Goal: Task Accomplishment & Management: Use online tool/utility

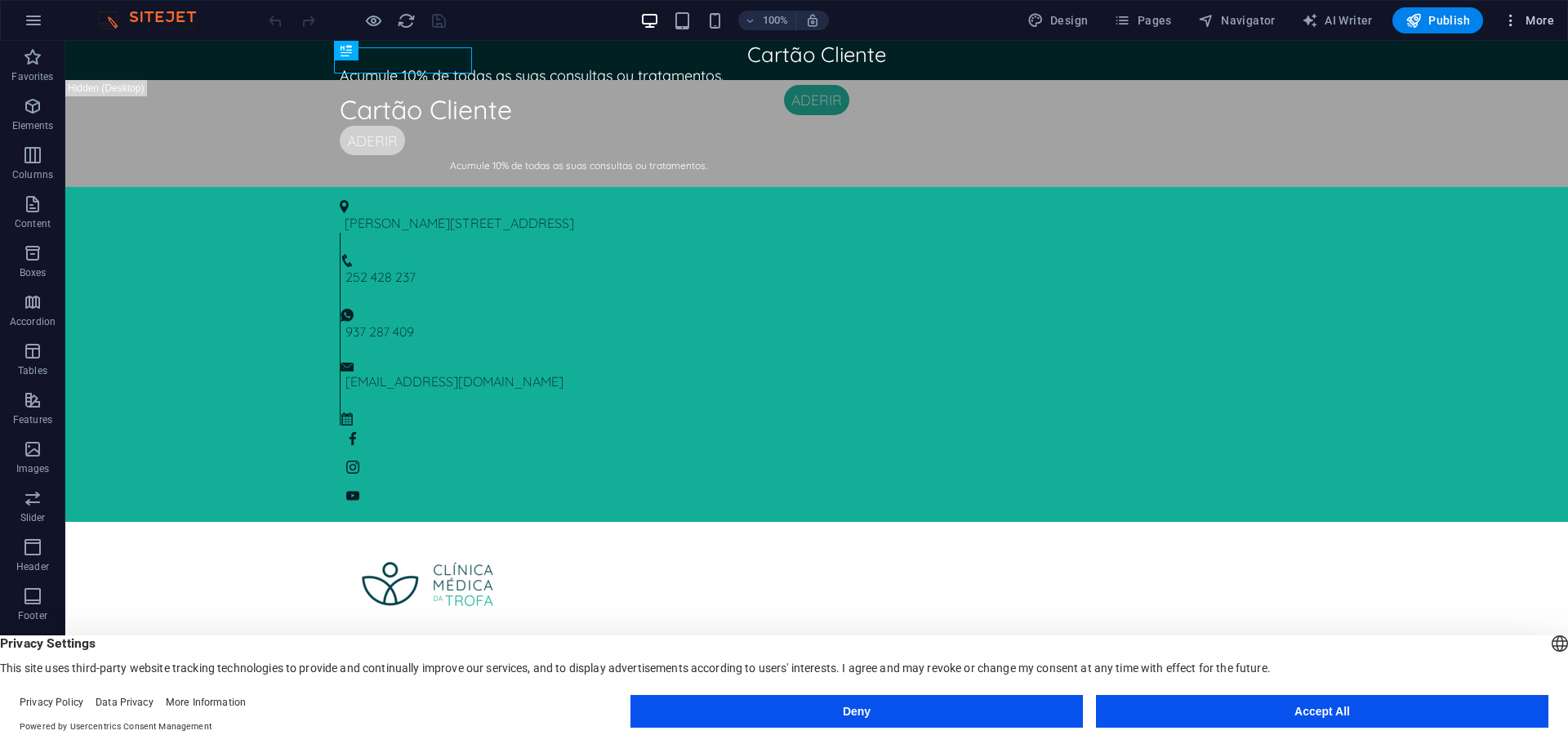
click at [1522, 26] on span "More" at bounding box center [1528, 20] width 51 height 17
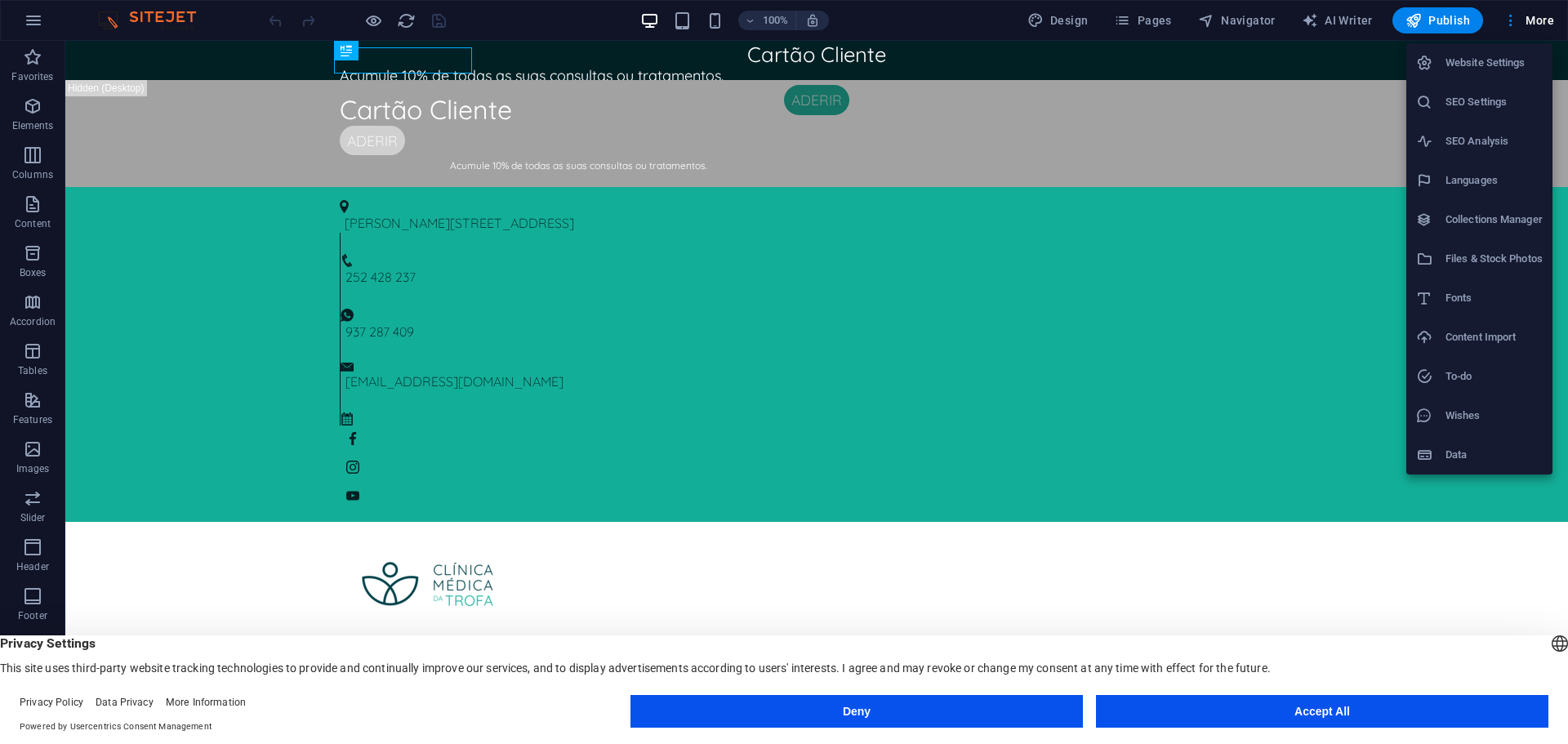
click at [1517, 227] on h6 "Collections Manager" at bounding box center [1494, 219] width 97 height 19
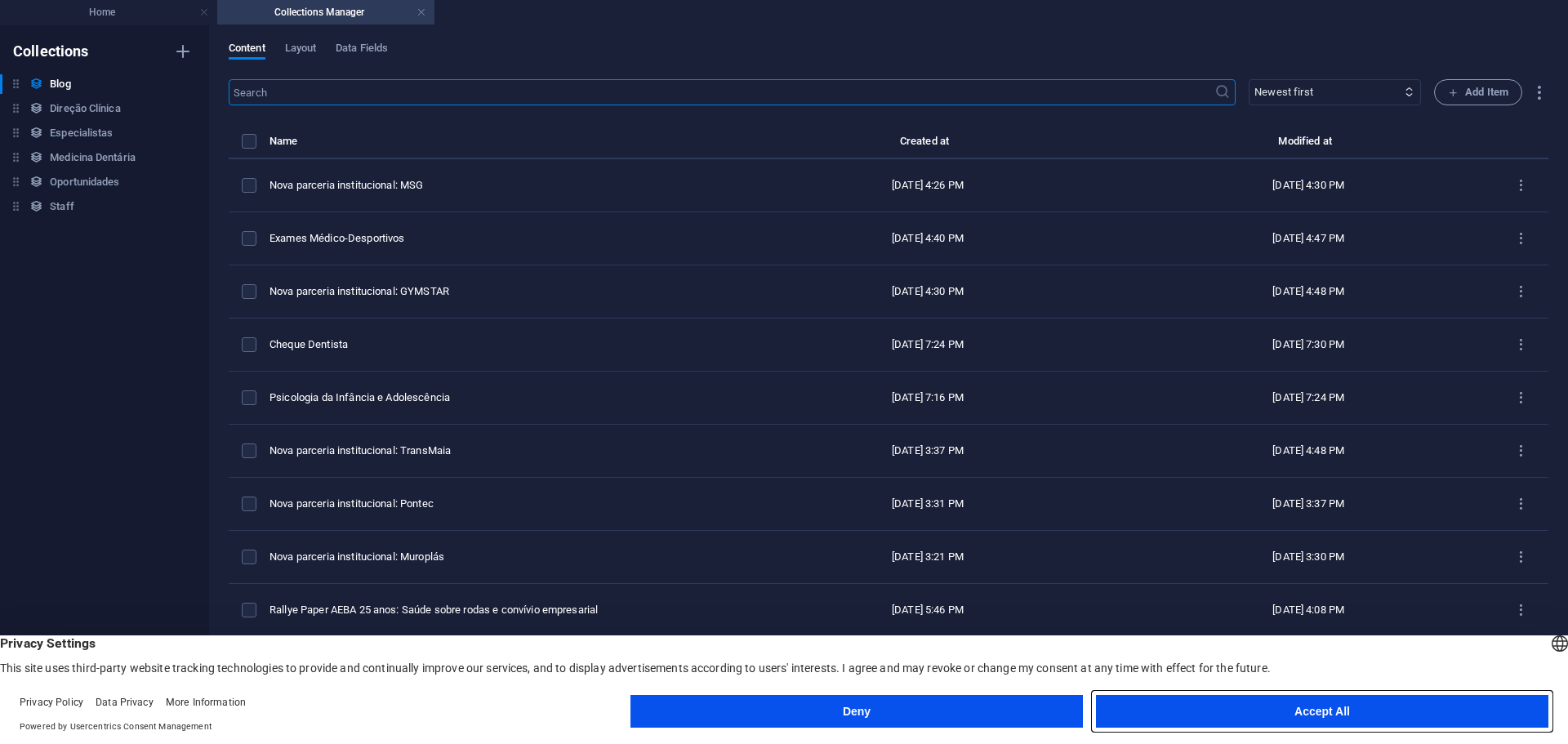
click at [1268, 715] on button "Accept All" at bounding box center [1321, 711] width 452 height 33
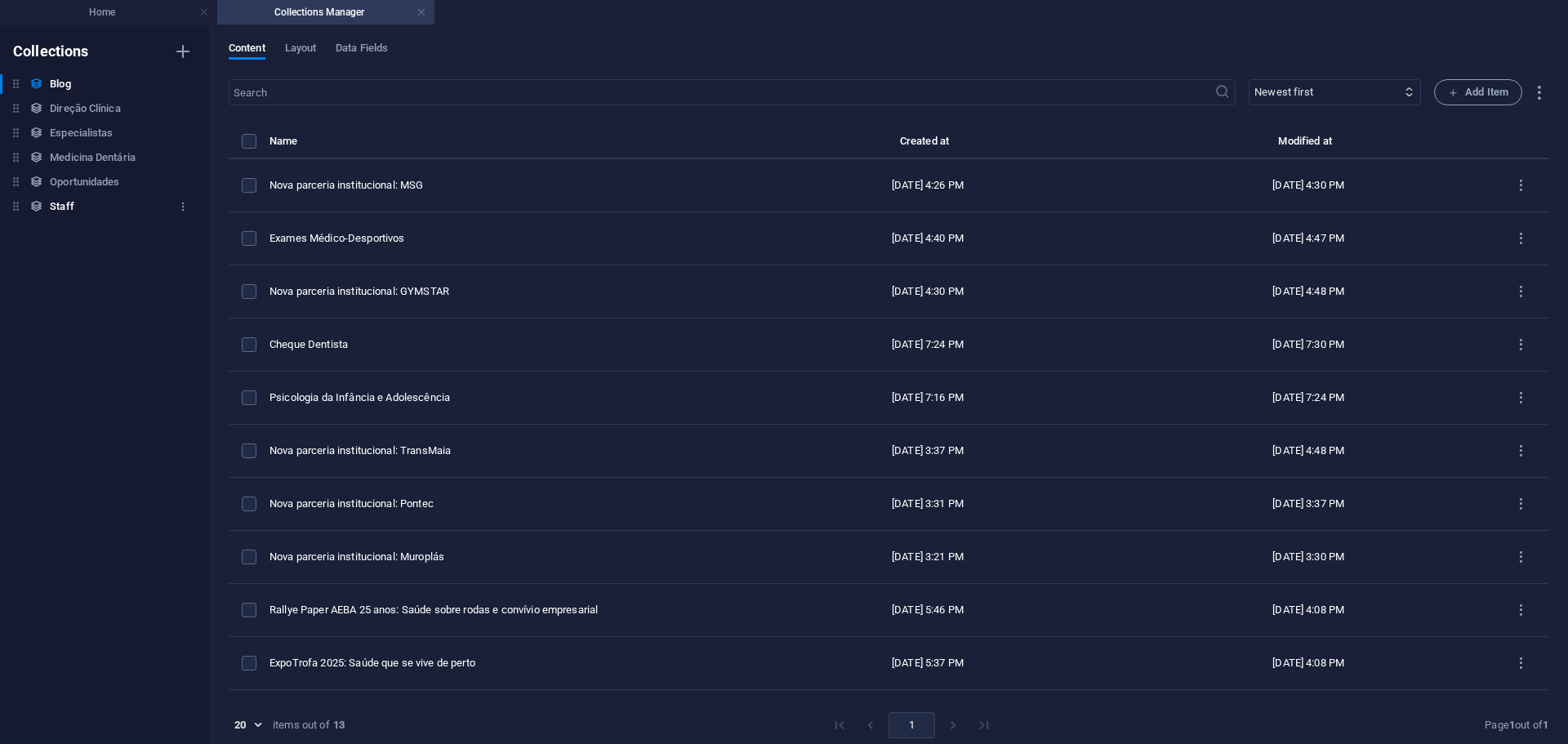
click at [71, 202] on h6 "Staff" at bounding box center [62, 206] width 24 height 19
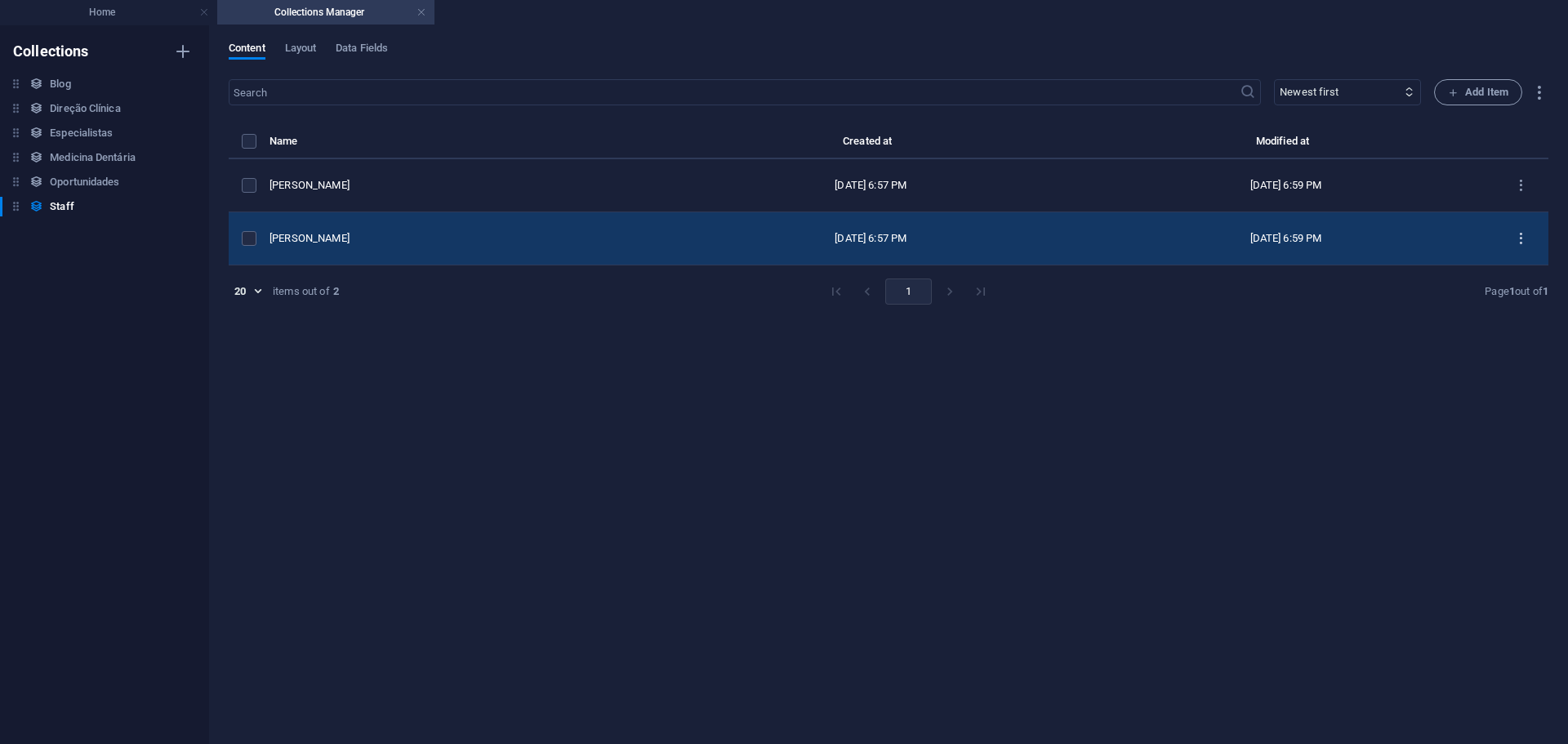
click at [1518, 234] on icon "items list" at bounding box center [1521, 239] width 16 height 16
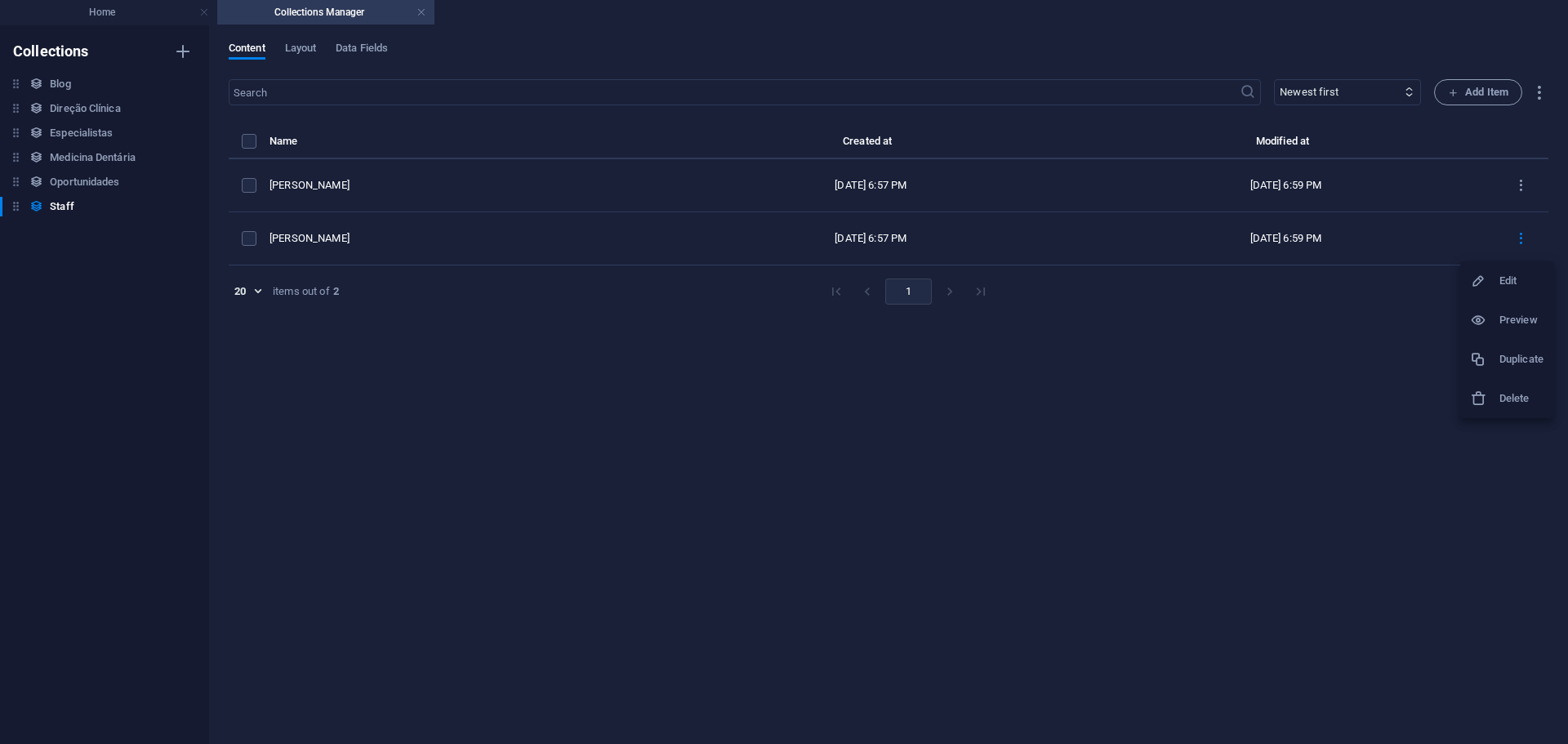
click at [1525, 369] on li "Duplicate" at bounding box center [1507, 359] width 93 height 39
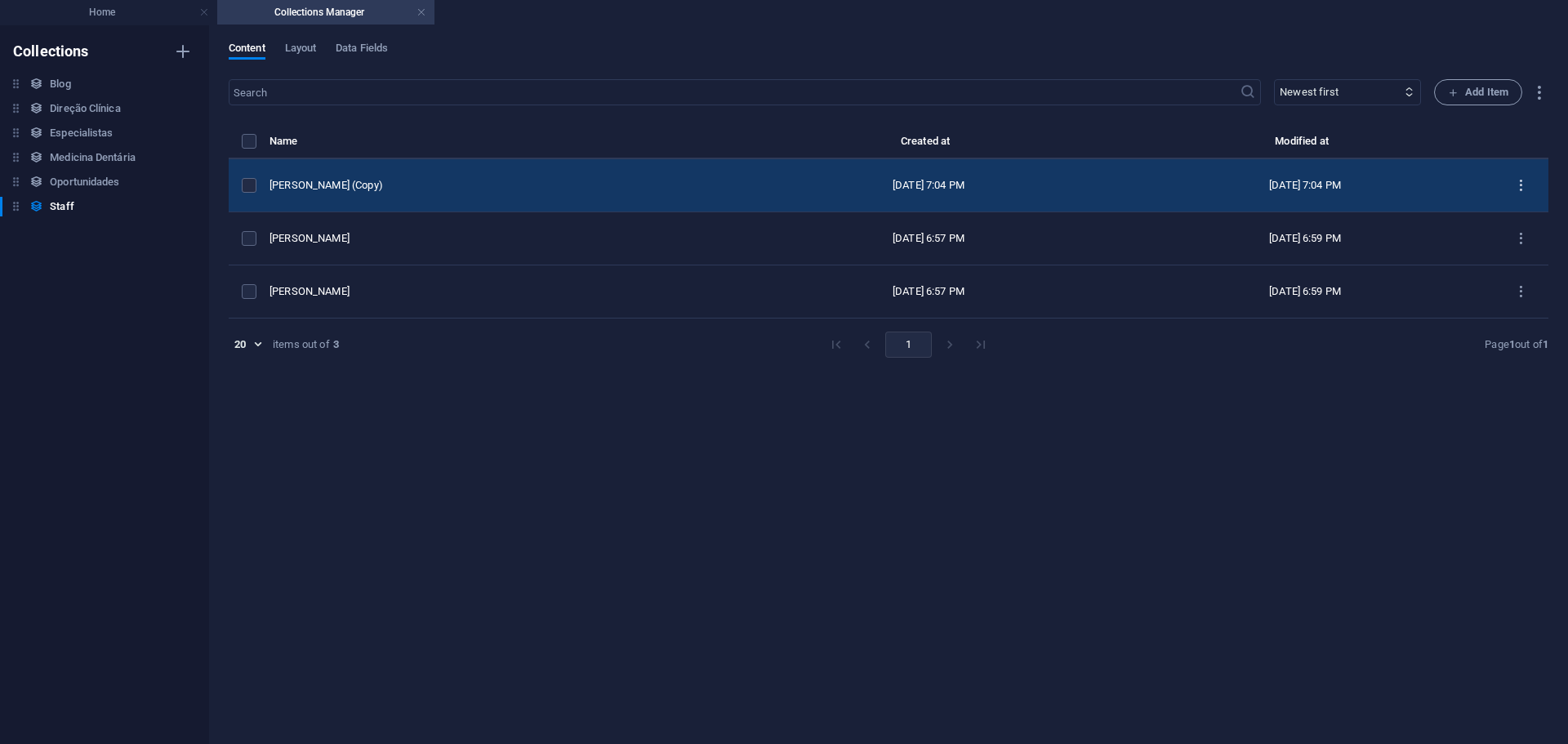
click at [1527, 181] on icon "items list" at bounding box center [1521, 186] width 16 height 16
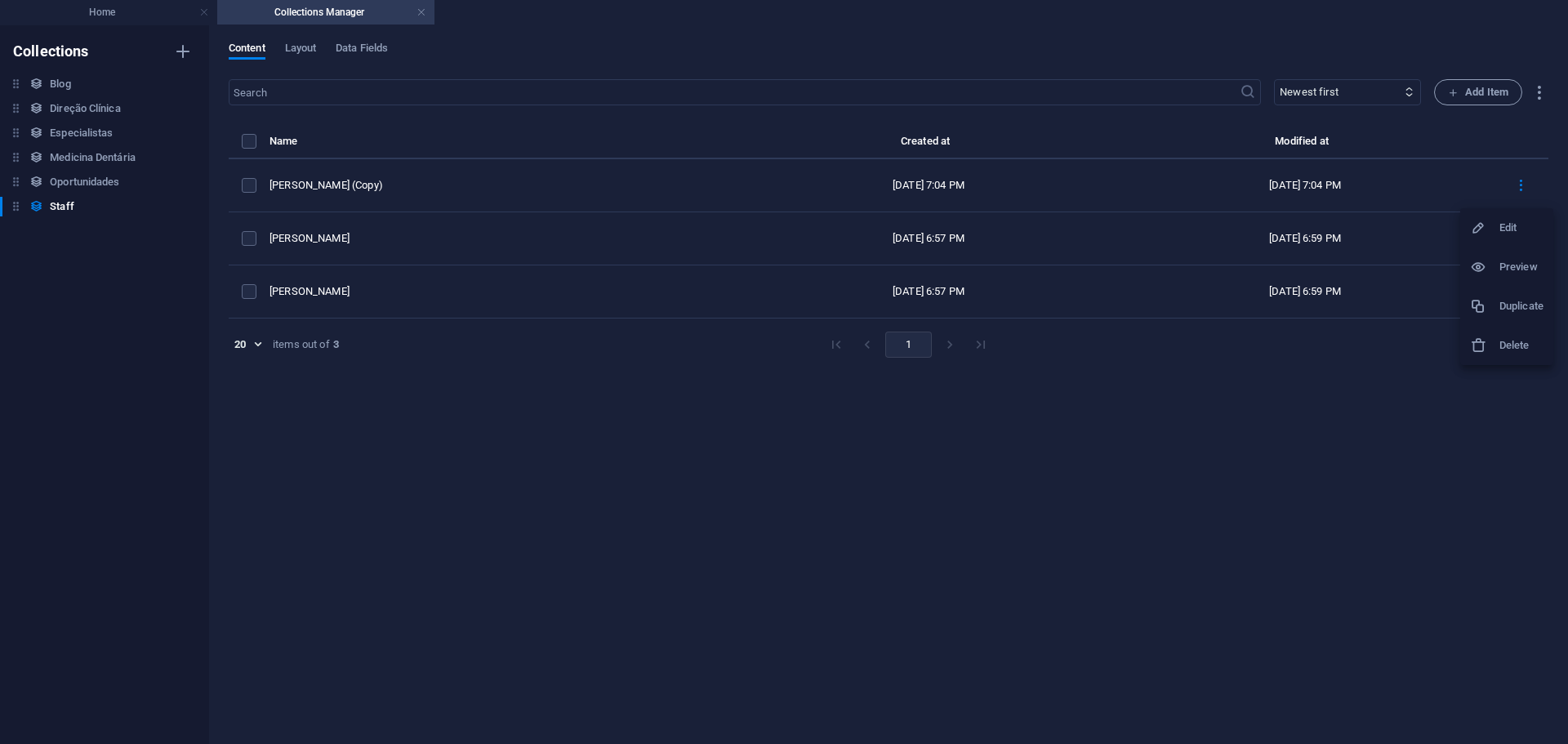
click at [1505, 231] on h6 "Edit" at bounding box center [1521, 227] width 44 height 19
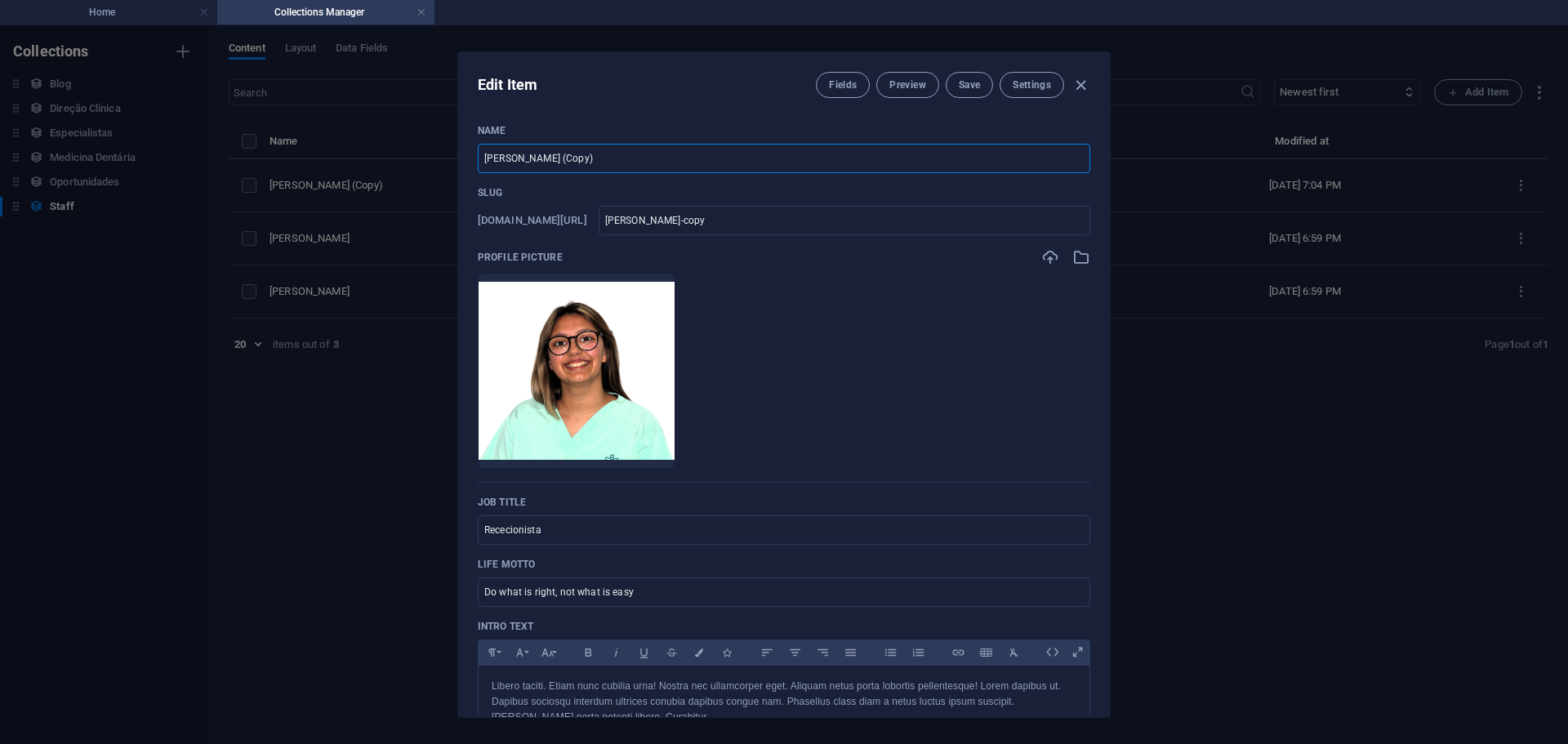
drag, startPoint x: 642, startPoint y: 147, endPoint x: 190, endPoint y: 125, distance: 452.5
click at [190, 125] on div "Edit Item Fields Preview Save Settings Name [PERSON_NAME] (Copy) ​ Slug [DOMAIN…" at bounding box center [784, 384] width 1568 height 718
type input "M"
type input "m"
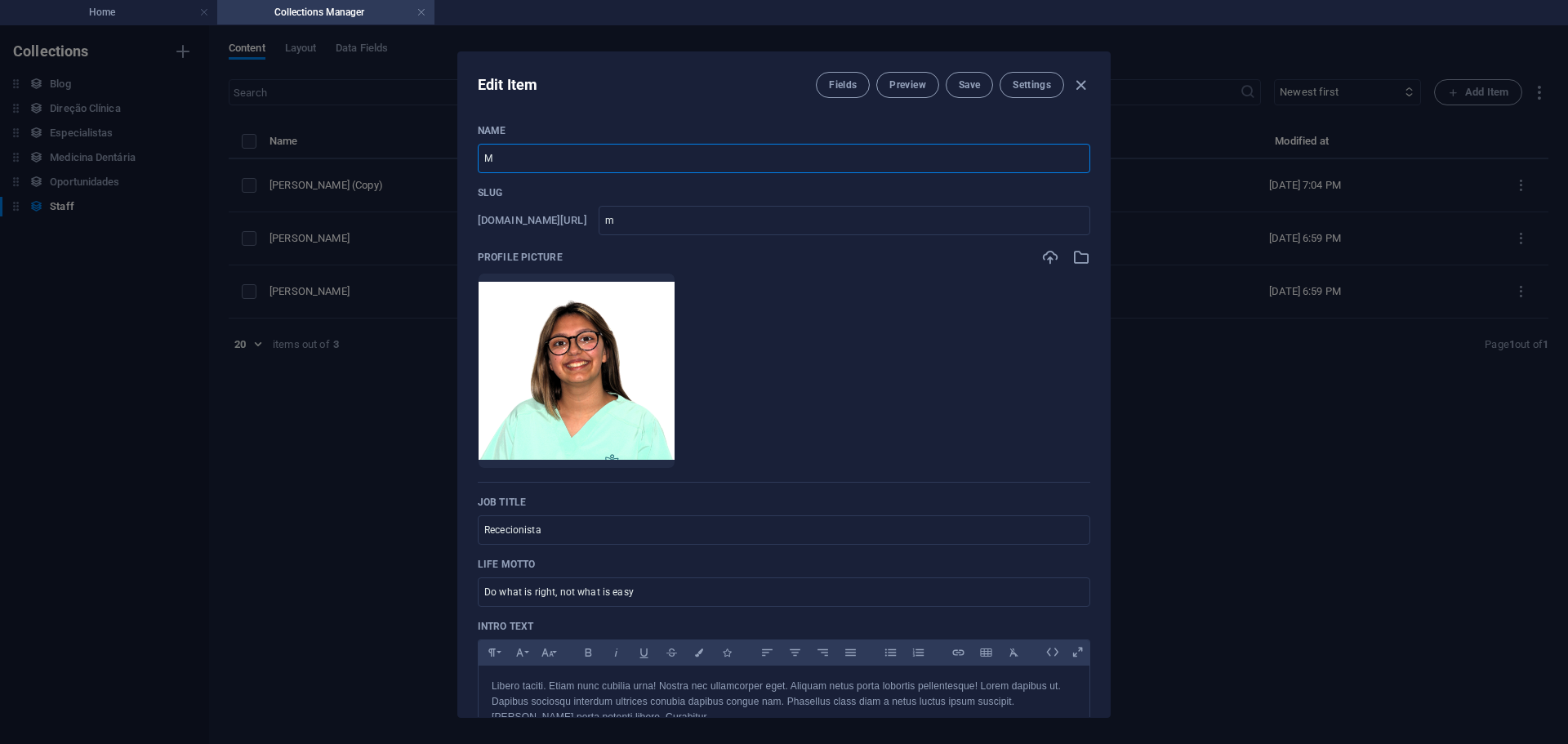
type input "Ma"
type input "ma"
type input "Mar"
type input "mar"
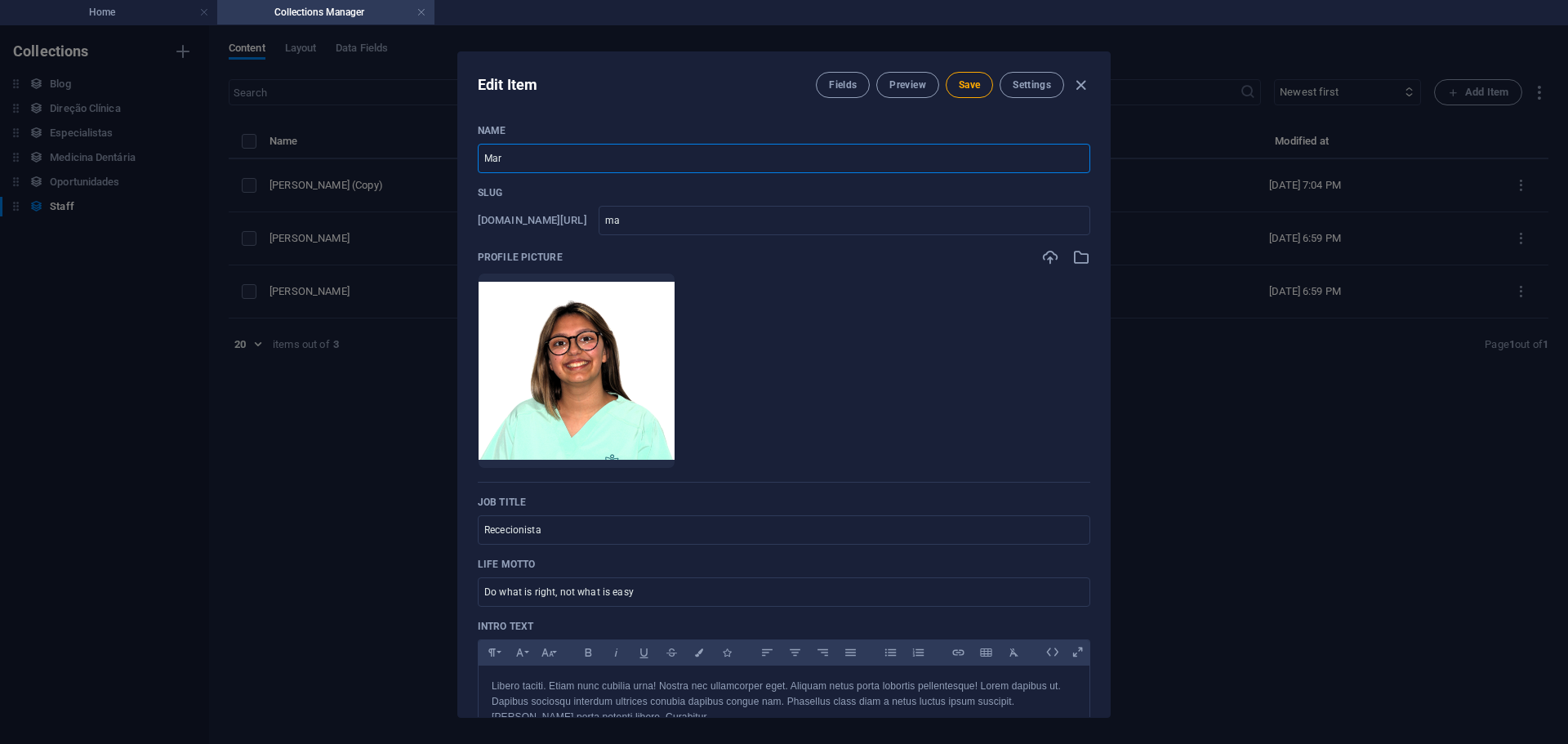
type input "mar"
type input "Mari"
type input "mari"
type input "[PERSON_NAME]"
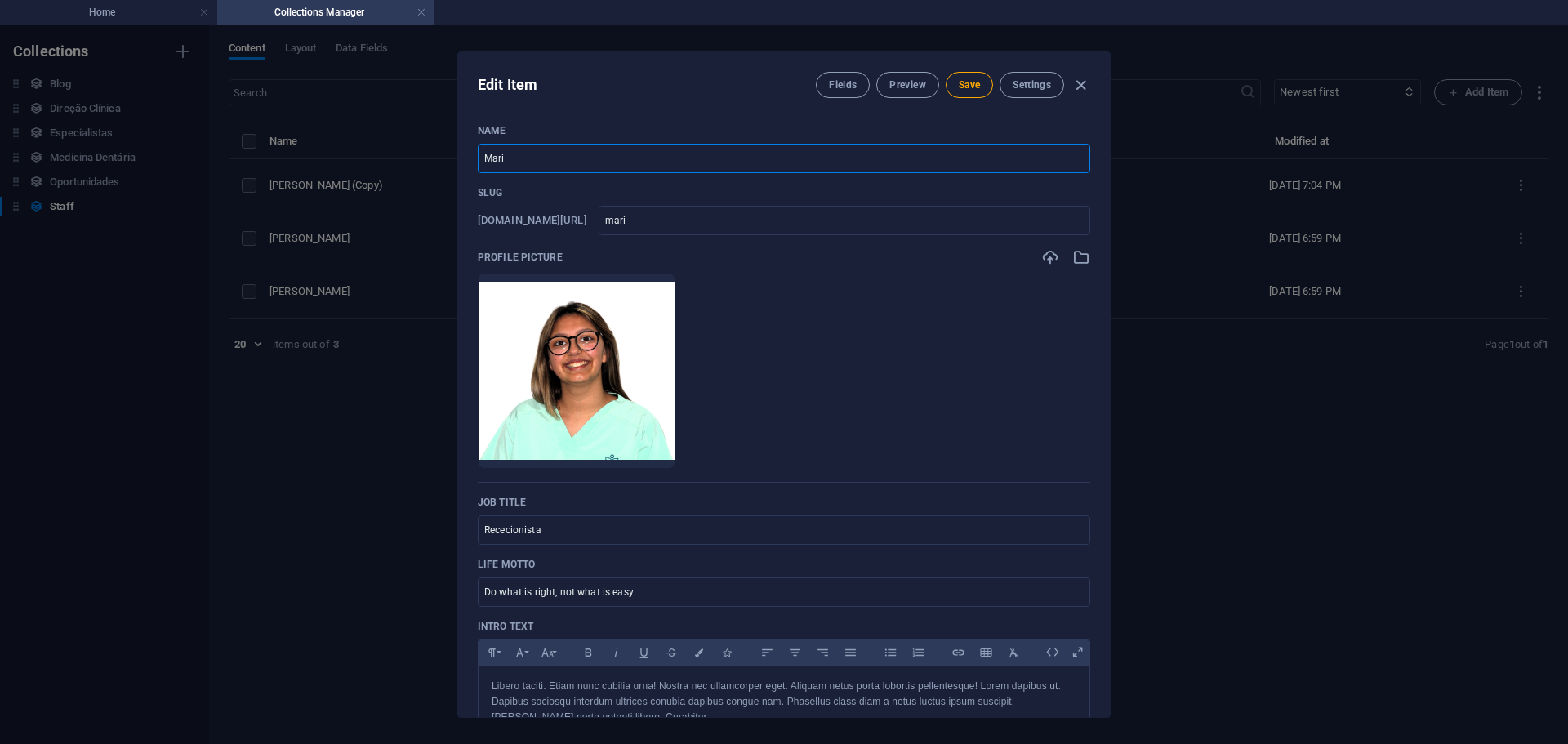
type input "[PERSON_NAME]"
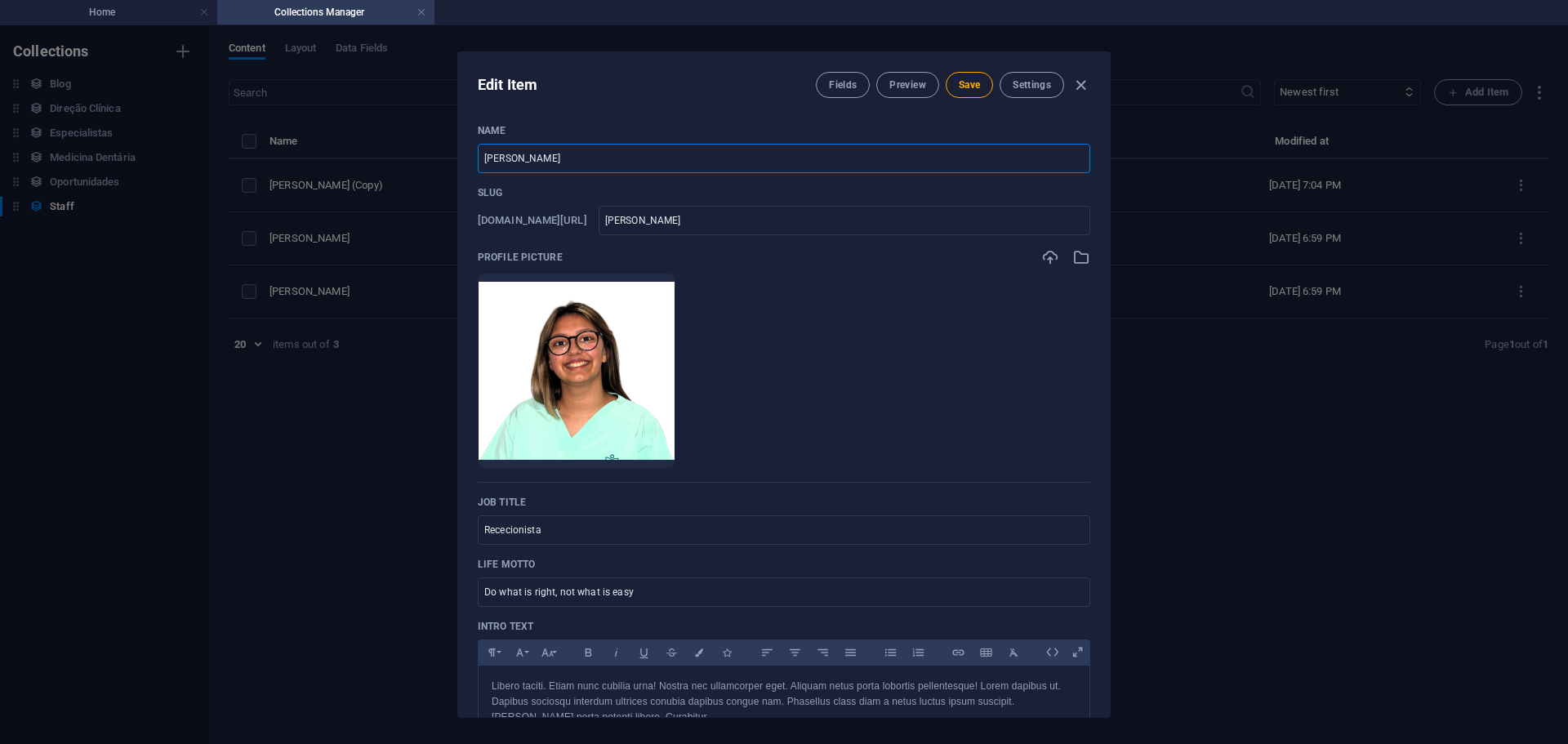
type input "[PERSON_NAME]"
type input "mariana"
type input "[PERSON_NAME]"
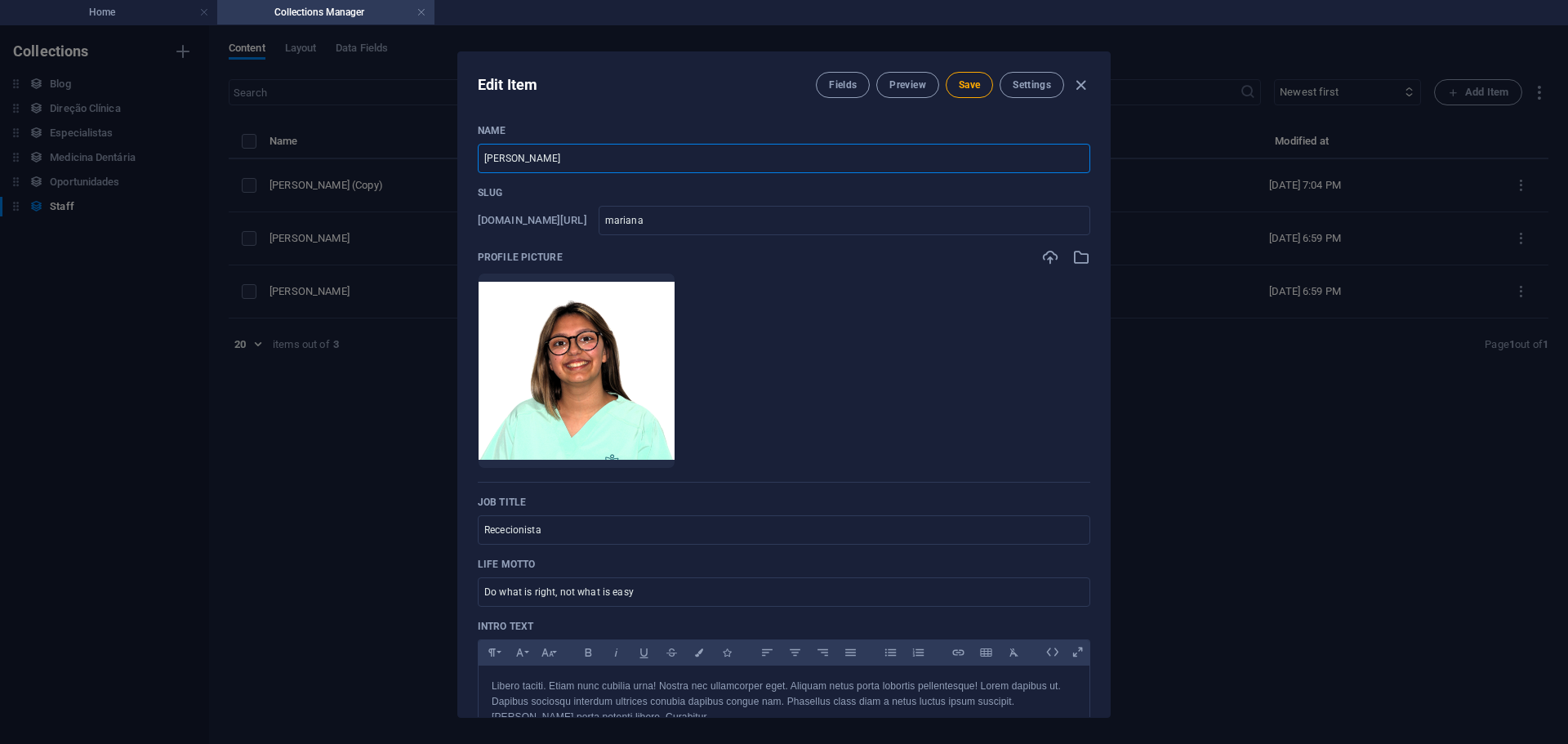
type input "[PERSON_NAME]"
type input "mariana-ol"
type input "[PERSON_NAME]"
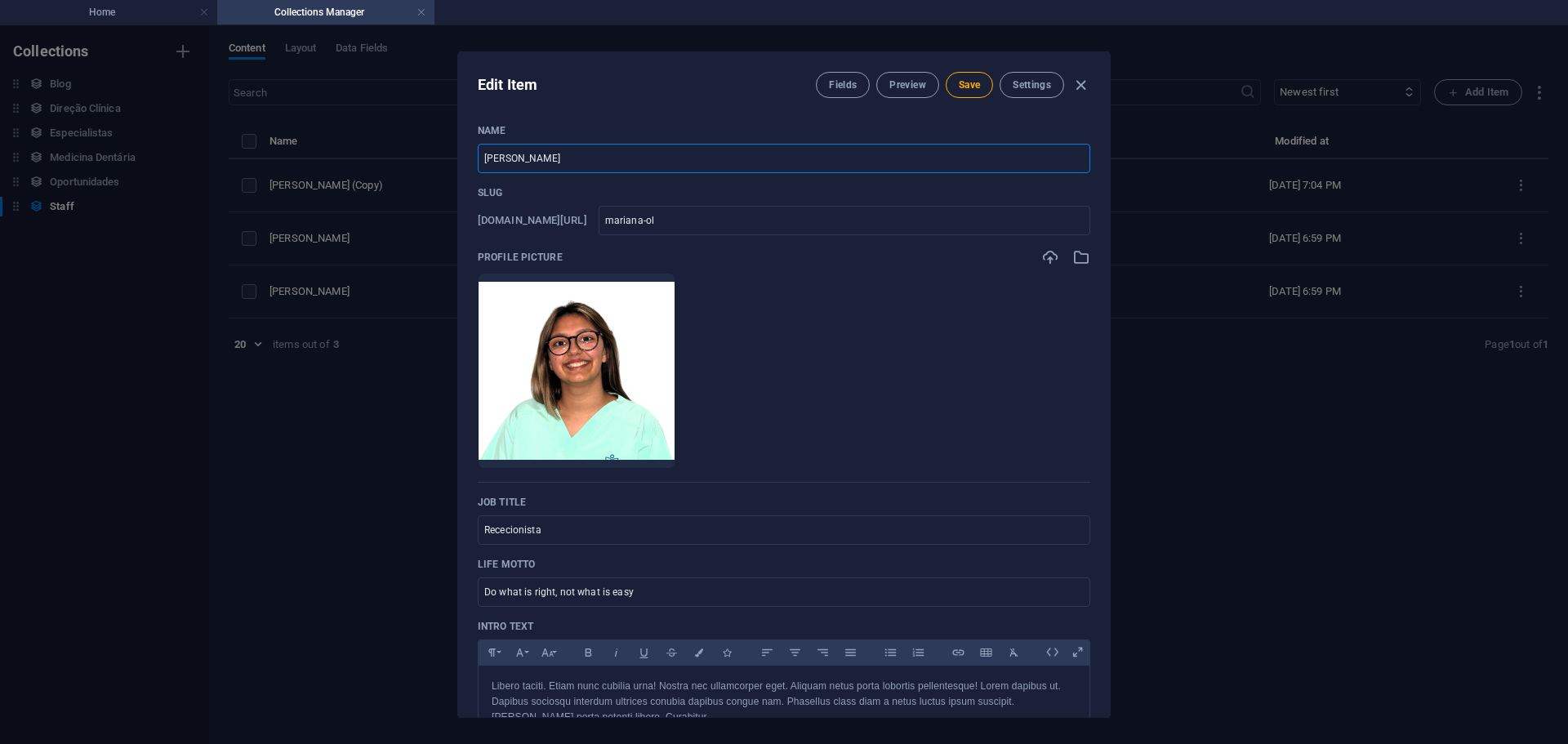
type input "[PERSON_NAME]"
type input "mariana-ol"
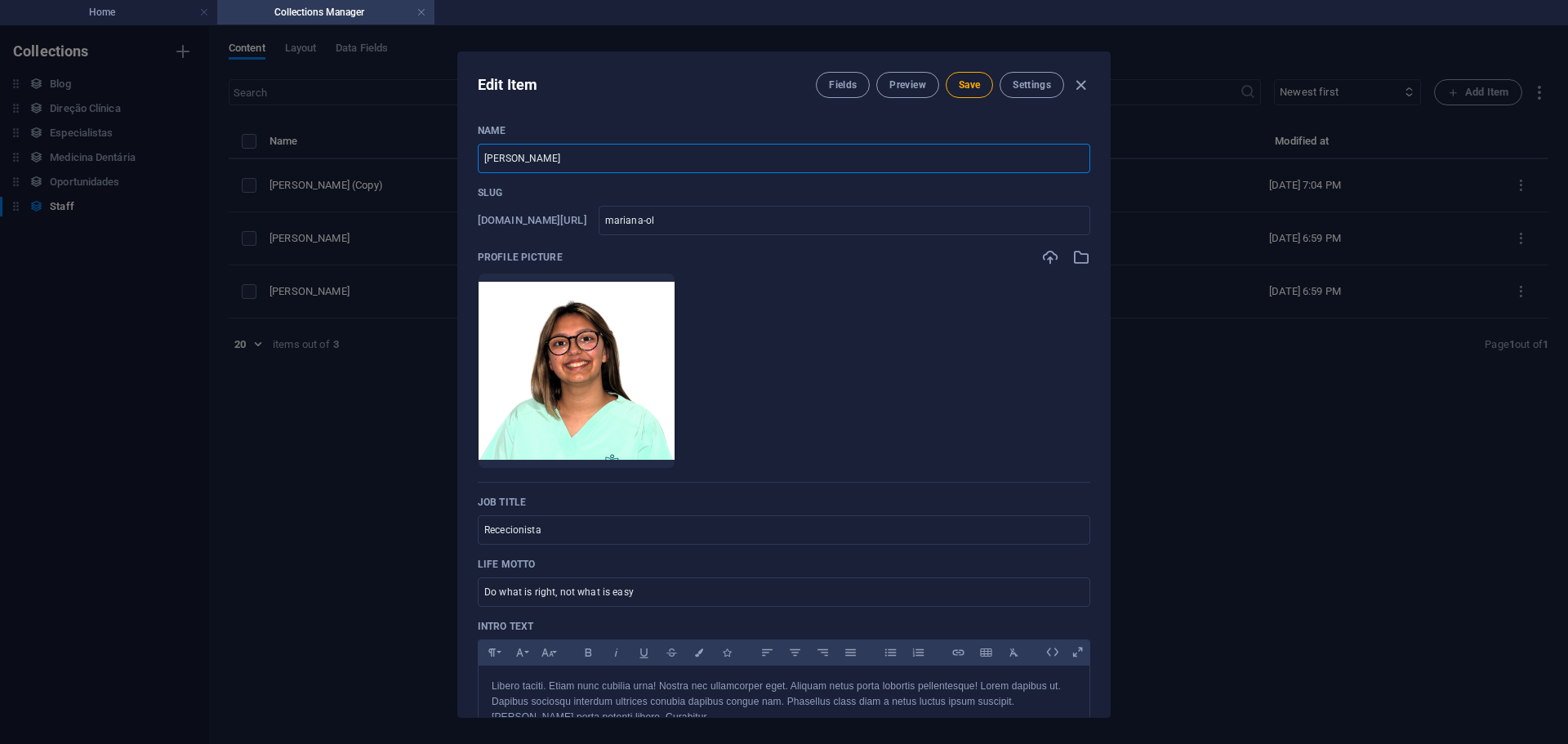
type input "[PERSON_NAME]"
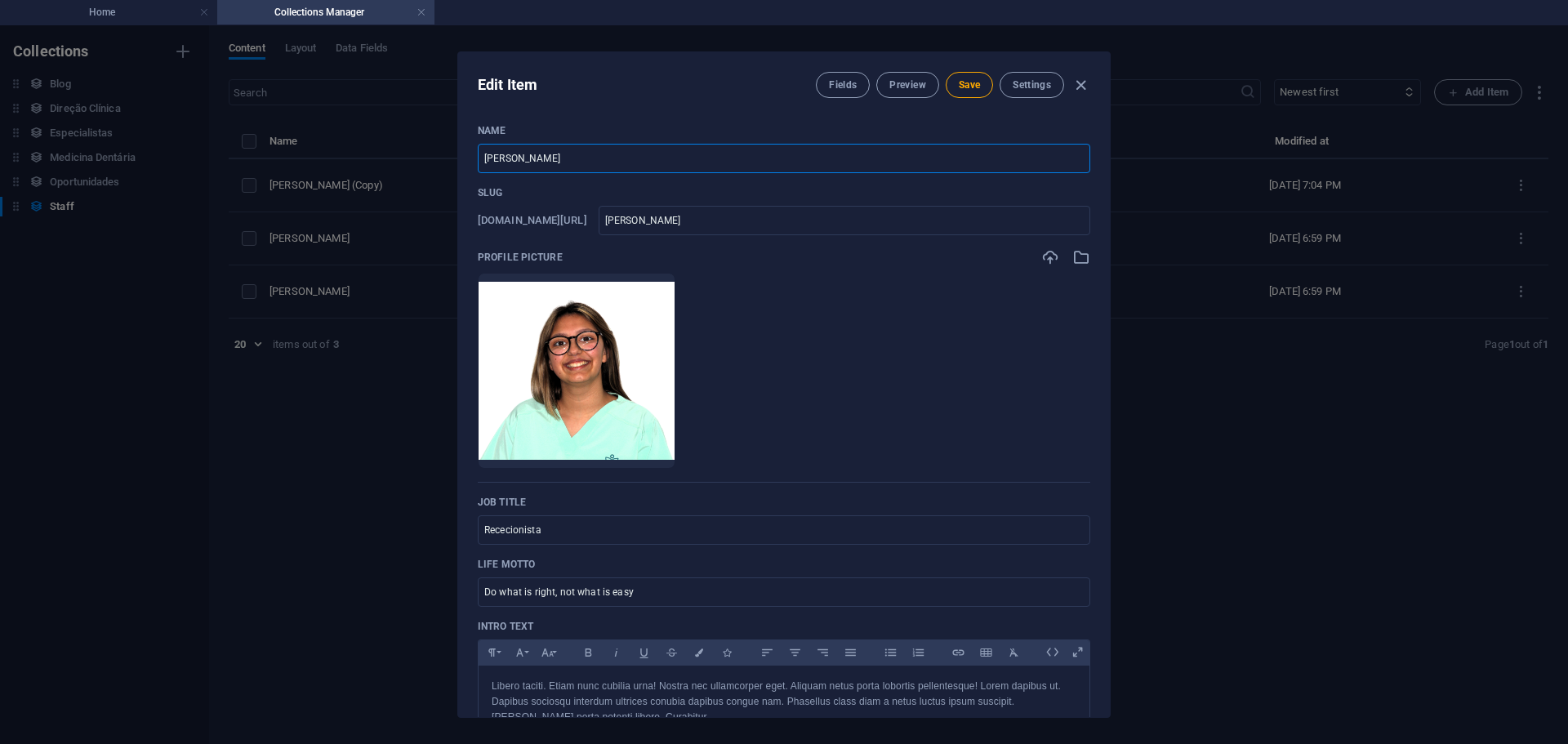
type input "[PERSON_NAME]"
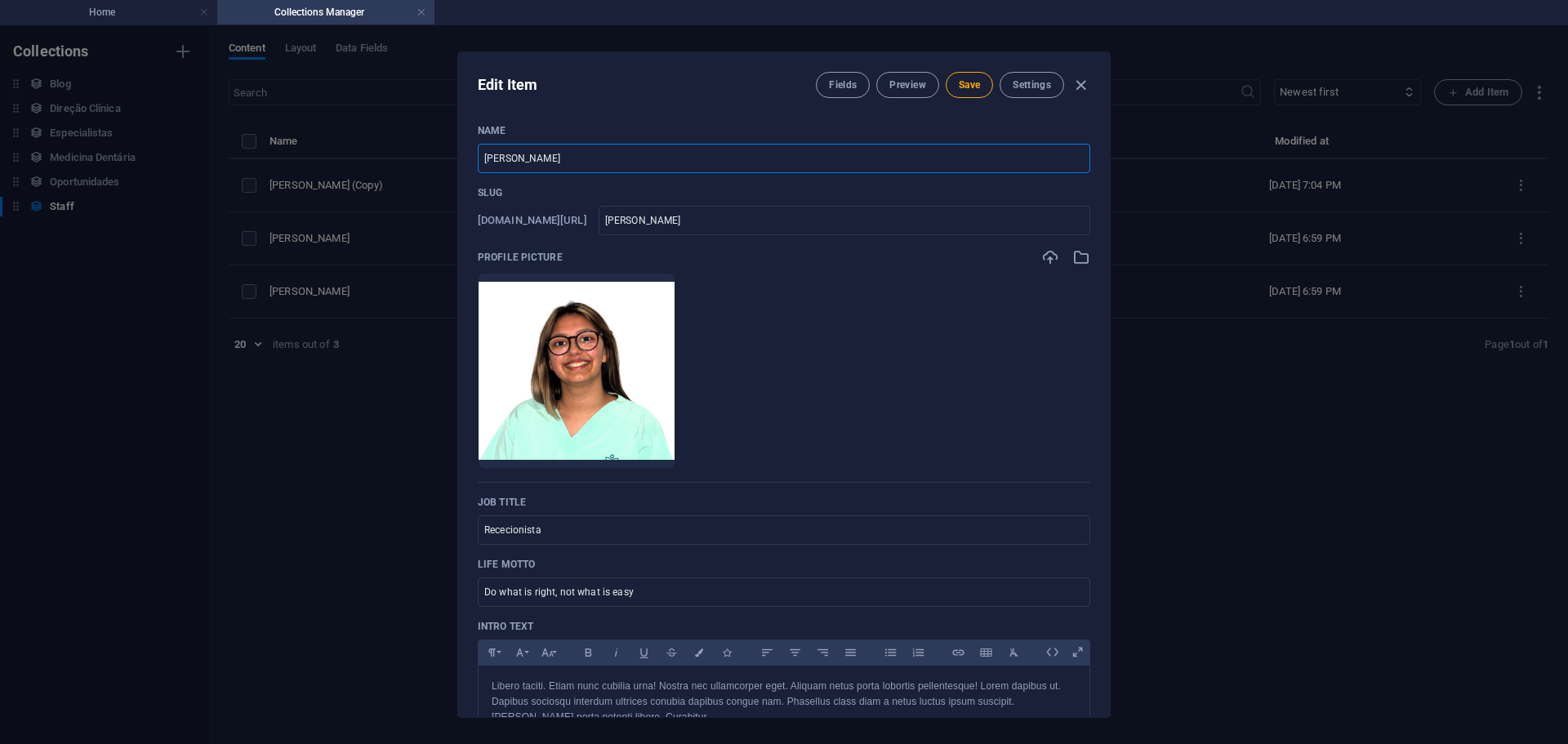
type input "[PERSON_NAME]"
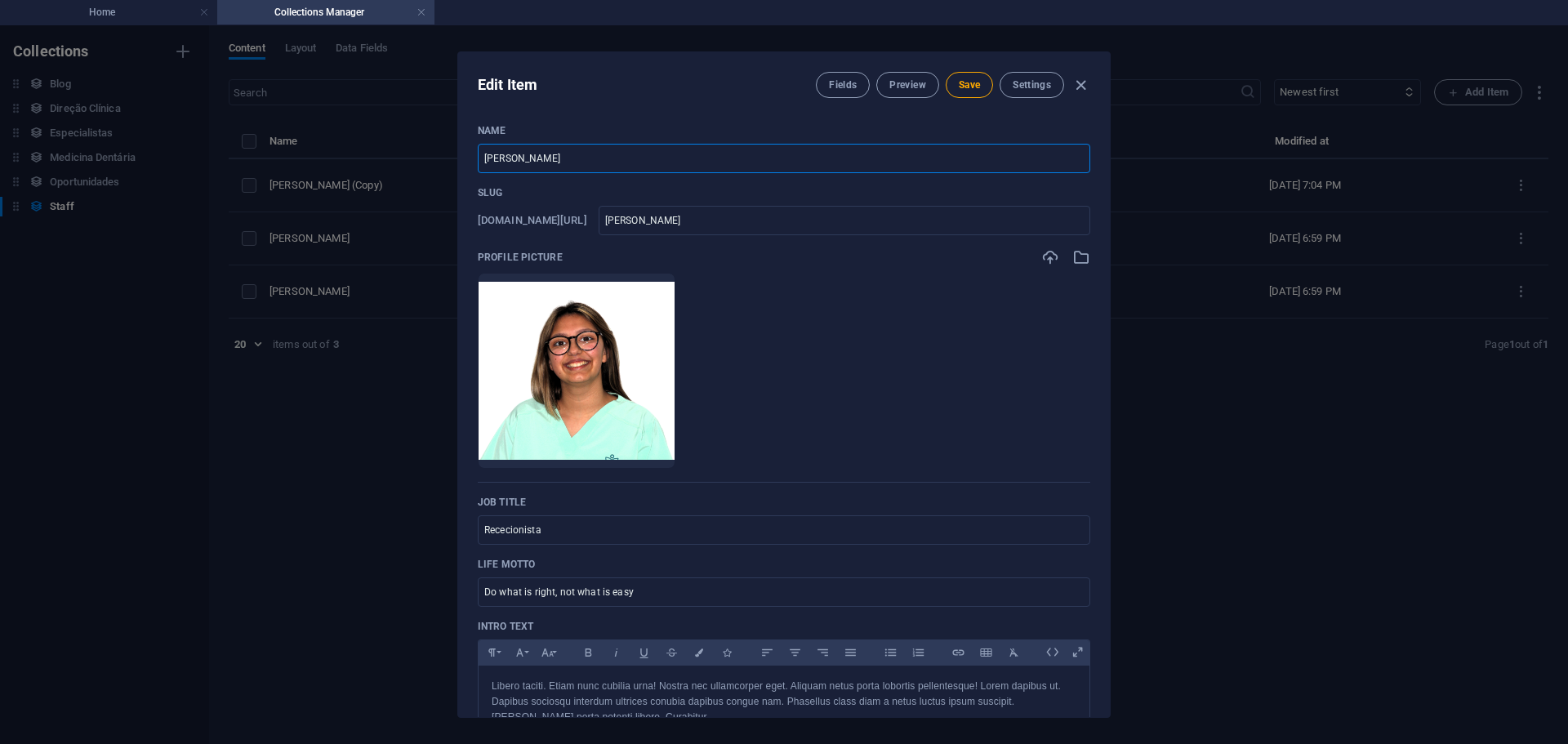
type input "[PERSON_NAME]"
click at [1074, 257] on icon "button" at bounding box center [1081, 257] width 18 height 18
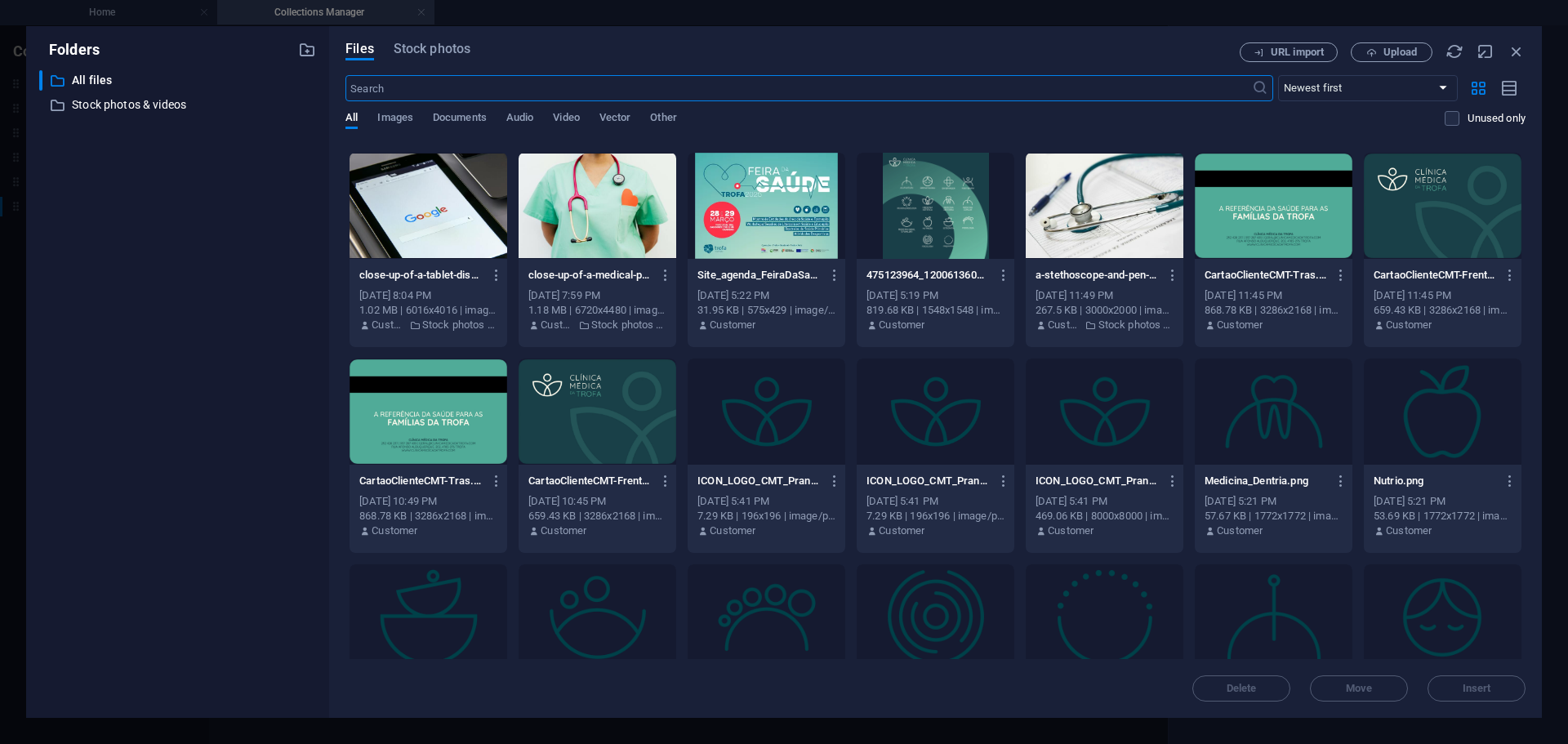
scroll to position [2532, 0]
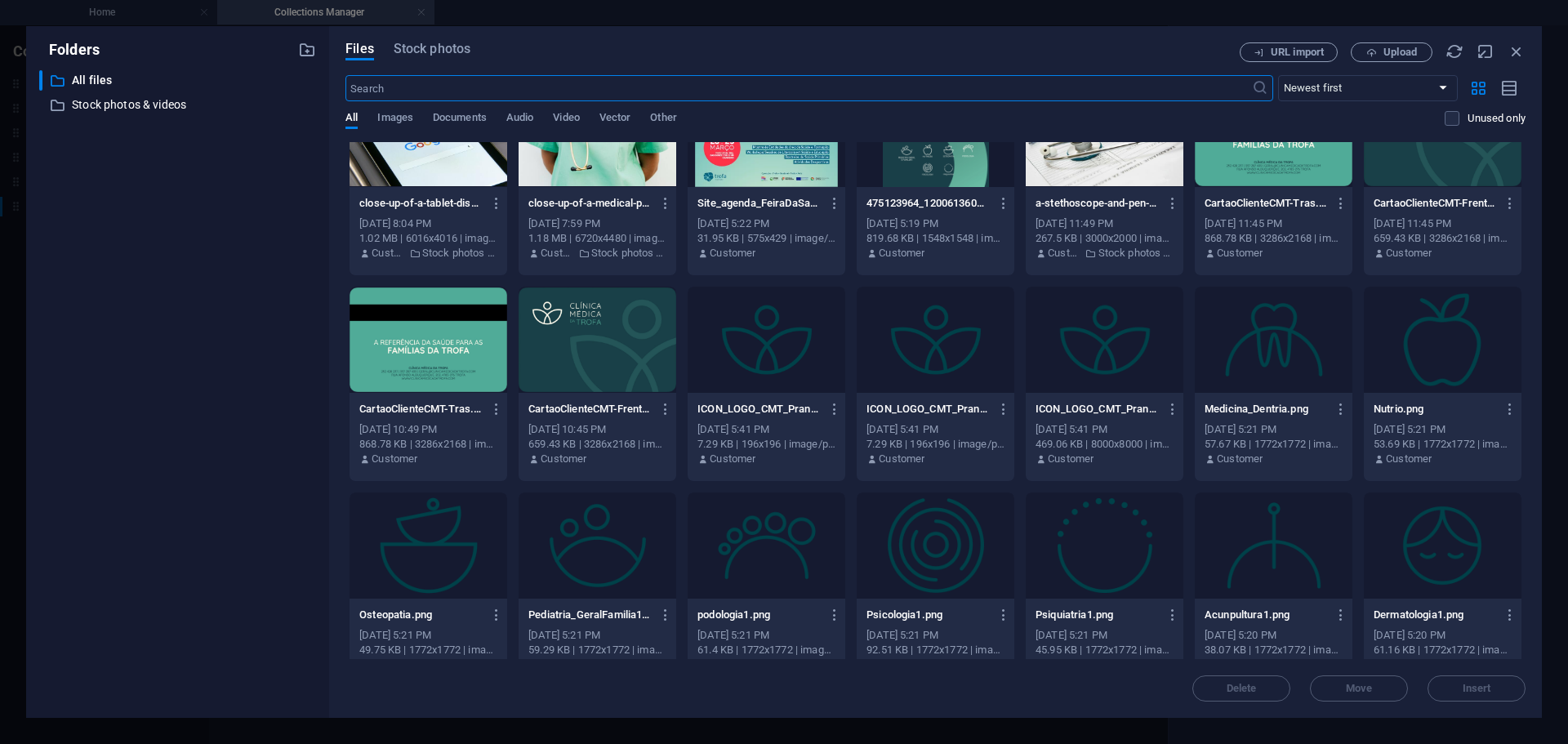
click at [781, 340] on div at bounding box center [766, 339] width 158 height 106
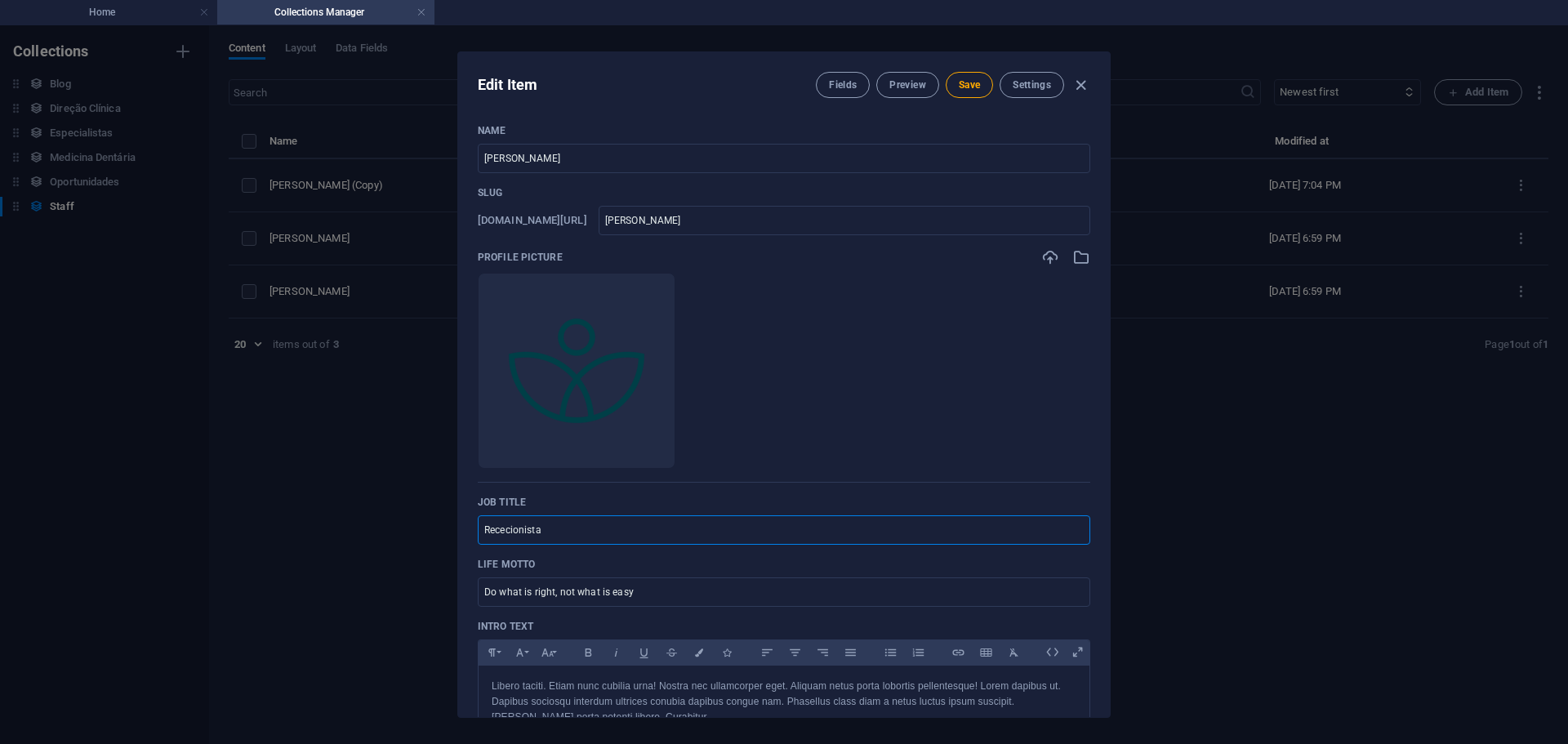
drag, startPoint x: 614, startPoint y: 522, endPoint x: 335, endPoint y: 524, distance: 279.0
click at [335, 524] on div "Edit Item Fields Preview Save Settings Name [PERSON_NAME] ​ Slug [DOMAIN_NAME][…" at bounding box center [784, 384] width 1568 height 718
type input "Assistente Dentária"
click at [975, 79] on span "Save" at bounding box center [970, 85] width 21 height 13
click at [1078, 83] on icon "button" at bounding box center [1081, 85] width 19 height 19
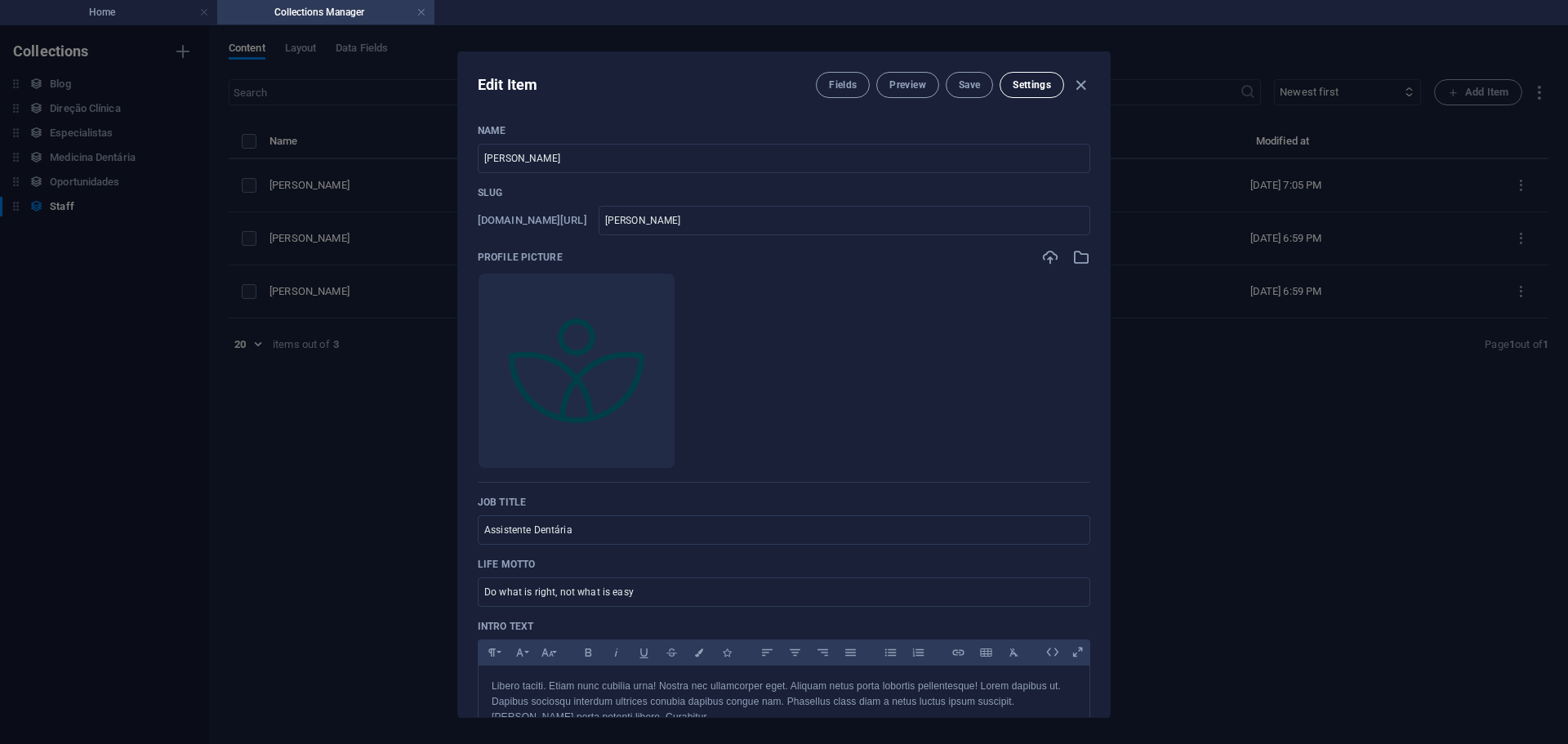
type input "[PERSON_NAME]"
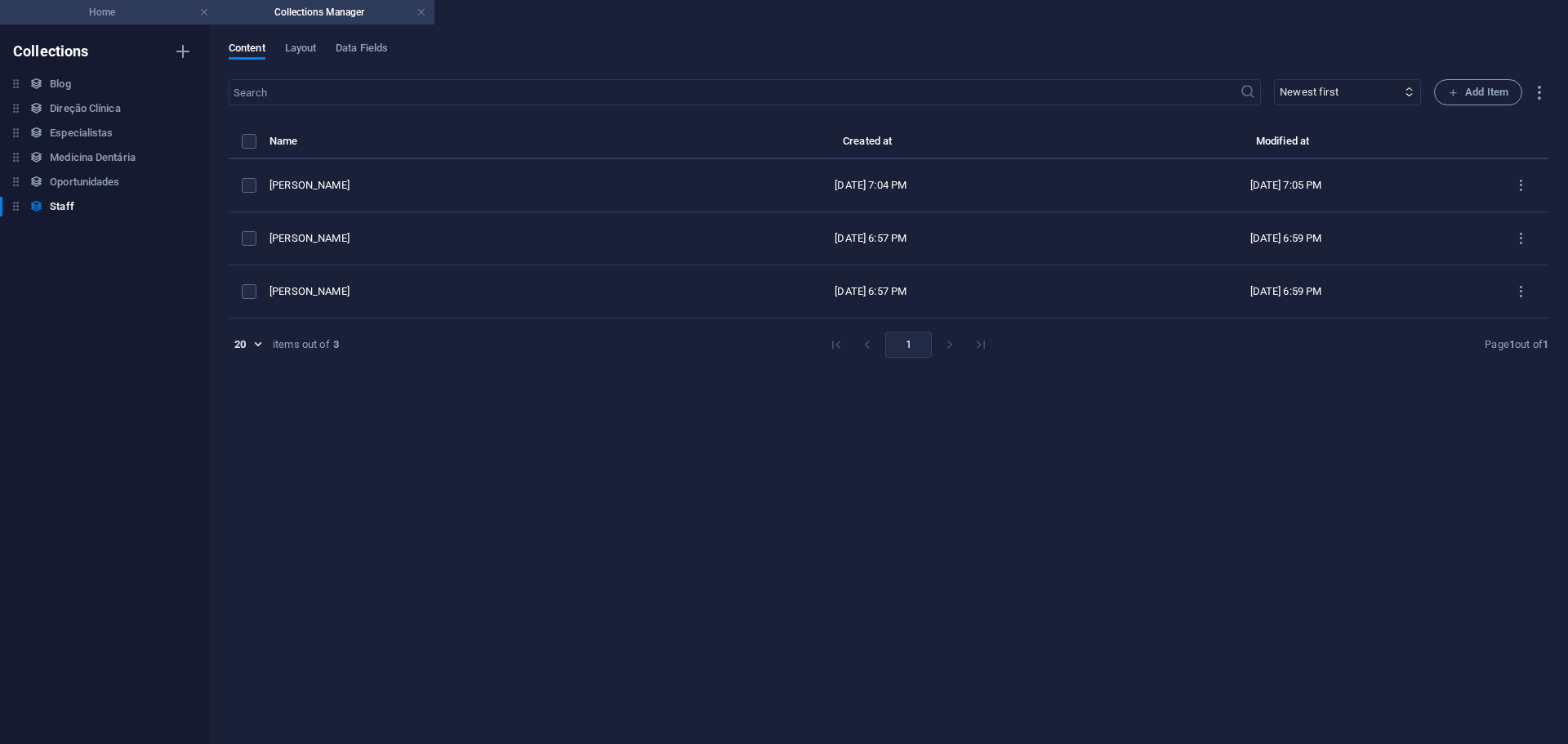
click at [123, 12] on h4 "Home" at bounding box center [108, 12] width 217 height 18
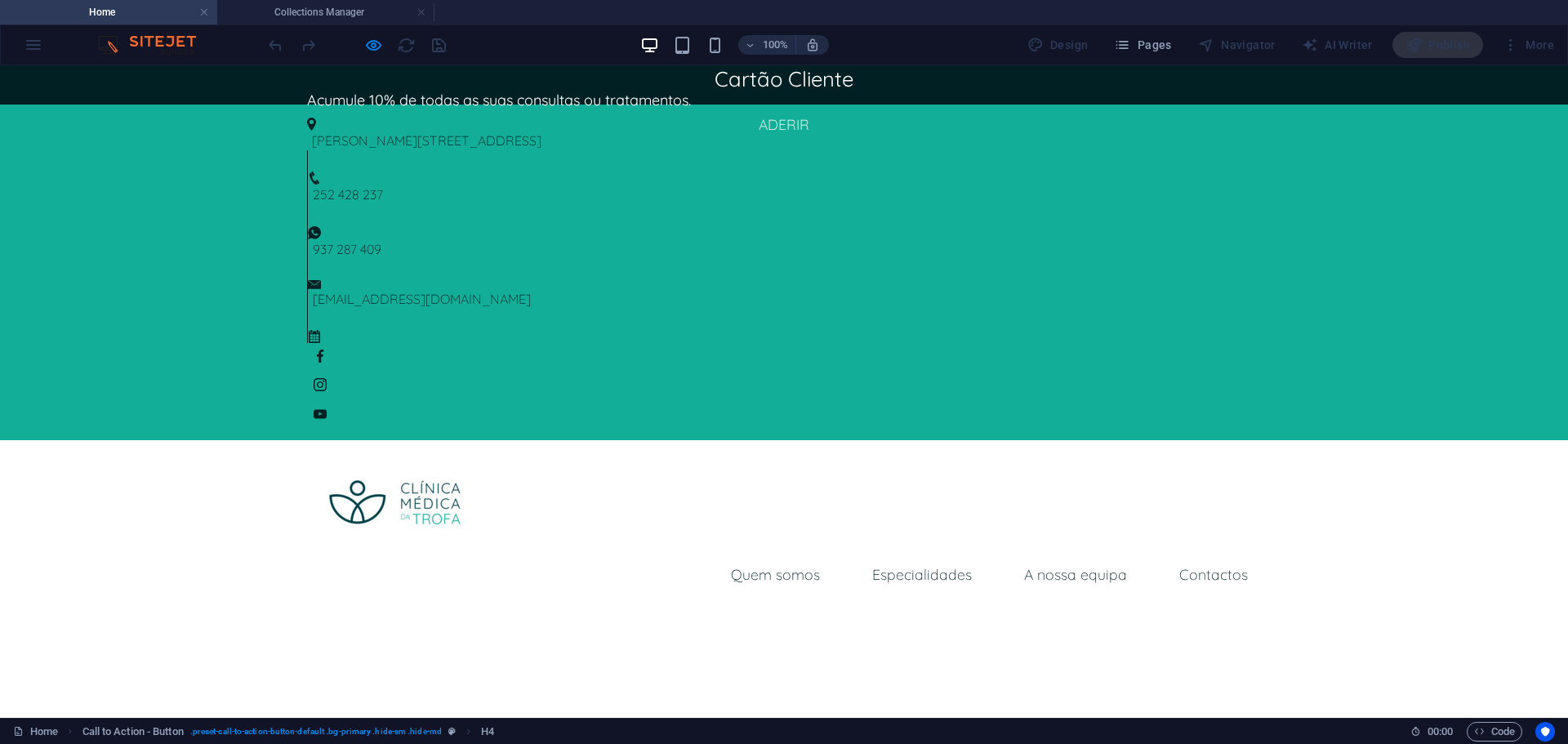
click at [1082, 554] on link "A nossa equipa" at bounding box center [1075, 575] width 129 height 41
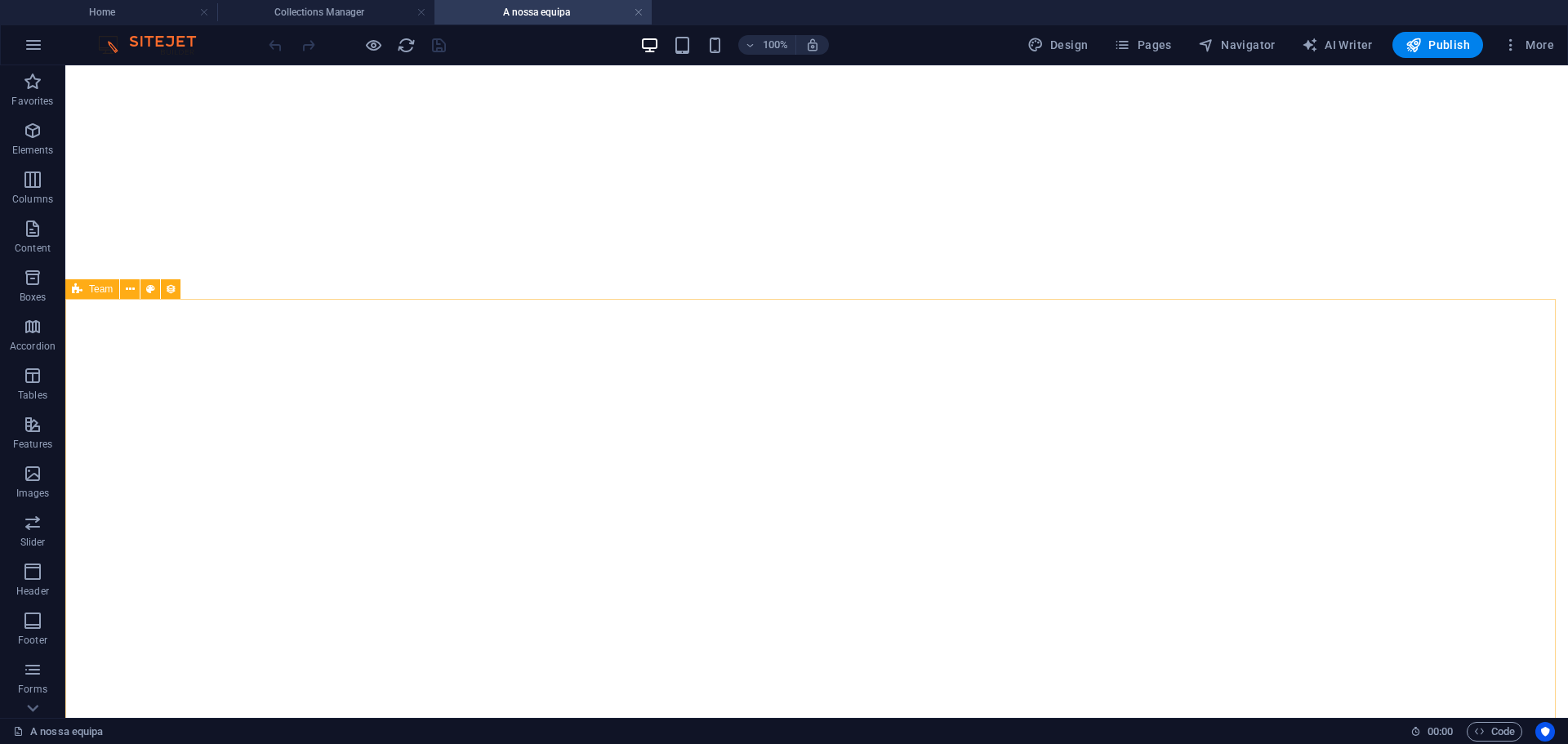
click at [106, 286] on span "Team" at bounding box center [100, 288] width 24 height 10
select select "67ffef760acb21651b523812"
select select "[DOMAIN_NAME]_ASC"
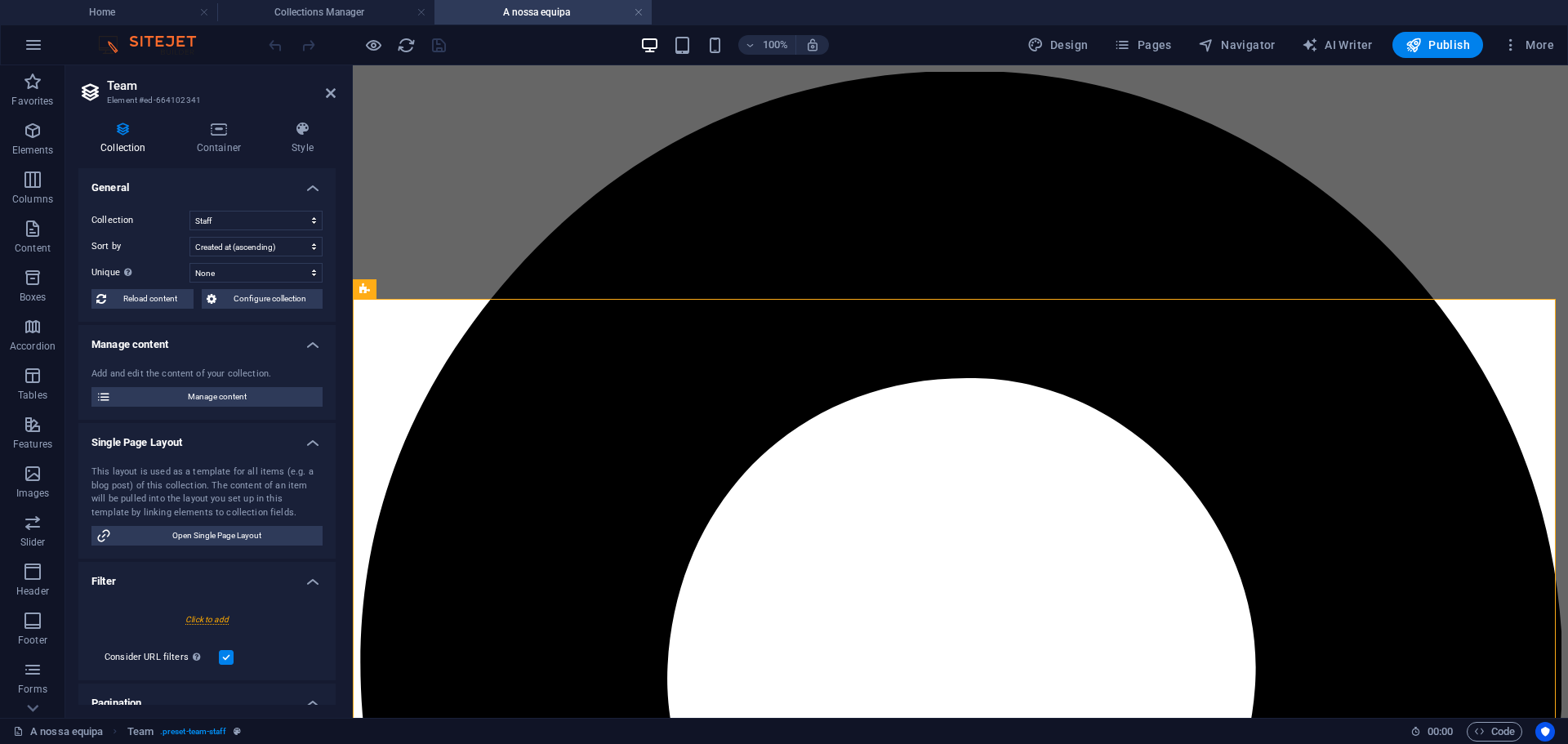
scroll to position [3594, 0]
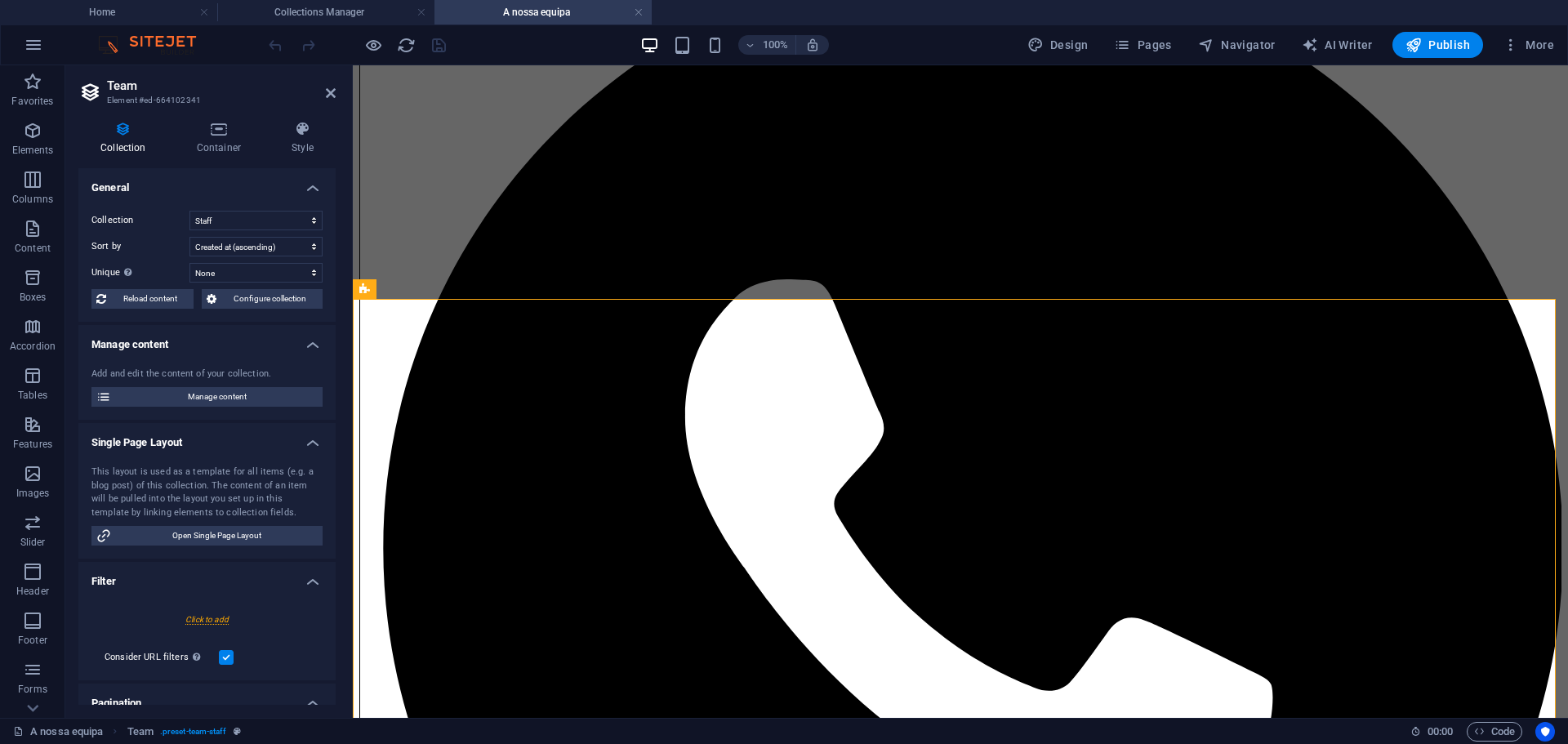
click at [229, 158] on div "Collection Container Style General Collection Blog Direção Clínica Especialista…" at bounding box center [207, 413] width 257 height 584
click at [219, 148] on h4 "Container" at bounding box center [221, 138] width 94 height 34
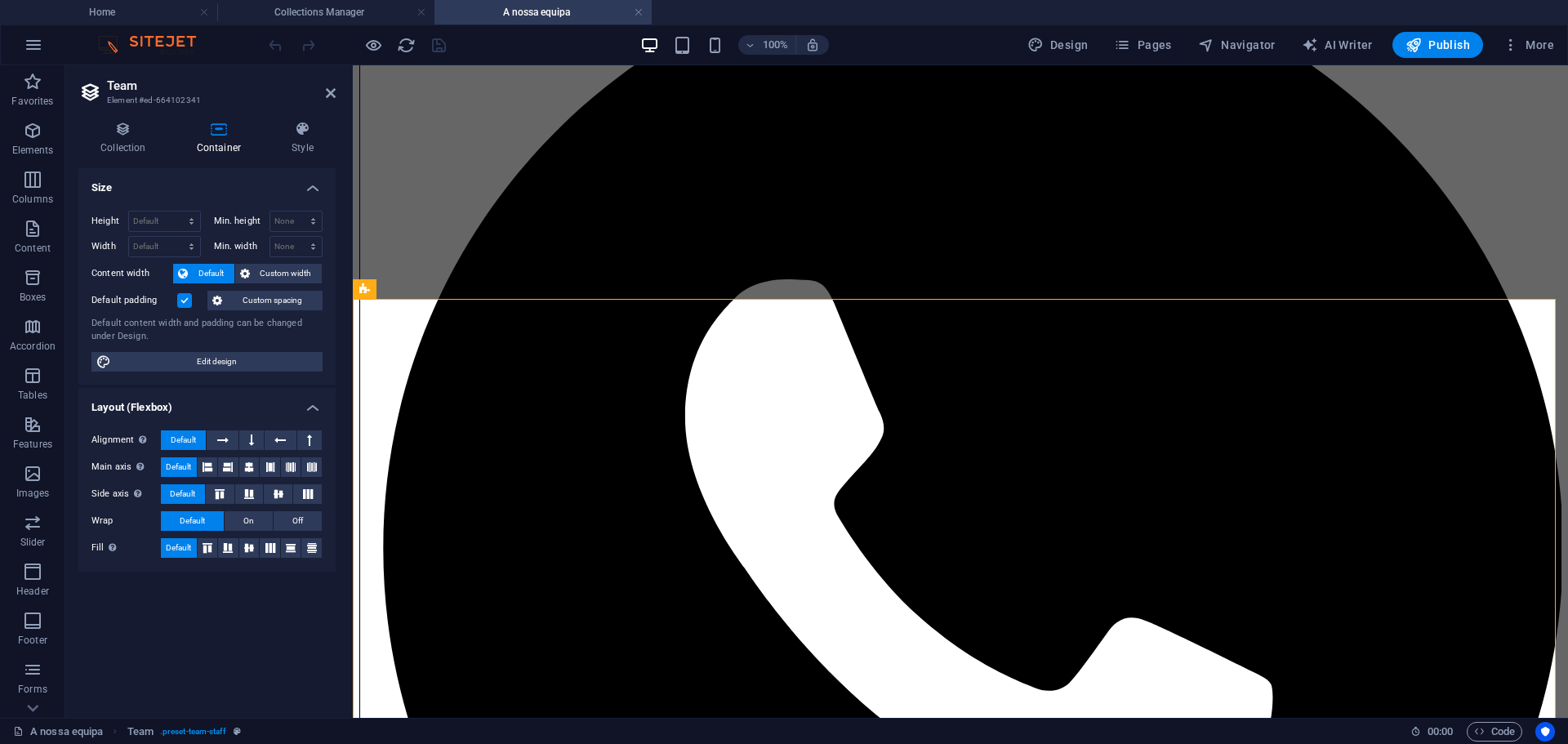
click at [294, 155] on div "Collection Container Style General Collection Blog Direção Clínica Especialista…" at bounding box center [207, 413] width 257 height 584
click at [295, 142] on h4 "Style" at bounding box center [302, 138] width 66 height 34
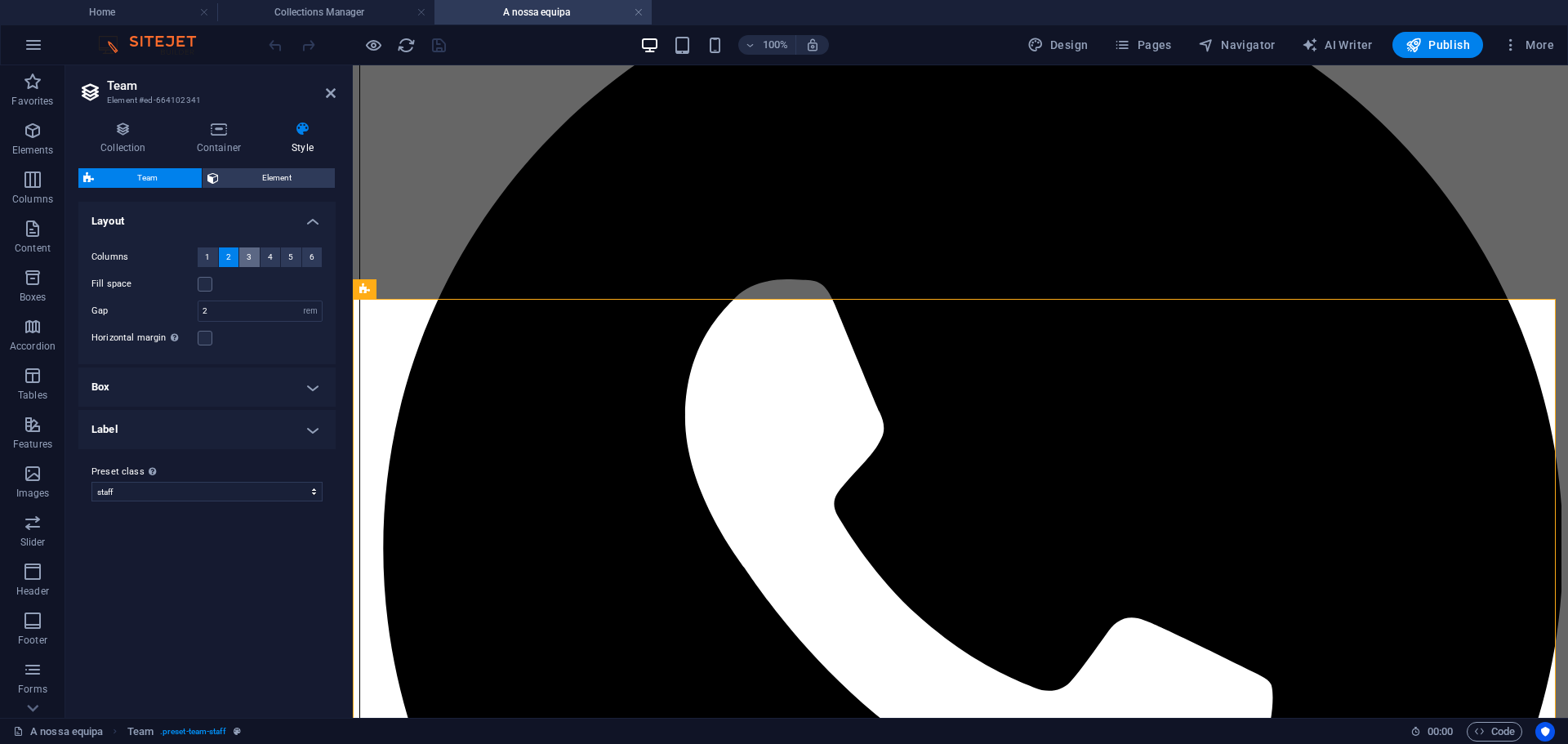
click at [251, 255] on span "3" at bounding box center [249, 257] width 5 height 19
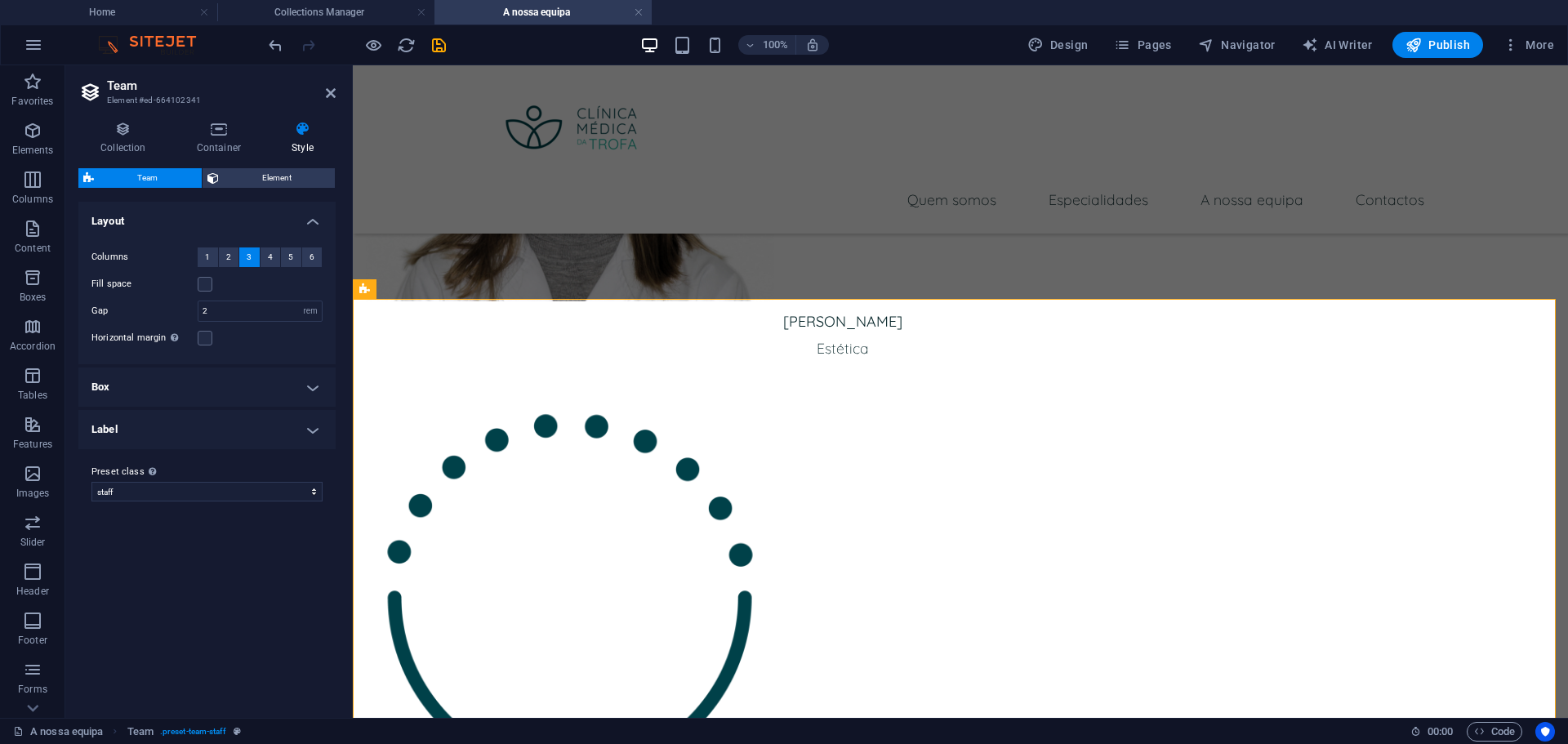
click at [437, 50] on icon "save" at bounding box center [438, 45] width 19 height 19
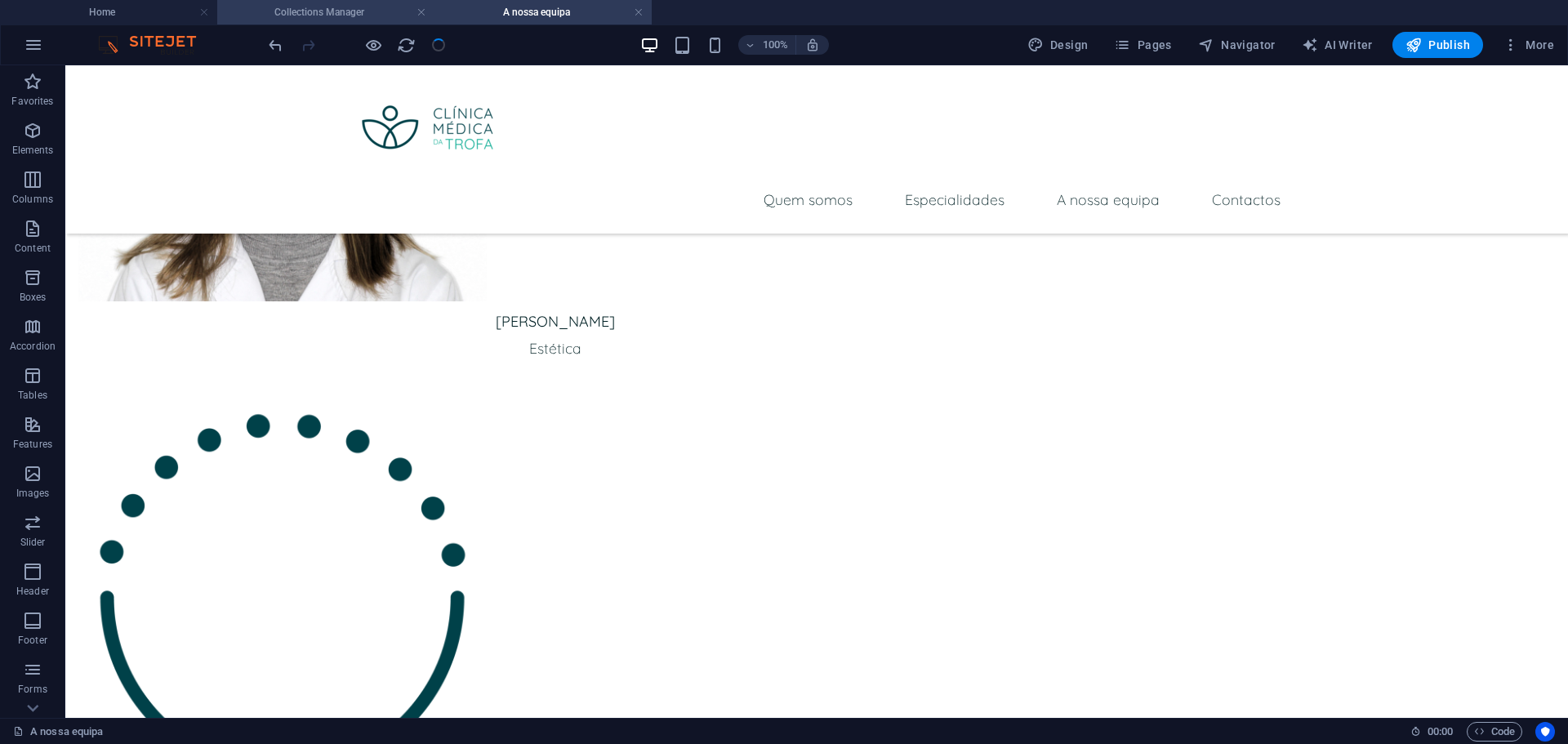
click at [353, 7] on h4 "Collections Manager" at bounding box center [325, 12] width 217 height 18
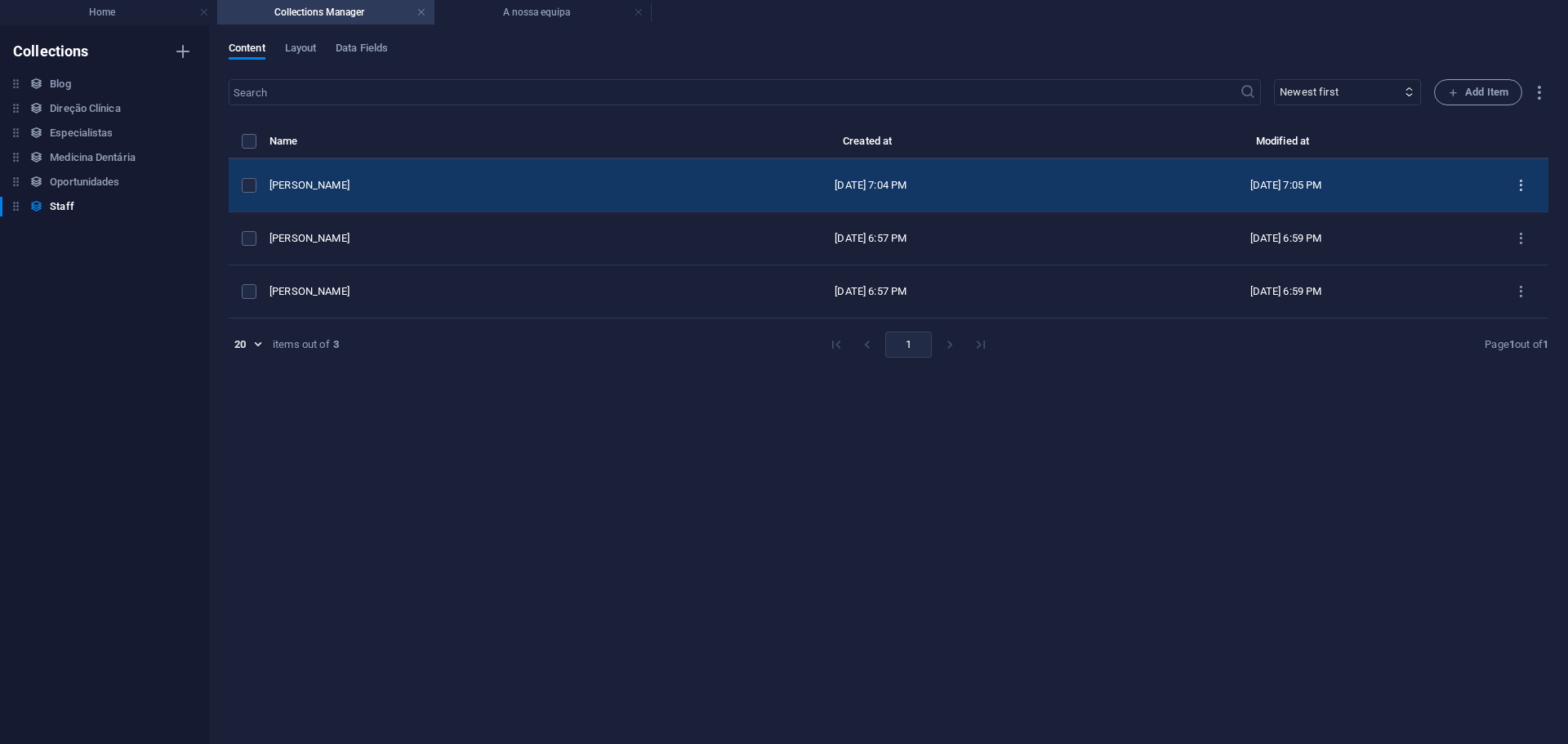
click at [1528, 183] on icon "items list" at bounding box center [1521, 186] width 16 height 16
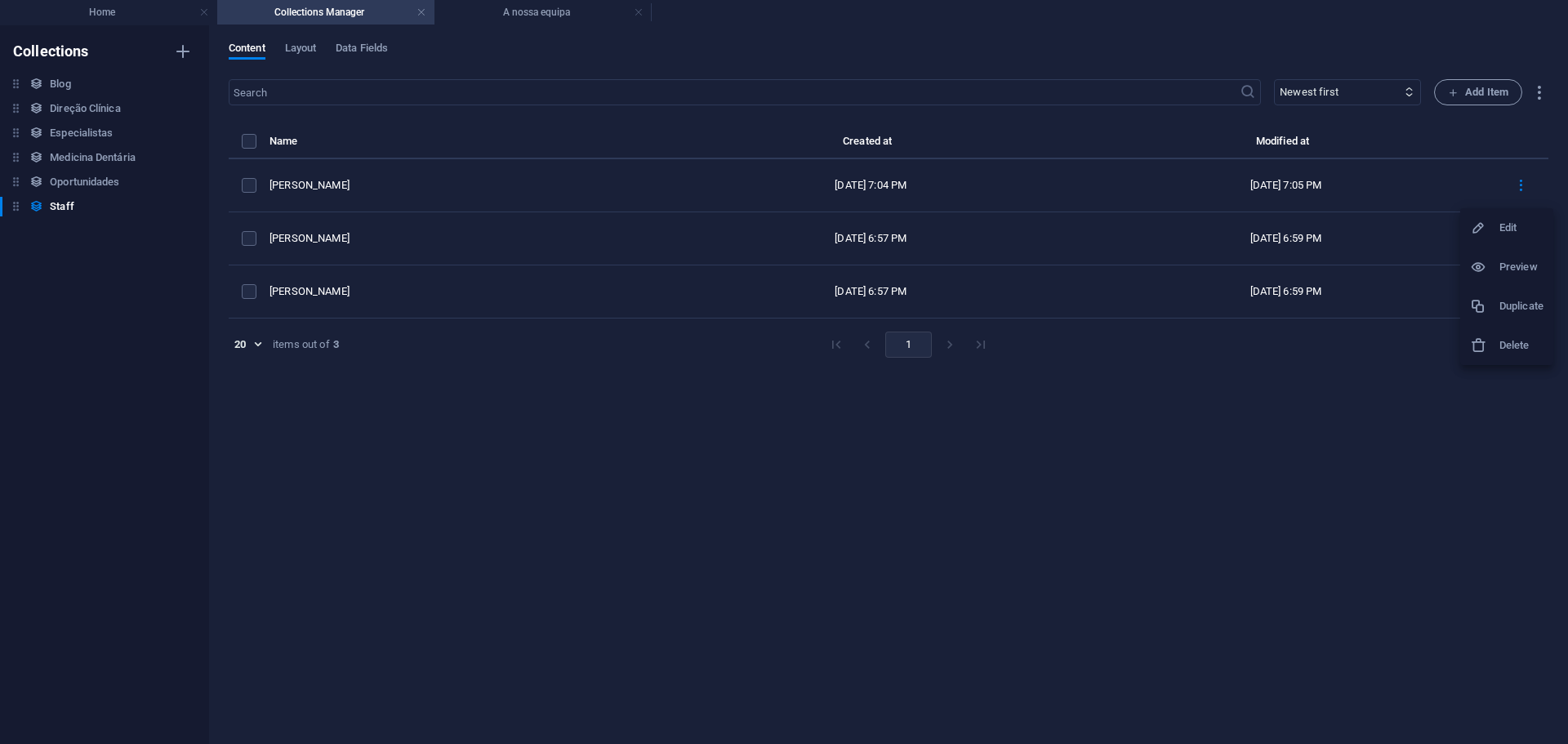
click at [1507, 219] on h6 "Edit" at bounding box center [1521, 227] width 44 height 19
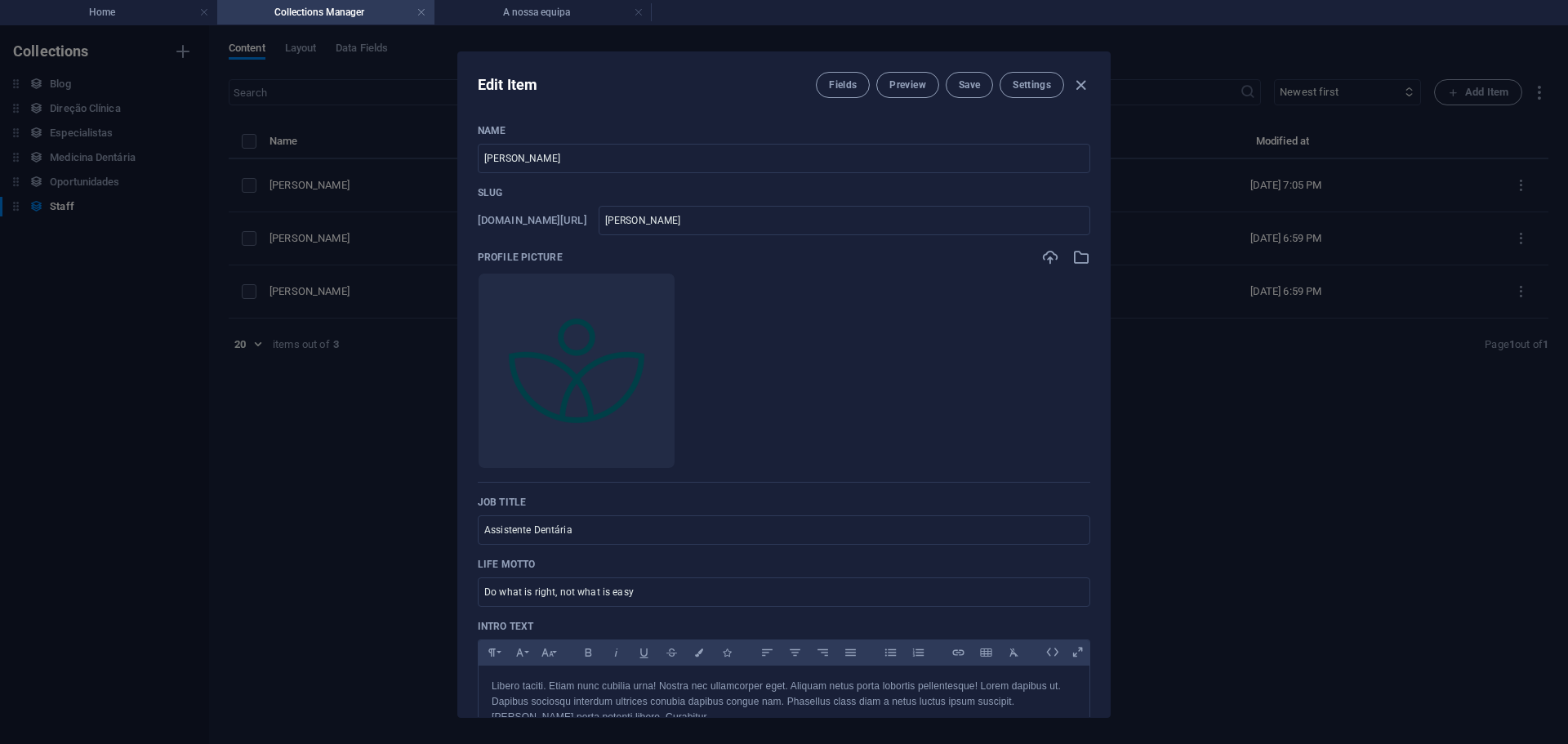
click at [1074, 262] on icon "button" at bounding box center [1081, 257] width 18 height 18
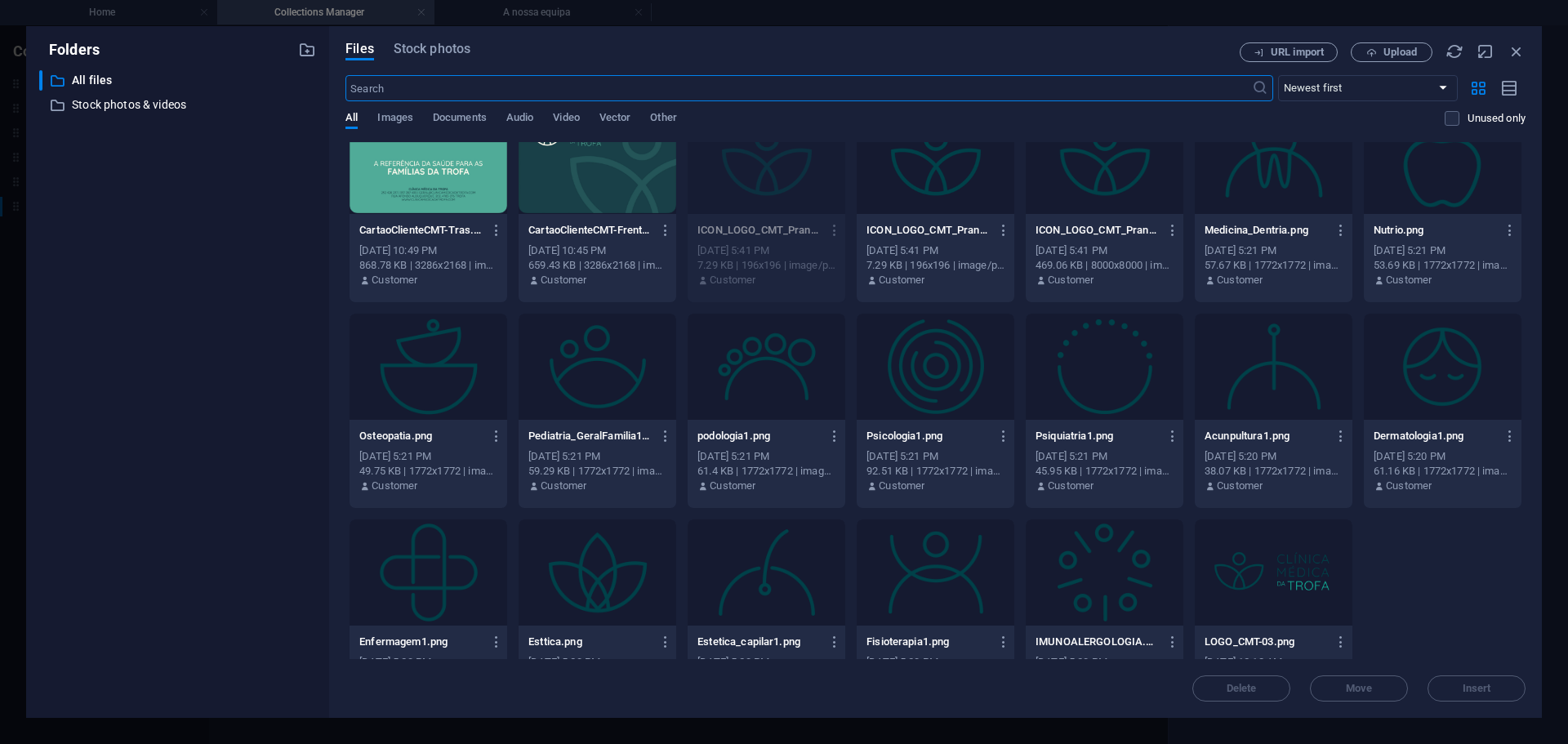
scroll to position [2521, 0]
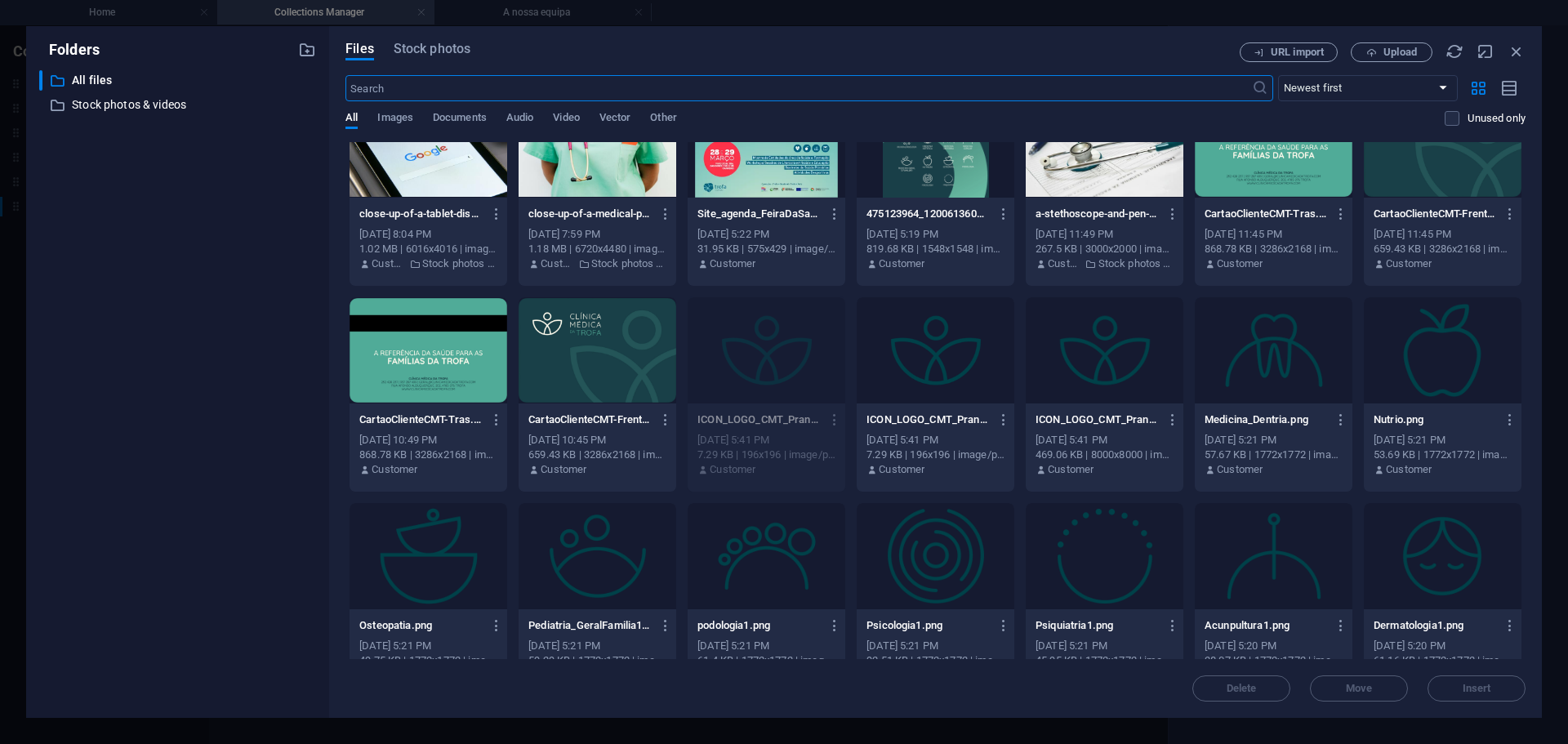
click at [897, 352] on div at bounding box center [935, 350] width 158 height 106
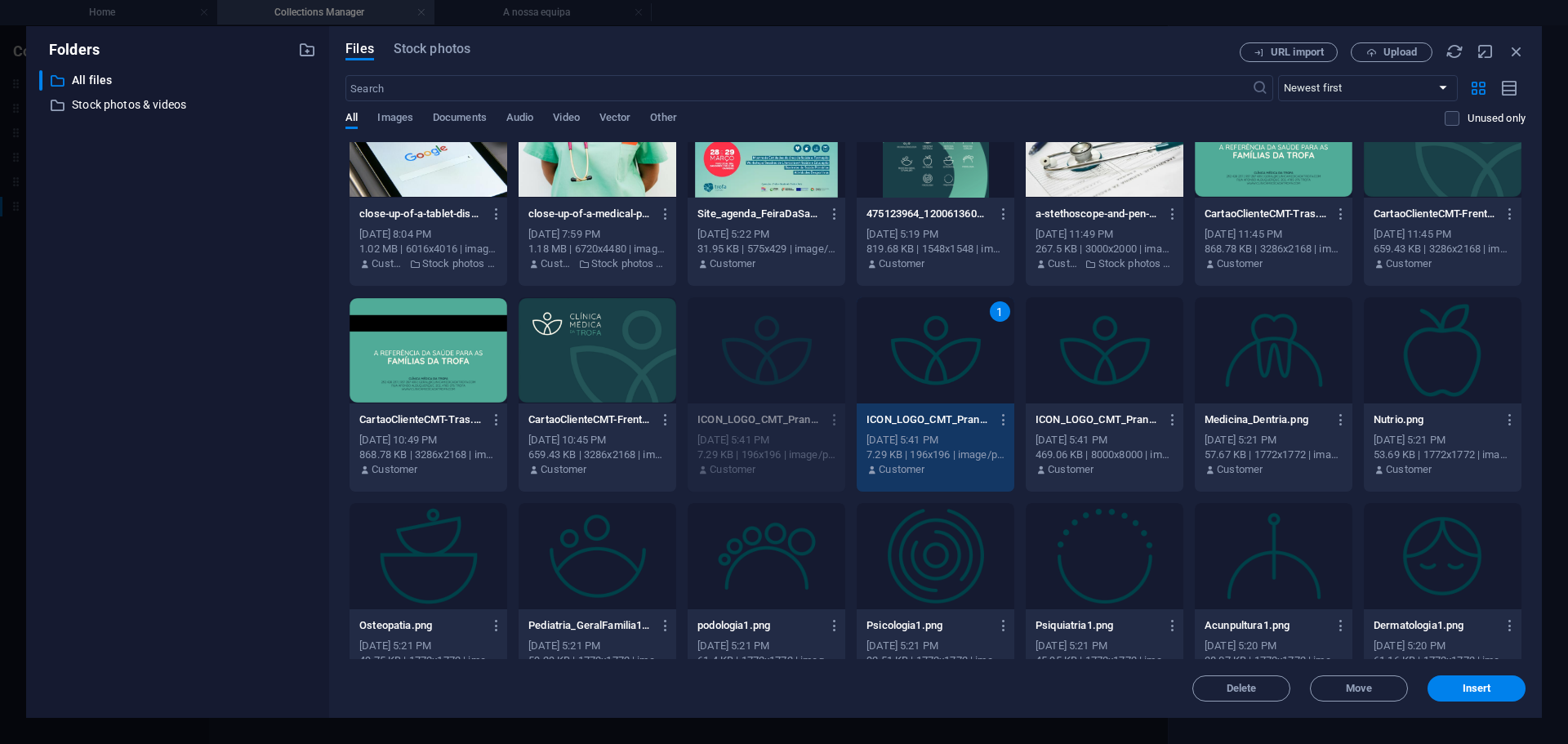
click at [897, 352] on div "1" at bounding box center [935, 350] width 158 height 106
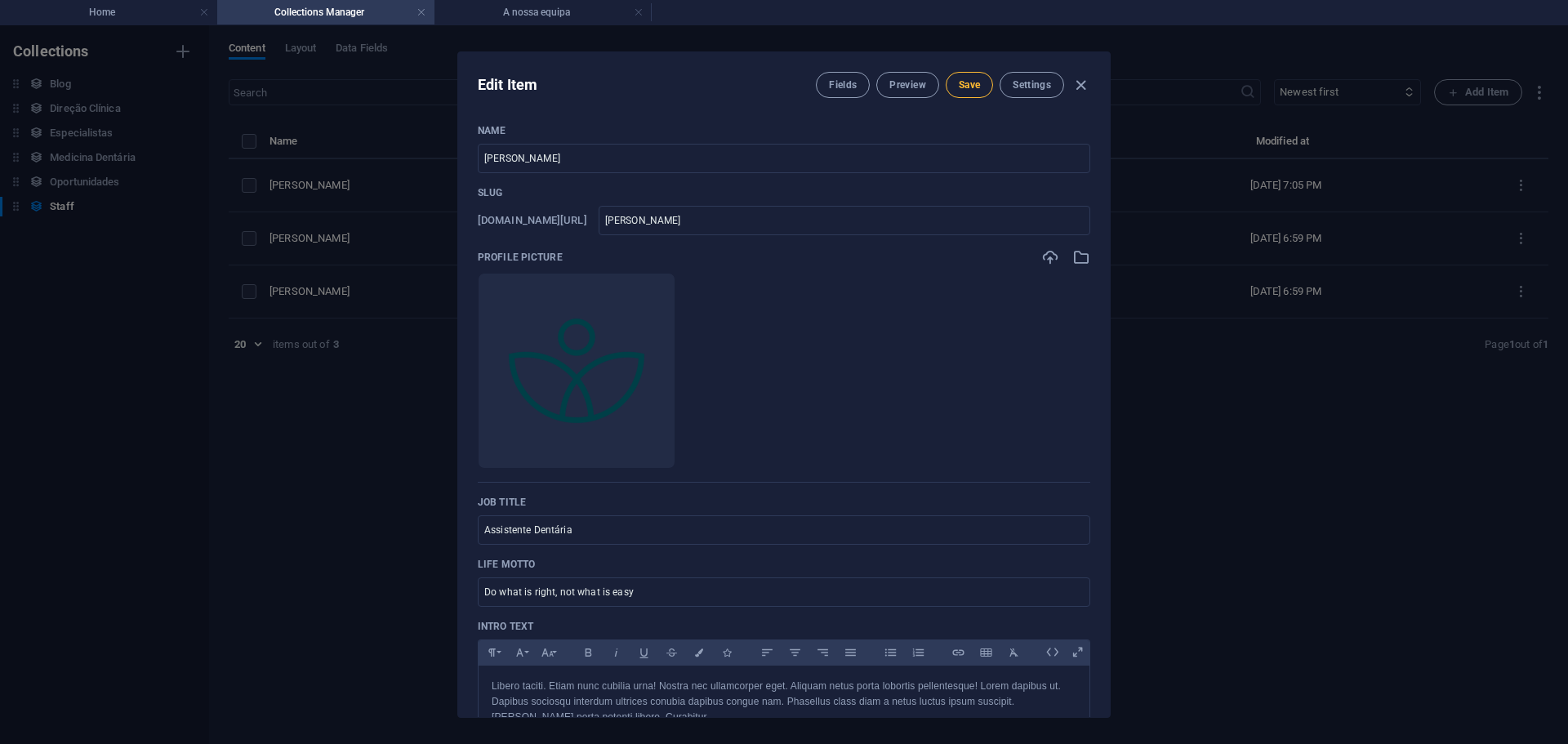
click at [977, 86] on span "Save" at bounding box center [970, 85] width 21 height 13
click at [568, 8] on h4 "A nossa equipa" at bounding box center [543, 12] width 217 height 18
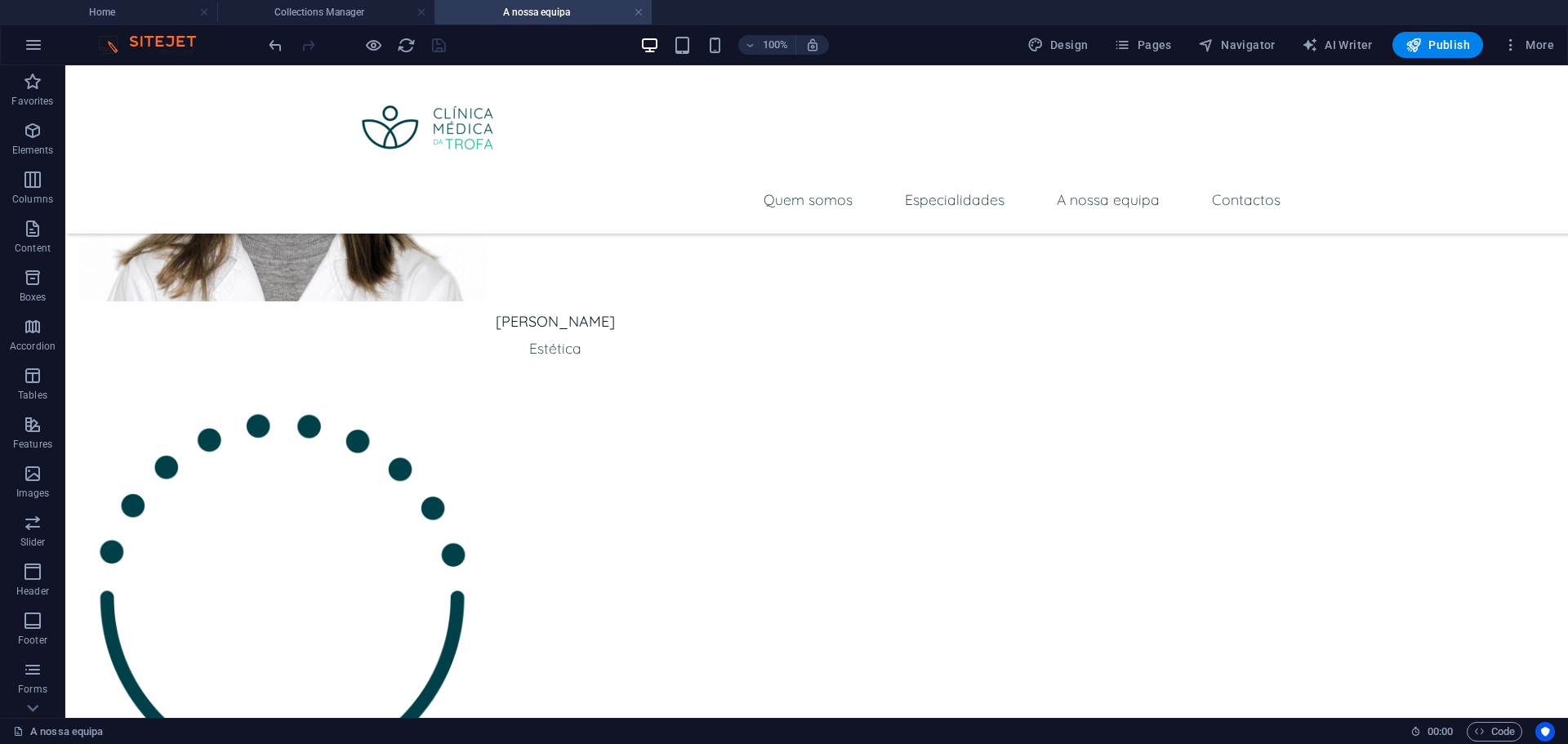
click at [421, 44] on div at bounding box center [357, 45] width 183 height 26
click at [411, 44] on icon "reload" at bounding box center [405, 45] width 19 height 19
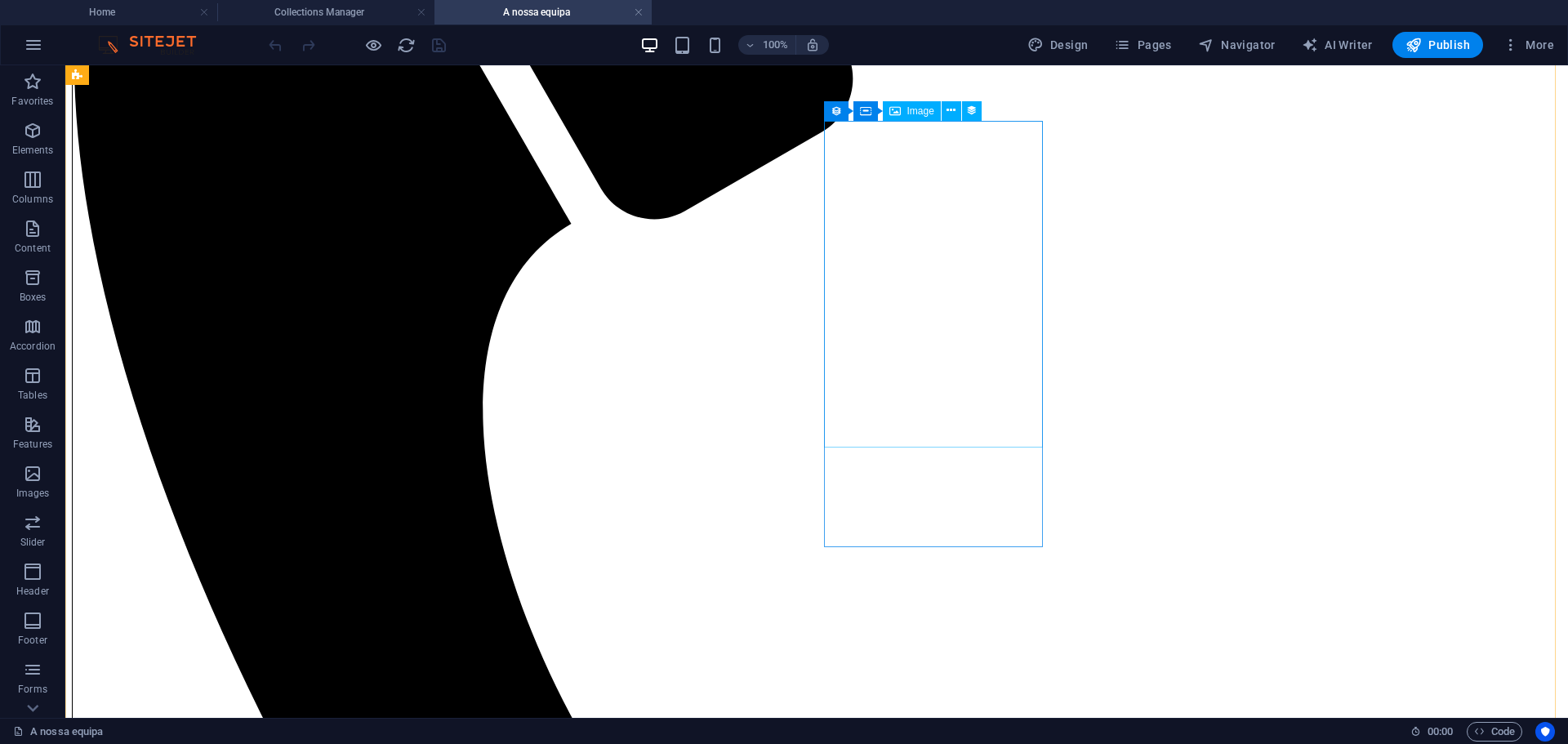
scroll to position [2777, 0]
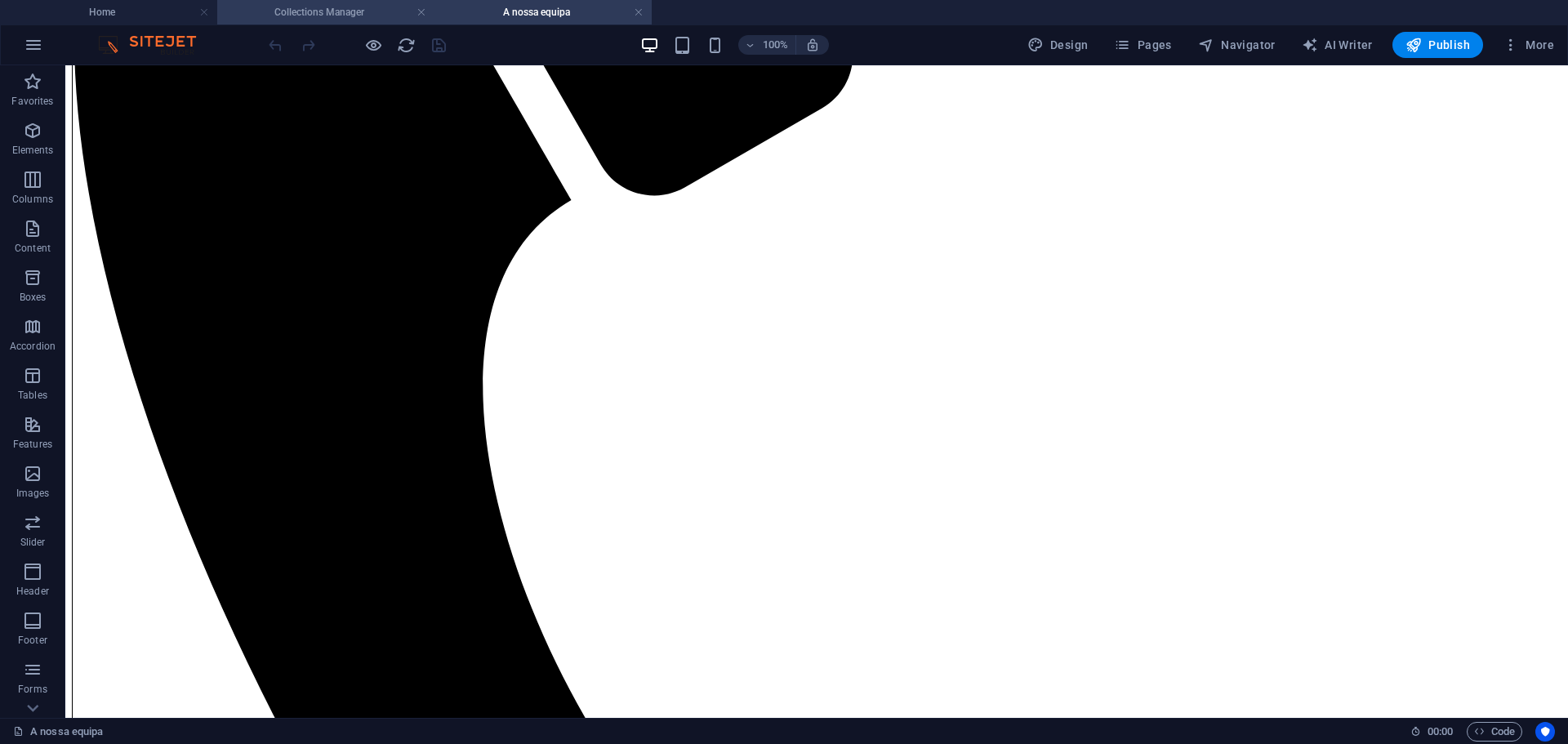
click at [302, 5] on h4 "Collections Manager" at bounding box center [325, 12] width 217 height 18
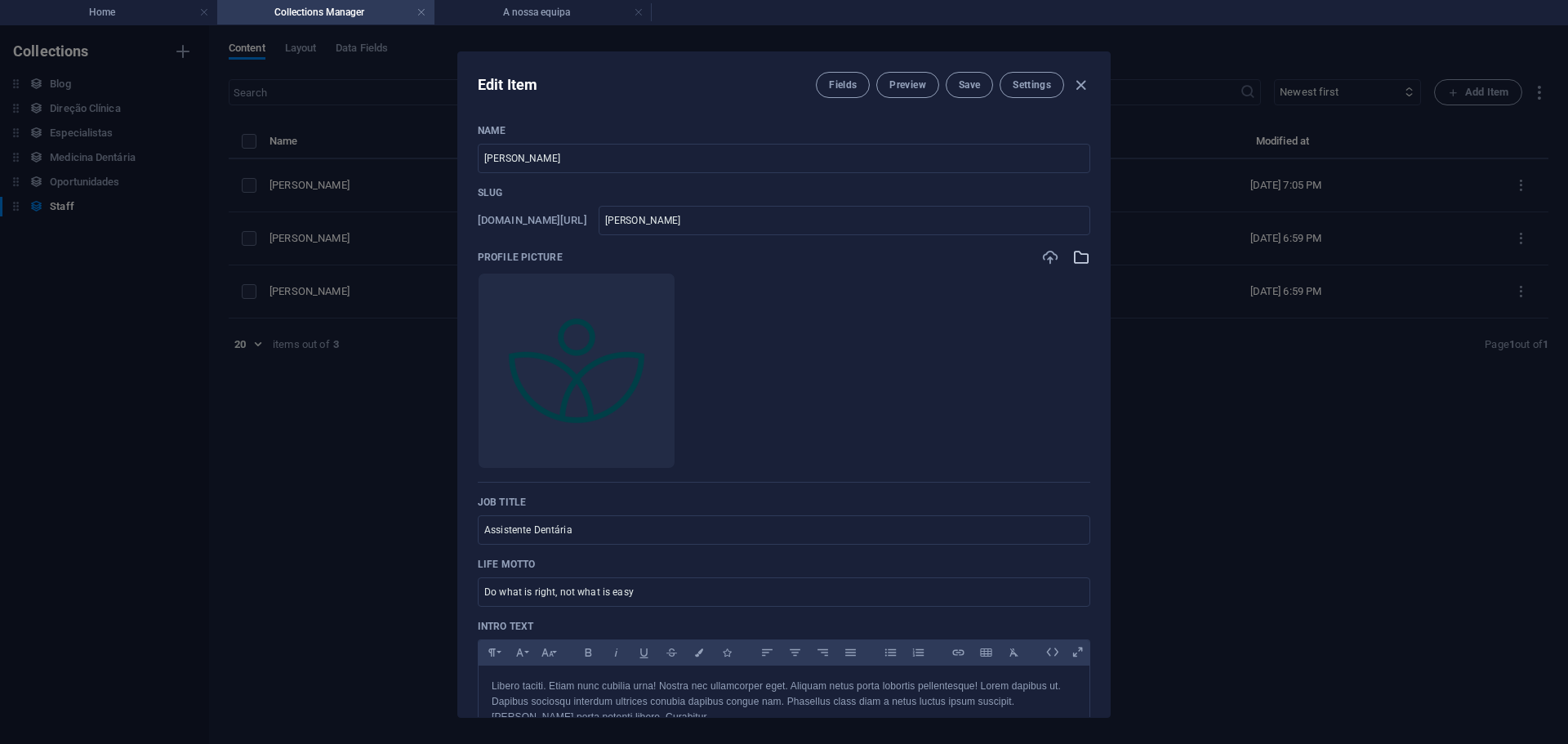
click at [1080, 253] on icon "button" at bounding box center [1081, 257] width 18 height 18
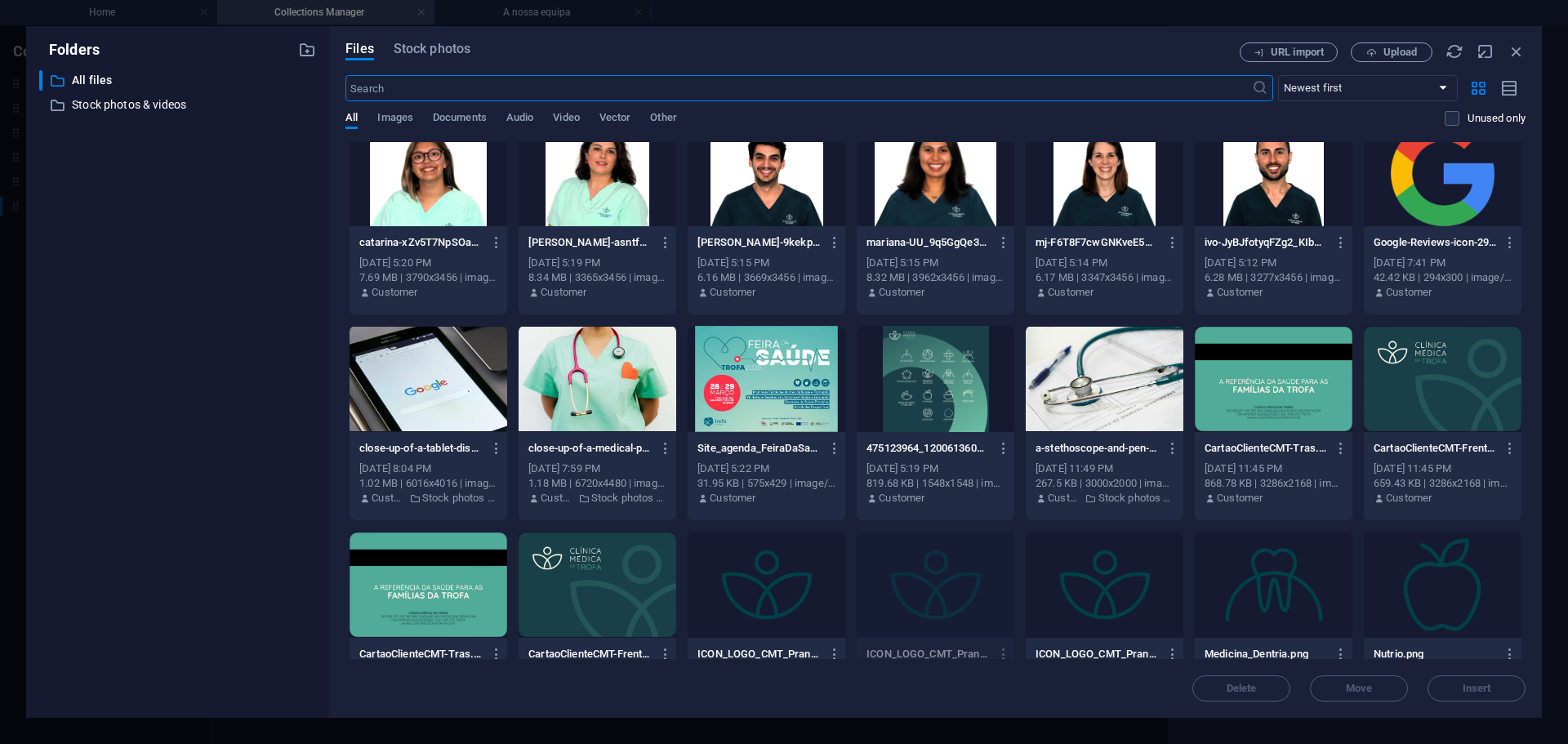
scroll to position [2451, 0]
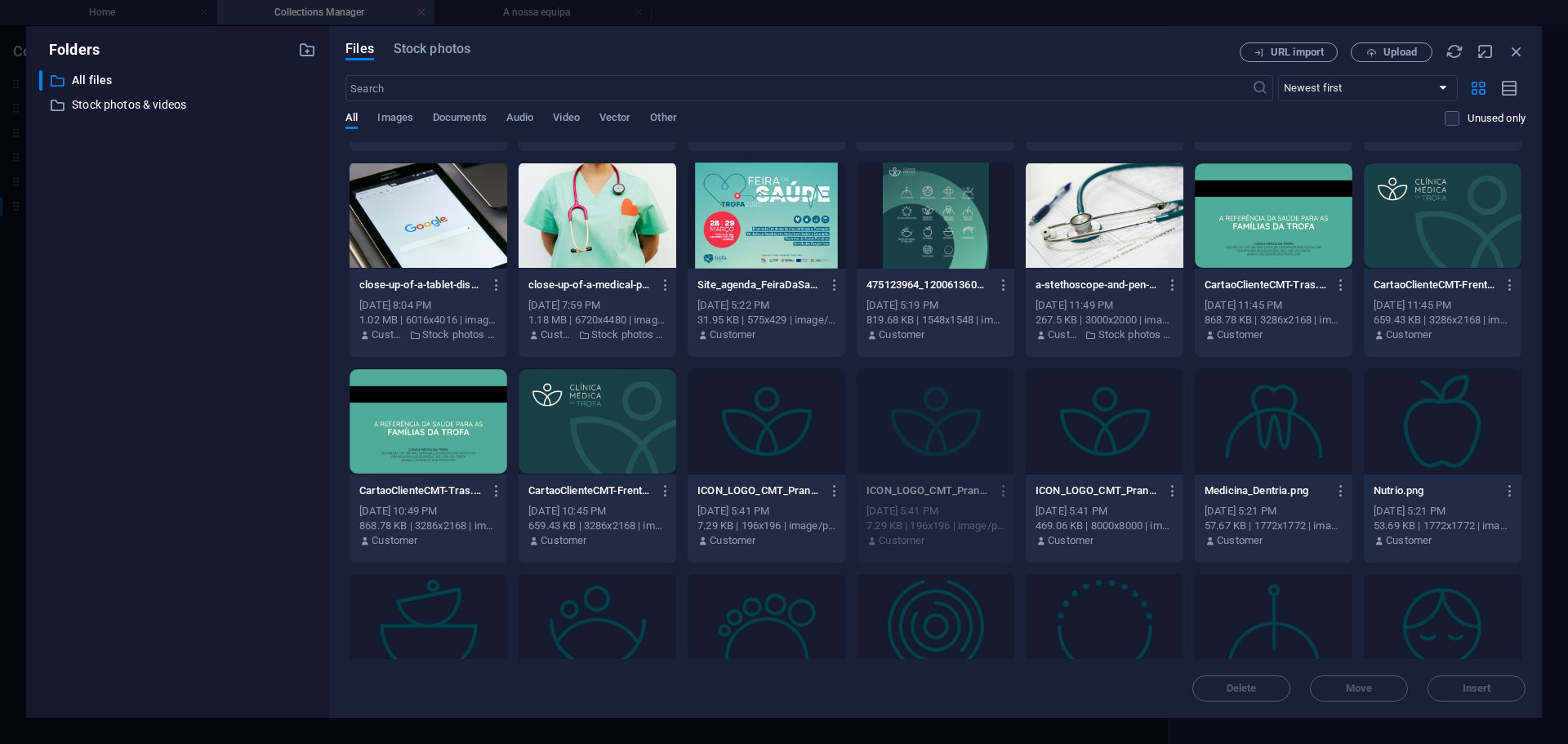
click at [1121, 416] on div at bounding box center [1104, 421] width 158 height 106
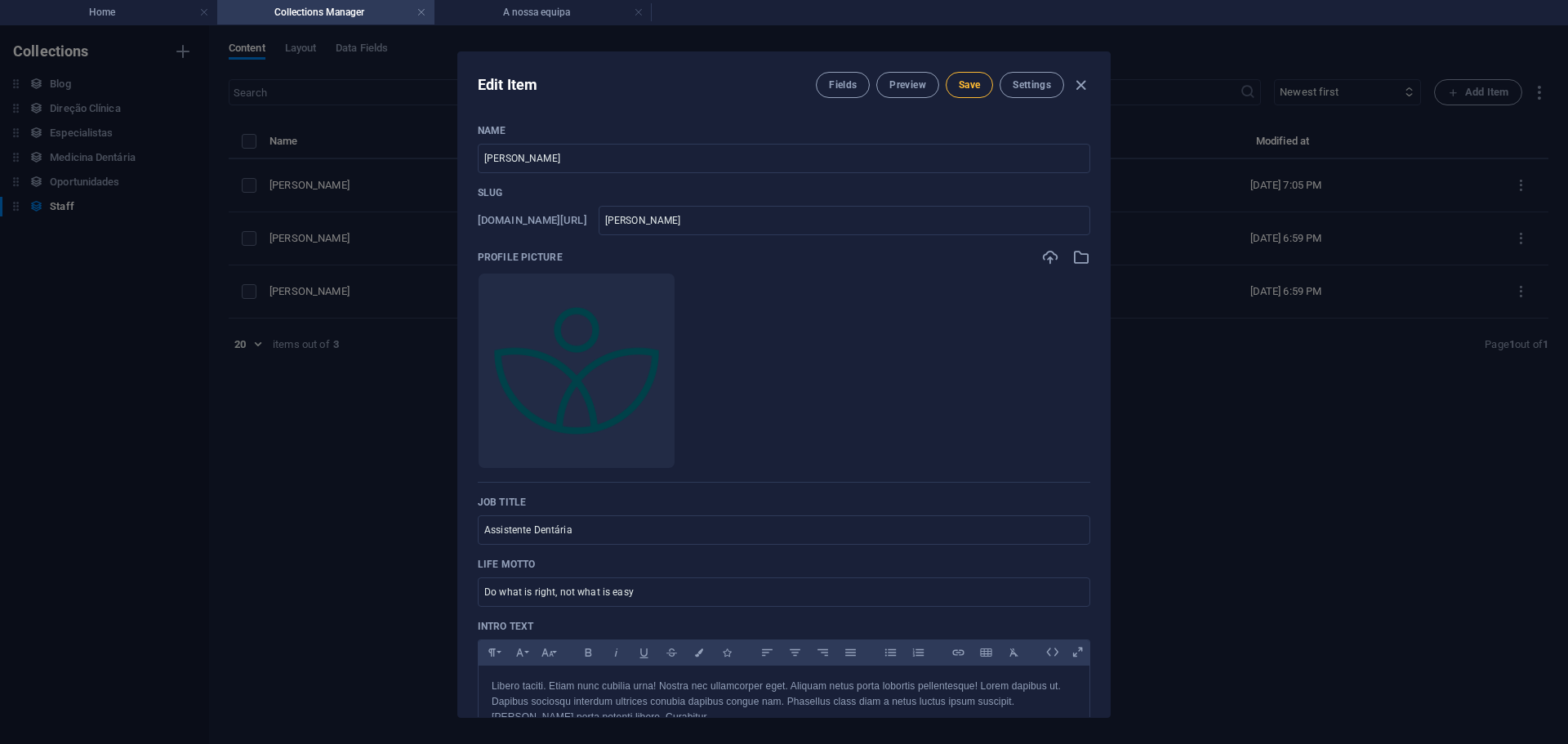
click at [965, 86] on span "Save" at bounding box center [970, 85] width 21 height 13
click at [536, 19] on h4 "A nossa equipa" at bounding box center [543, 12] width 217 height 18
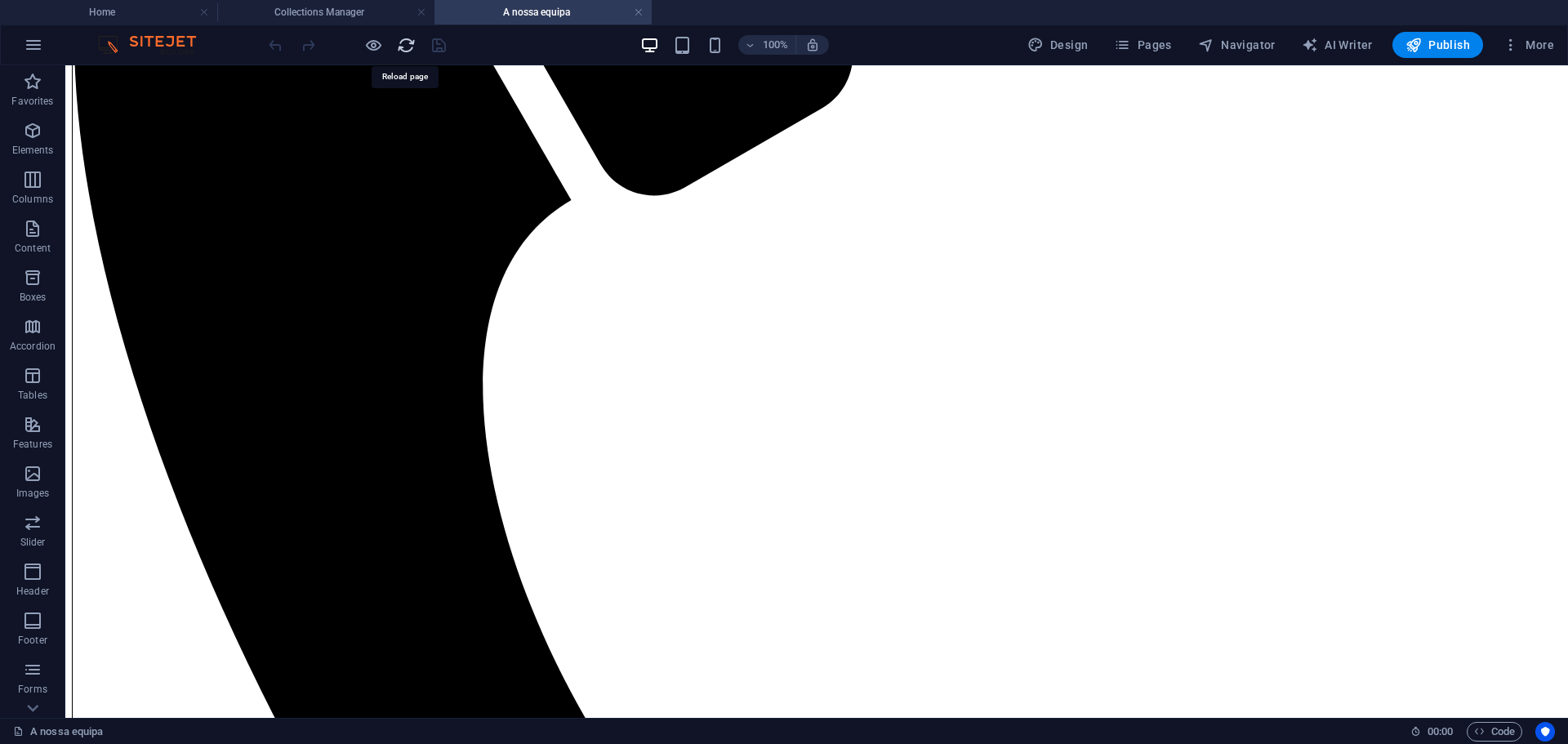
click at [401, 43] on icon "reload" at bounding box center [405, 45] width 19 height 19
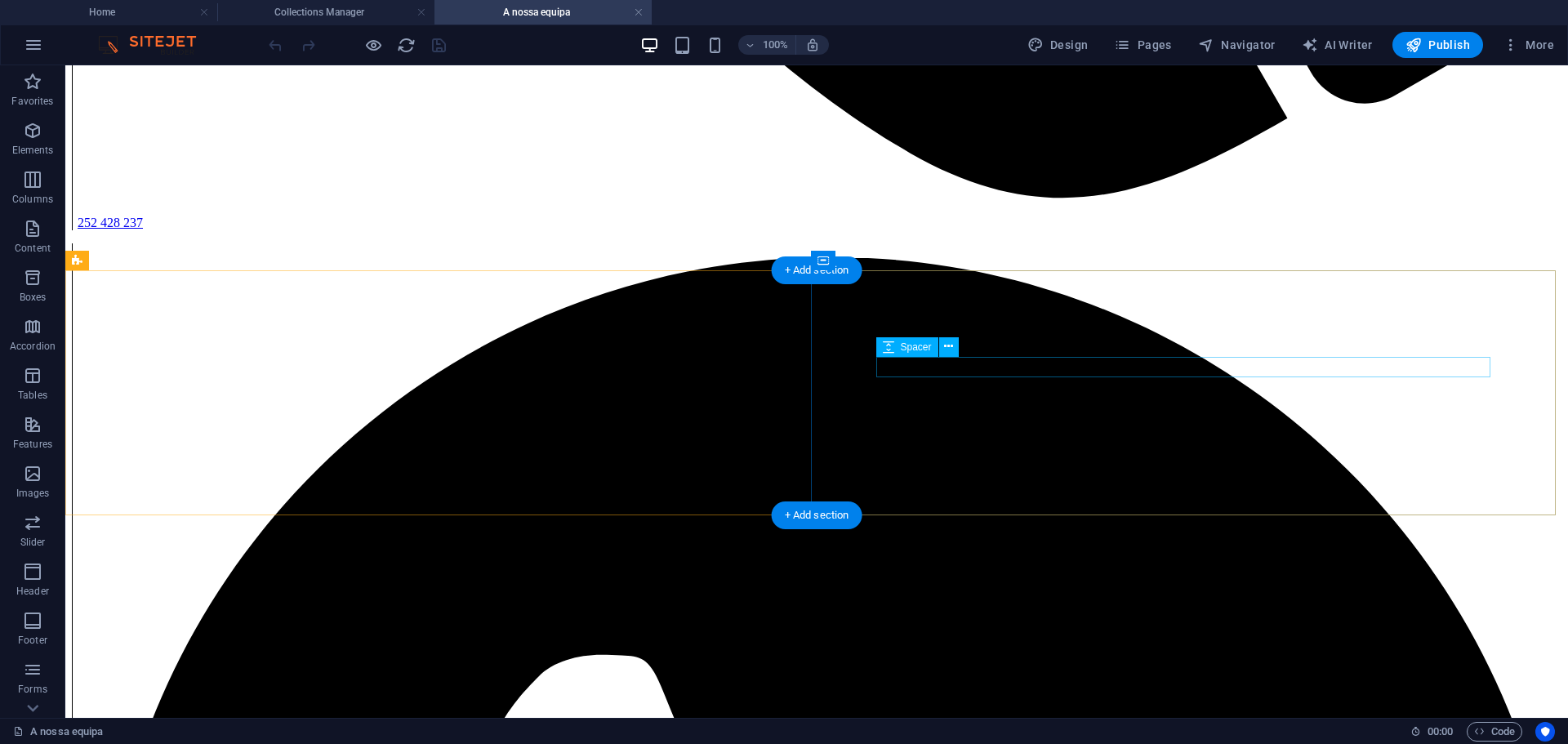
scroll to position [3749, 0]
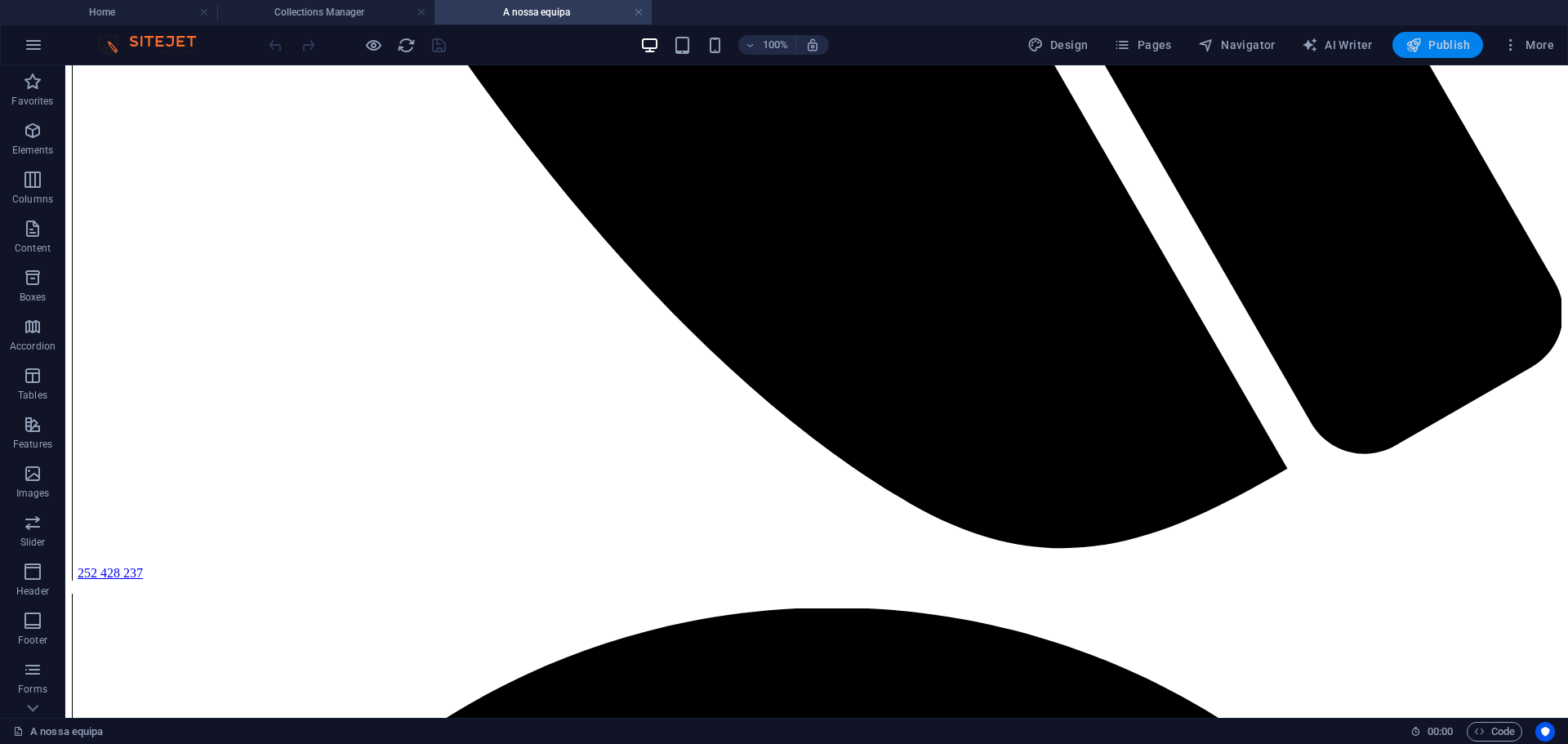
click at [1453, 41] on span "Publish" at bounding box center [1438, 45] width 64 height 17
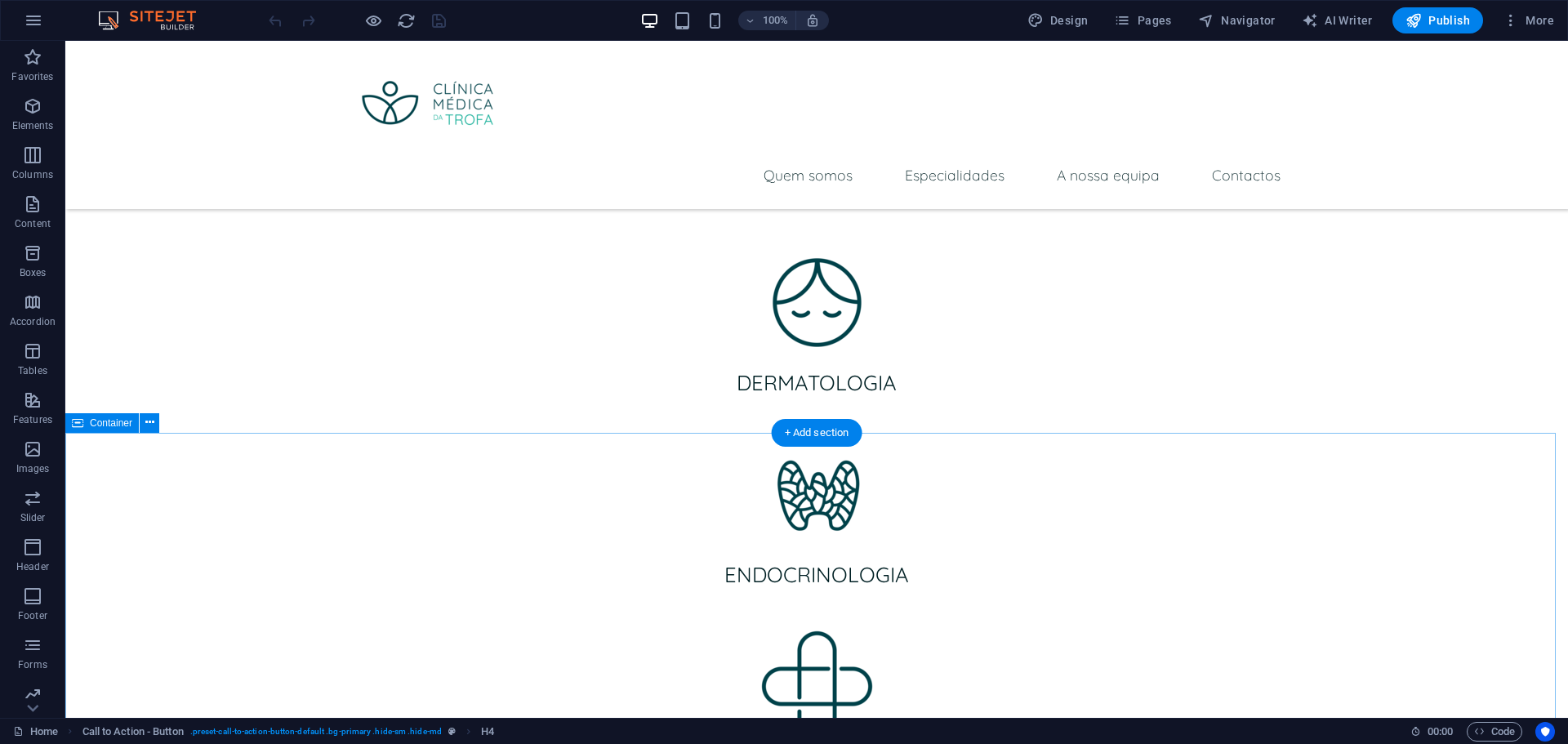
scroll to position [2614, 0]
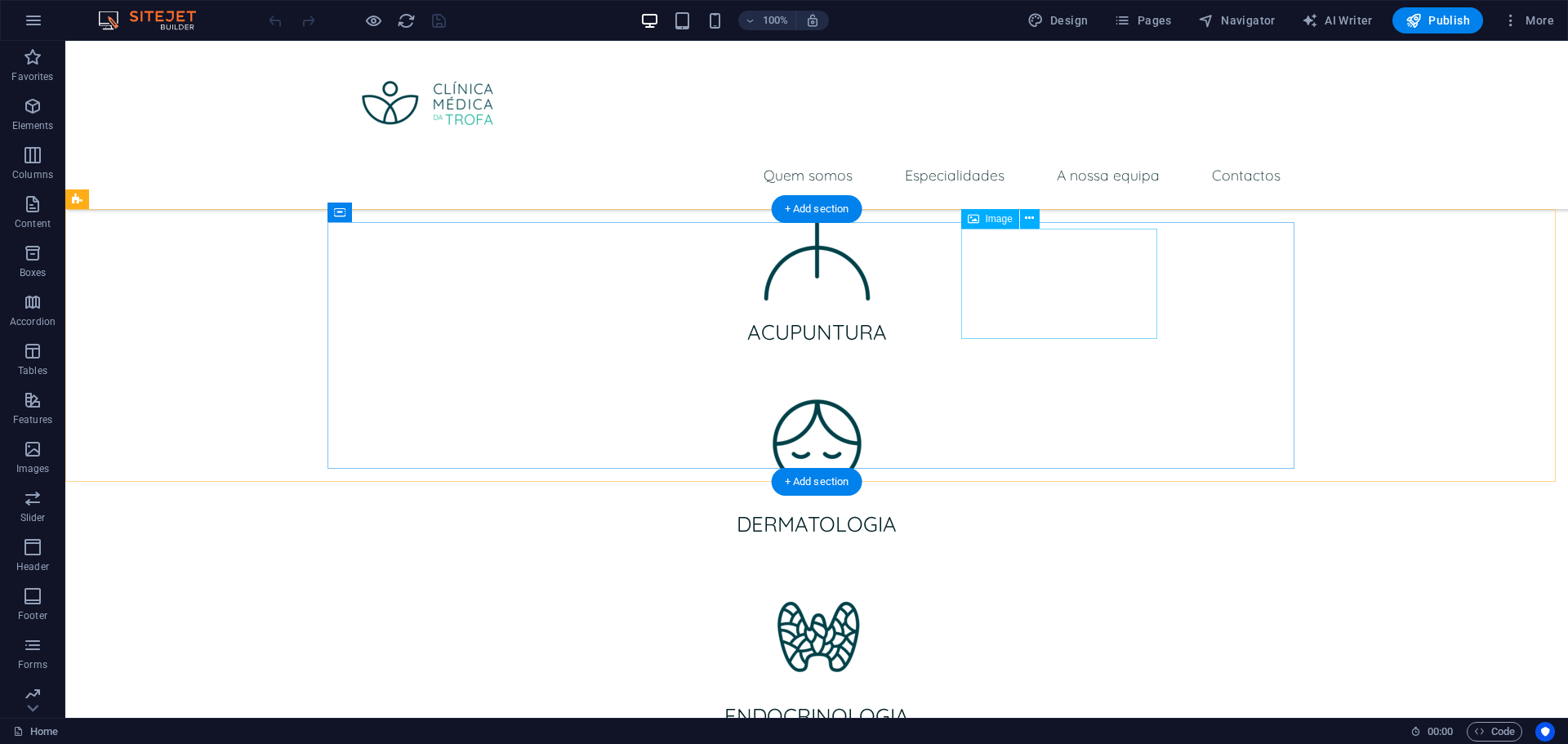
click at [977, 219] on icon at bounding box center [973, 219] width 11 height 19
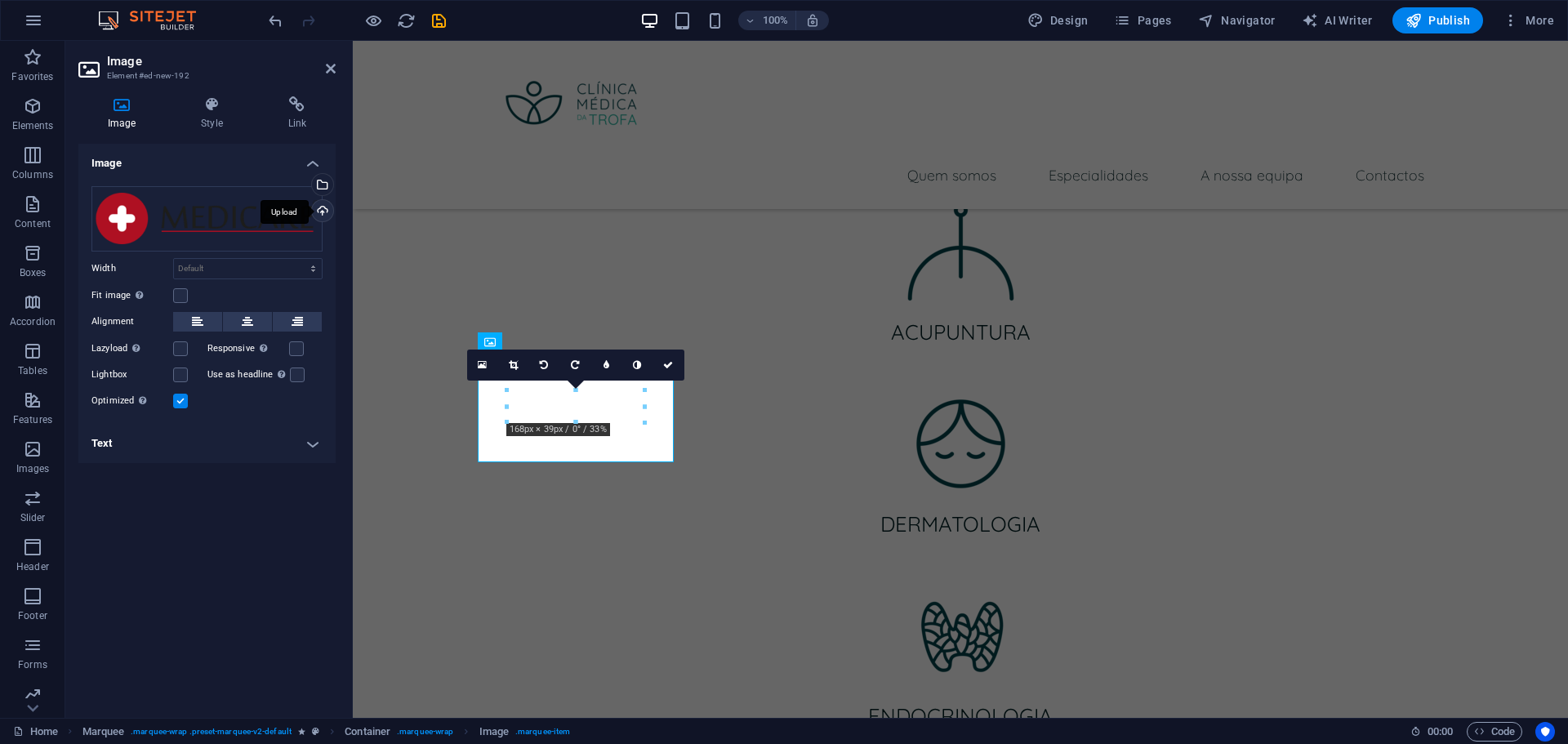
click at [323, 213] on div "Upload" at bounding box center [321, 212] width 25 height 25
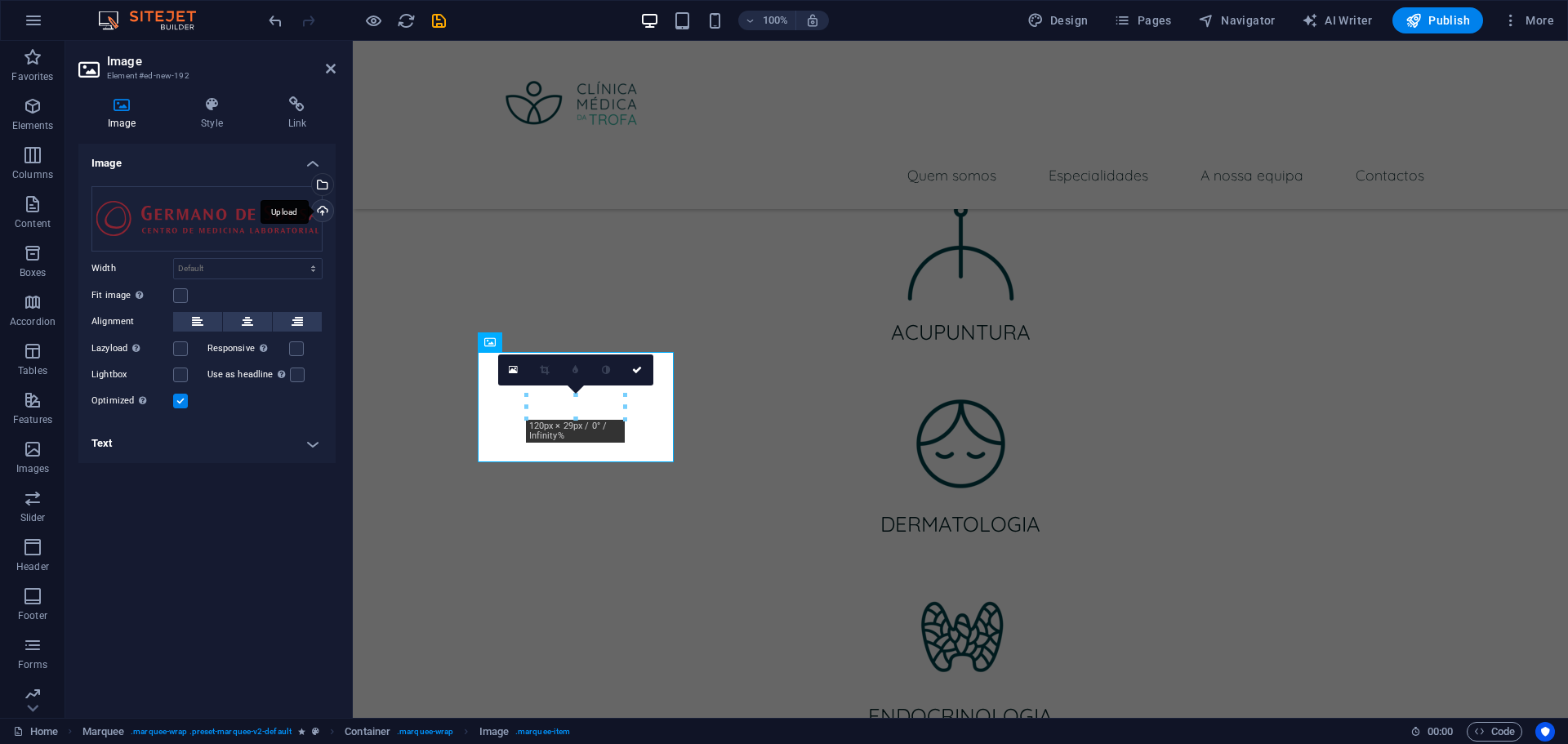
click at [323, 210] on div "Upload" at bounding box center [321, 212] width 25 height 25
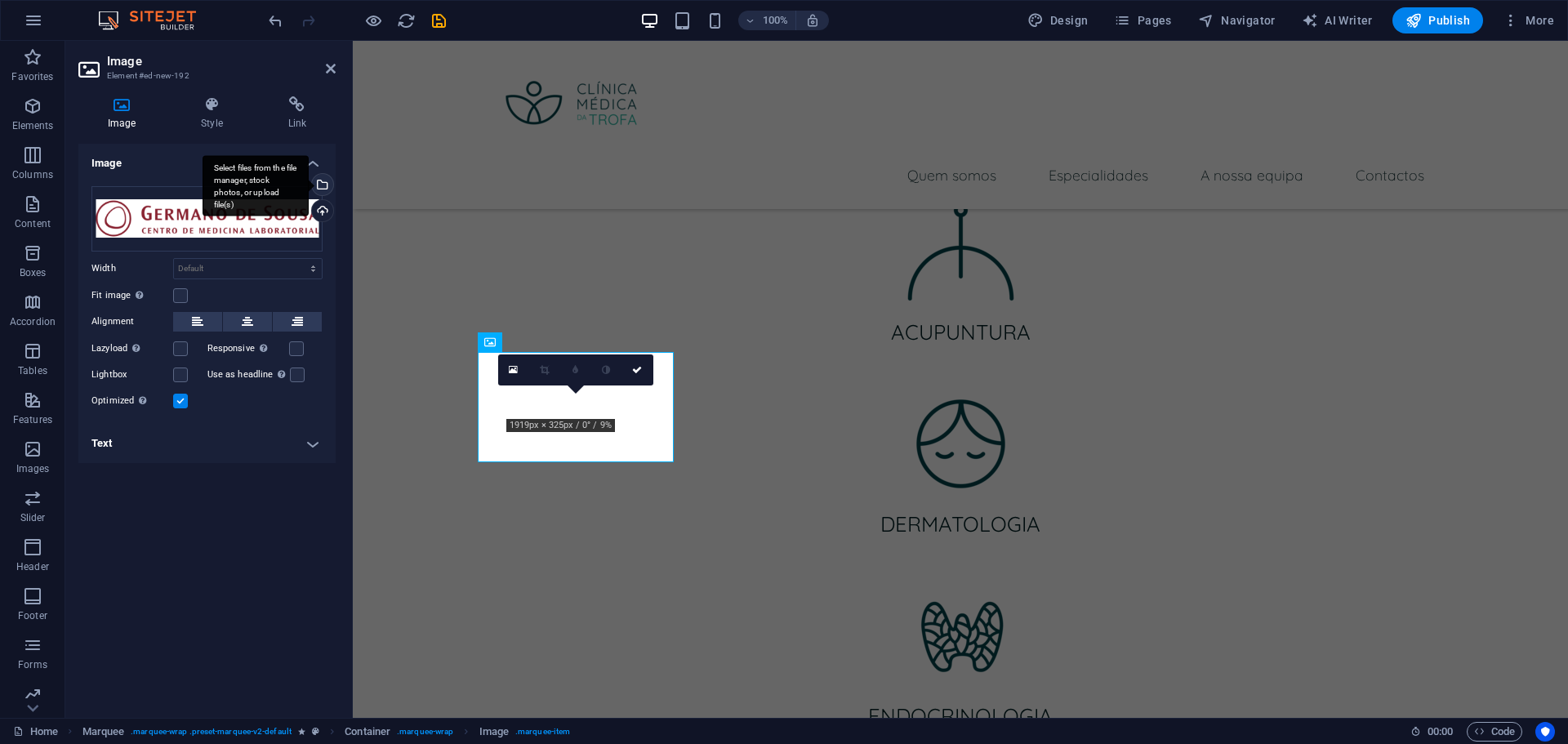
click at [308, 190] on div "Select files from the file manager, stock photos, or upload file(s)" at bounding box center [256, 185] width 106 height 61
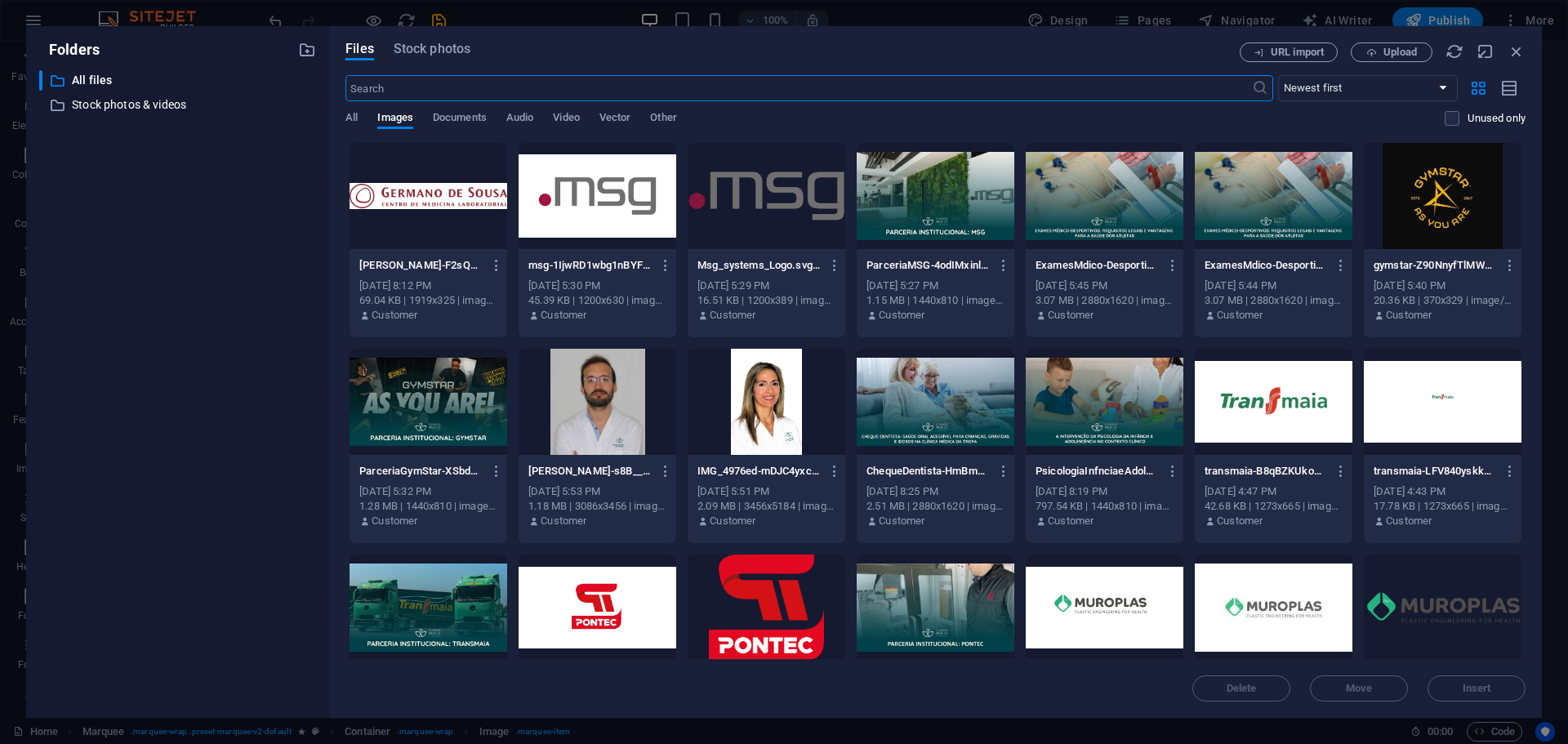
scroll to position [2719, 0]
click at [495, 260] on icon "button" at bounding box center [497, 265] width 16 height 15
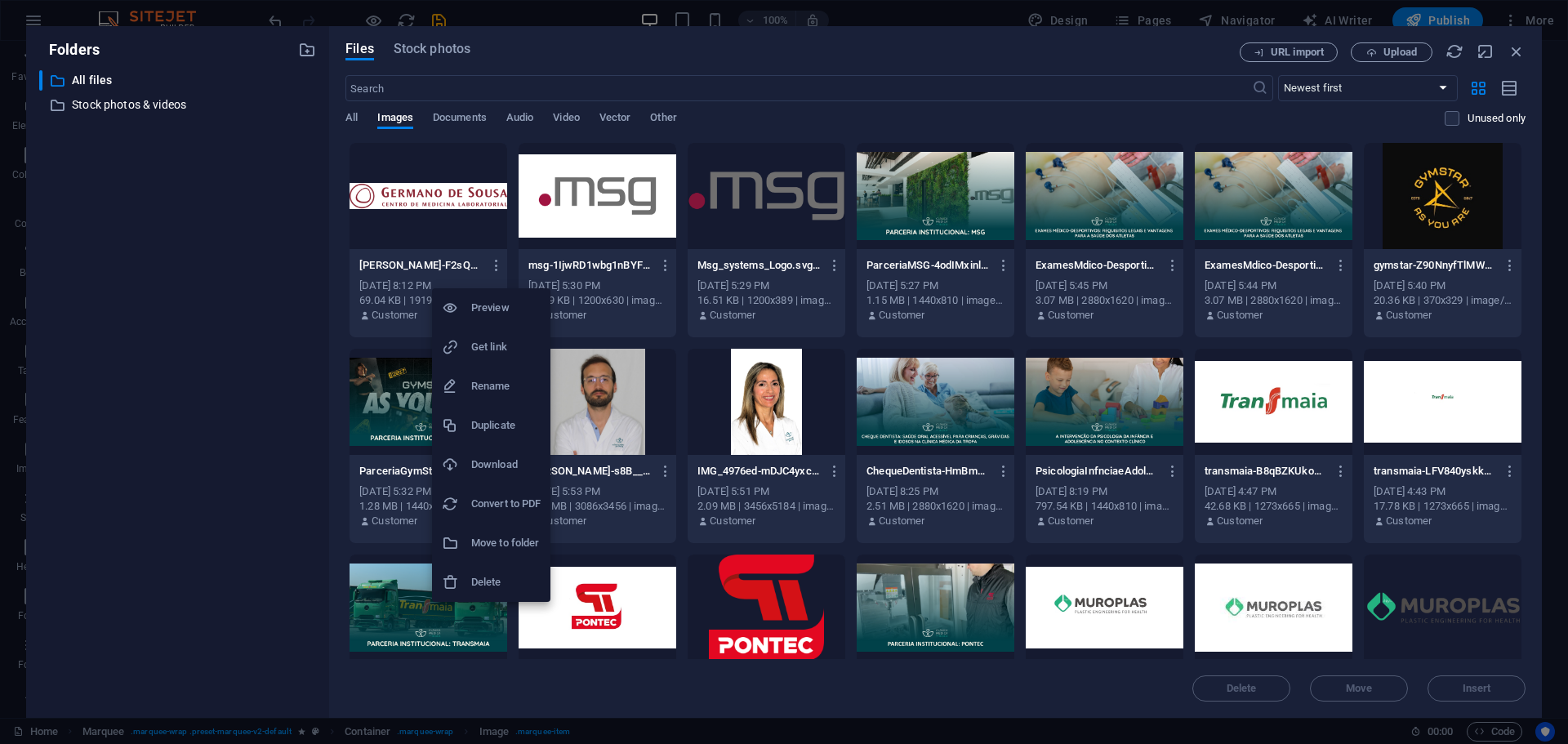
click at [514, 585] on h6 "Delete" at bounding box center [506, 583] width 70 height 19
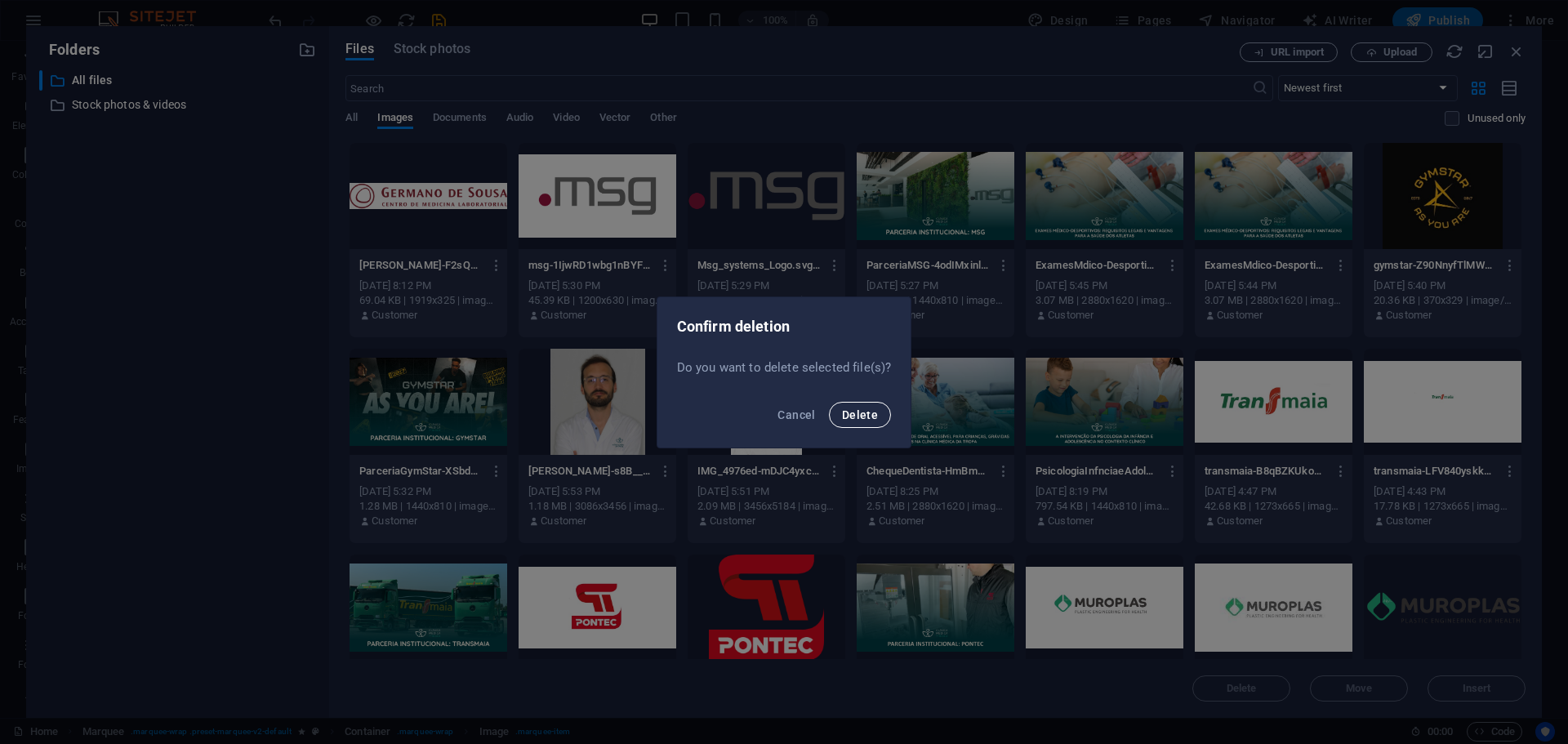
click at [854, 416] on span "Delete" at bounding box center [859, 414] width 36 height 13
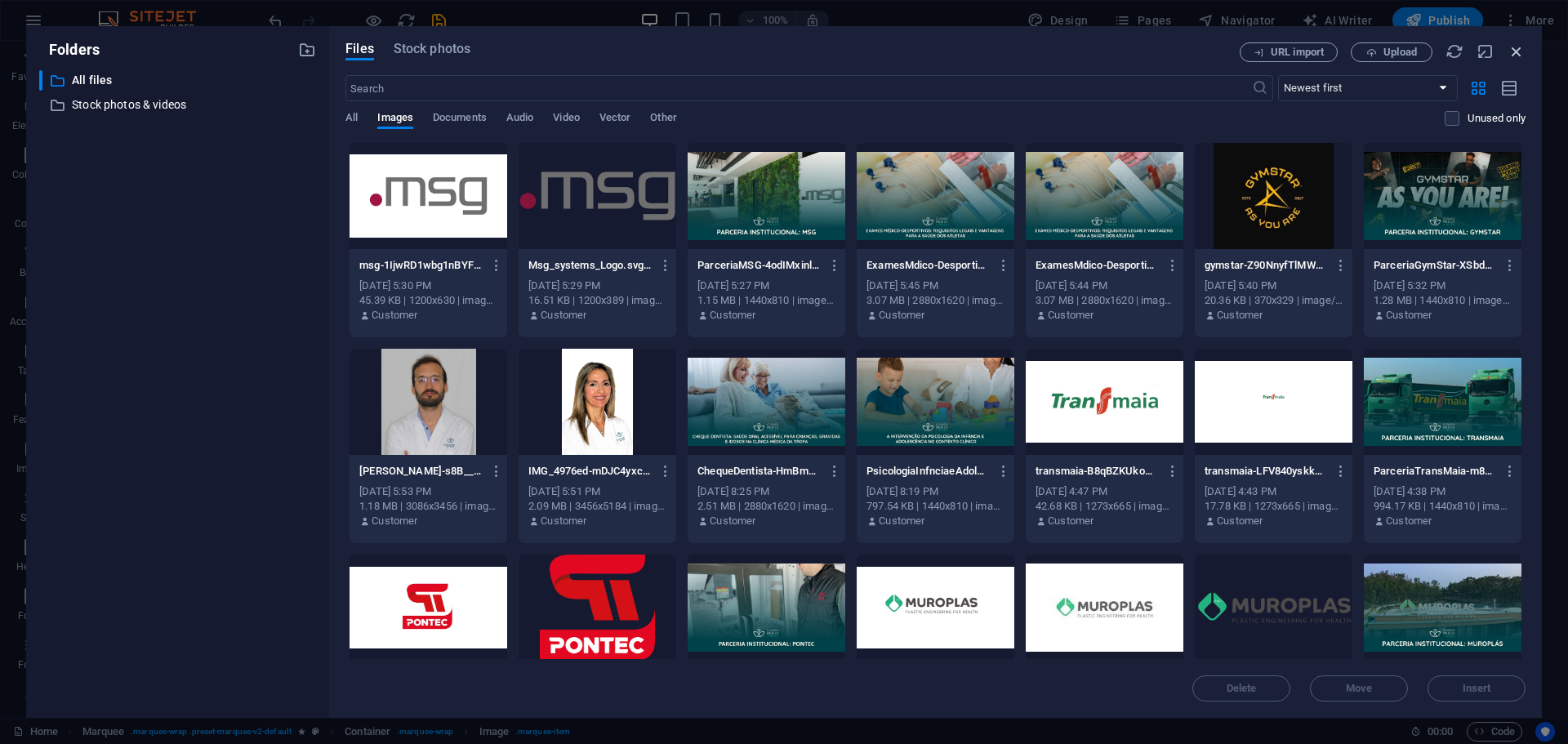
drag, startPoint x: 1510, startPoint y: 48, endPoint x: 1126, endPoint y: 19, distance: 385.1
click at [1510, 48] on icon "button" at bounding box center [1516, 51] width 18 height 18
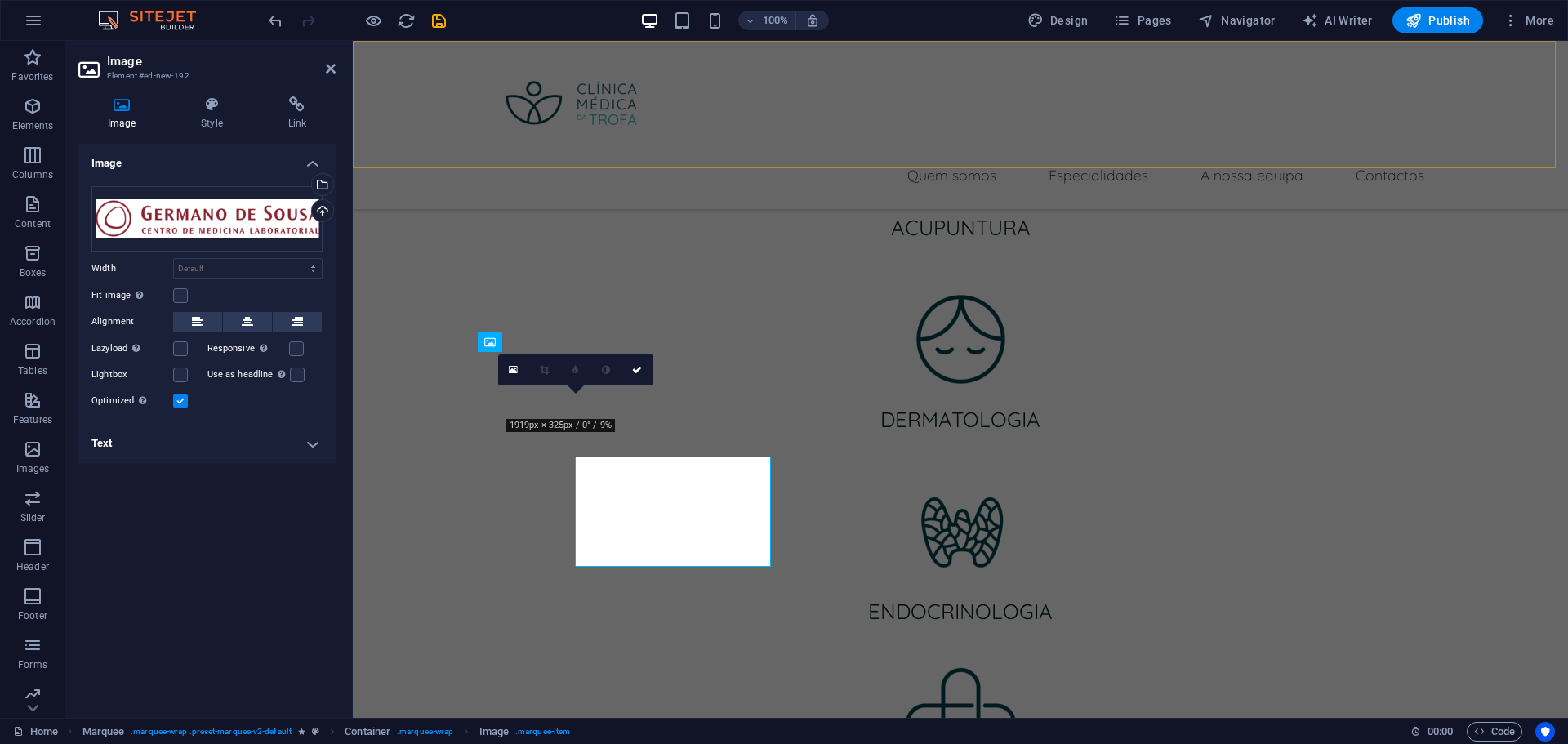
scroll to position [2614, 0]
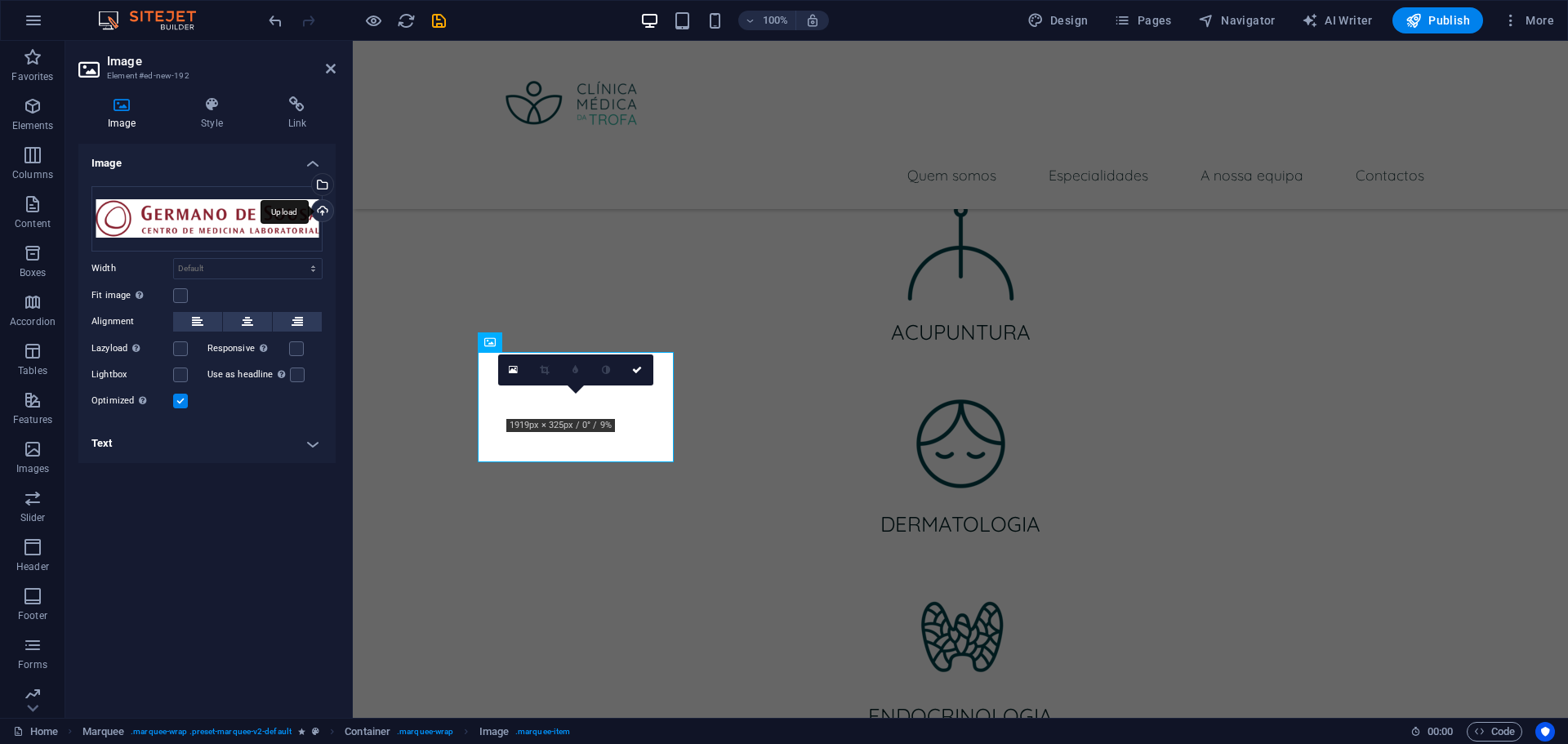
click at [320, 209] on div "Upload" at bounding box center [321, 212] width 25 height 25
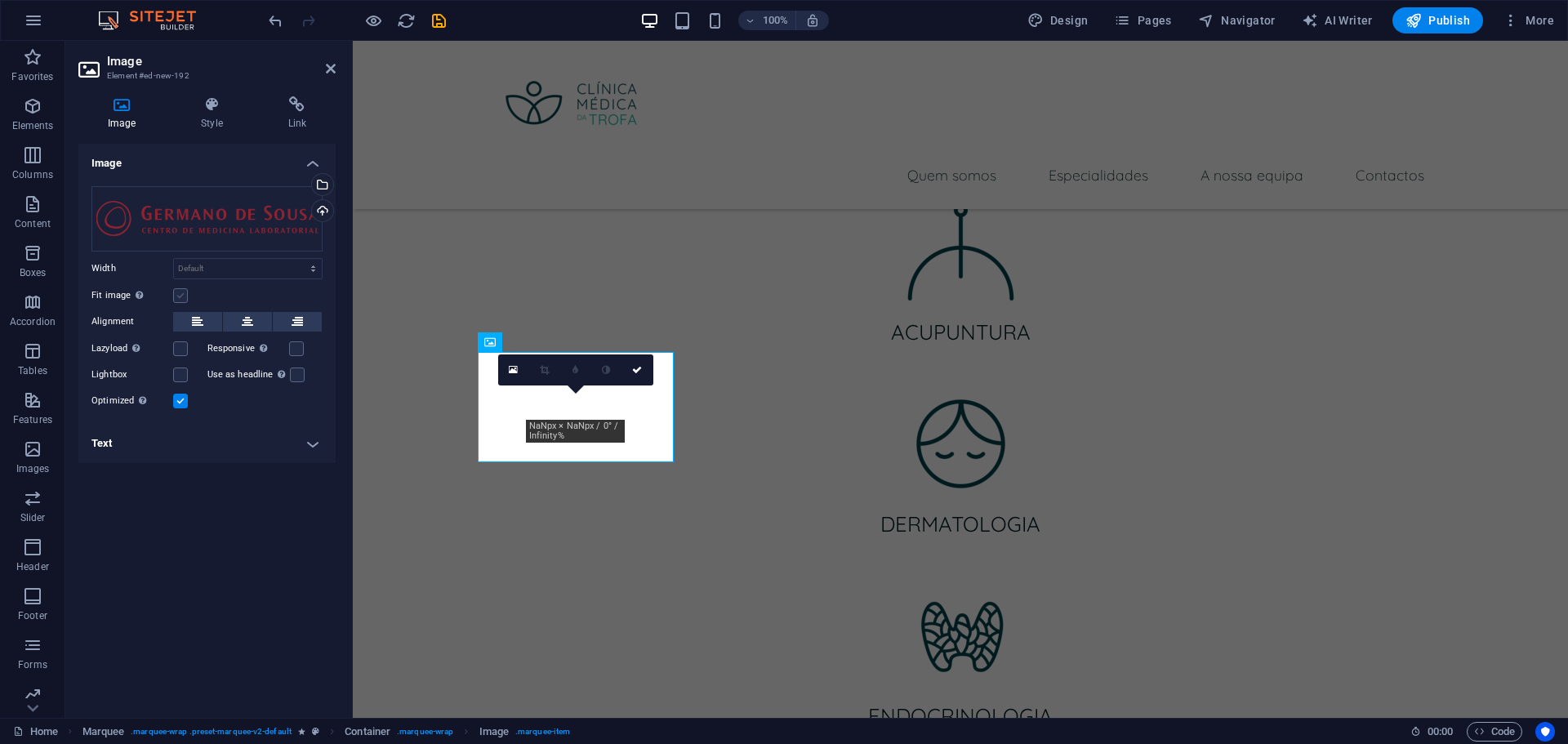
click at [184, 295] on label at bounding box center [180, 295] width 15 height 15
click at [0, 0] on input "Fit image Automatically fit image to a fixed width and height" at bounding box center [0, 0] width 0 height 0
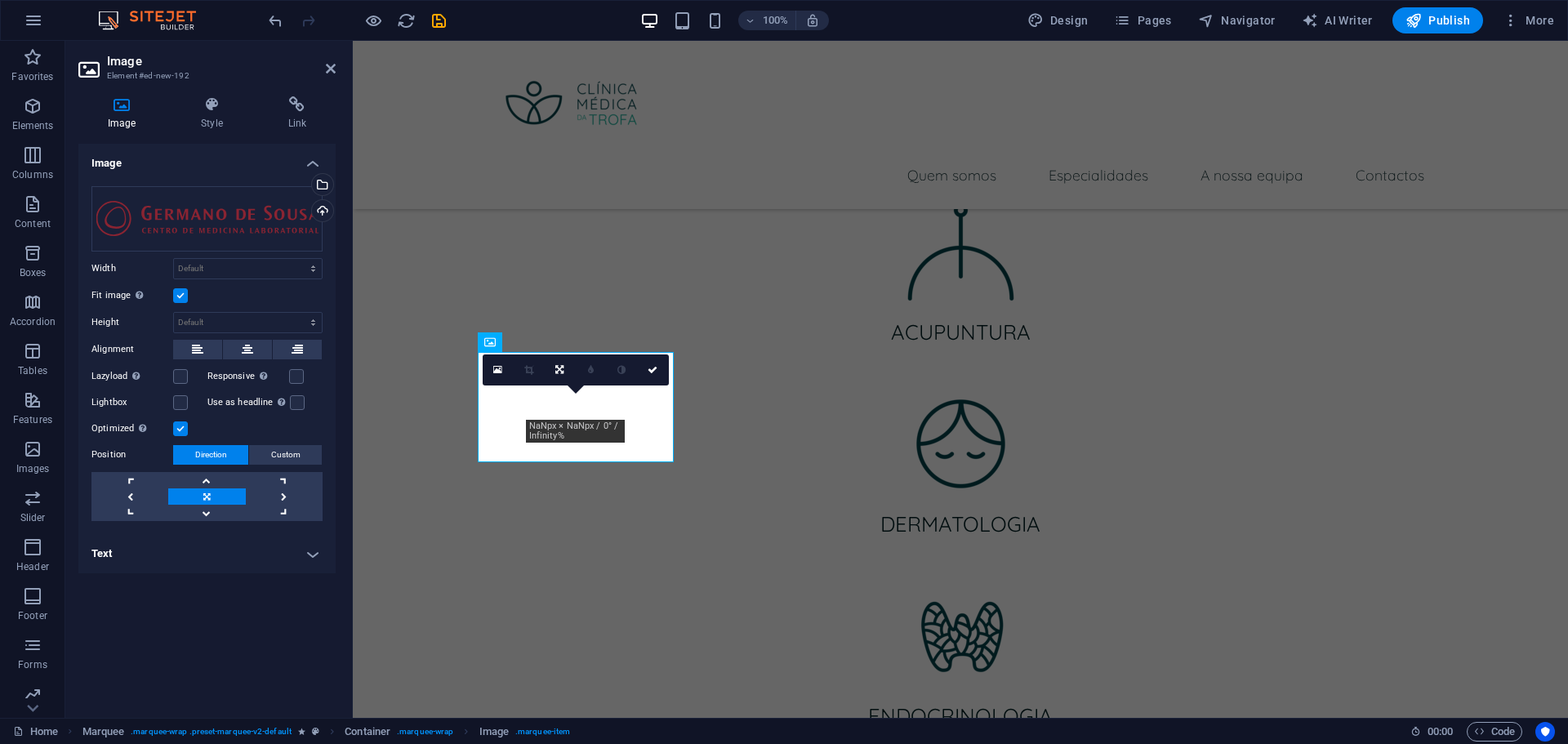
click at [182, 294] on label at bounding box center [180, 295] width 15 height 15
click at [0, 0] on input "Fit image Automatically fit image to a fixed width and height" at bounding box center [0, 0] width 0 height 0
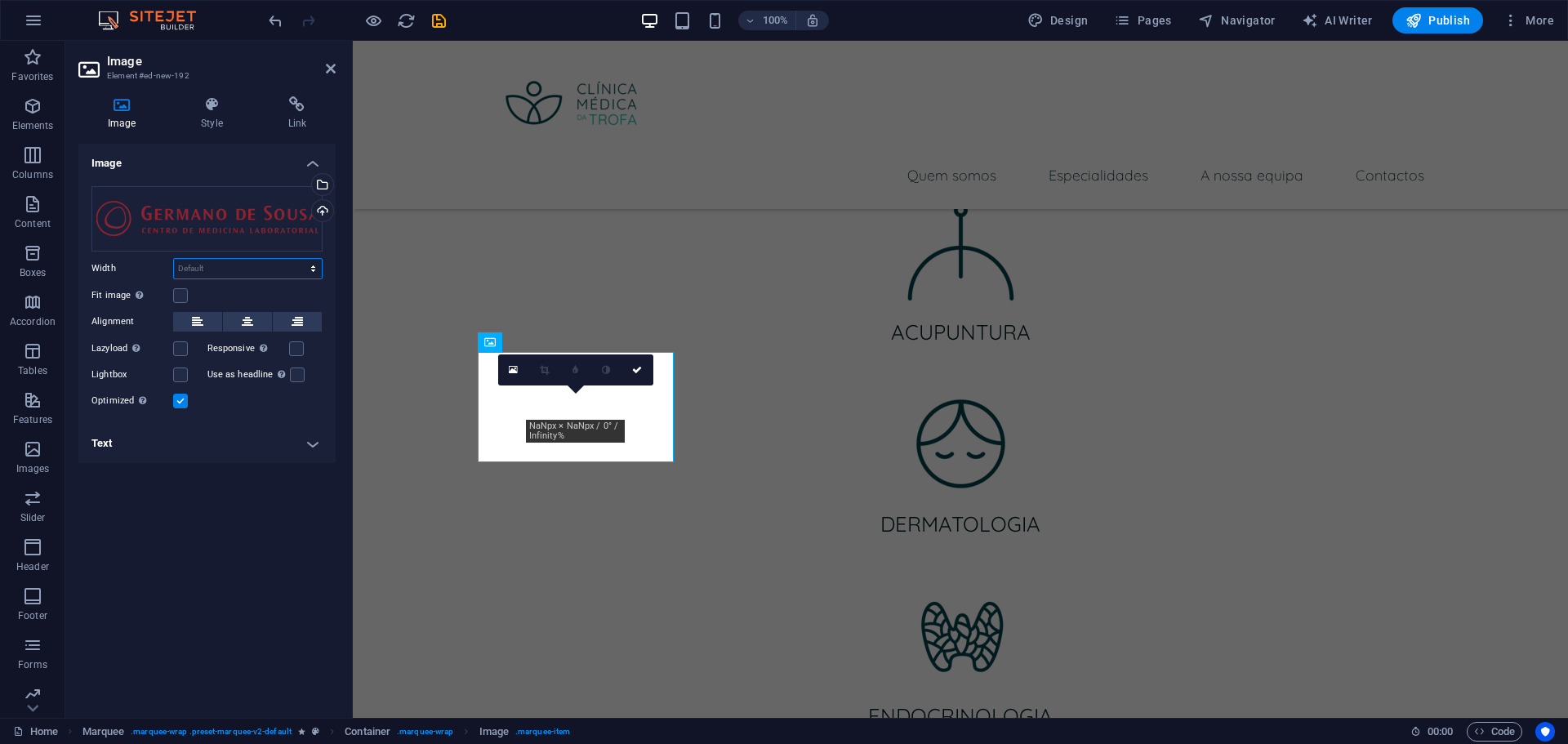
click at [212, 269] on select "Default auto px rem % em vh vw" at bounding box center [248, 269] width 148 height 19
select select "%"
click at [299, 259] on select "Default auto px rem % em vh vw" at bounding box center [248, 269] width 148 height 19
click at [266, 267] on input "10.1" at bounding box center [248, 269] width 148 height 19
click at [271, 270] on input "10.1" at bounding box center [248, 269] width 148 height 19
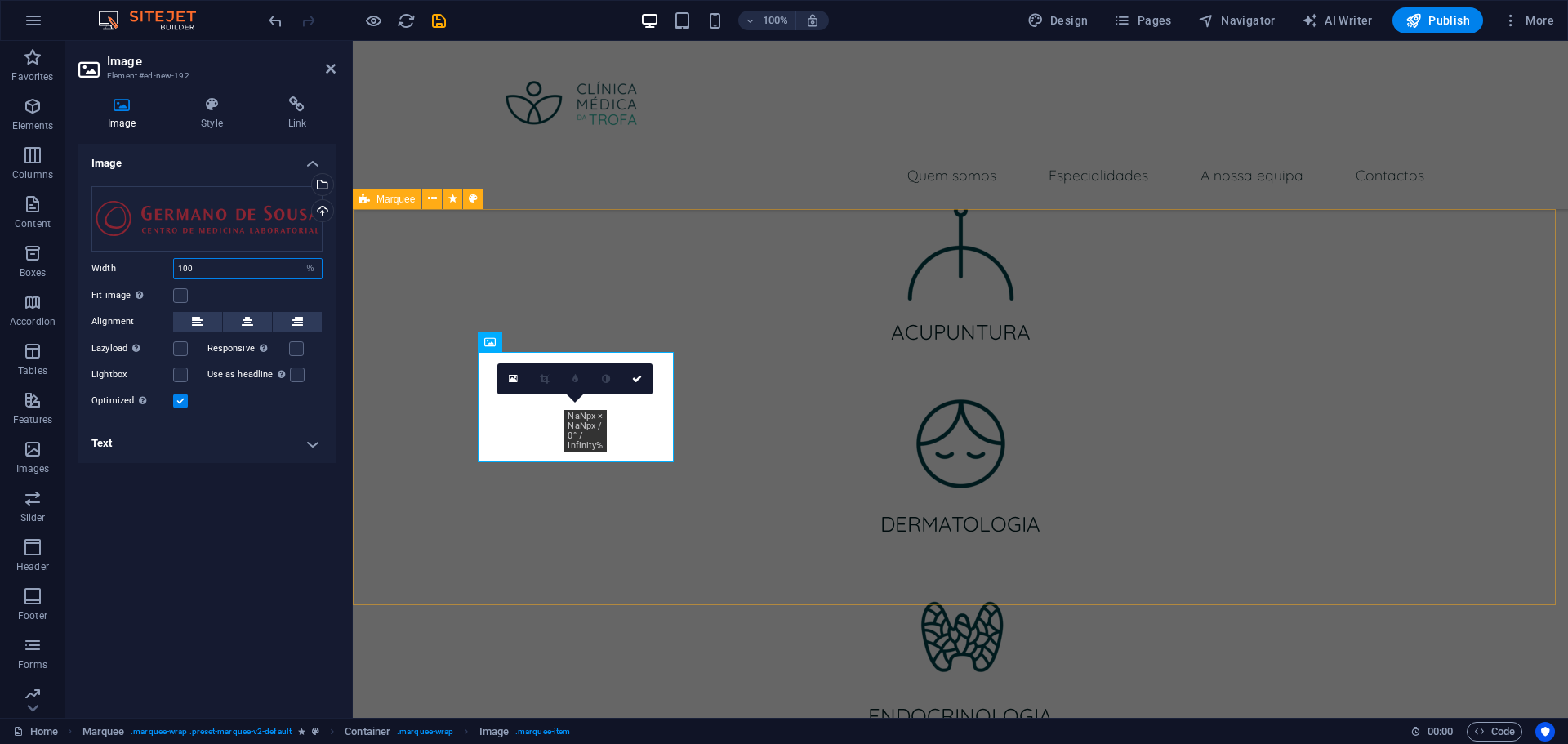
type input "100"
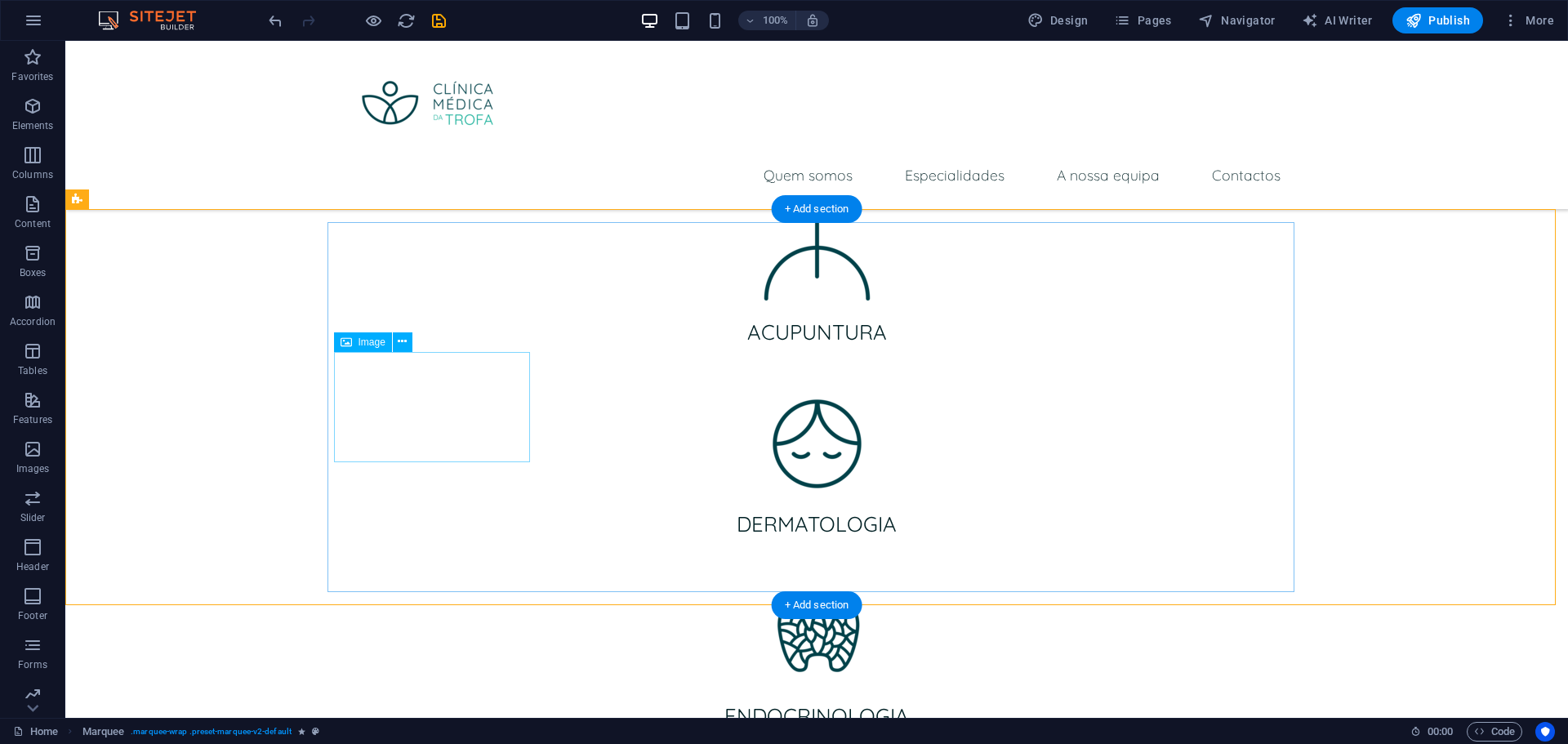
drag, startPoint x: 481, startPoint y: 387, endPoint x: 193, endPoint y: 387, distance: 288.0
select select "%"
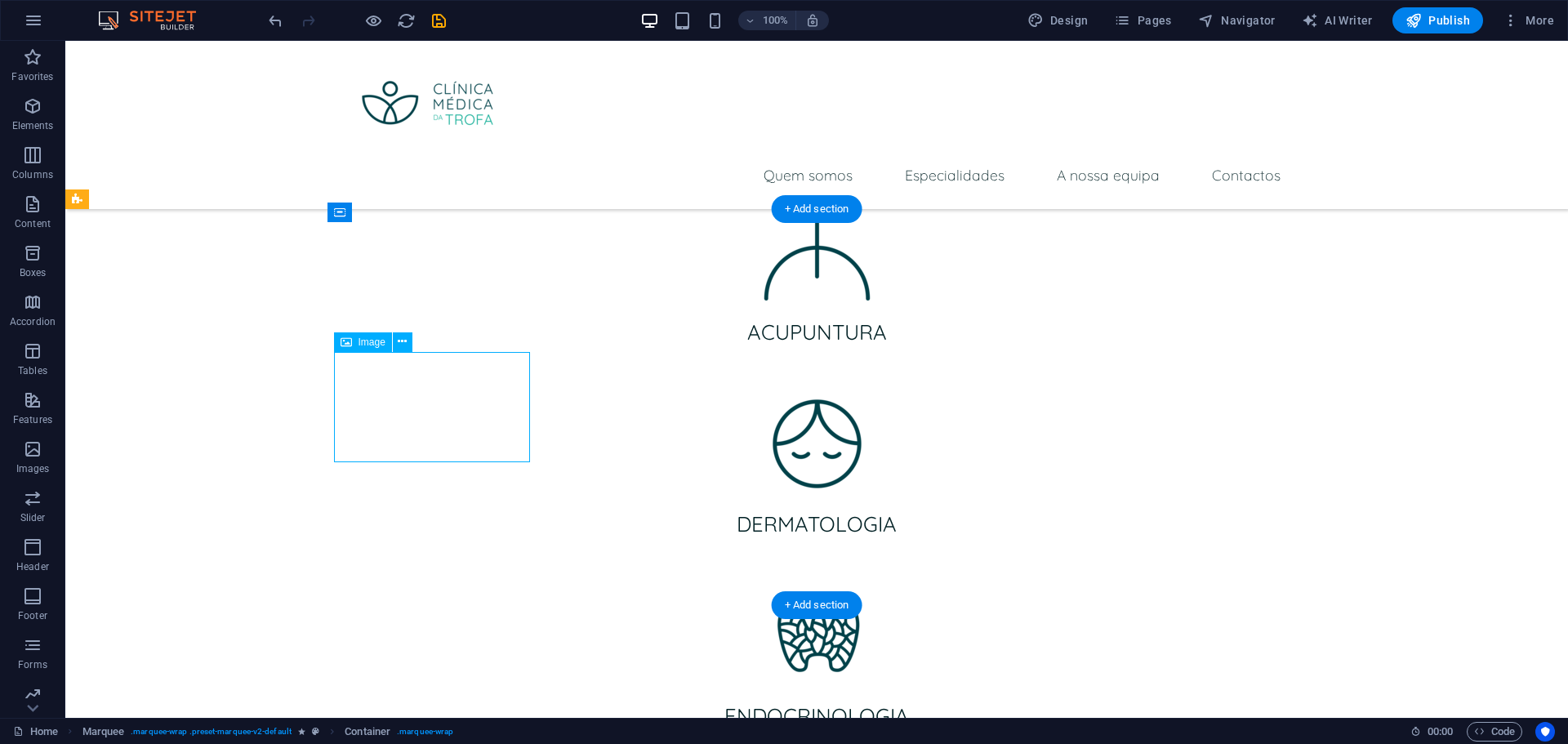
select select "%"
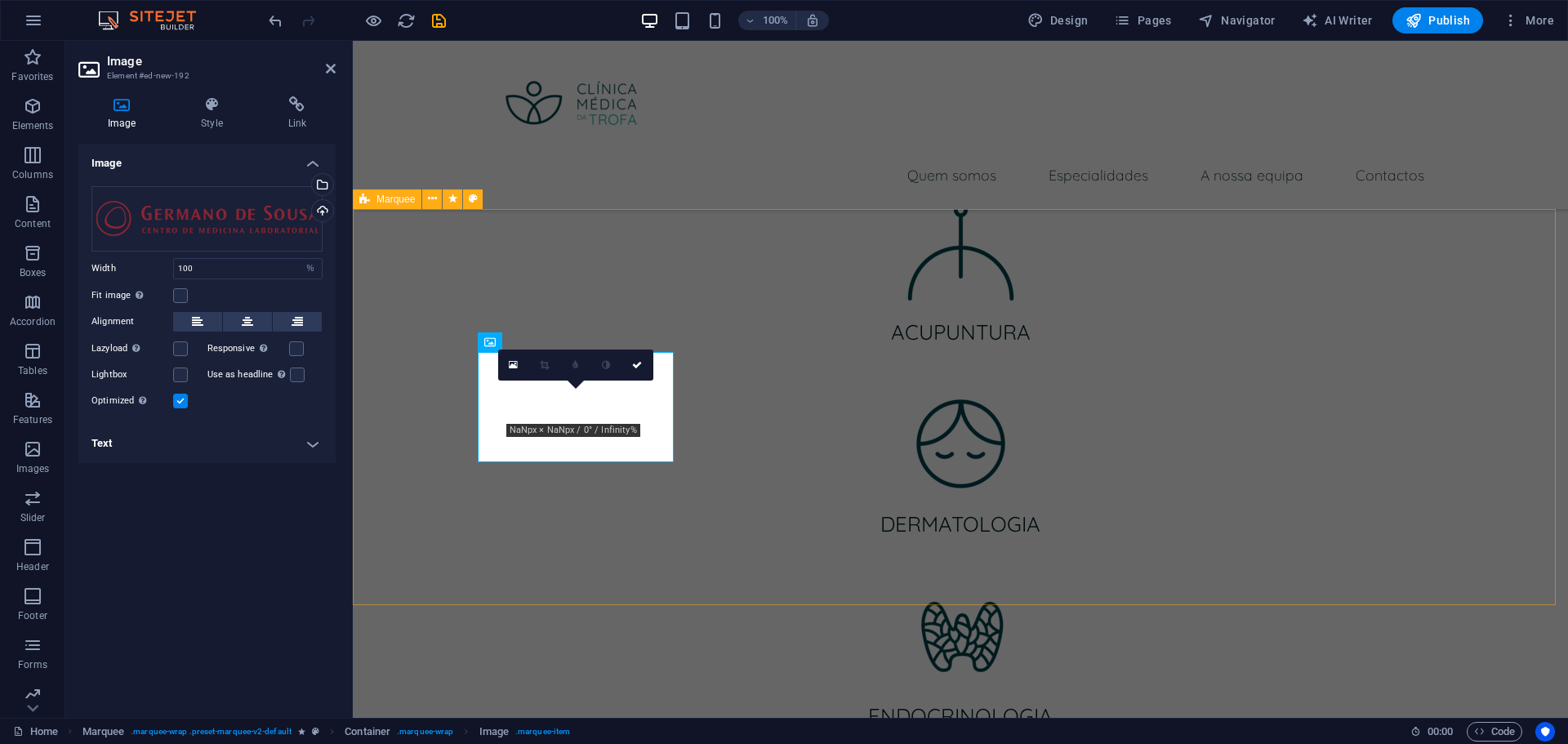
type input "10.1"
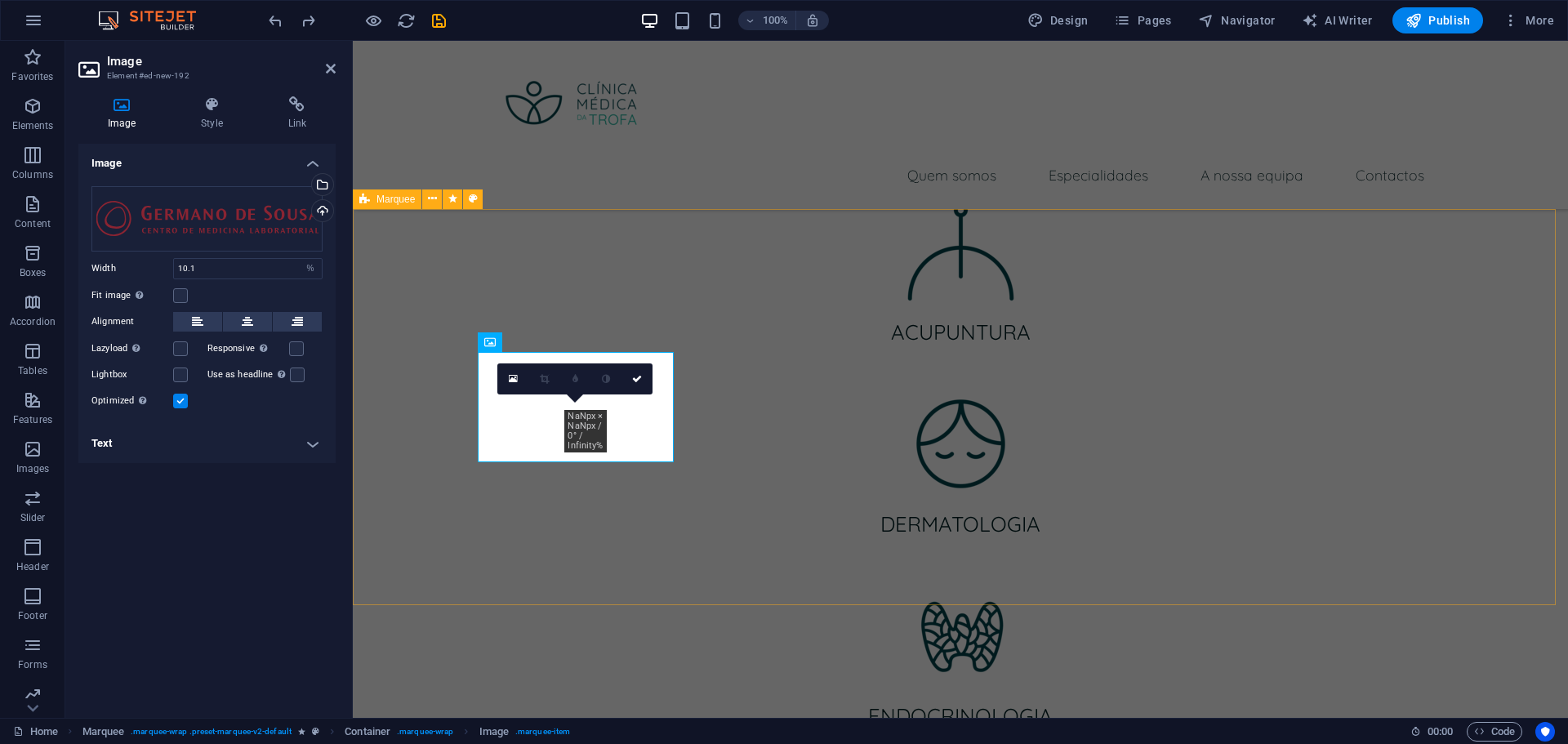
select select "DISABLED_OPTION_VALUE"
type input "10.1"
select select "%"
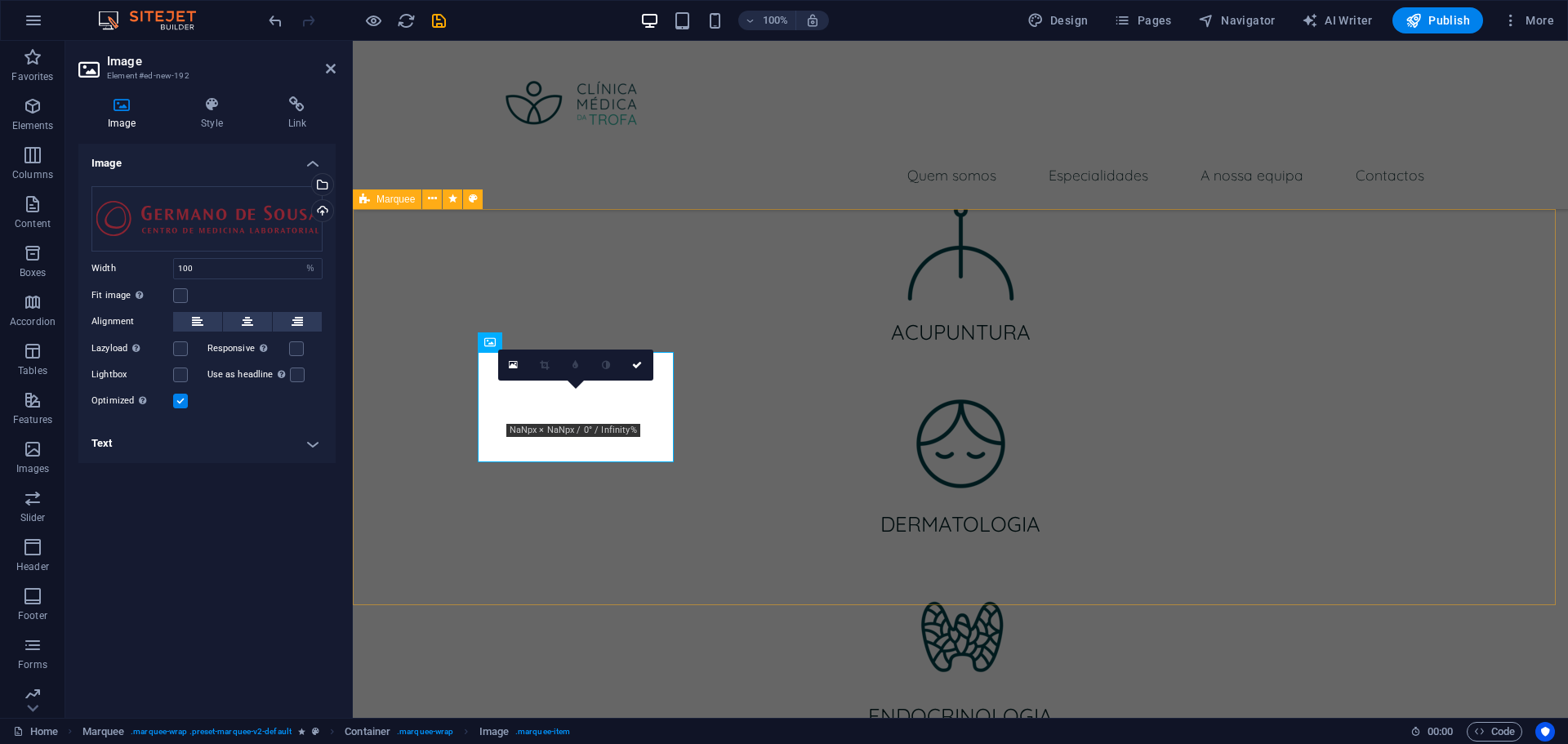
type input "10.1"
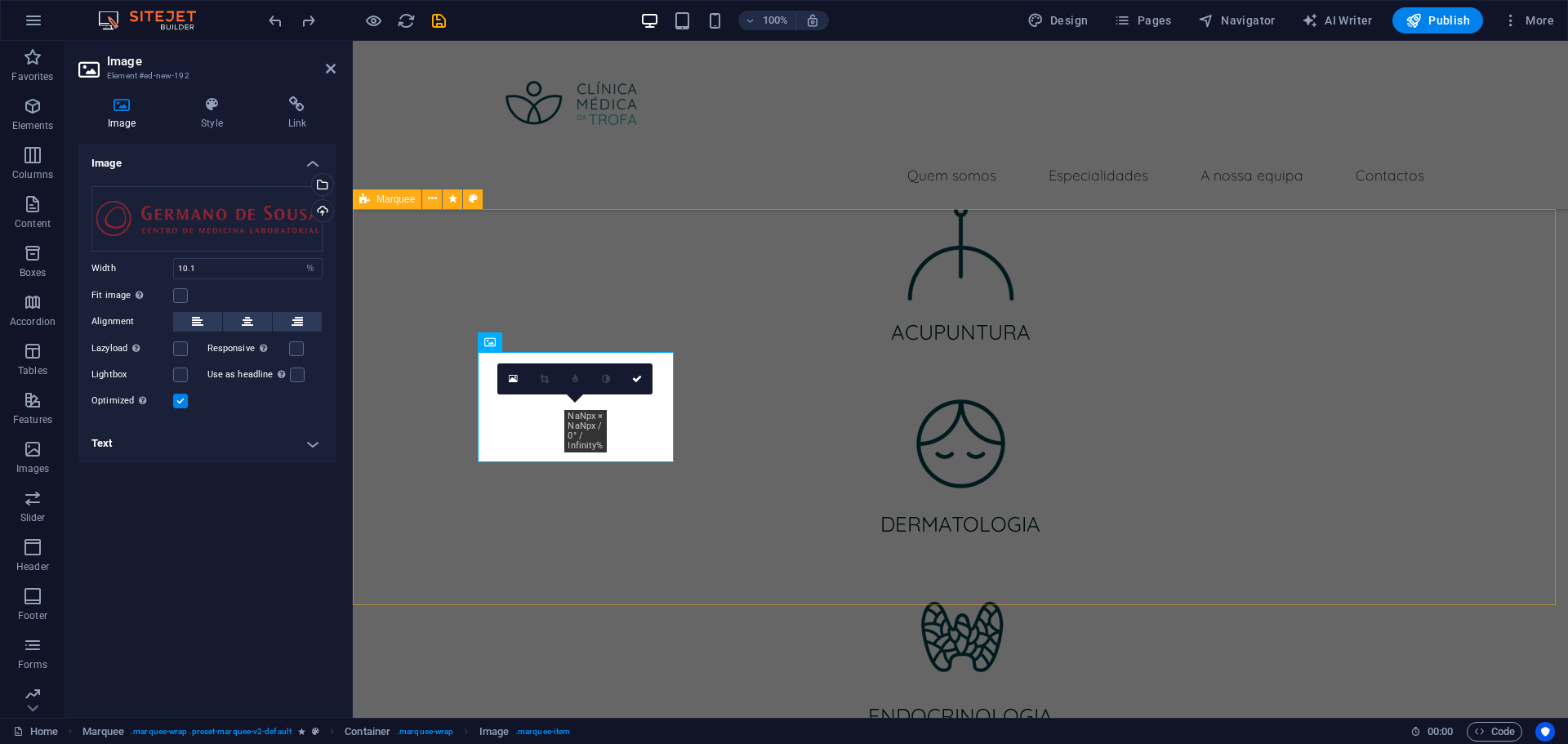
select select "DISABLED_OPTION_VALUE"
type input "10.1"
select select "%"
type input "100"
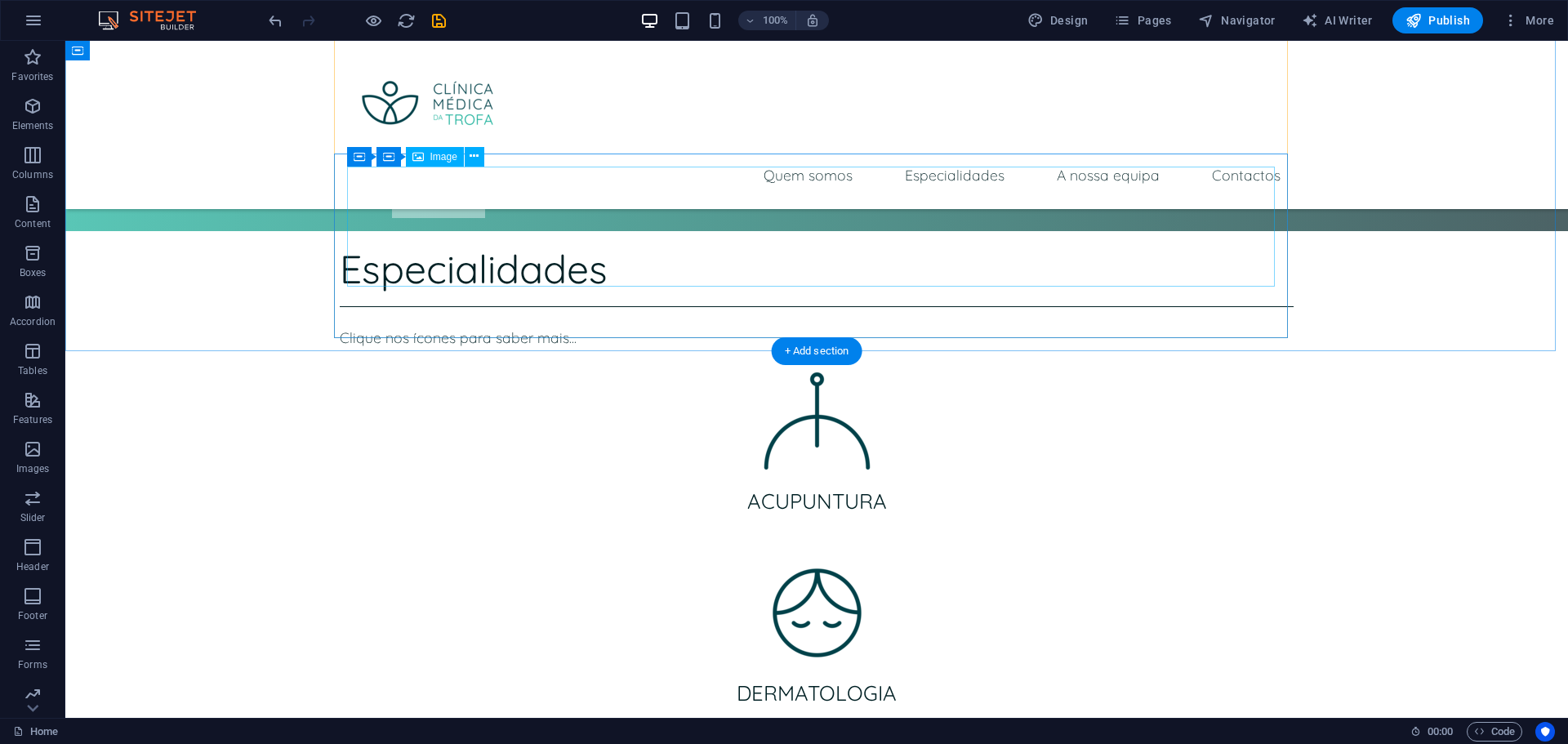
scroll to position [2471, 0]
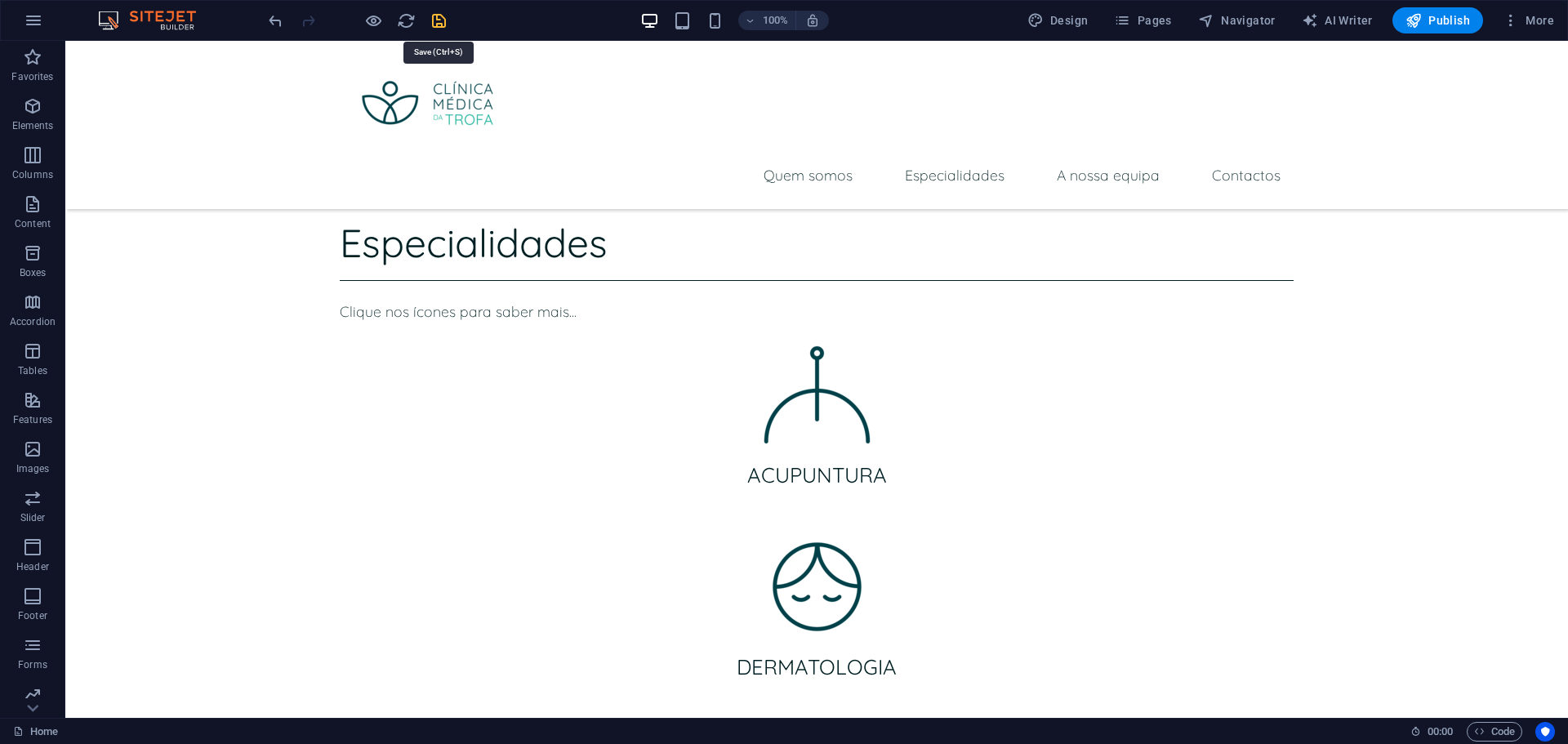
click at [440, 27] on icon "save" at bounding box center [438, 20] width 19 height 19
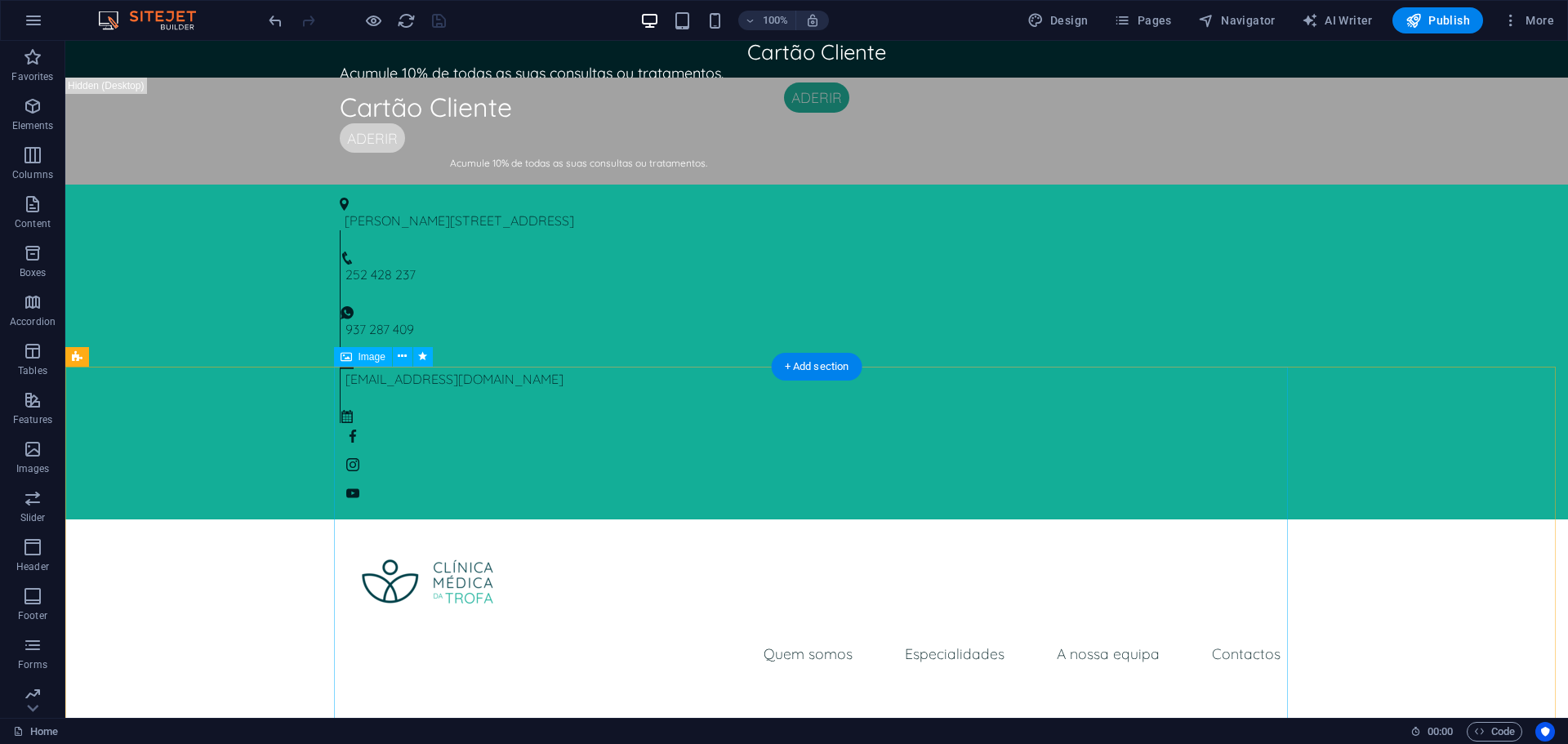
scroll to position [0, 0]
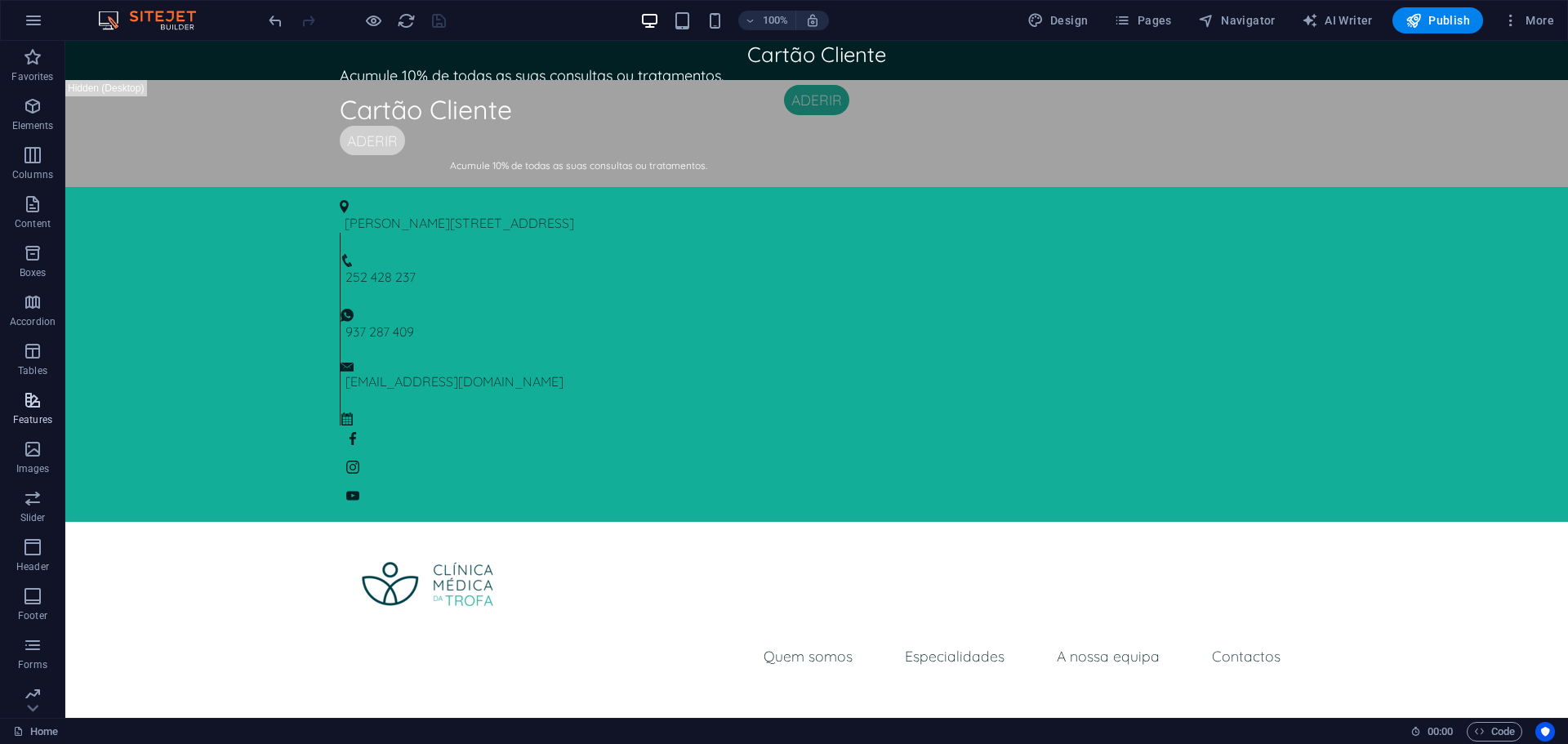
click at [31, 404] on icon "button" at bounding box center [33, 400] width 19 height 19
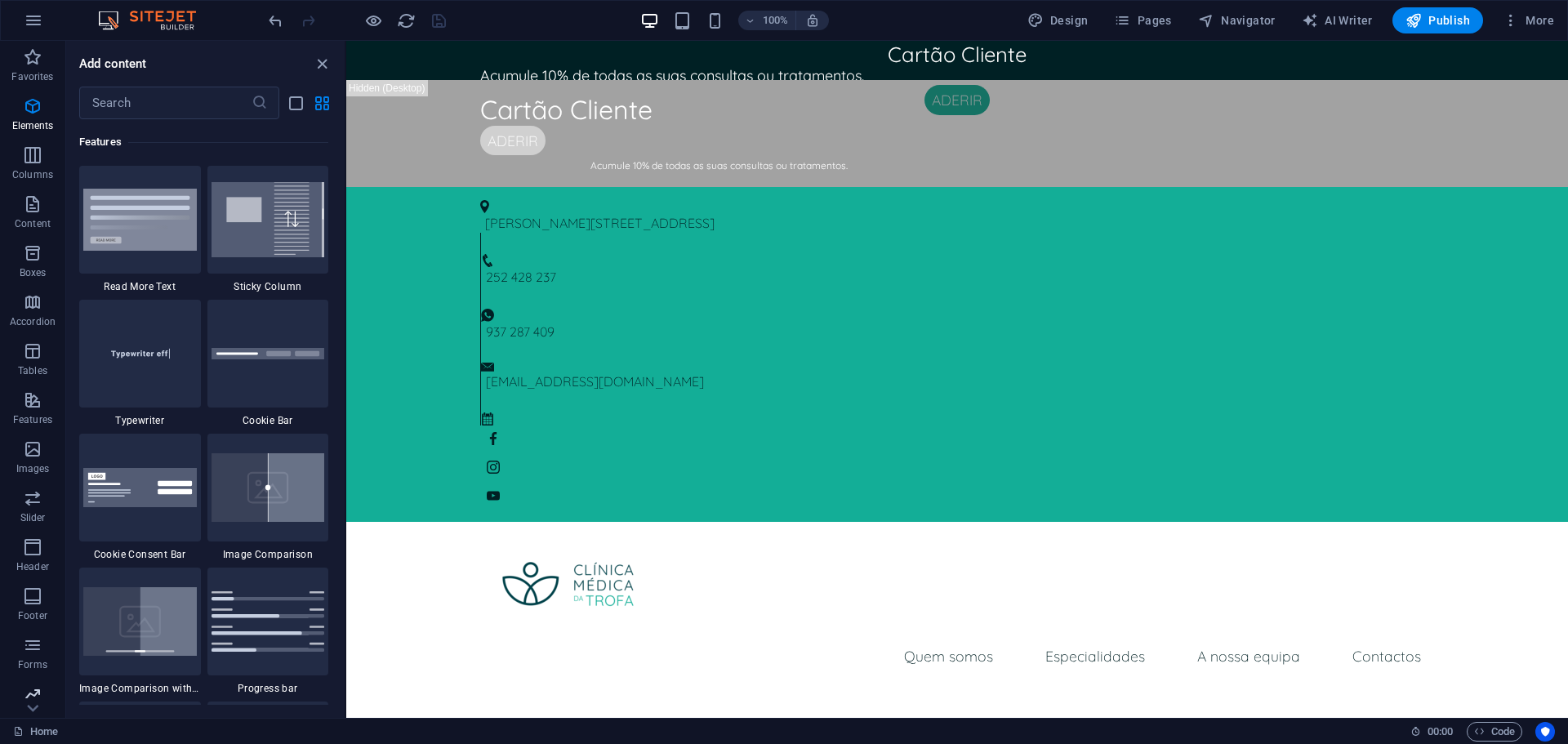
click at [40, 693] on icon "button" at bounding box center [33, 694] width 19 height 19
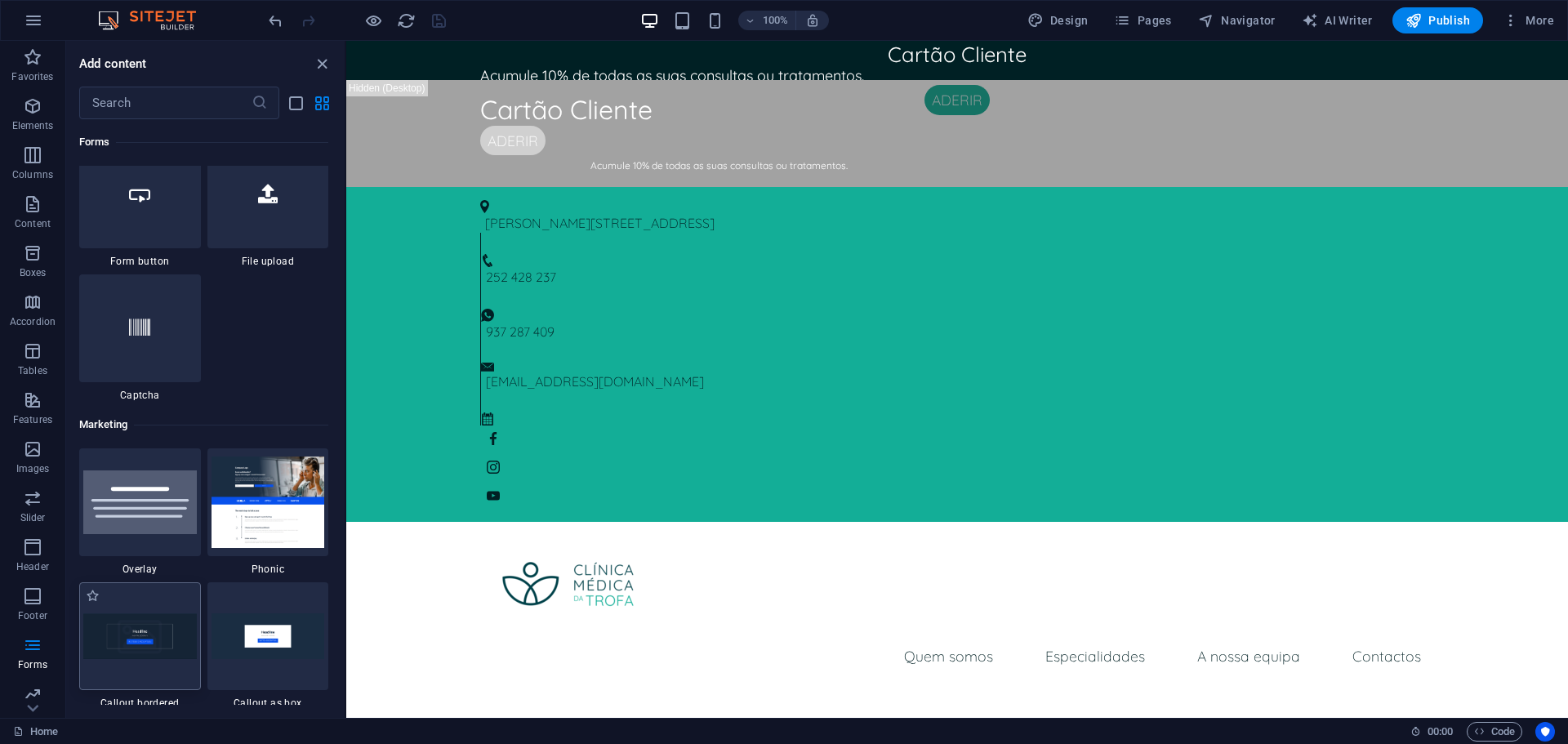
scroll to position [13223, 0]
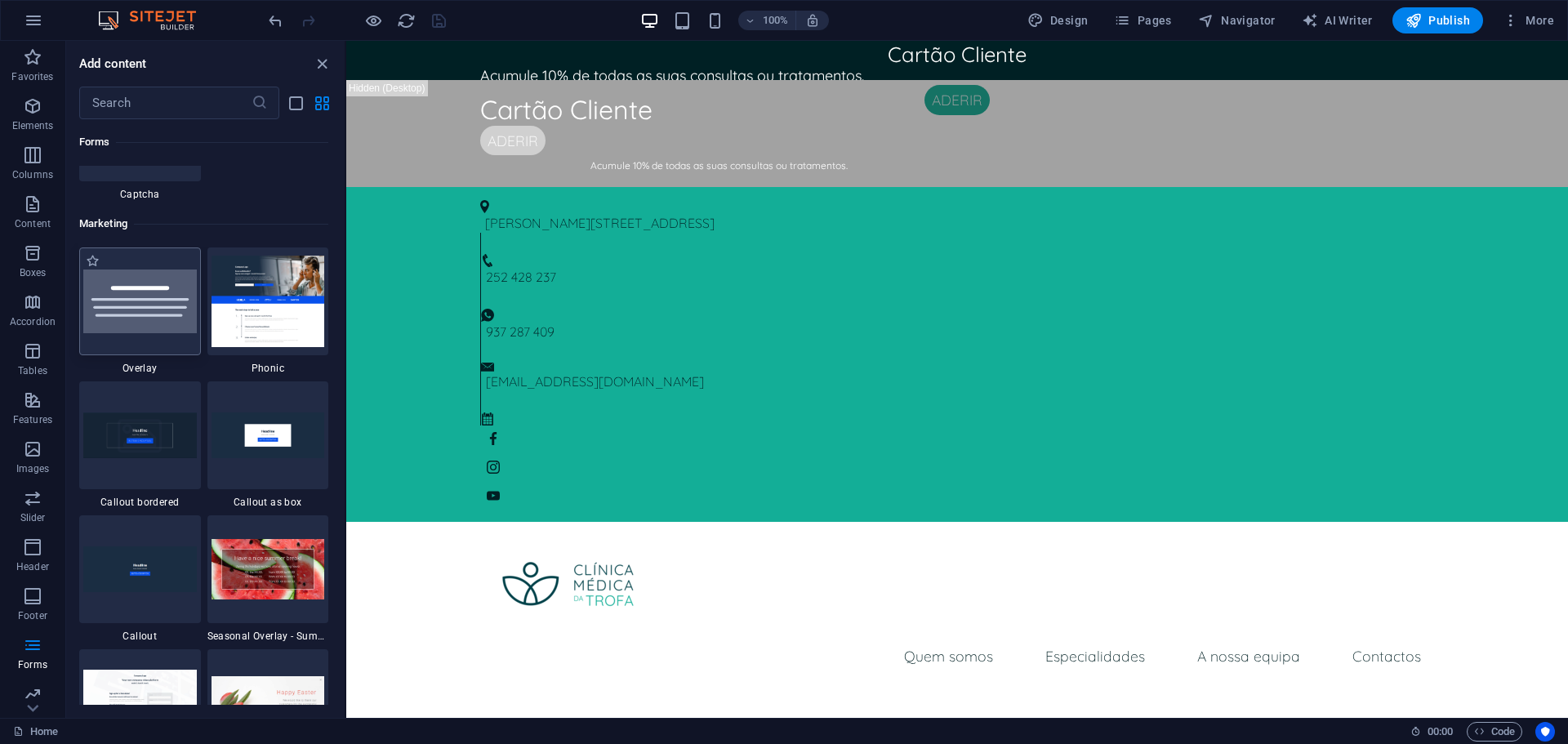
click at [153, 297] on img at bounding box center [140, 301] width 114 height 63
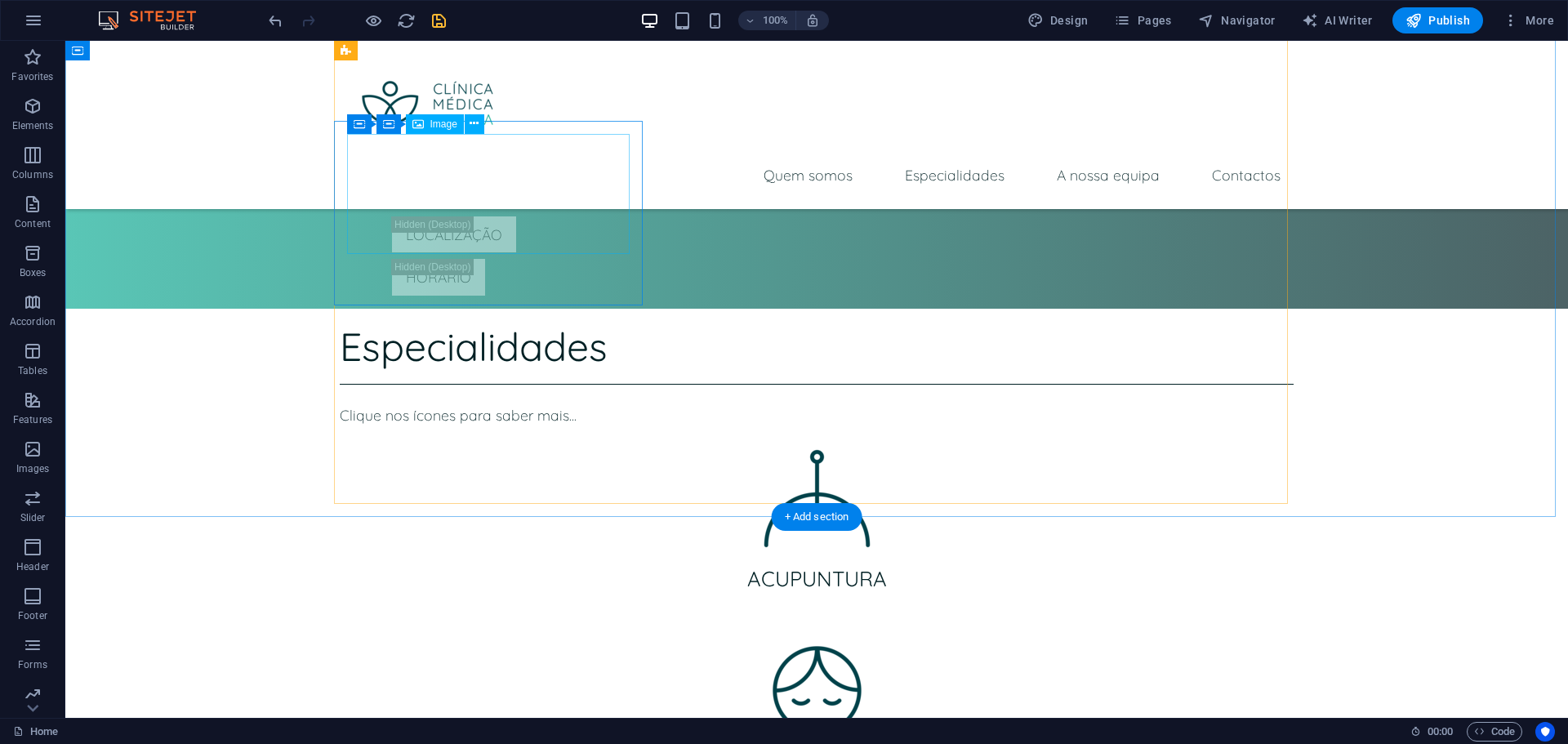
scroll to position [2532, 0]
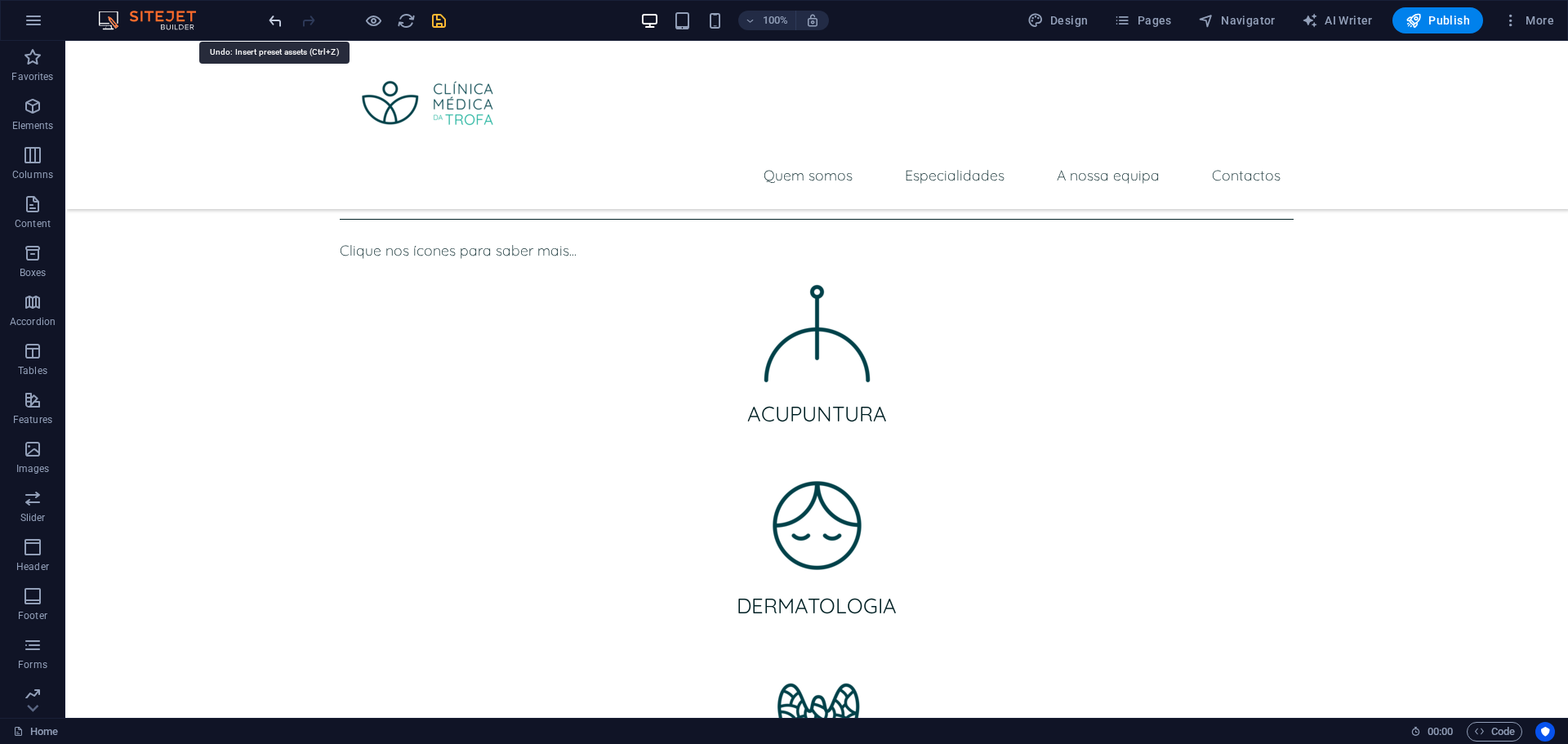
click at [278, 23] on icon "undo" at bounding box center [275, 20] width 19 height 19
click at [304, 25] on icon "redo" at bounding box center [308, 20] width 19 height 19
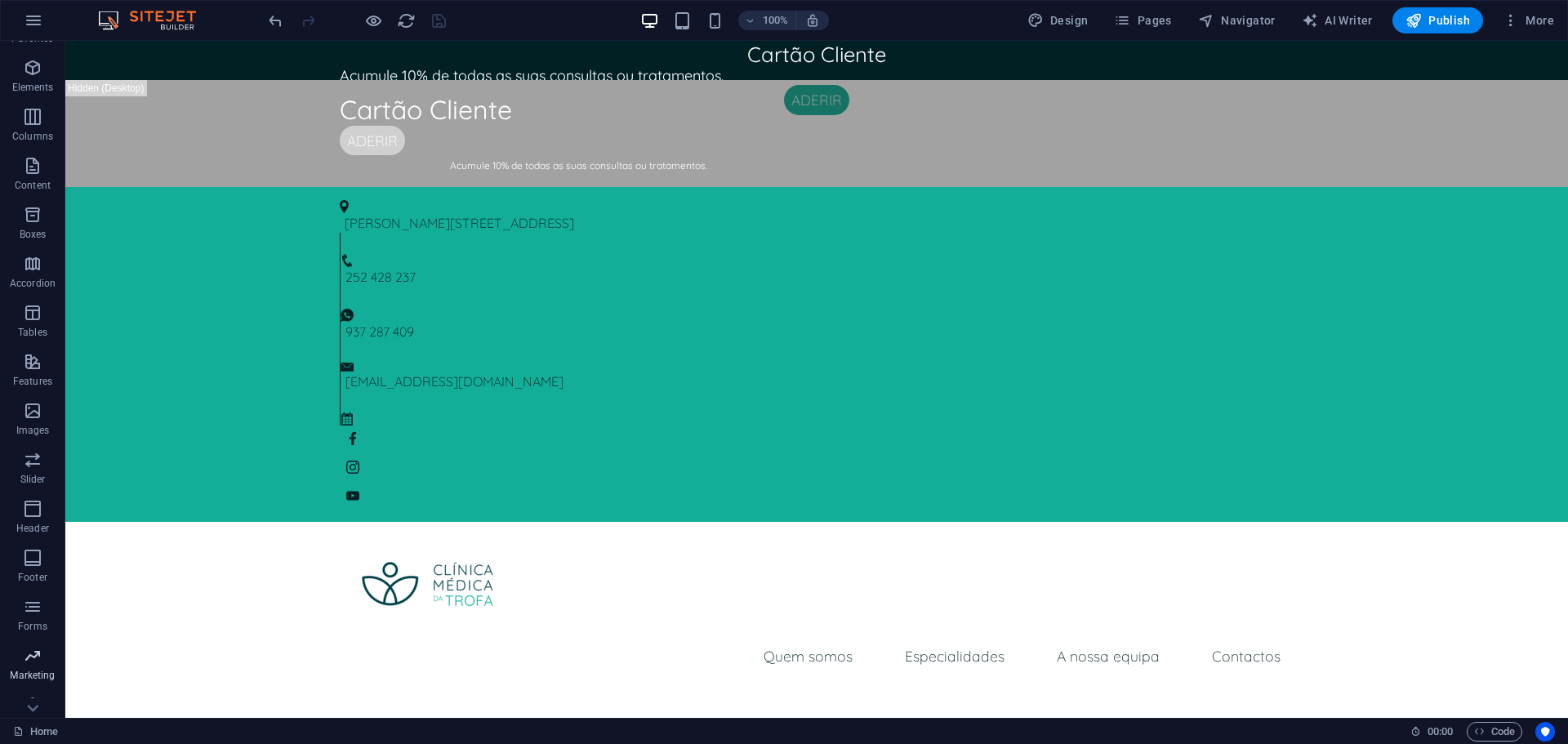
scroll to position [58, 0]
click at [43, 644] on span "Marketing" at bounding box center [33, 646] width 65 height 39
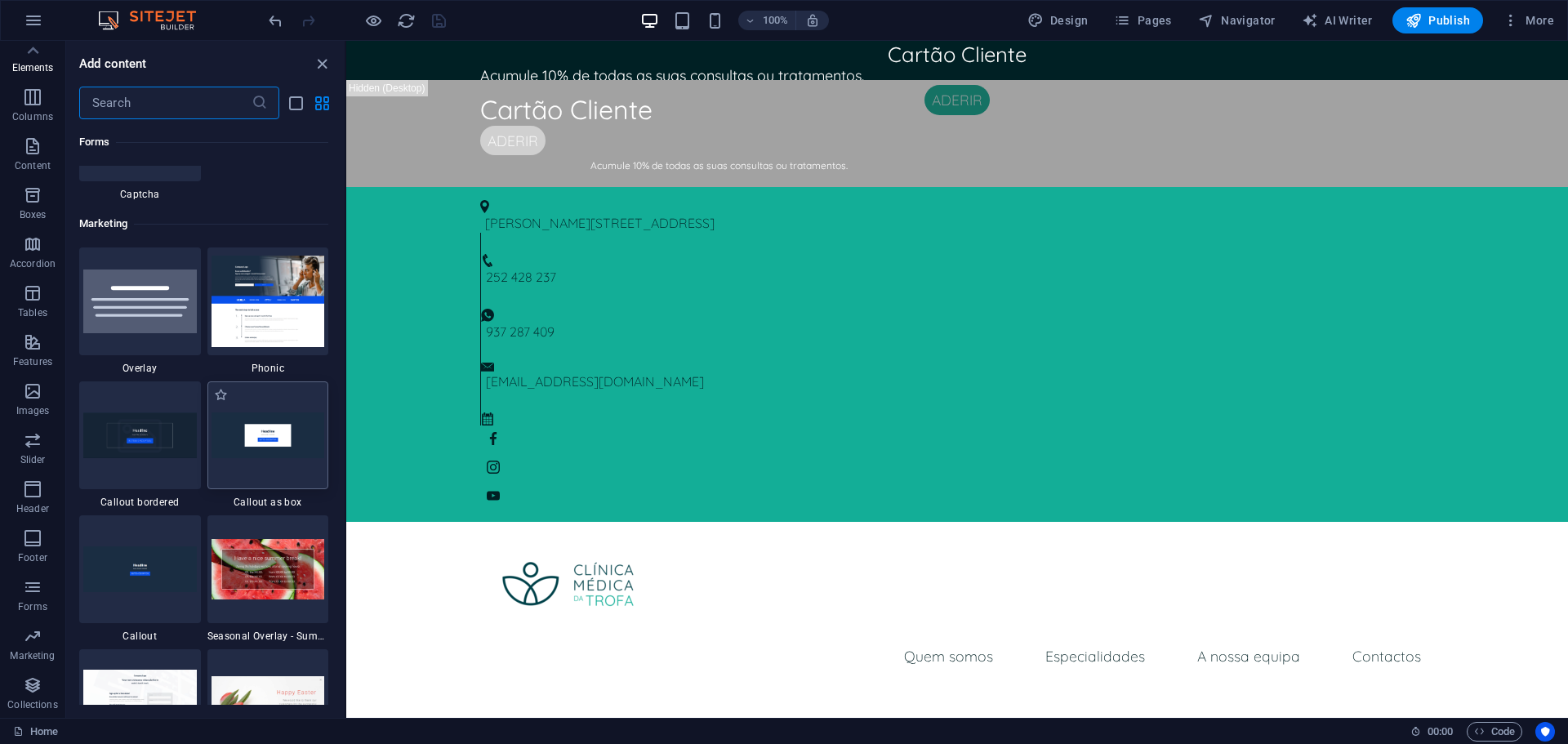
scroll to position [13305, 0]
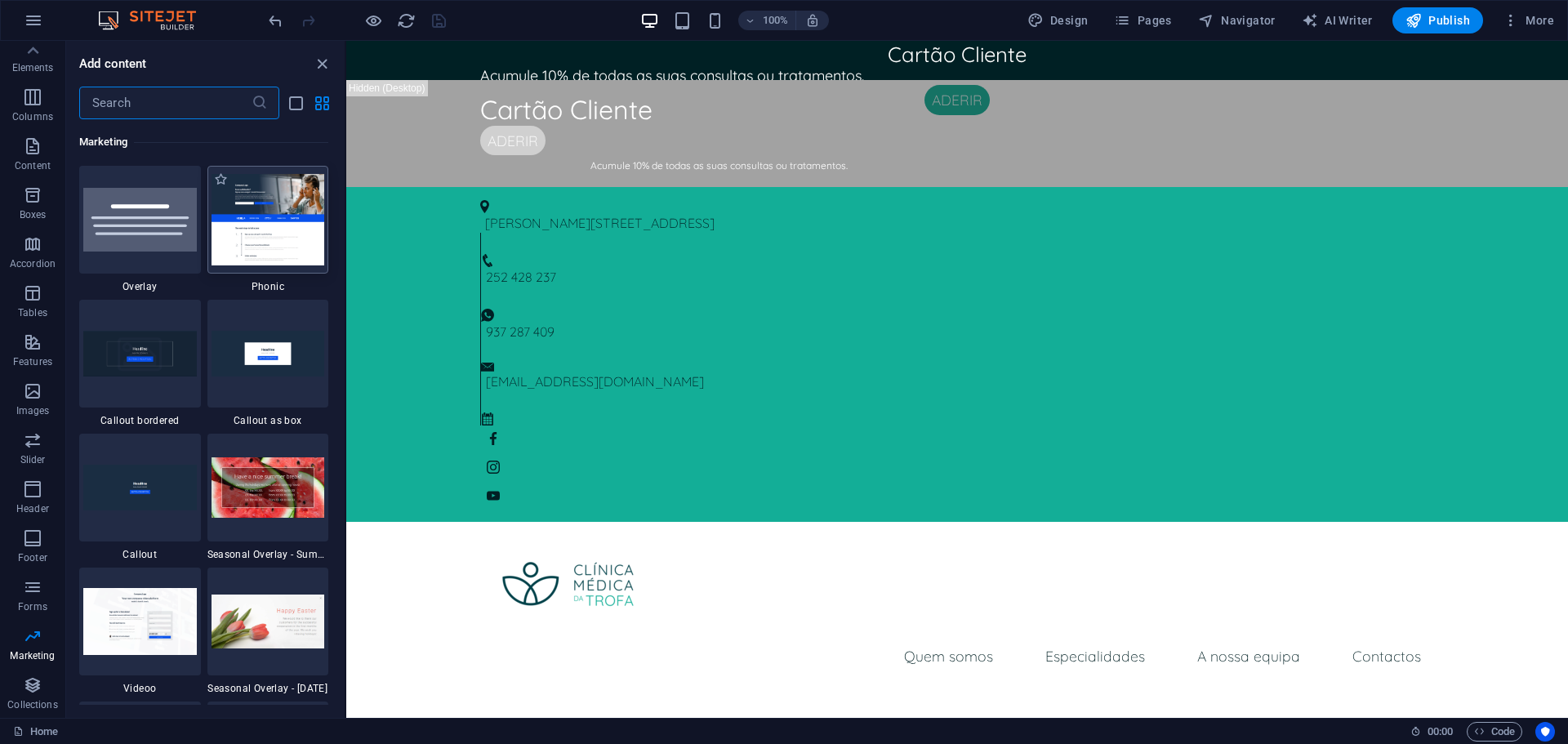
click at [279, 227] on img at bounding box center [268, 219] width 114 height 91
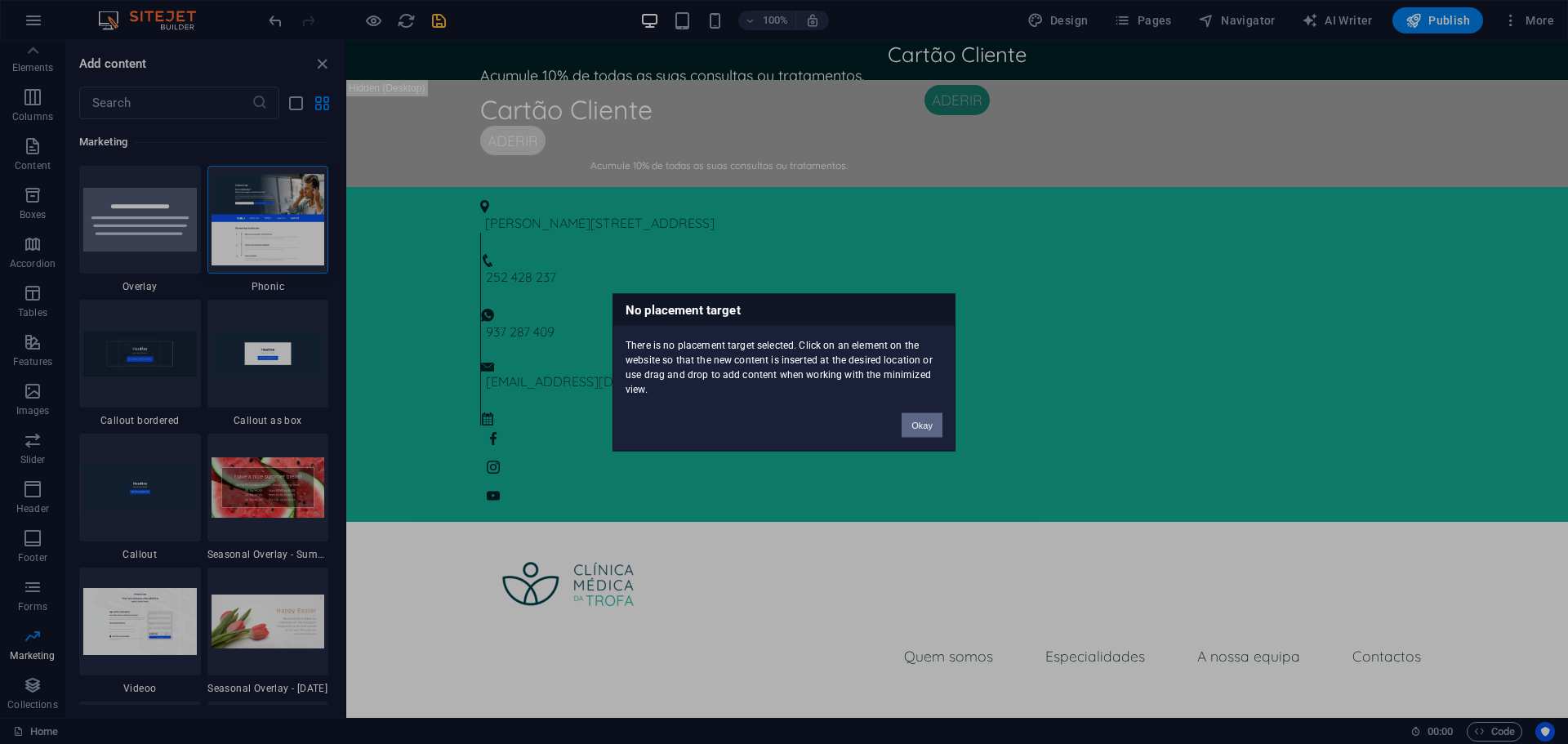
click at [911, 420] on button "Okay" at bounding box center [922, 425] width 41 height 25
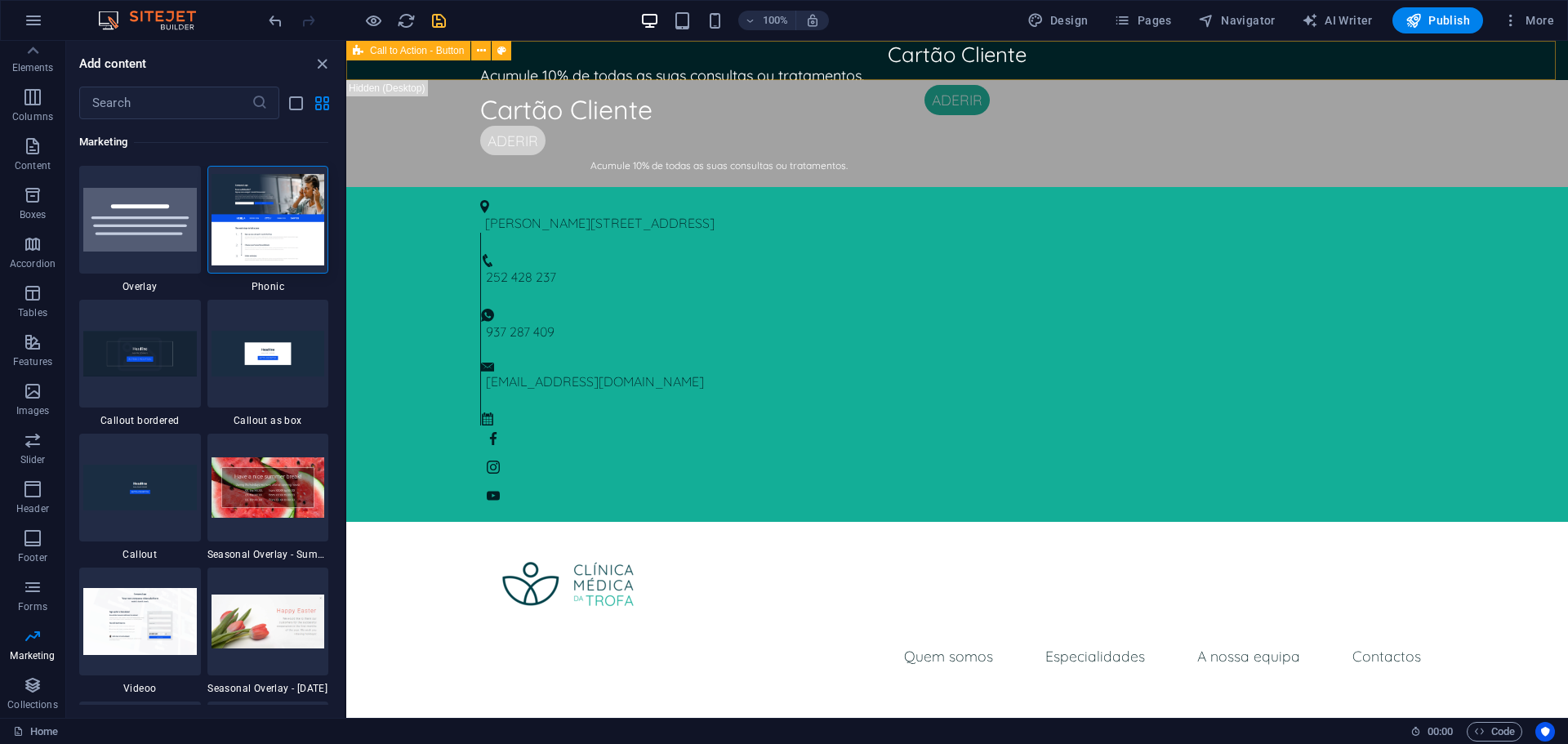
click at [372, 48] on span "Call to Action - Button" at bounding box center [417, 50] width 94 height 10
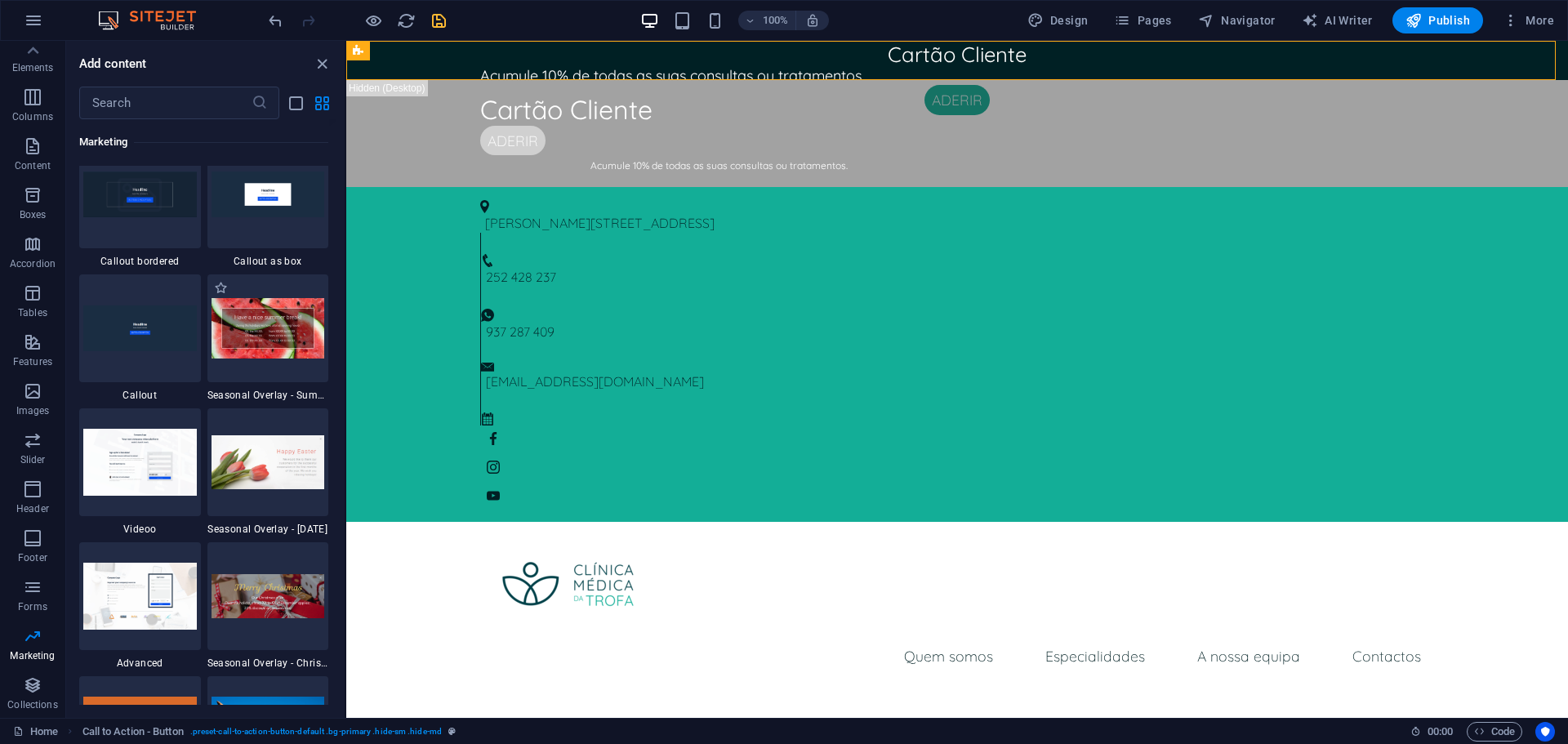
scroll to position [13468, 0]
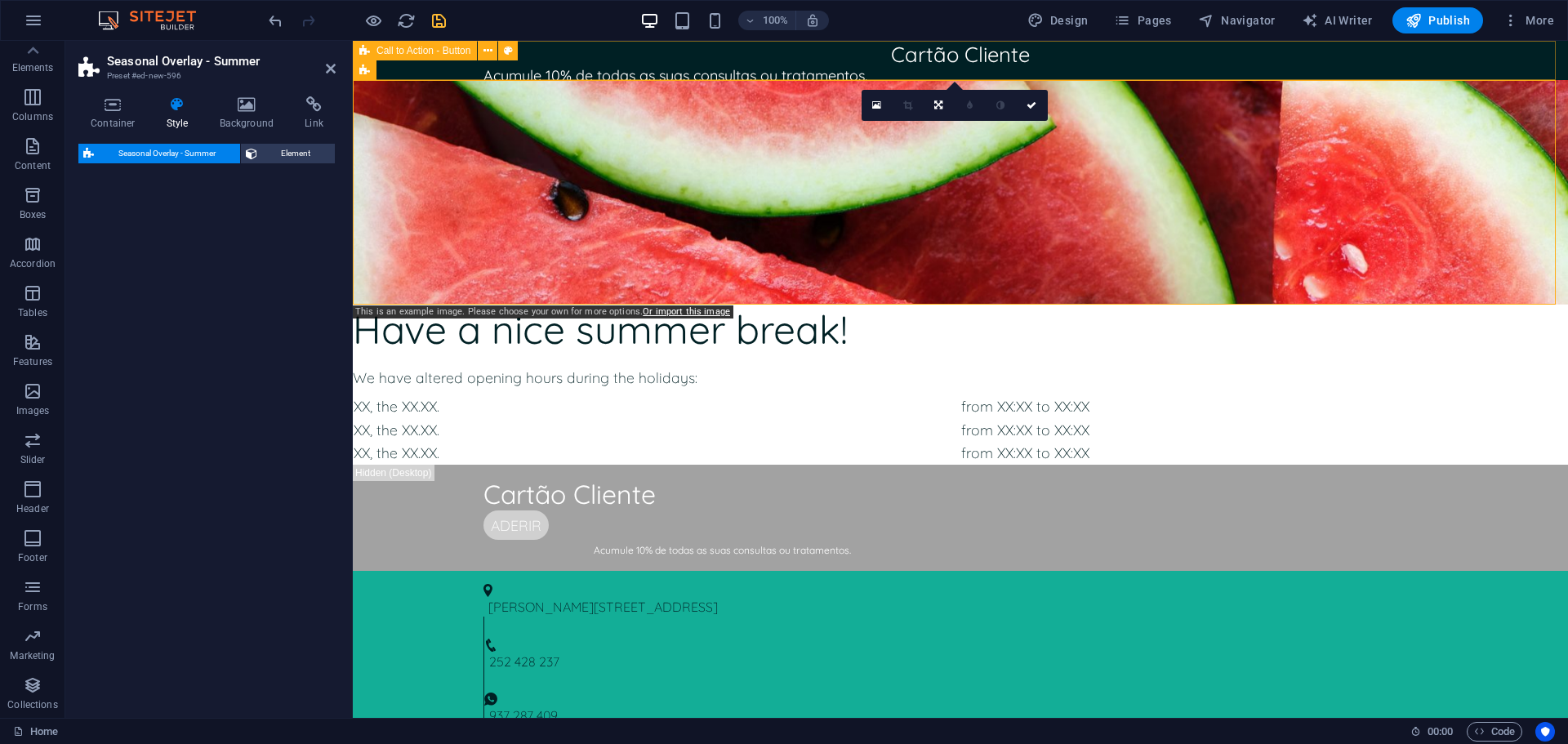
select select "px"
select select "rem"
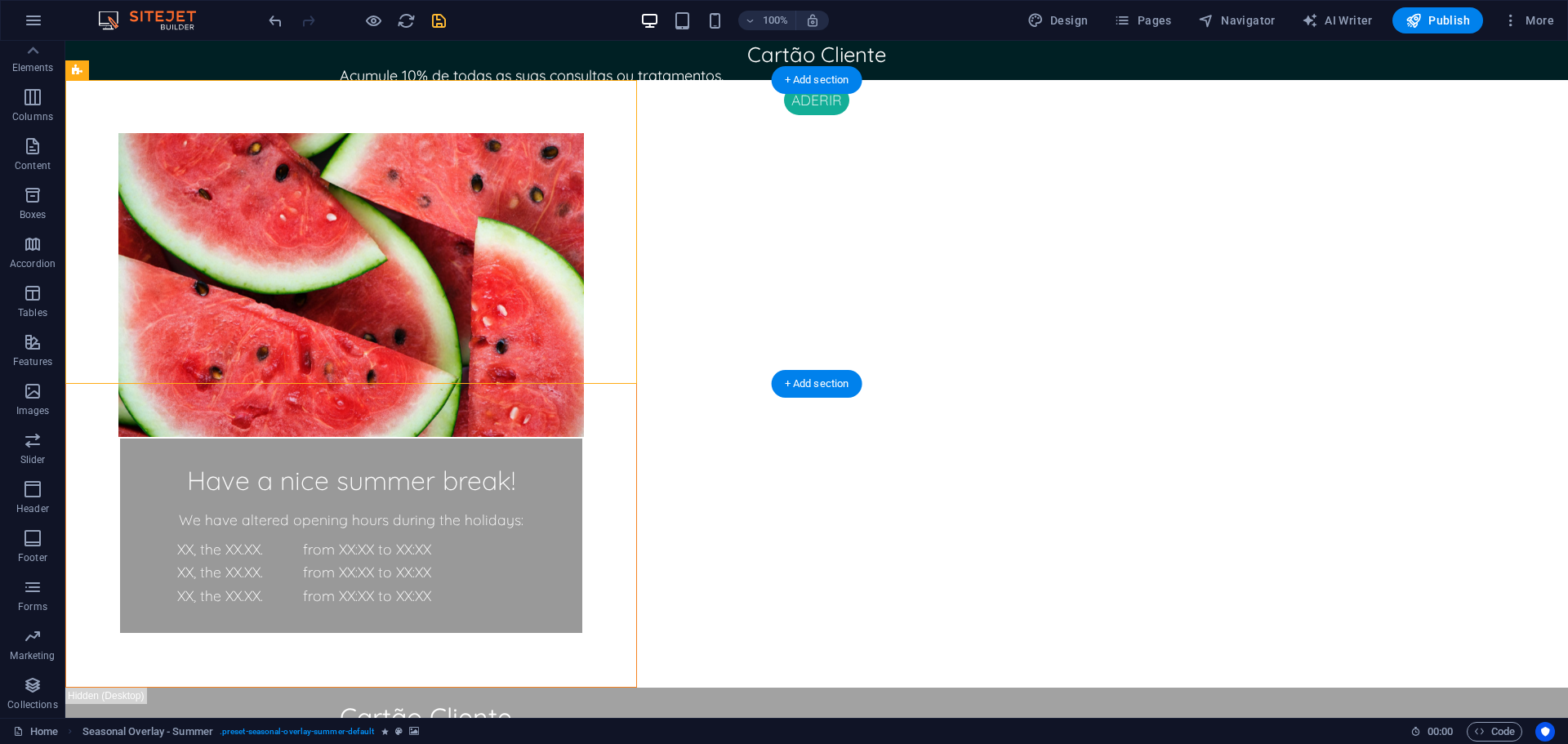
click at [286, 133] on figure at bounding box center [351, 285] width 465 height 304
select select "px"
select select "rem"
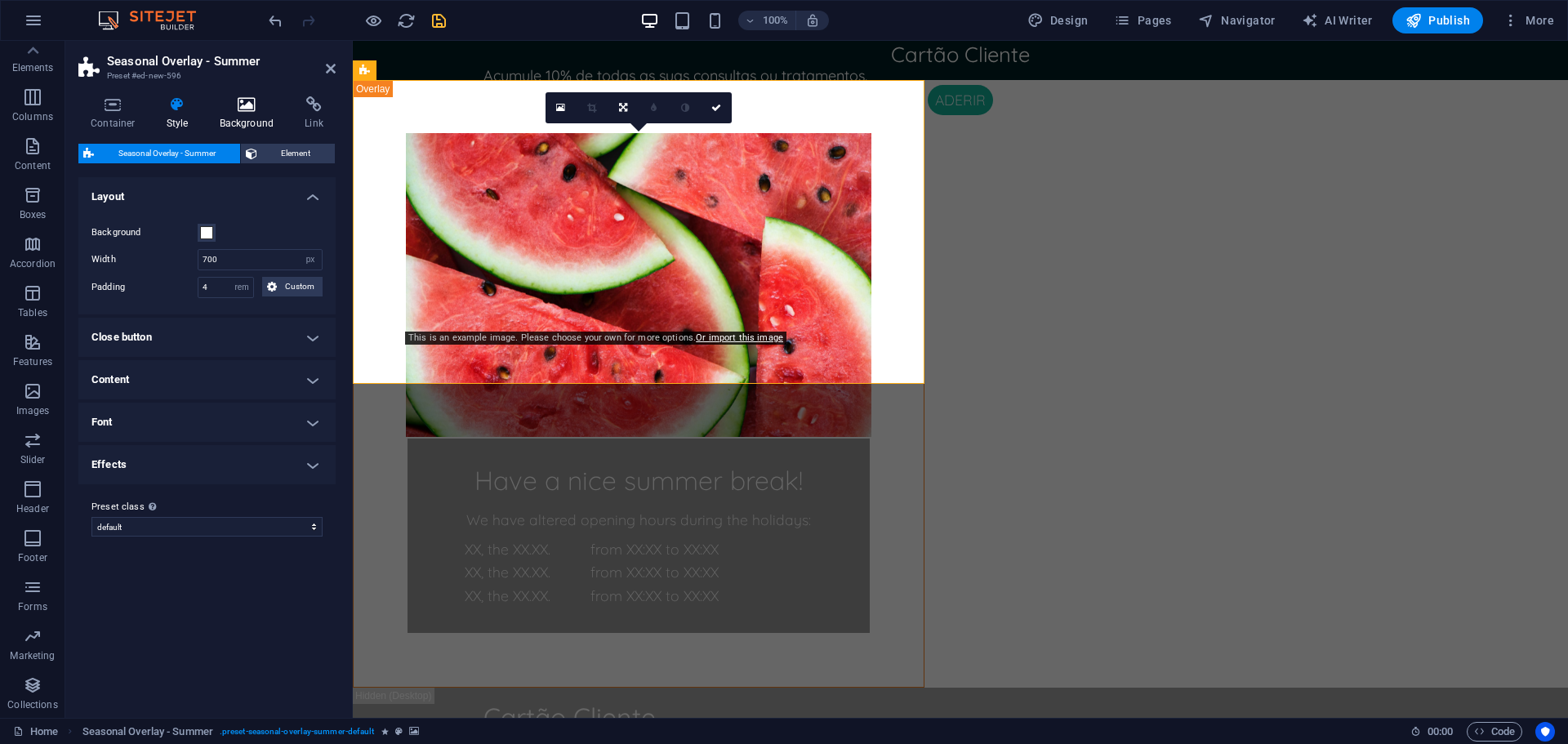
click at [228, 115] on h4 "Background" at bounding box center [249, 113] width 85 height 34
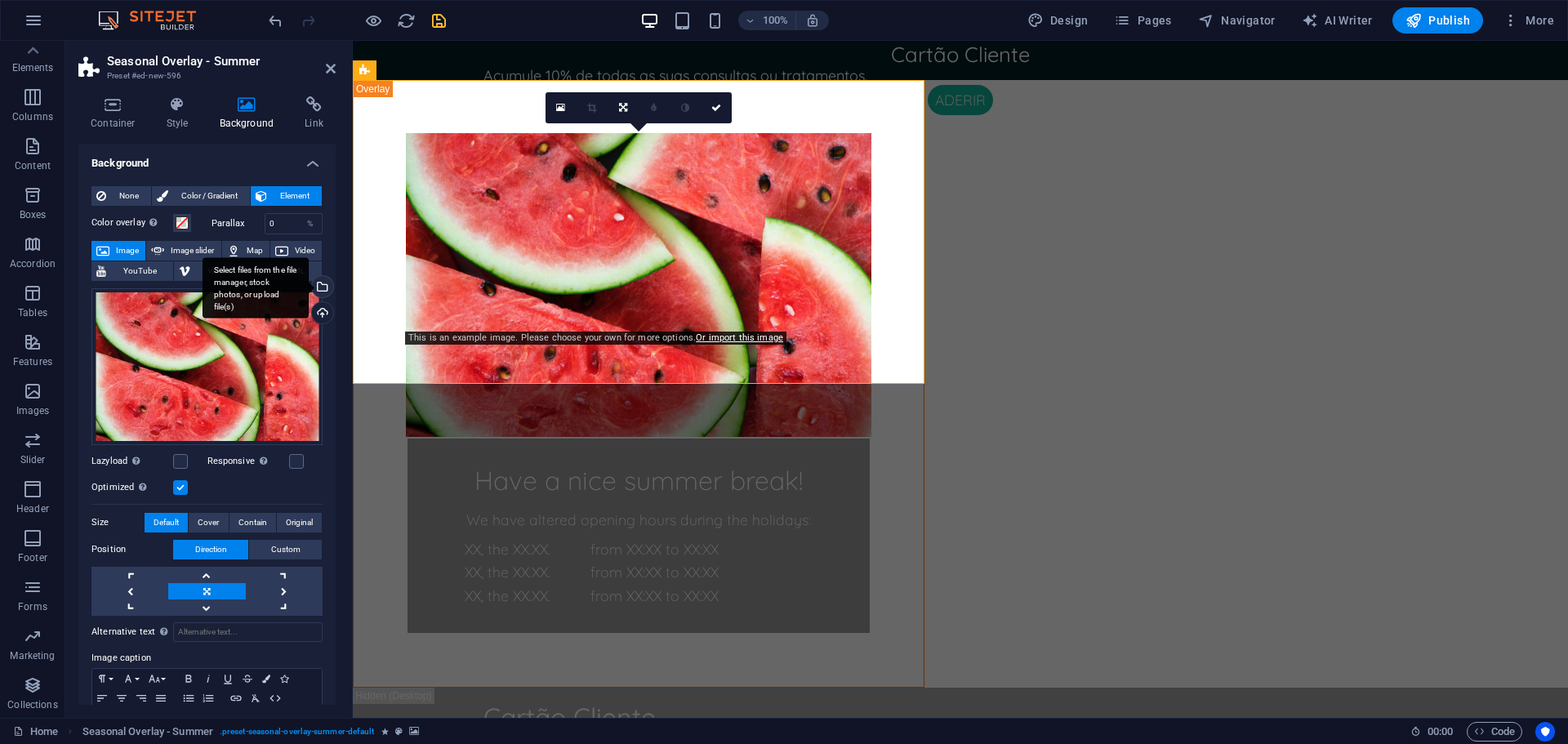
click at [318, 285] on div "Select files from the file manager, stock photos, or upload file(s)" at bounding box center [321, 288] width 25 height 25
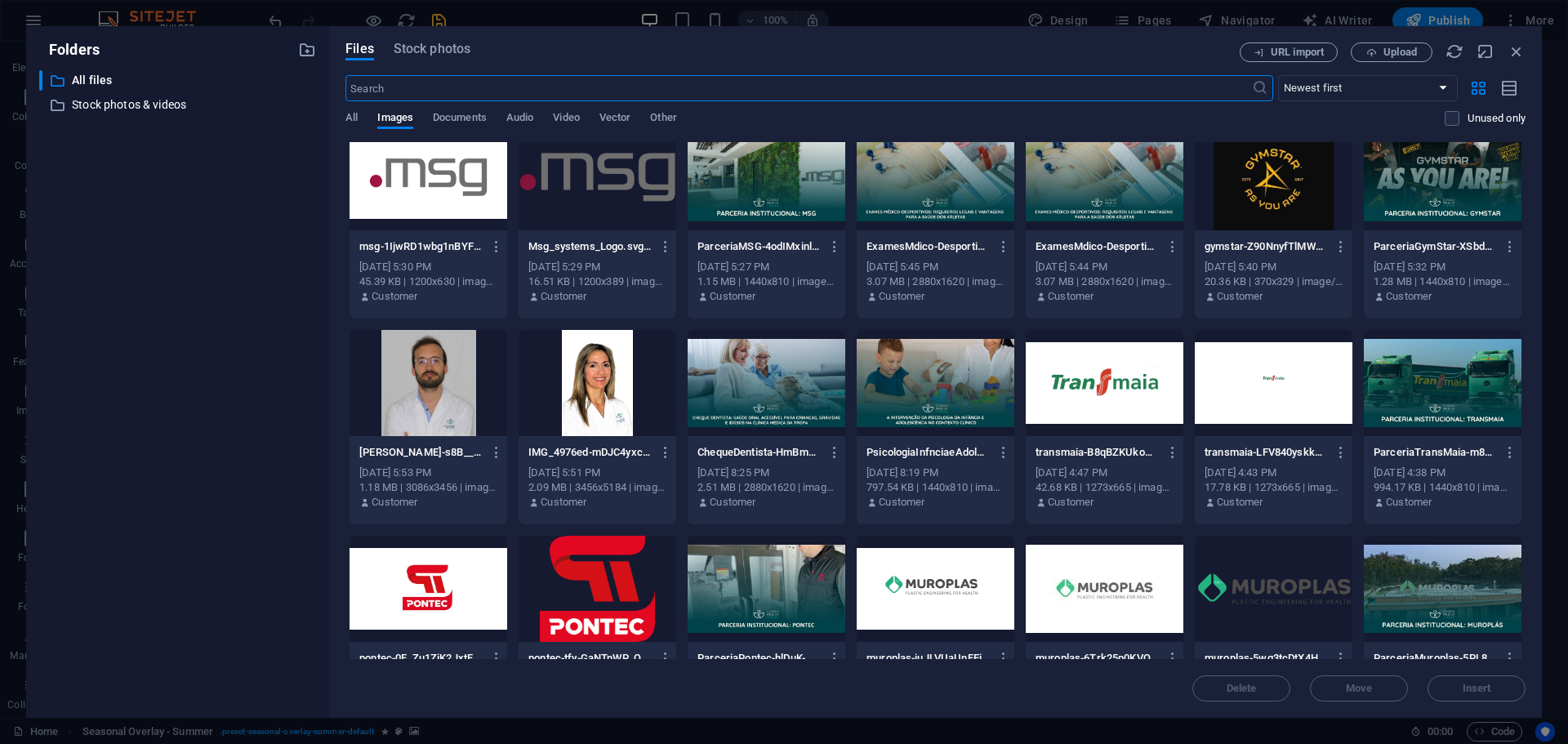
scroll to position [0, 0]
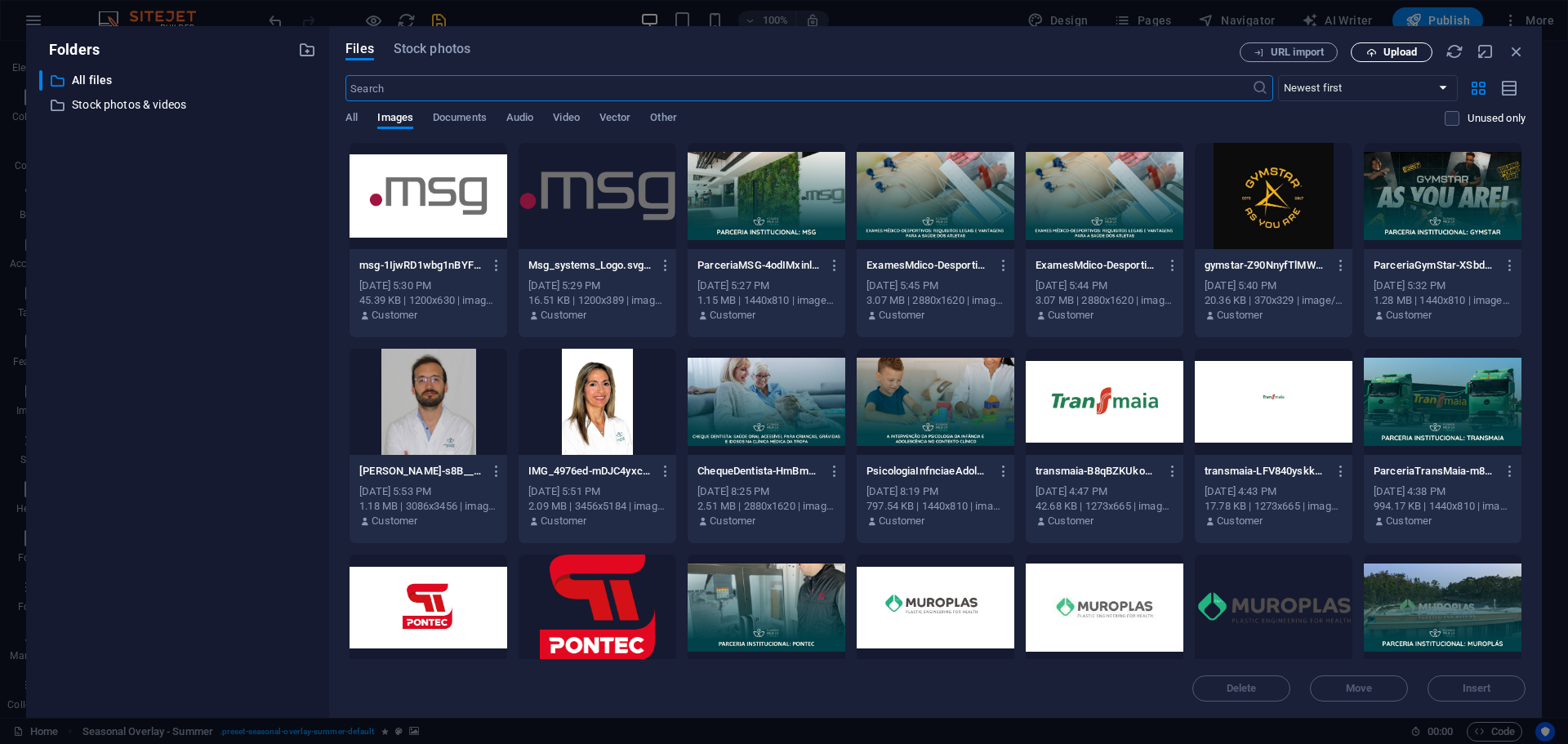
click at [1370, 50] on icon "button" at bounding box center [1371, 53] width 11 height 11
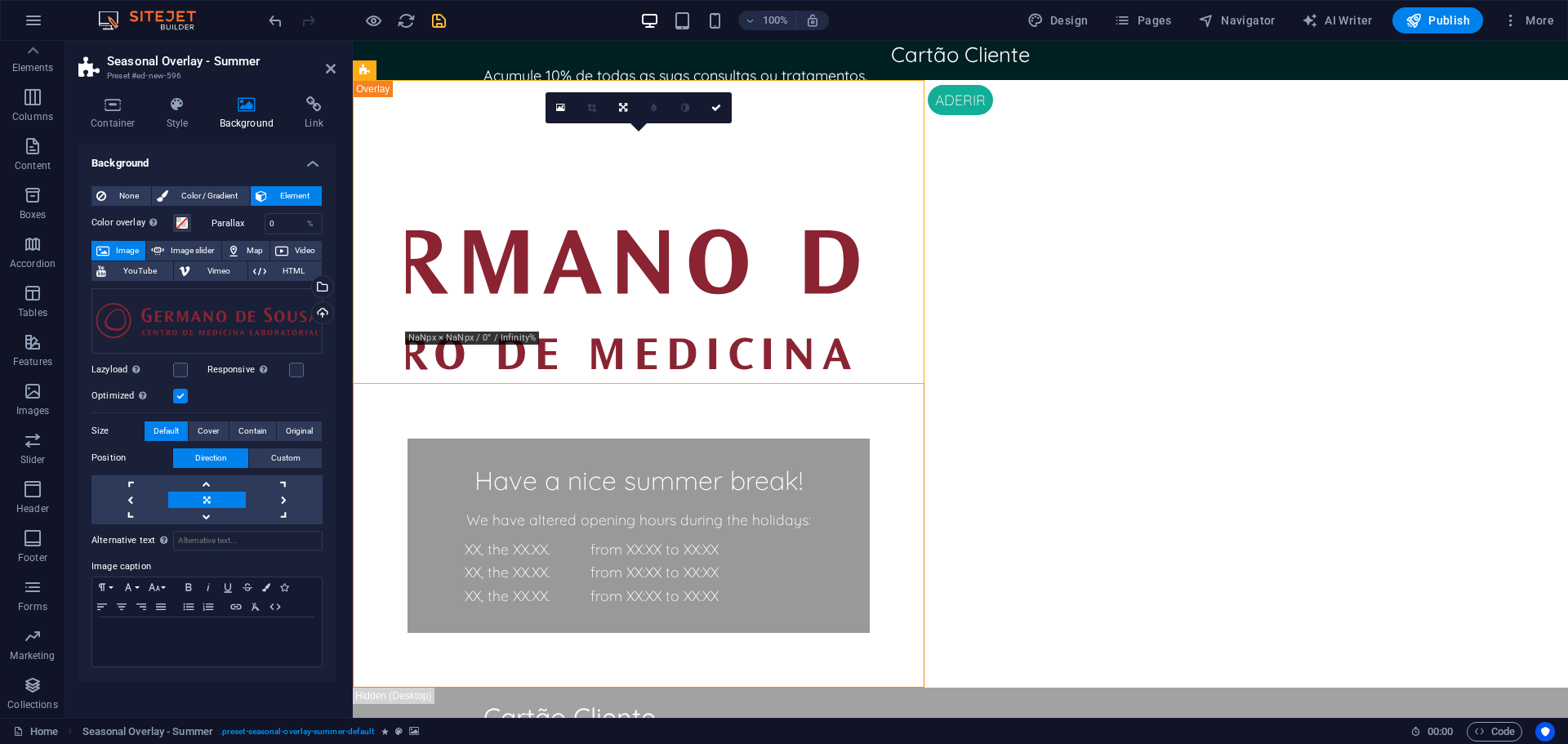
scroll to position [58, 0]
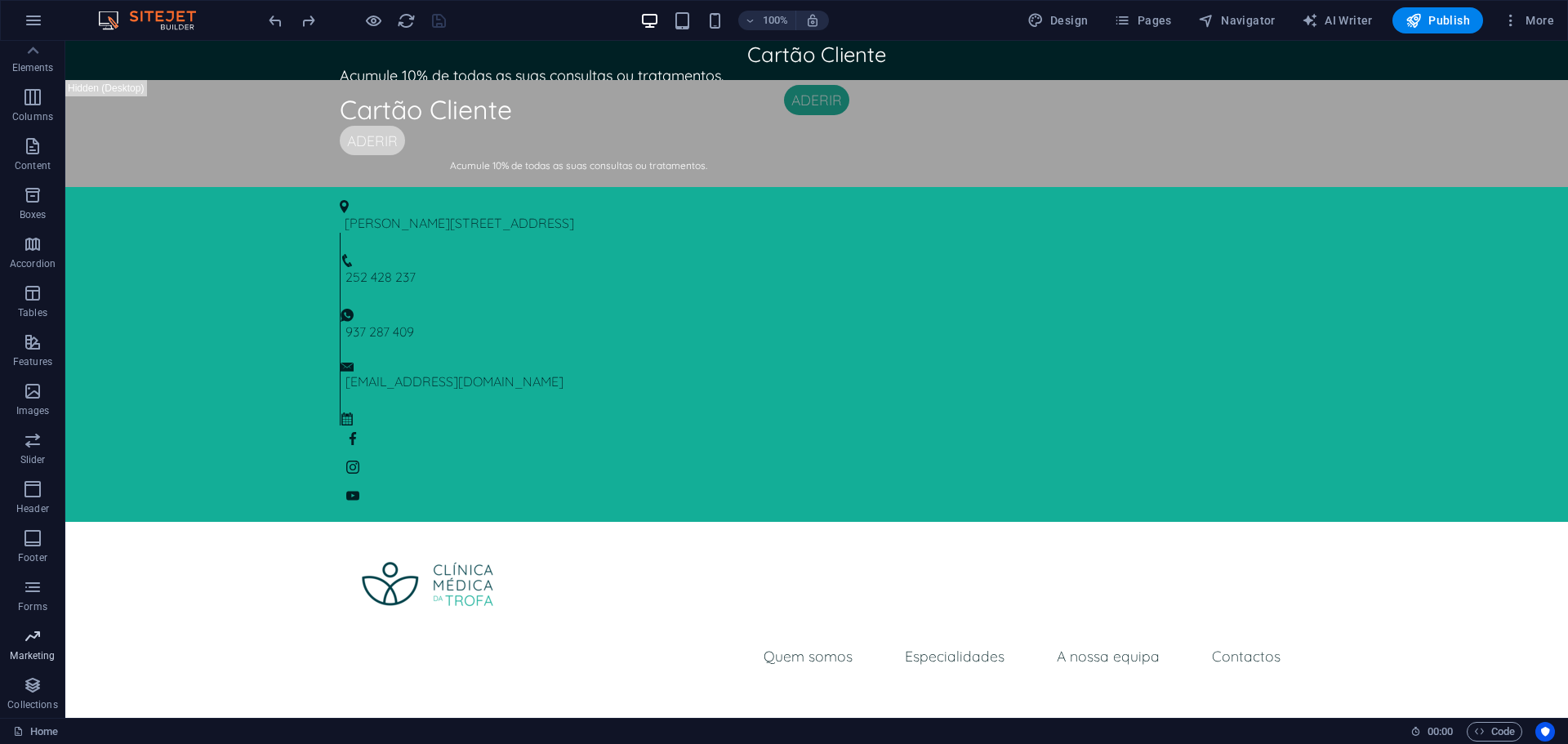
click at [42, 659] on p "Marketing" at bounding box center [32, 656] width 45 height 13
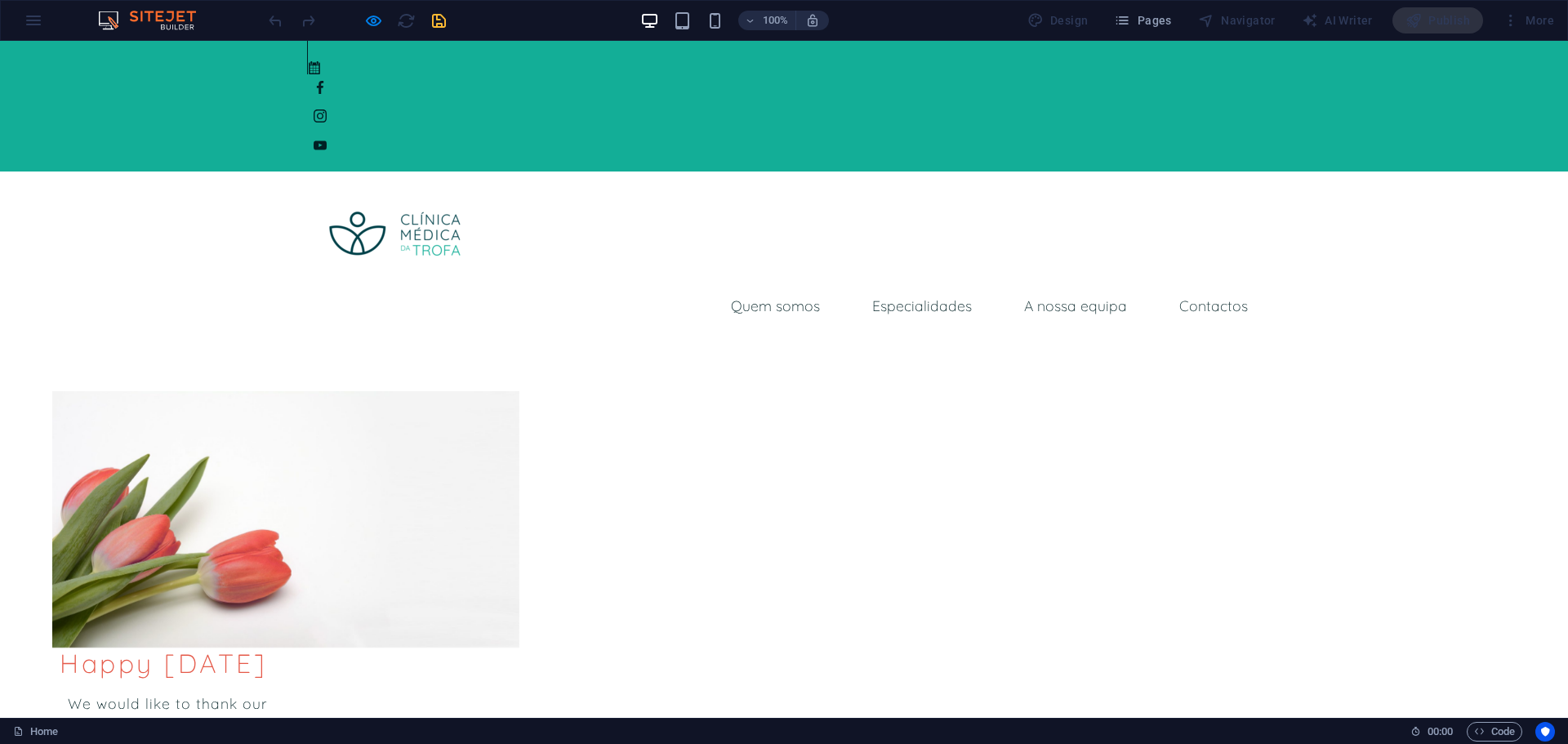
scroll to position [0, 0]
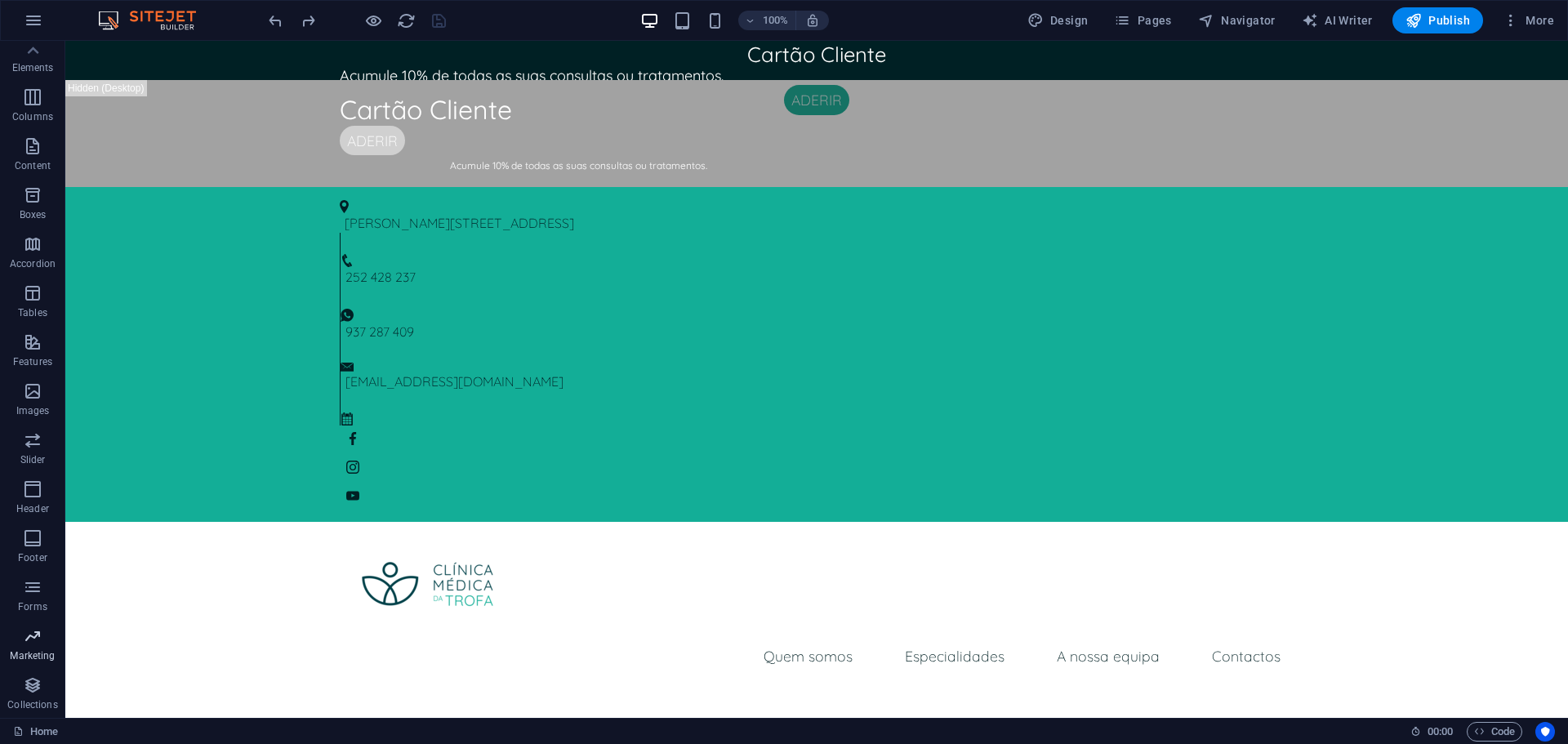
click at [41, 643] on icon "button" at bounding box center [33, 636] width 19 height 19
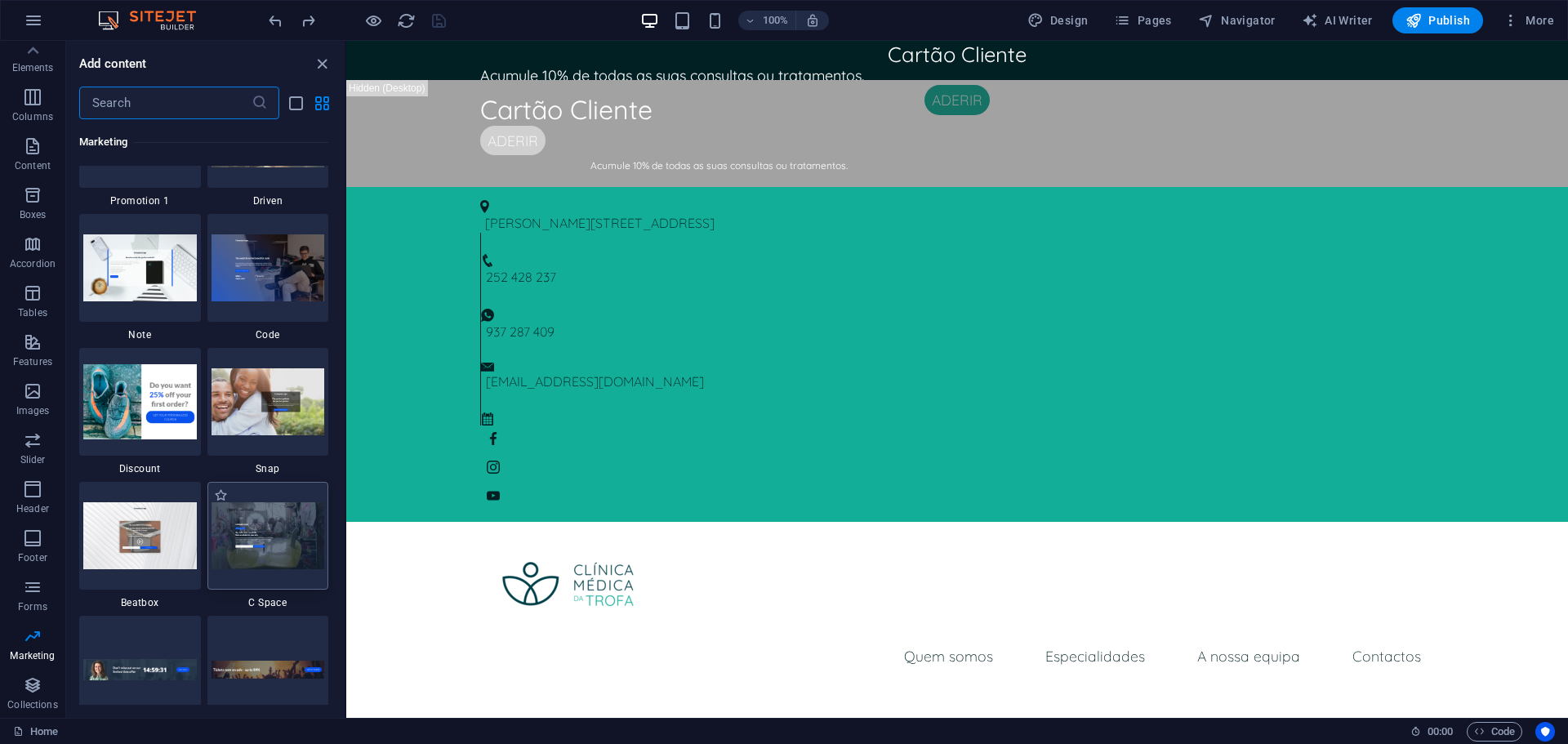
scroll to position [14285, 0]
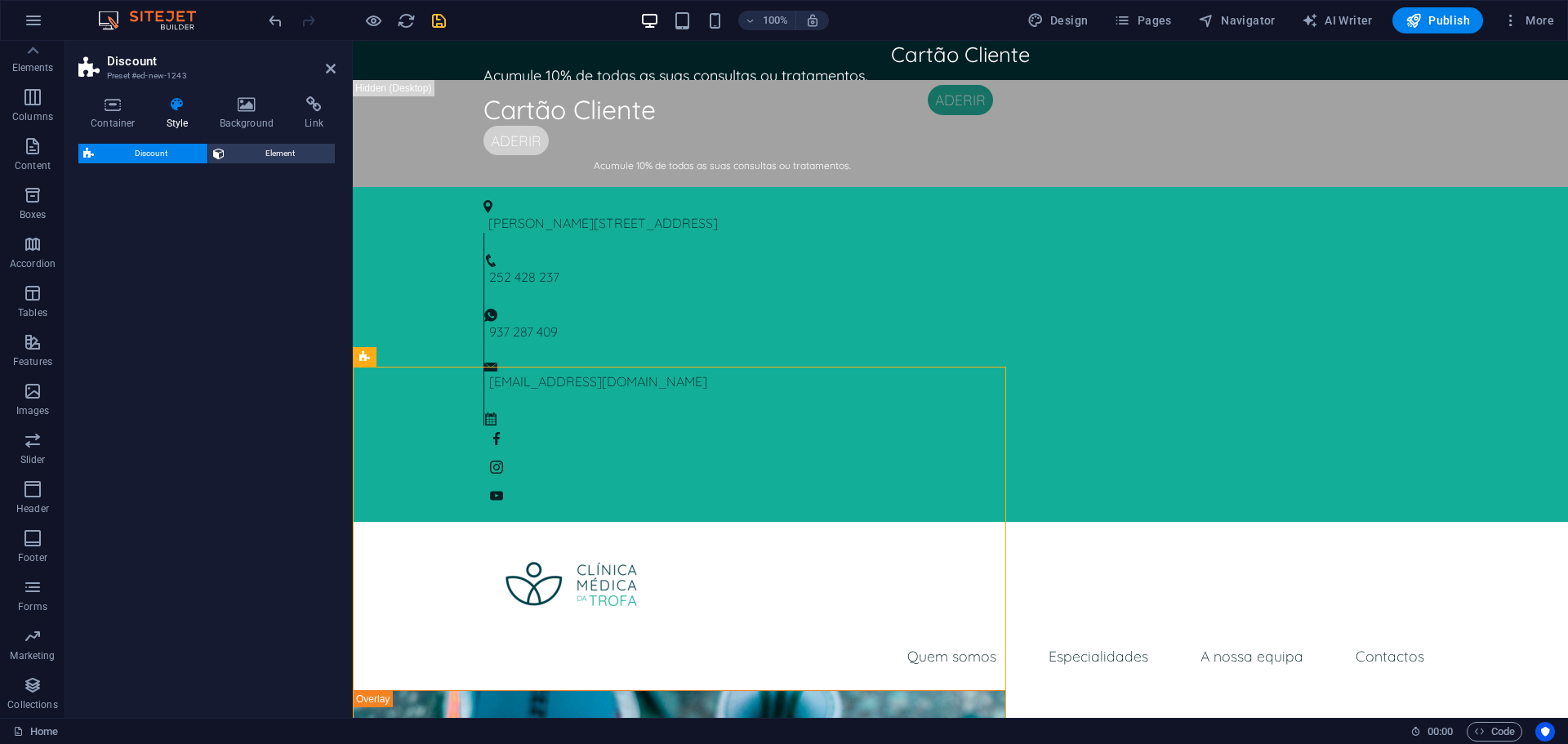
select select "rem"
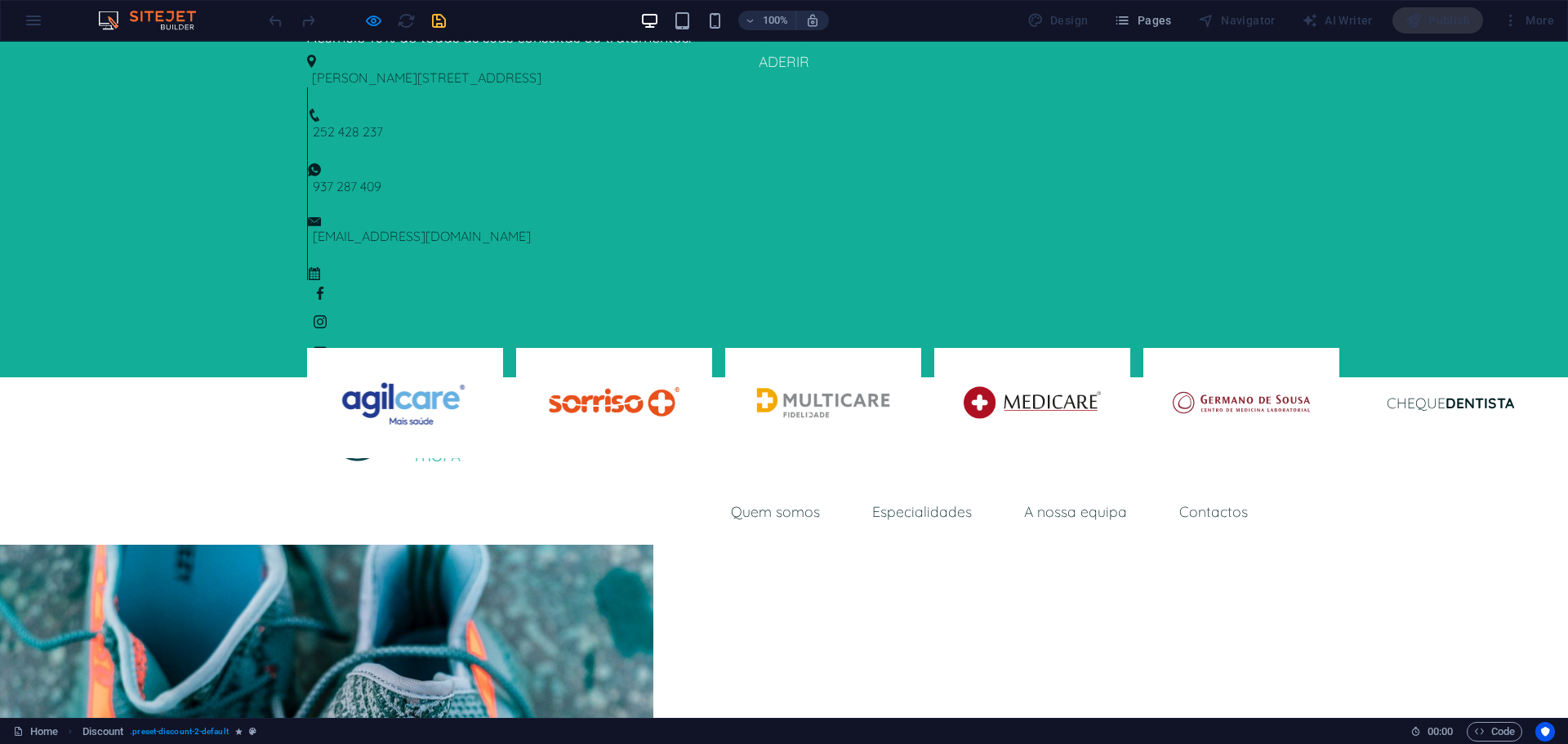
scroll to position [0, 0]
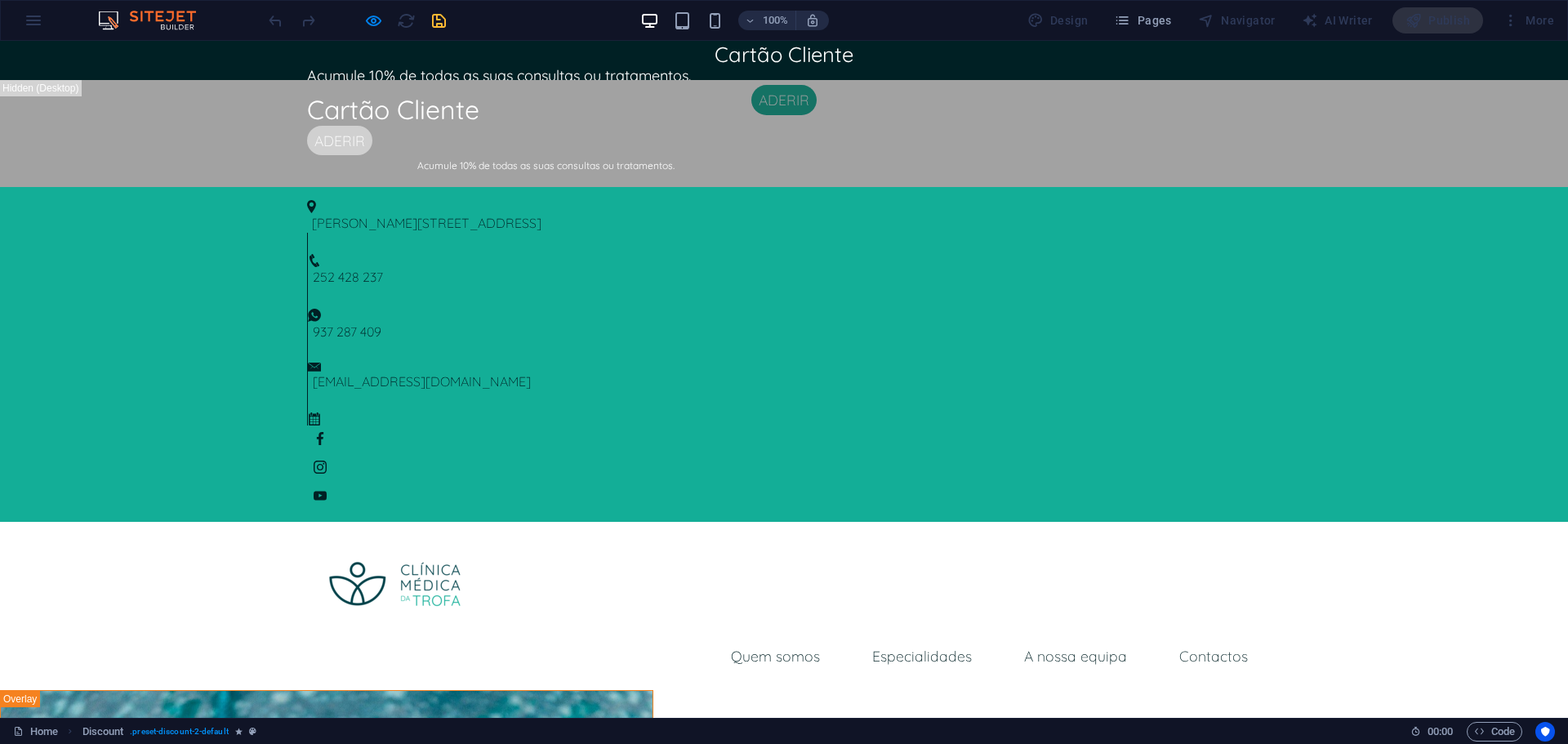
select select "rem"
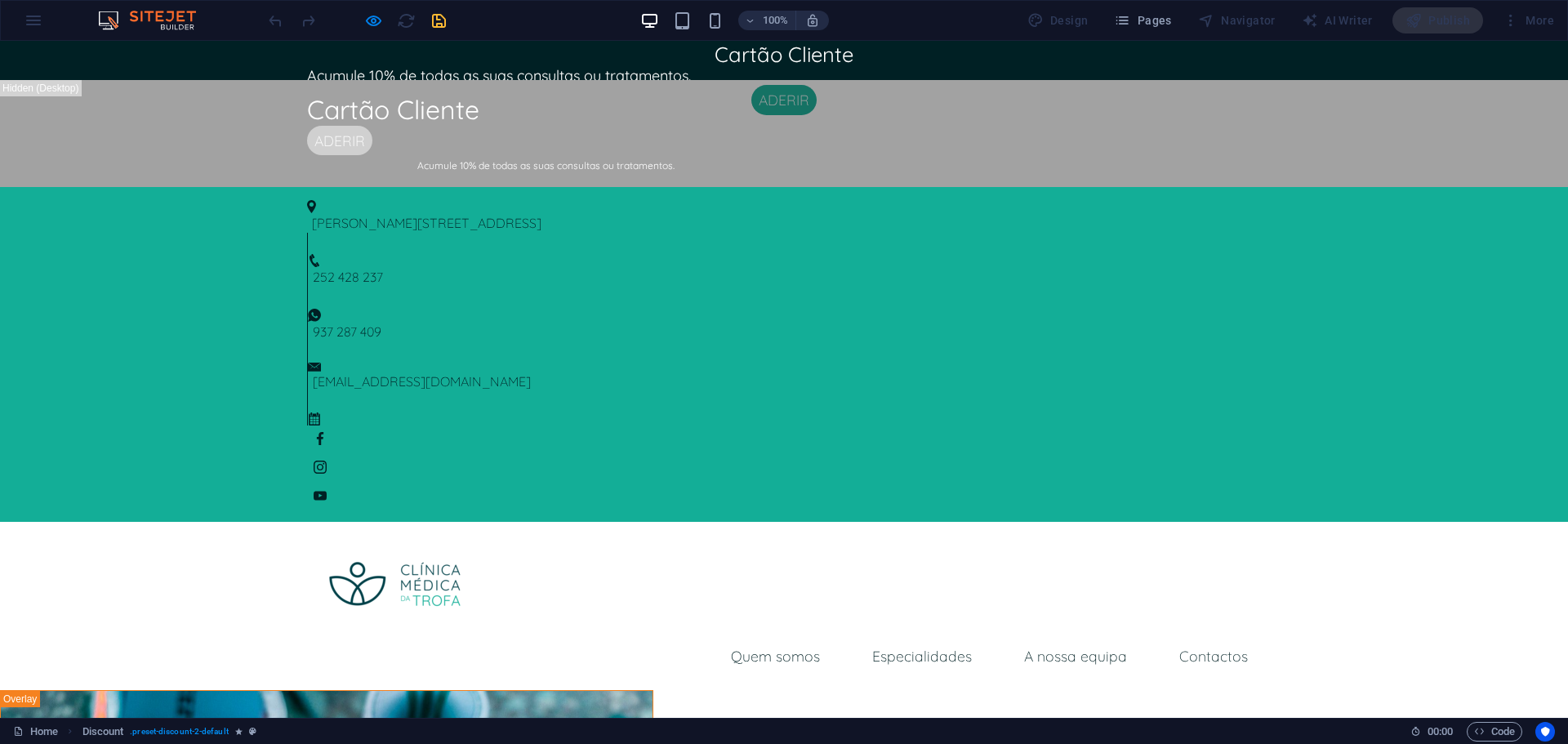
select select "rem"
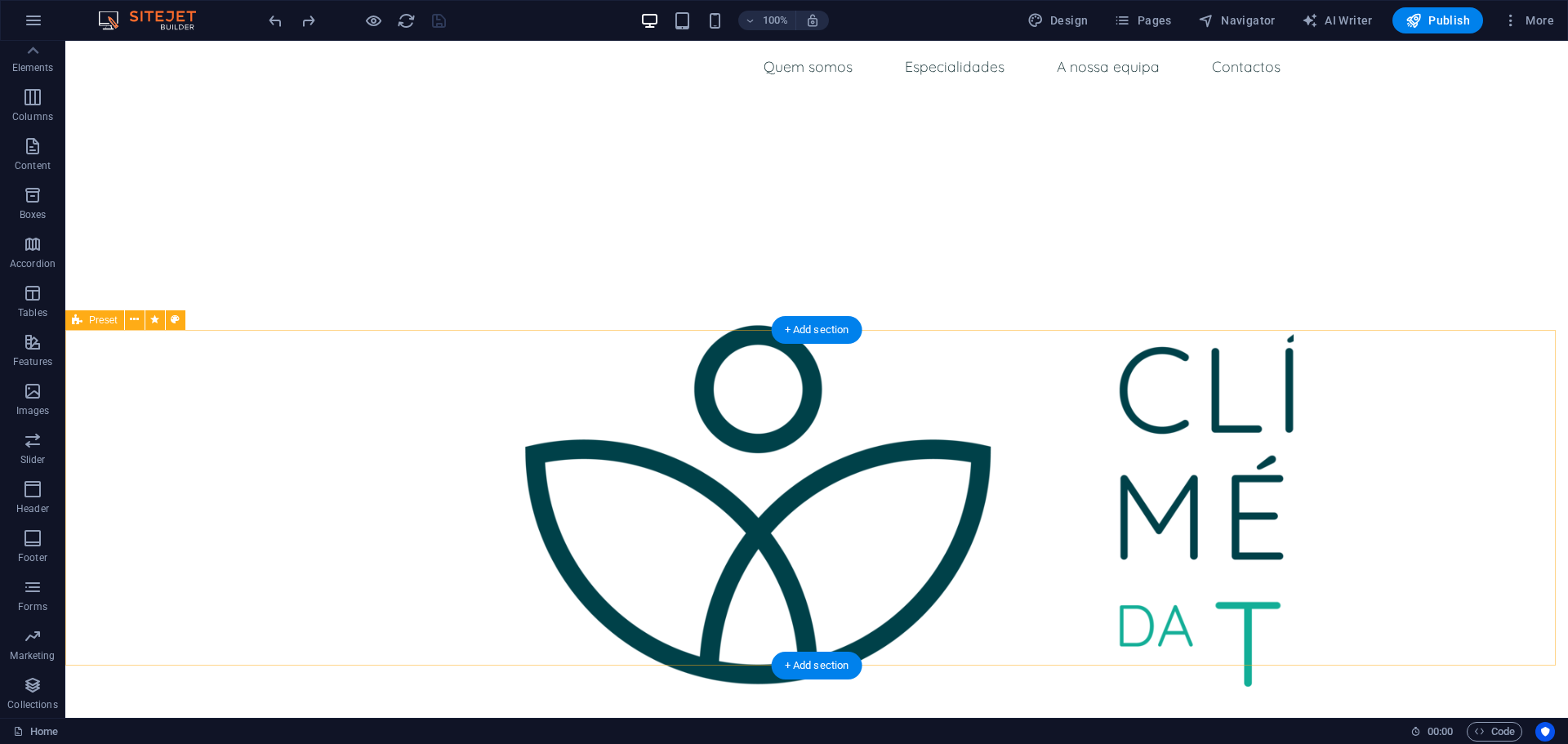
scroll to position [490, 0]
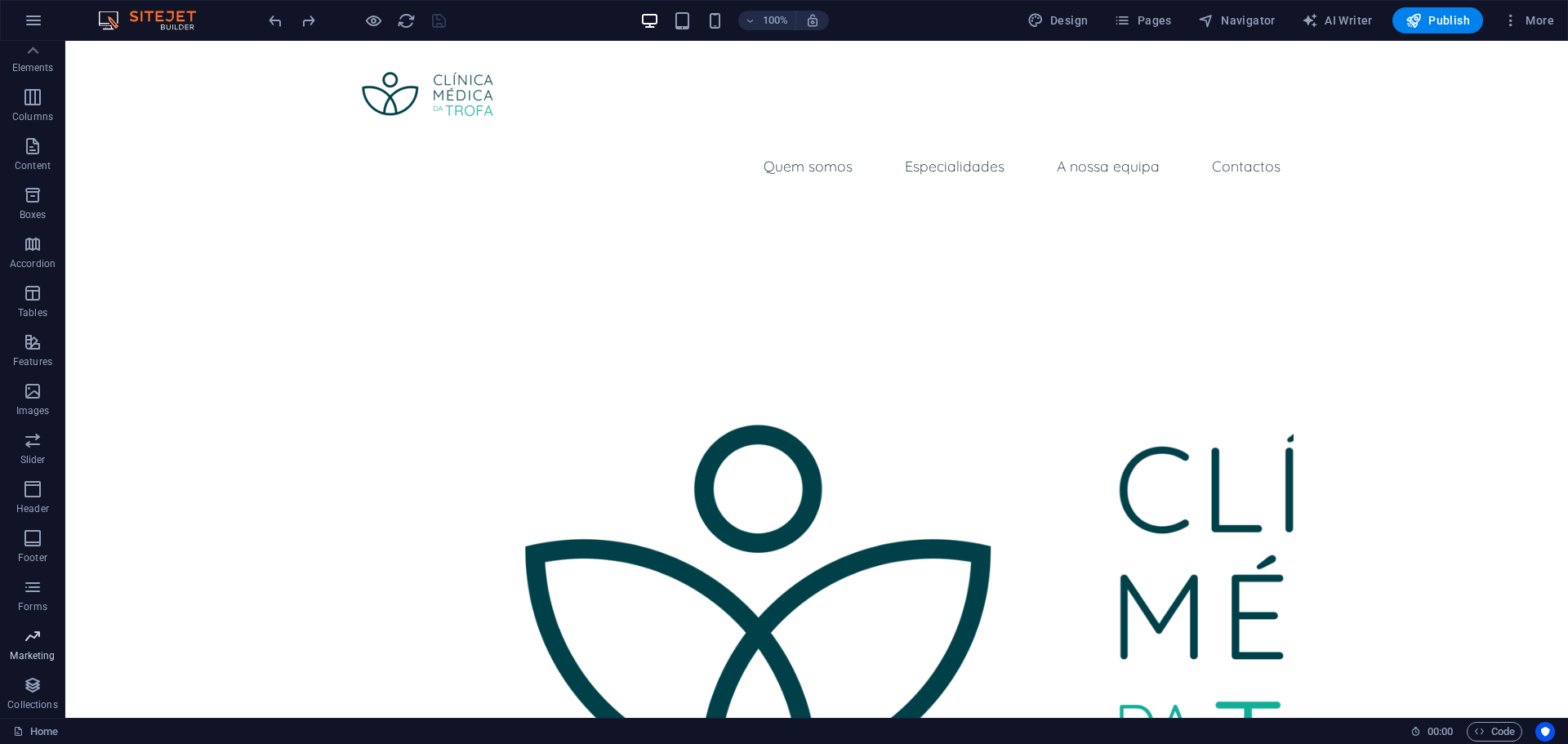
drag, startPoint x: 35, startPoint y: 679, endPoint x: 31, endPoint y: 650, distance: 29.3
click at [35, 679] on icon "button" at bounding box center [33, 685] width 19 height 19
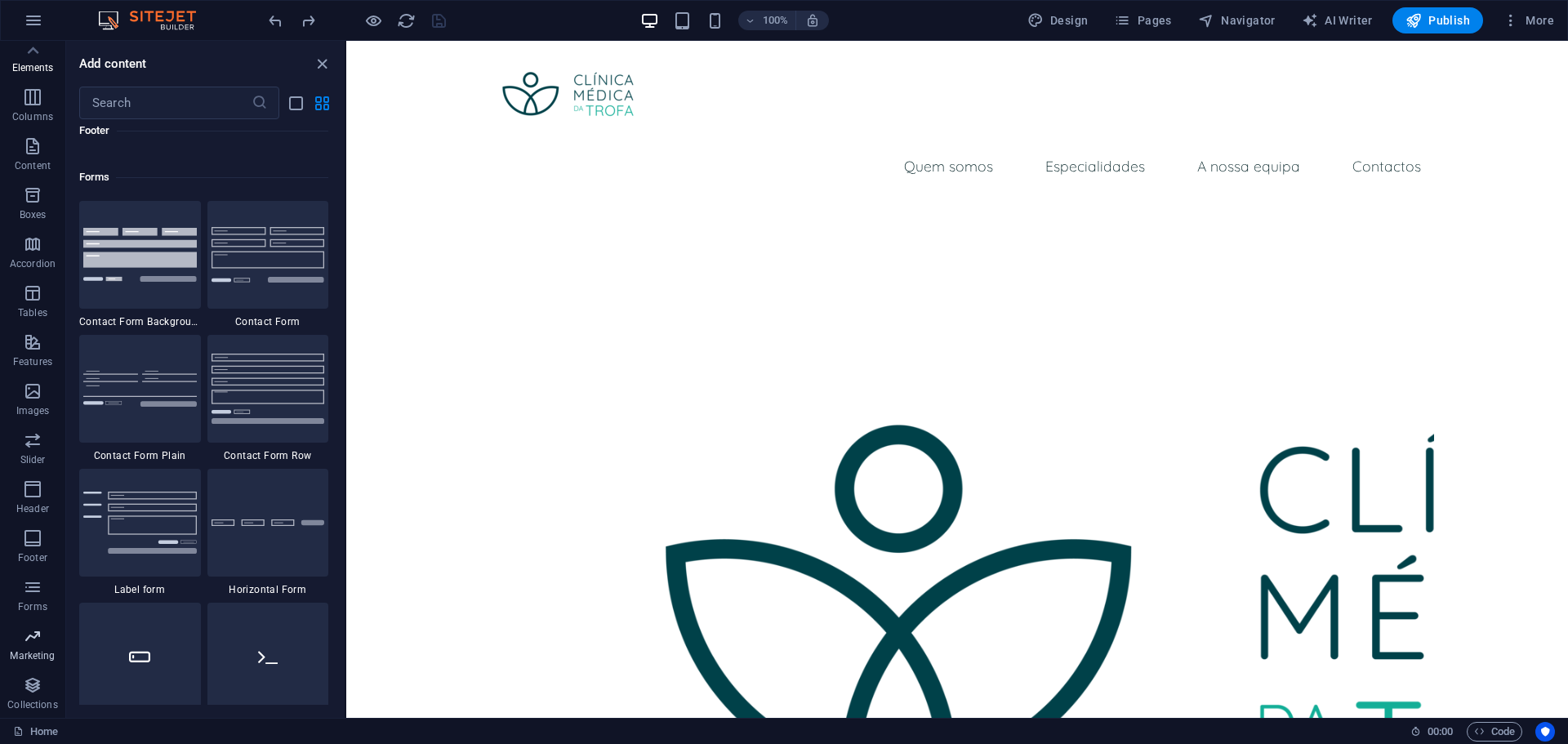
click at [30, 649] on span "Marketing" at bounding box center [33, 646] width 65 height 39
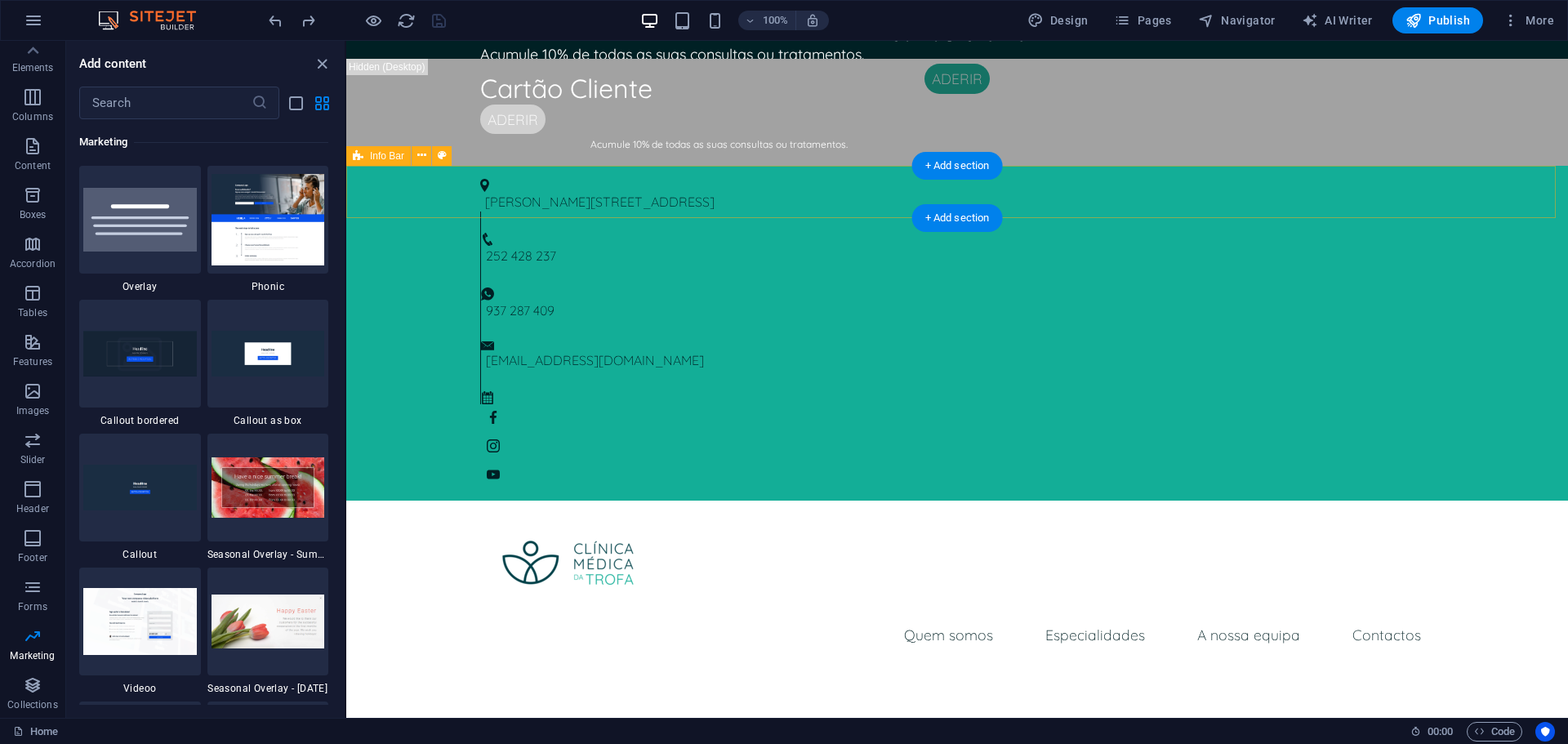
scroll to position [0, 0]
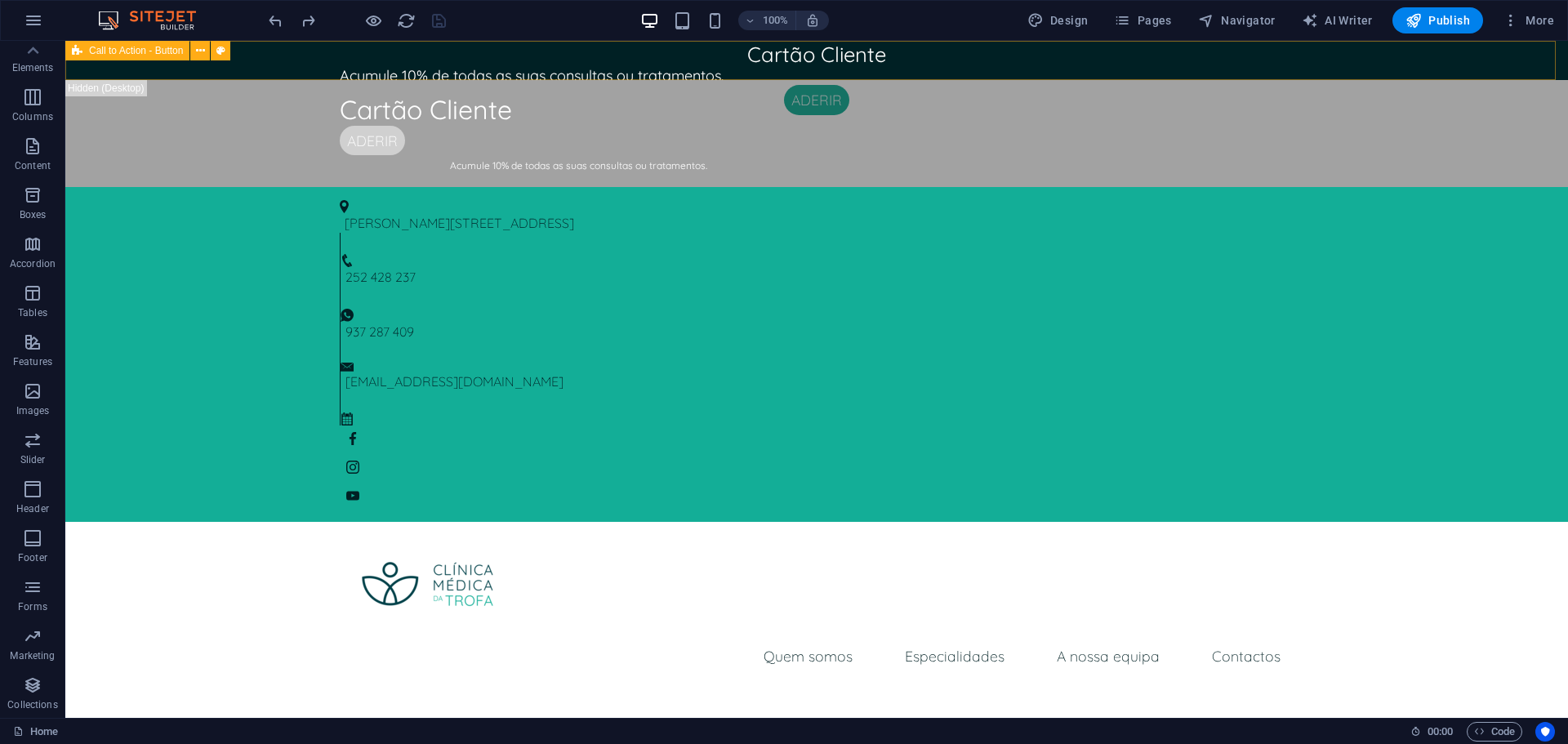
click at [124, 48] on span "Call to Action - Button" at bounding box center [136, 50] width 94 height 10
select select "rem"
click at [29, 629] on icon "button" at bounding box center [33, 636] width 19 height 19
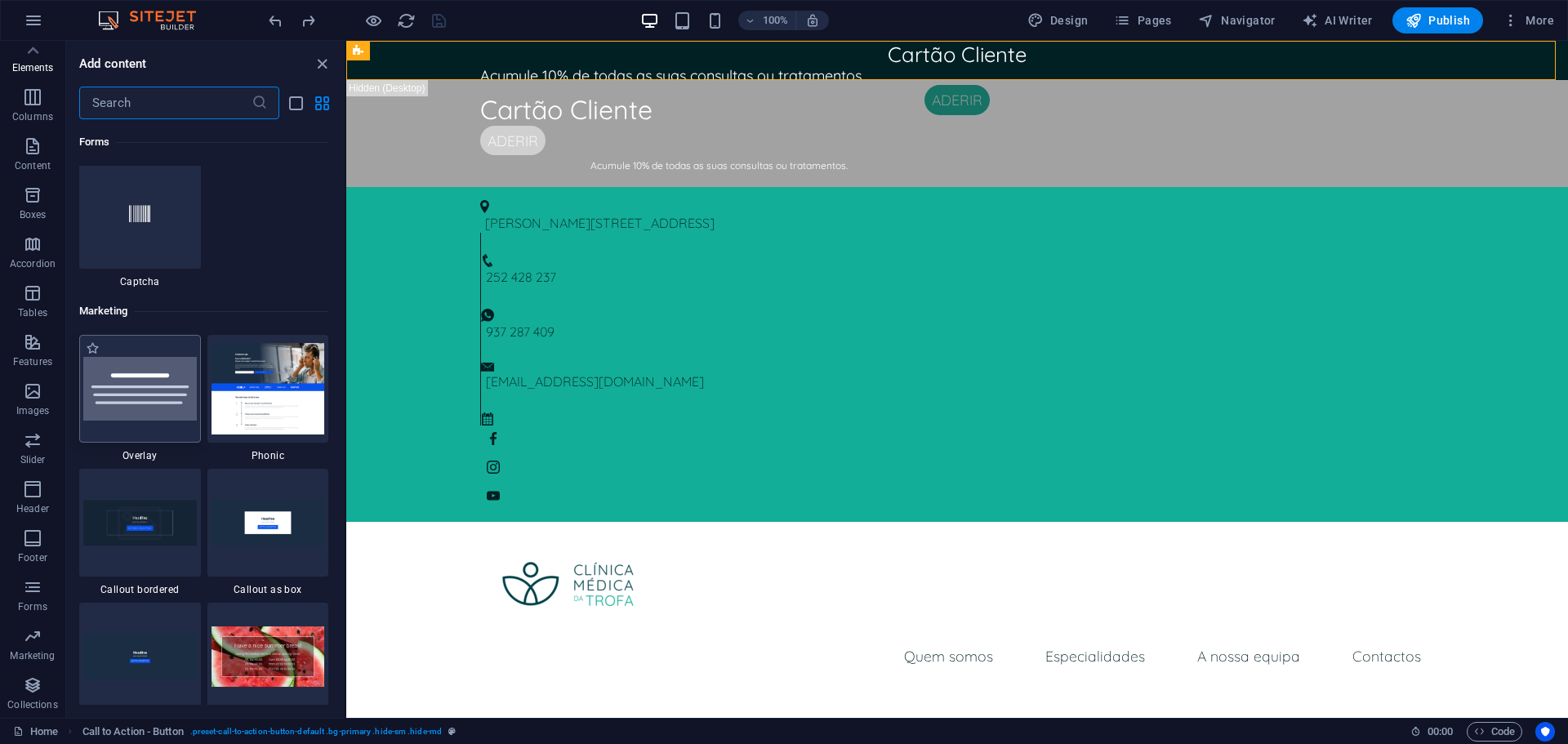
scroll to position [13305, 0]
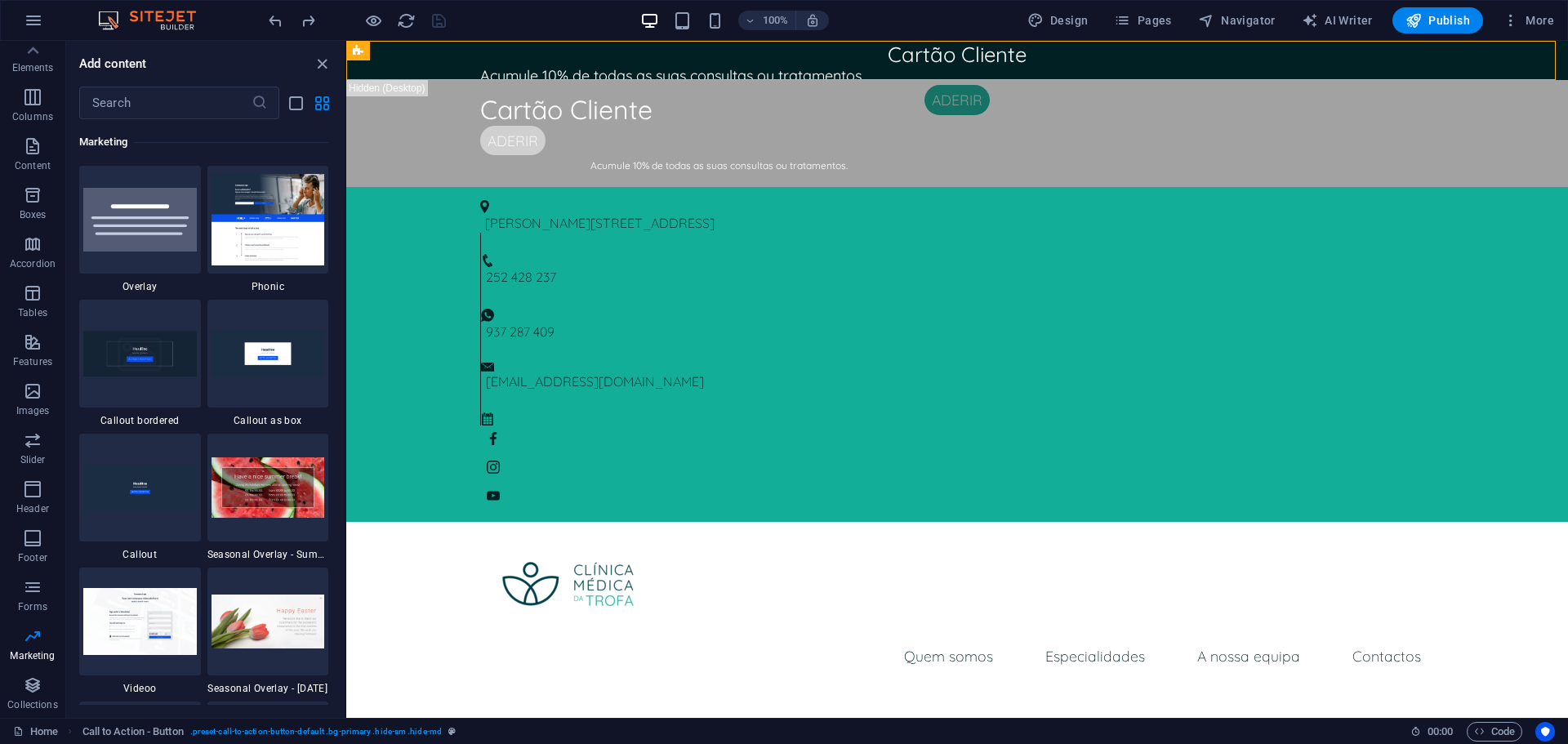
drag, startPoint x: 128, startPoint y: 339, endPoint x: 247, endPoint y: 484, distance: 187.6
click at [128, 331] on img at bounding box center [140, 353] width 114 height 45
click at [346, 484] on div "H4 Call to Action - Button Callout Text Container Menu Bar Image Banner H2 Pres…" at bounding box center [957, 379] width 1222 height 677
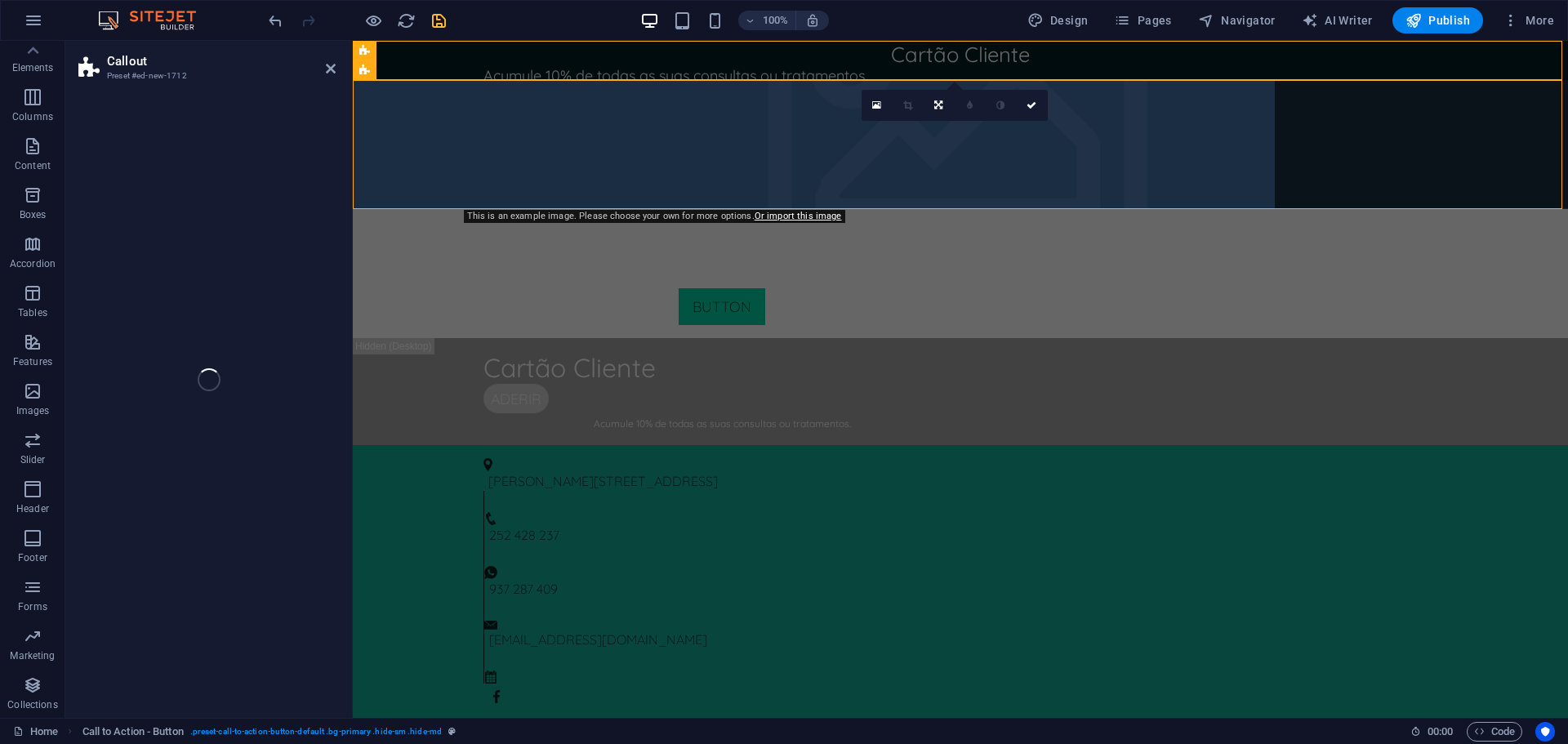
click at [247, 484] on div "Callout Preset #ed-new-1712 Drag here to replace the existing content. Press “C…" at bounding box center [816, 379] width 1503 height 677
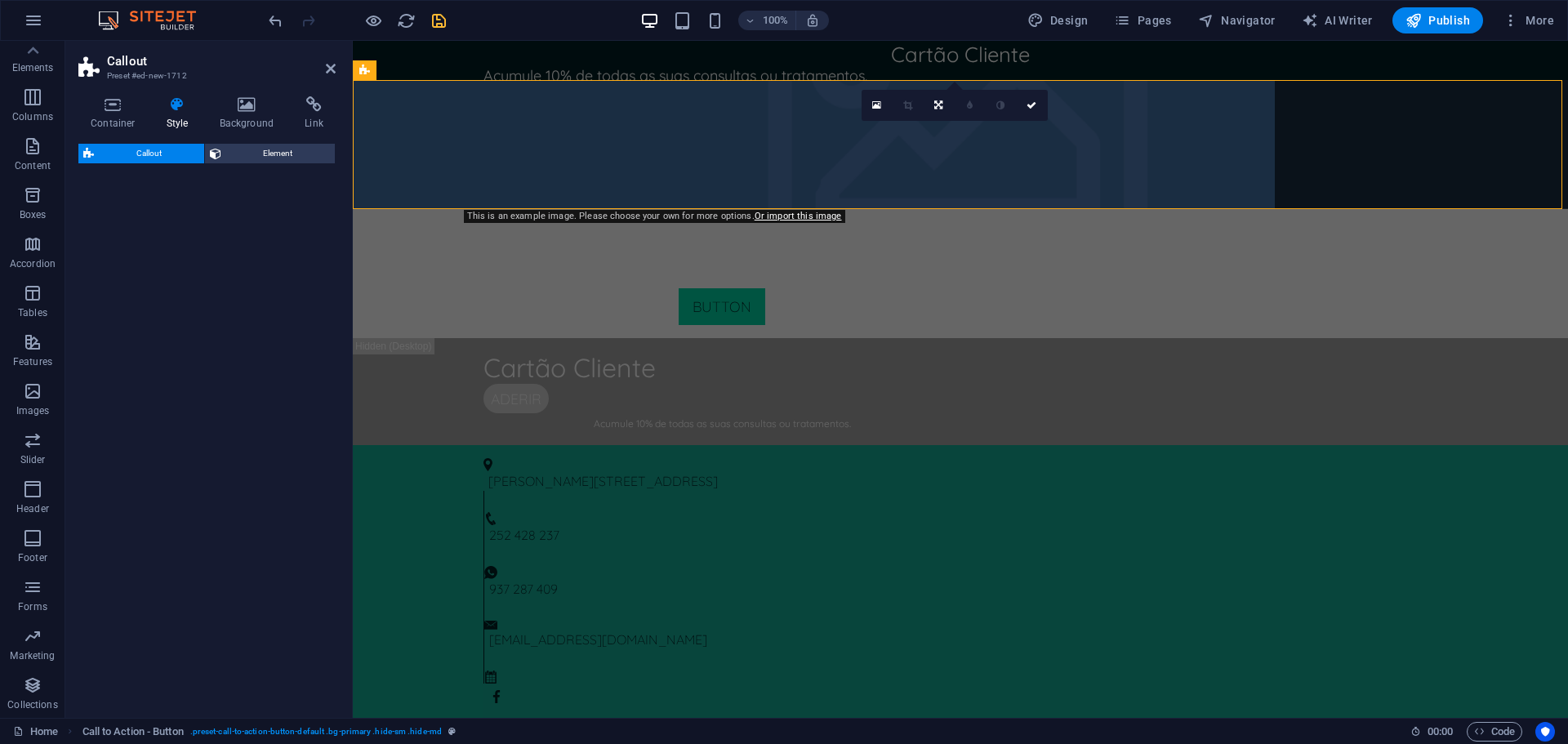
select select "%"
select select "rem"
select select "px"
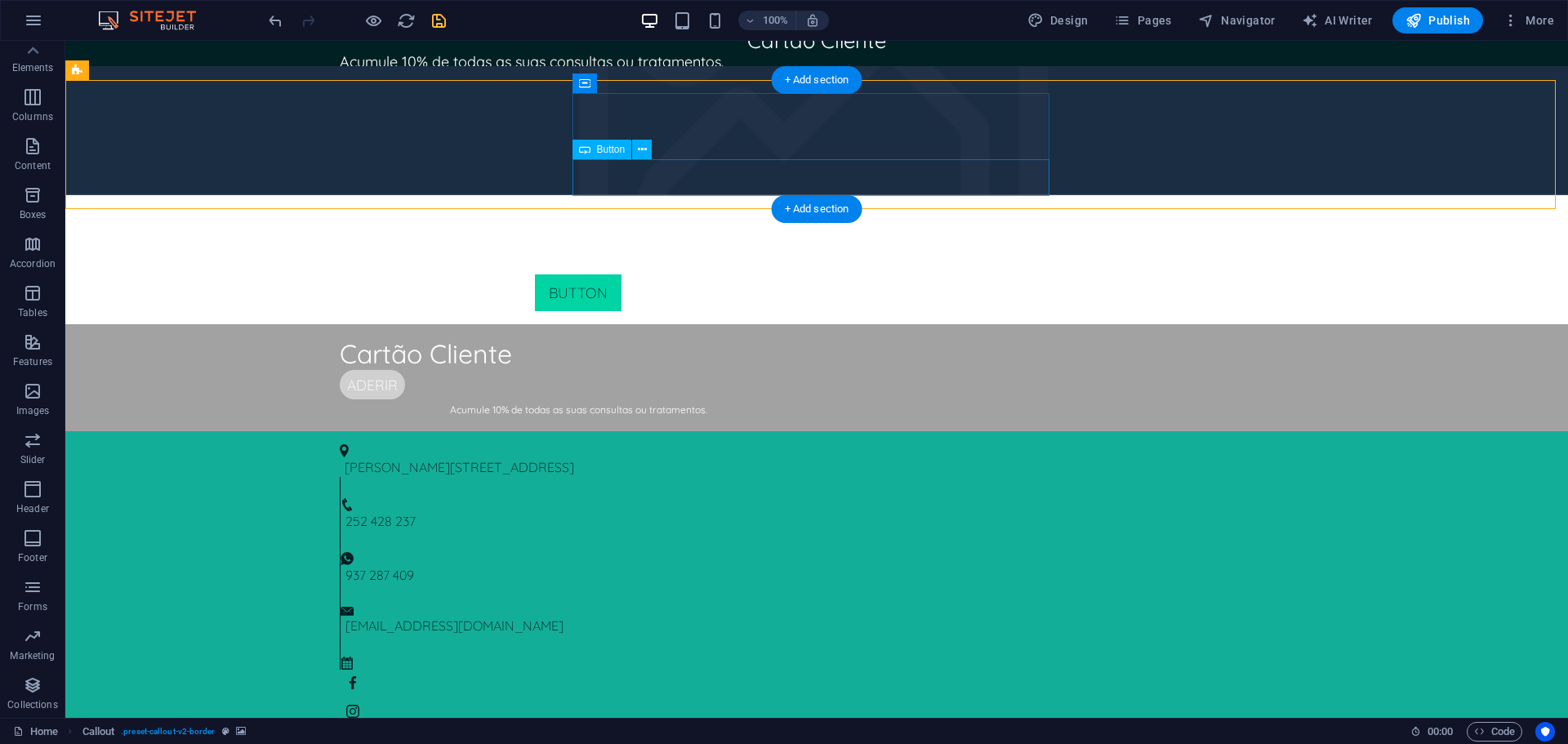
scroll to position [0, 0]
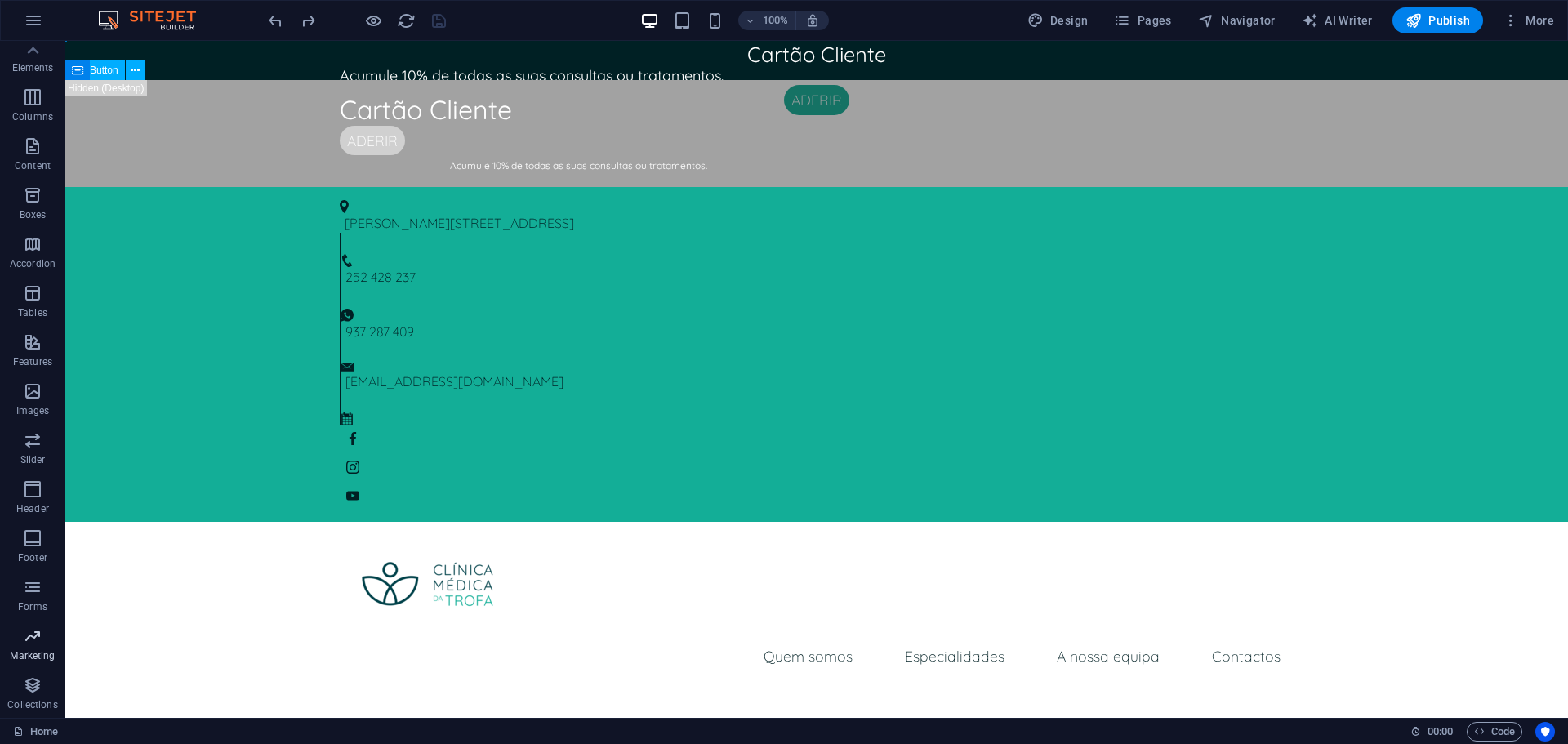
click at [40, 641] on icon "button" at bounding box center [33, 636] width 19 height 19
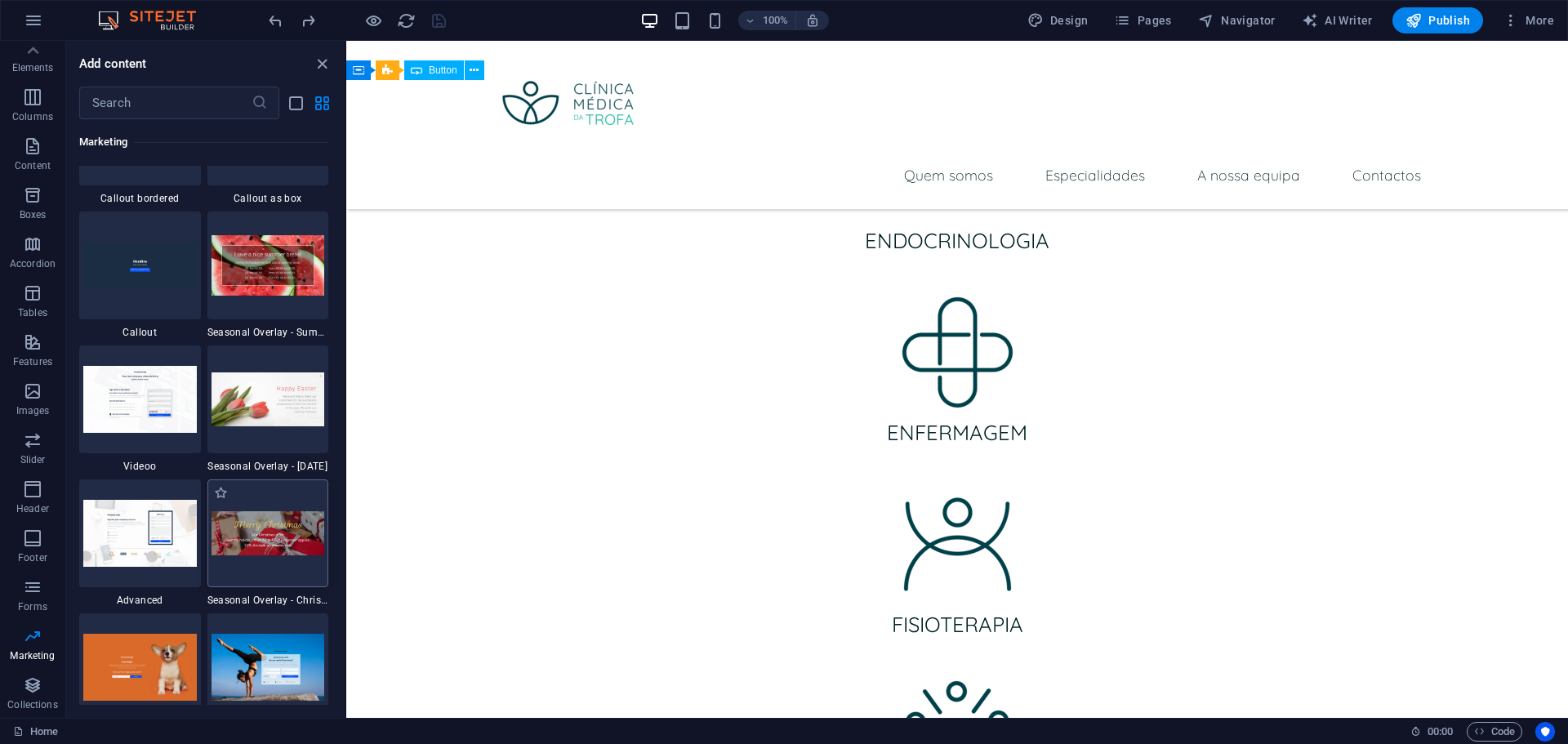
scroll to position [13550, 0]
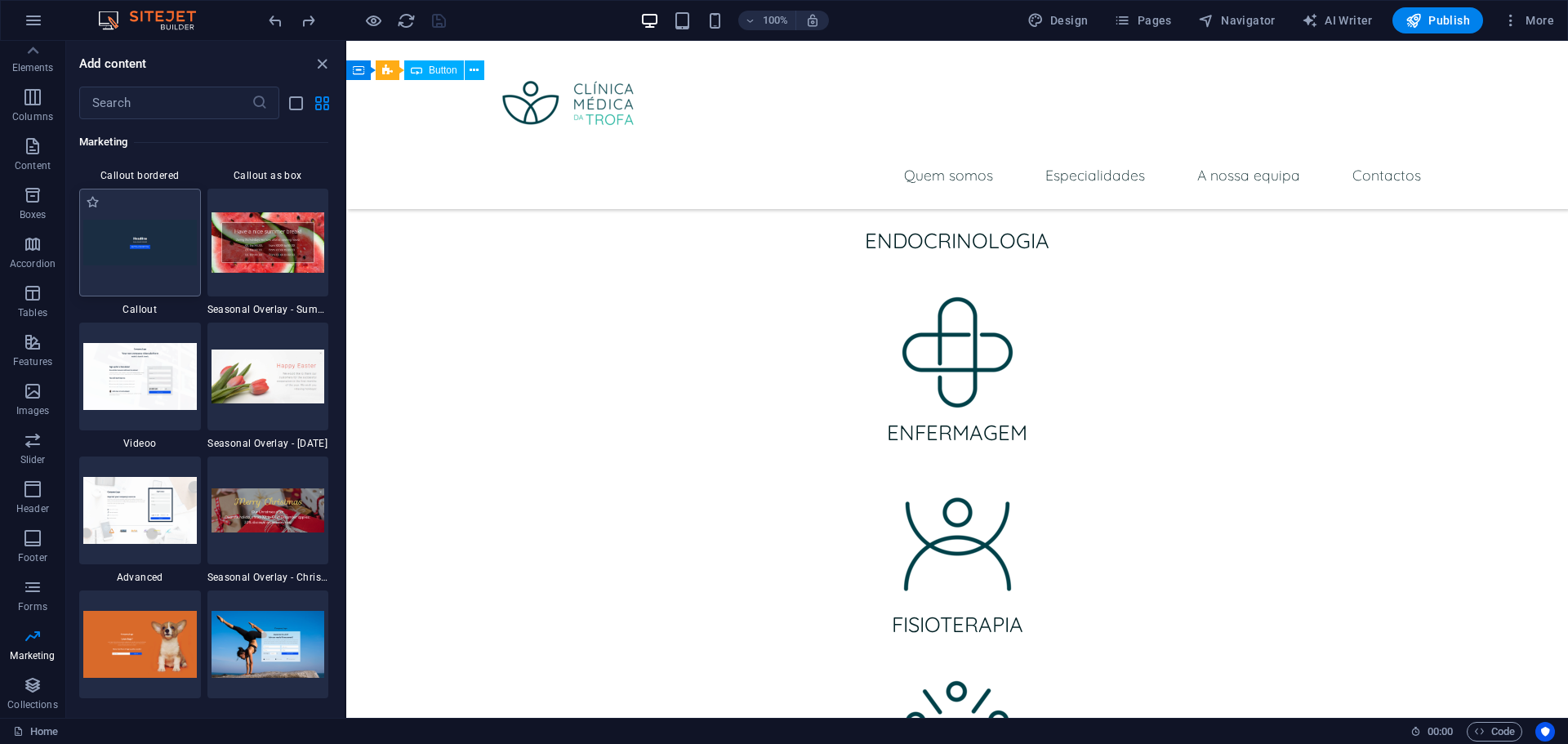
click at [152, 265] on div at bounding box center [140, 242] width 122 height 108
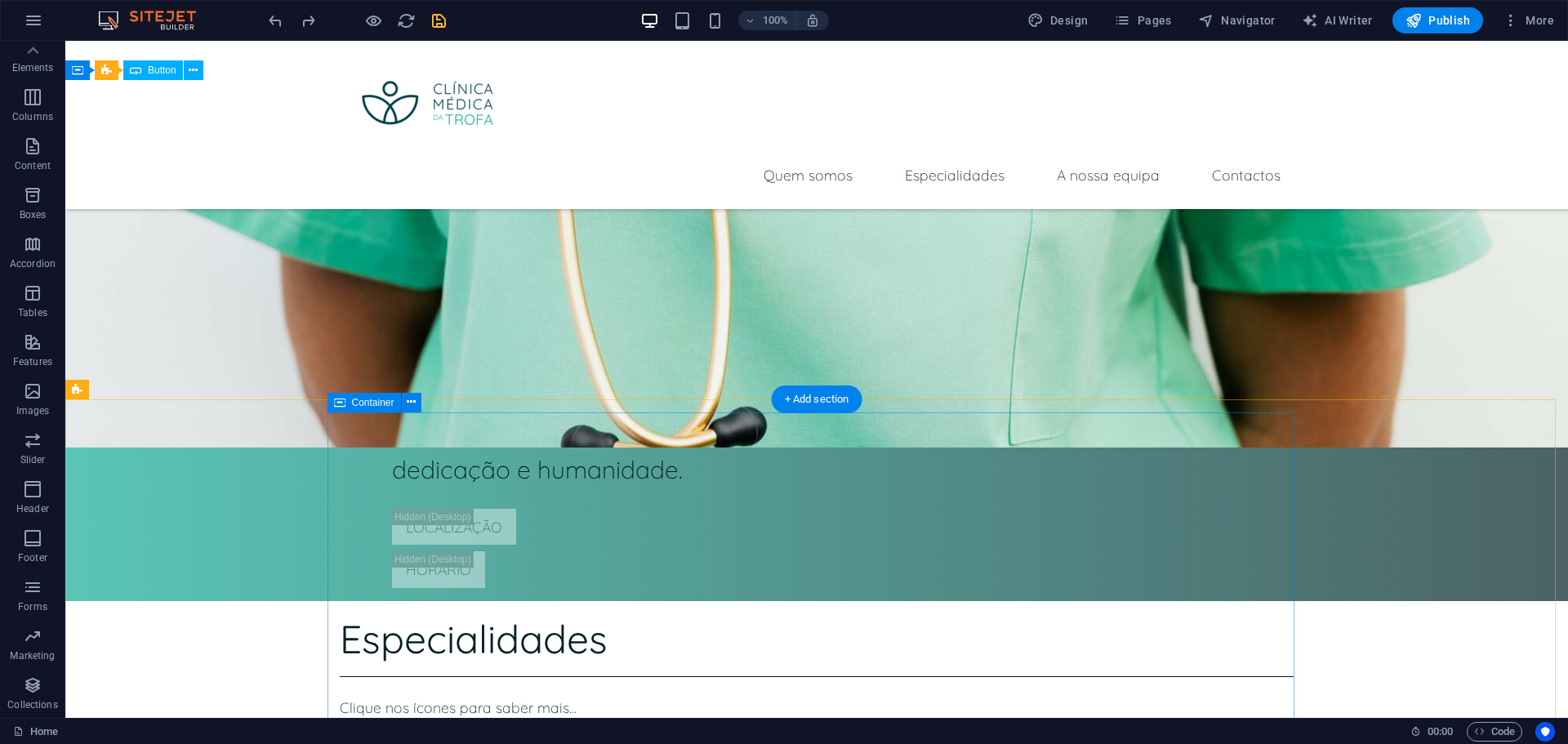
scroll to position [2642, 0]
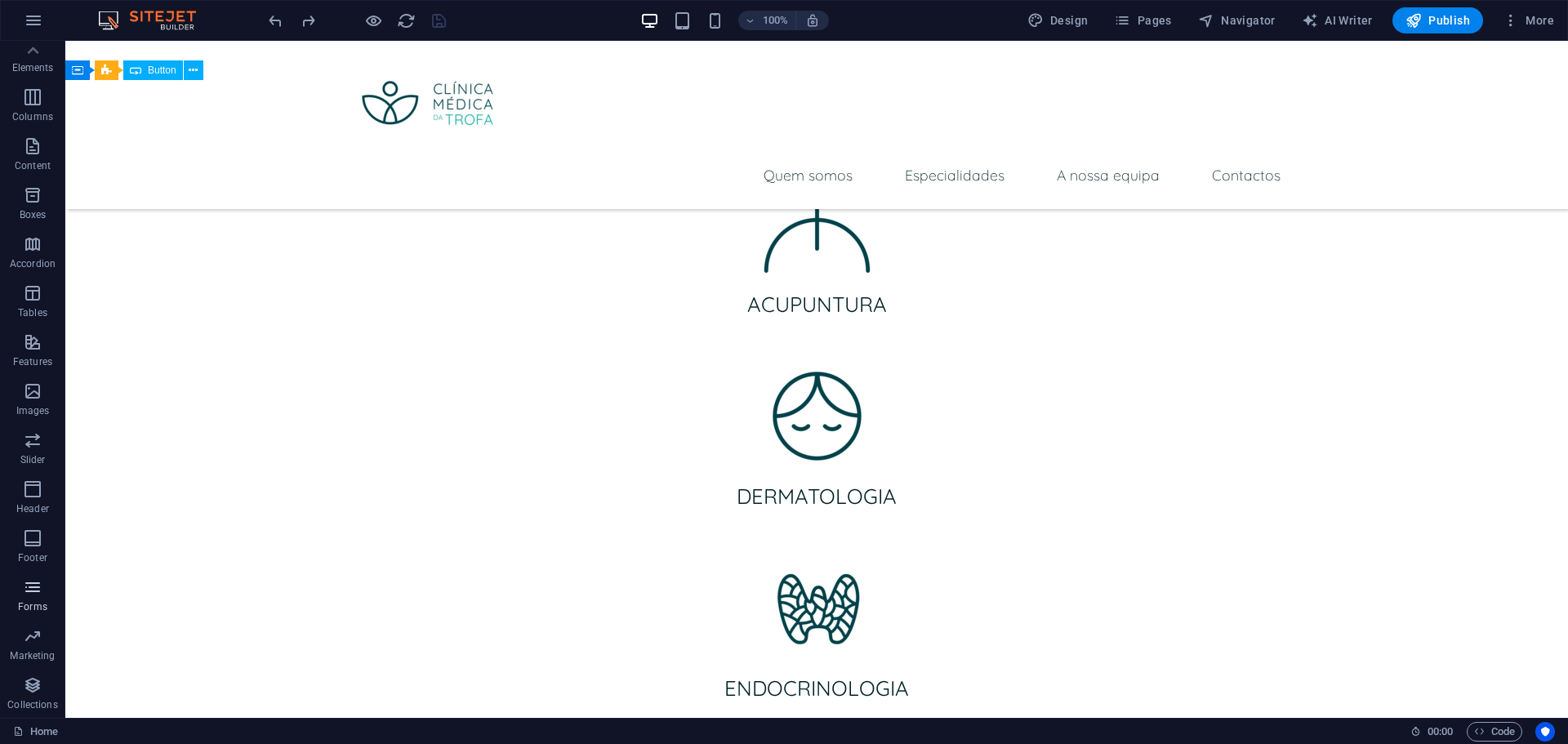
drag, startPoint x: 28, startPoint y: 631, endPoint x: 27, endPoint y: 603, distance: 28.0
click at [27, 603] on div "Favorites Elements Columns Content Boxes Accordion Tables Features Images Slide…" at bounding box center [33, 351] width 65 height 735
click at [33, 655] on p "Marketing" at bounding box center [32, 656] width 45 height 13
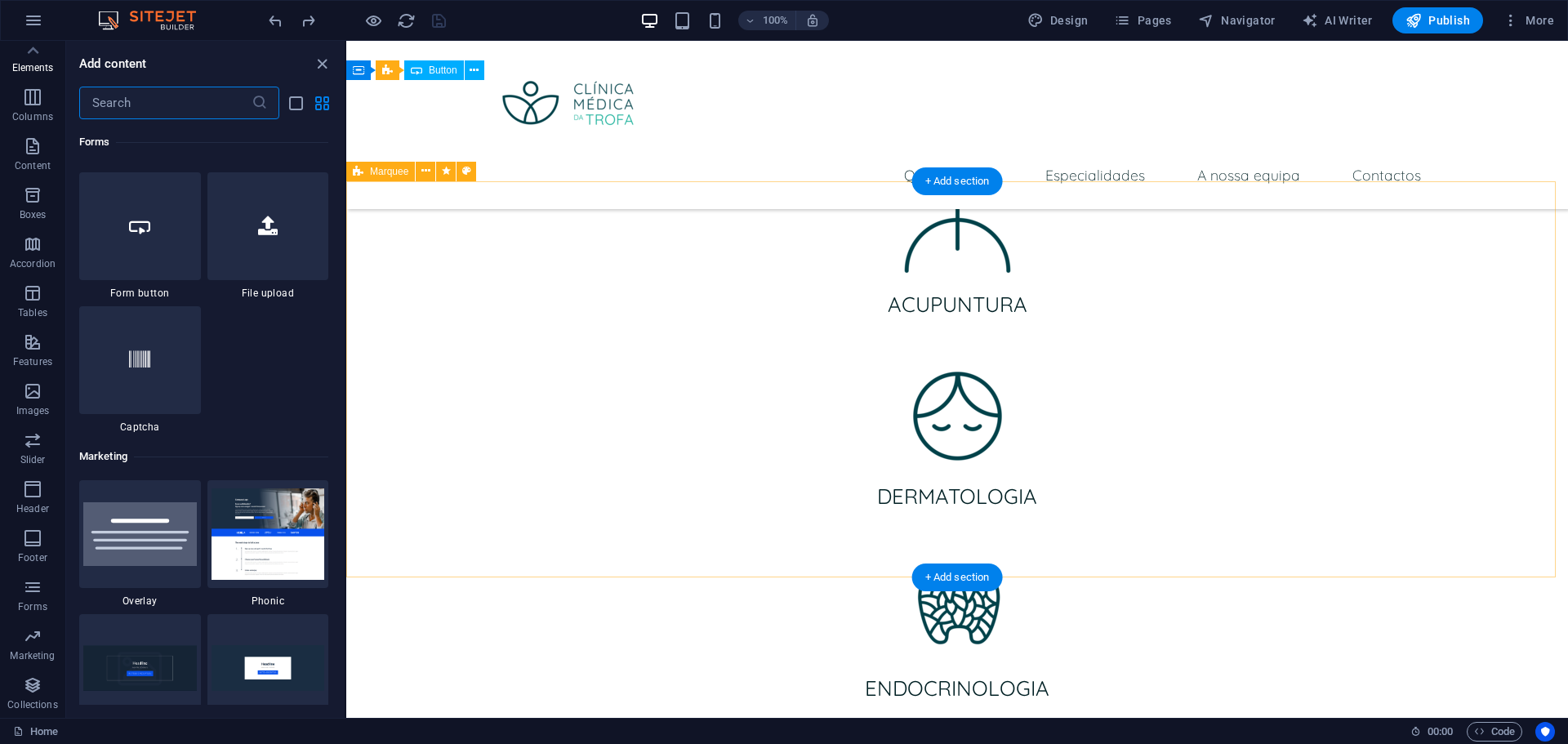
scroll to position [13305, 0]
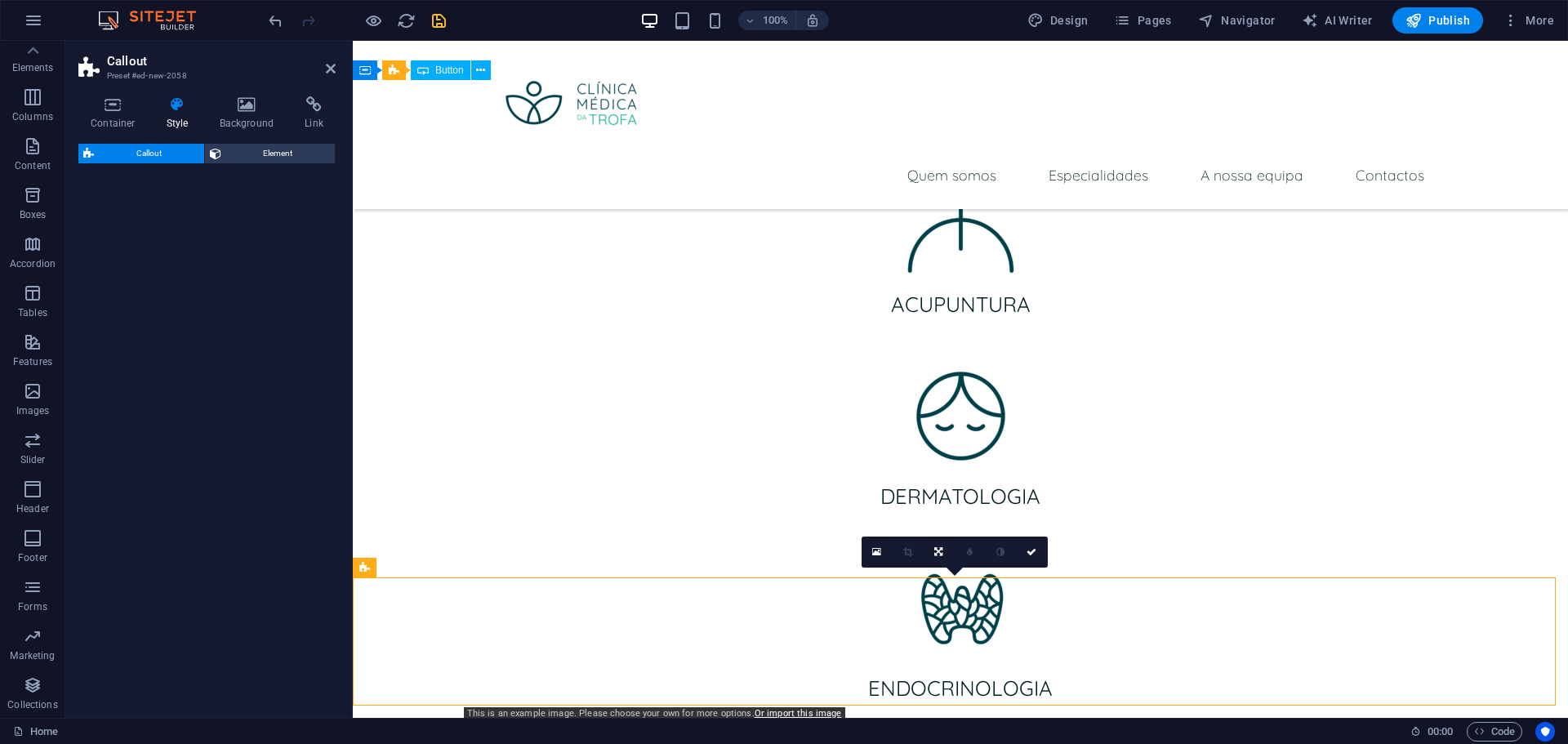
select select "%"
select select "rem"
select select "px"
select select "preset-callout-v2-default"
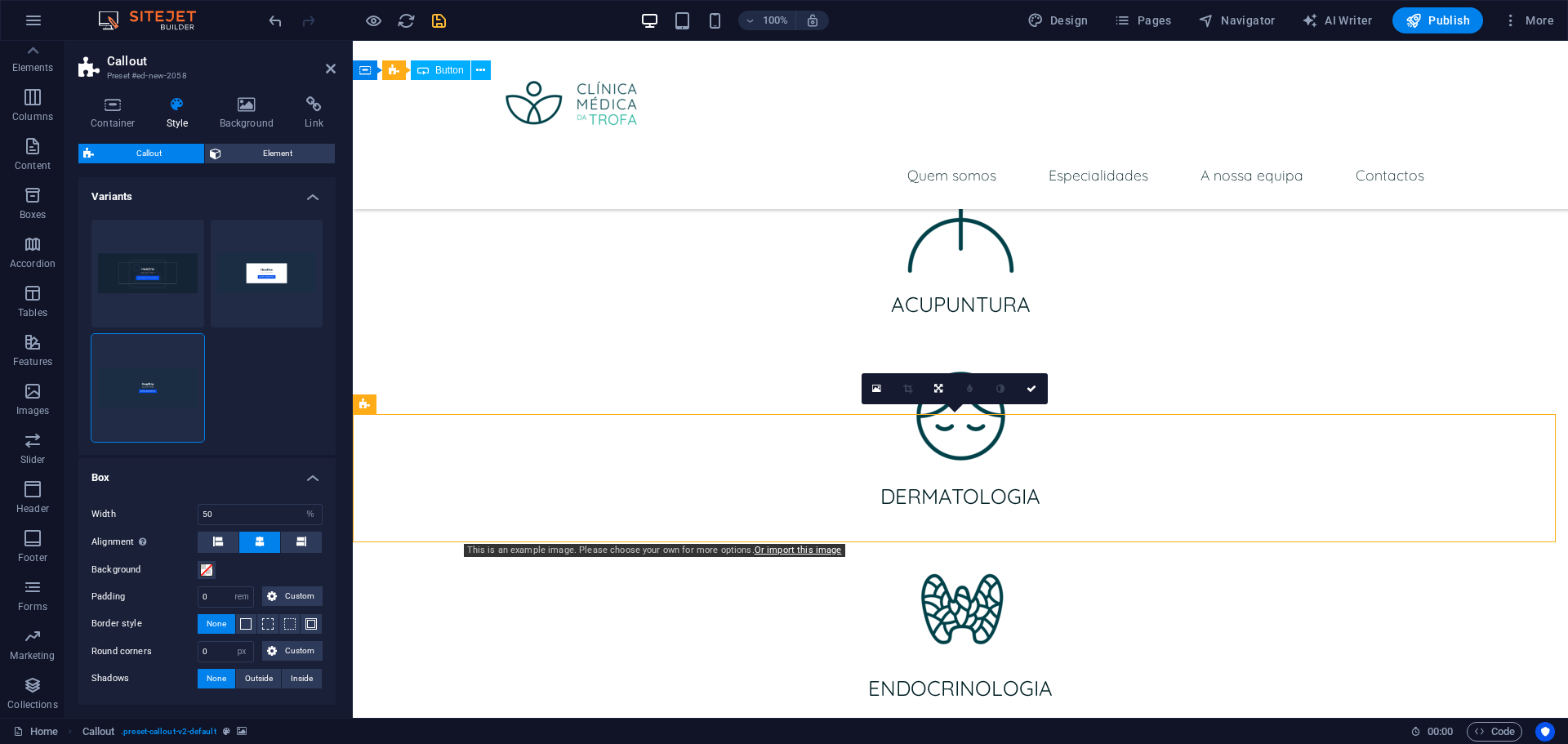
scroll to position [2805, 0]
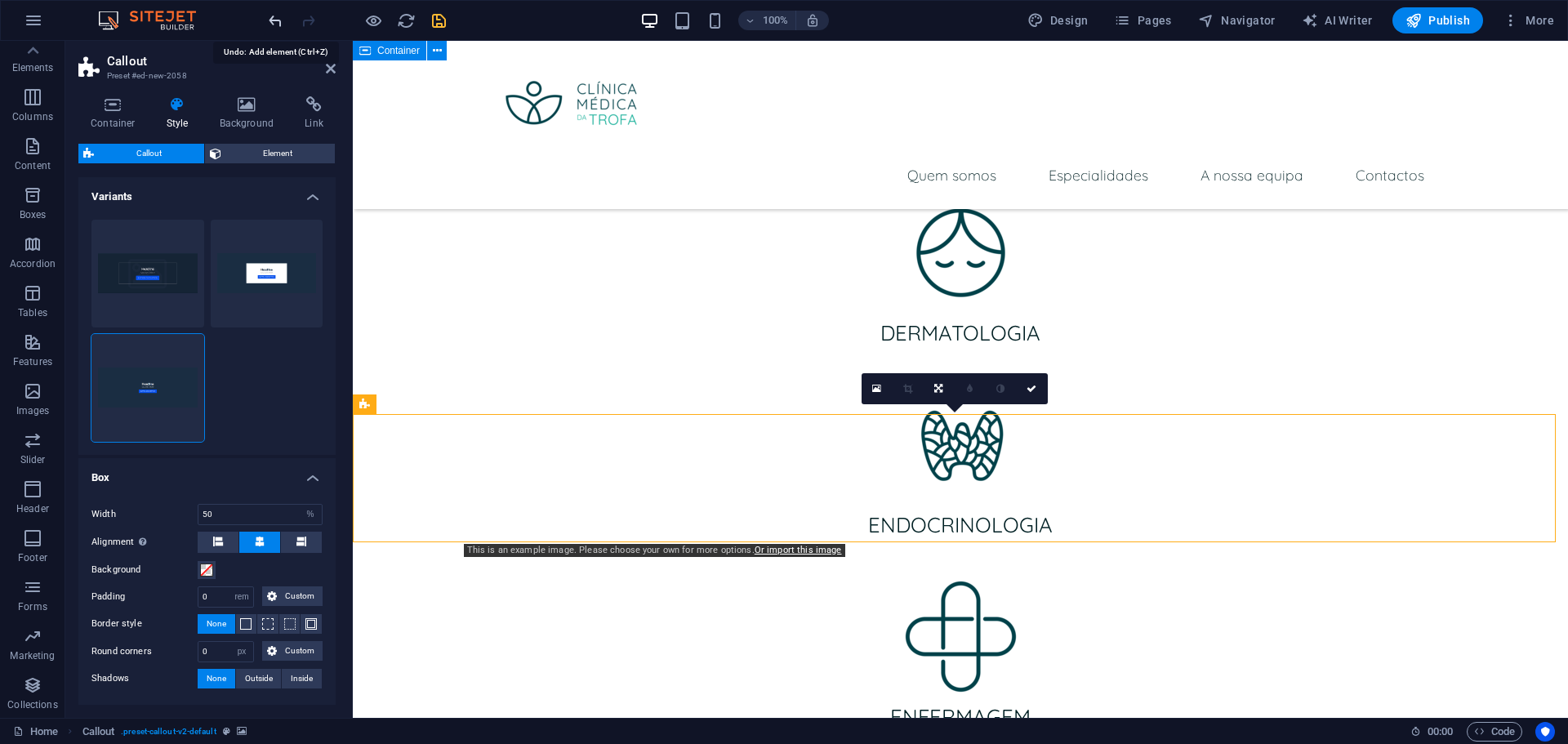
click at [280, 21] on icon "undo" at bounding box center [275, 20] width 19 height 19
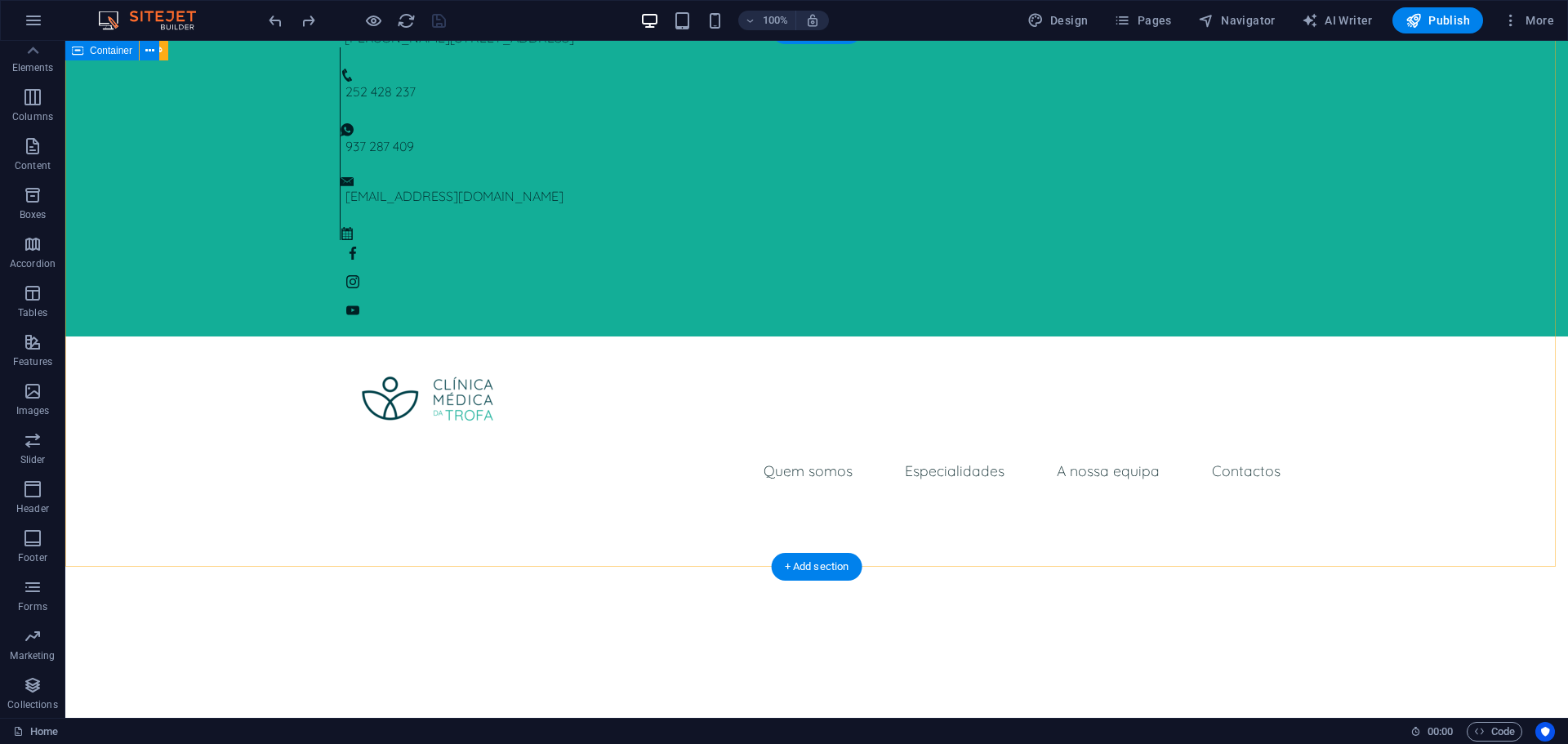
scroll to position [0, 0]
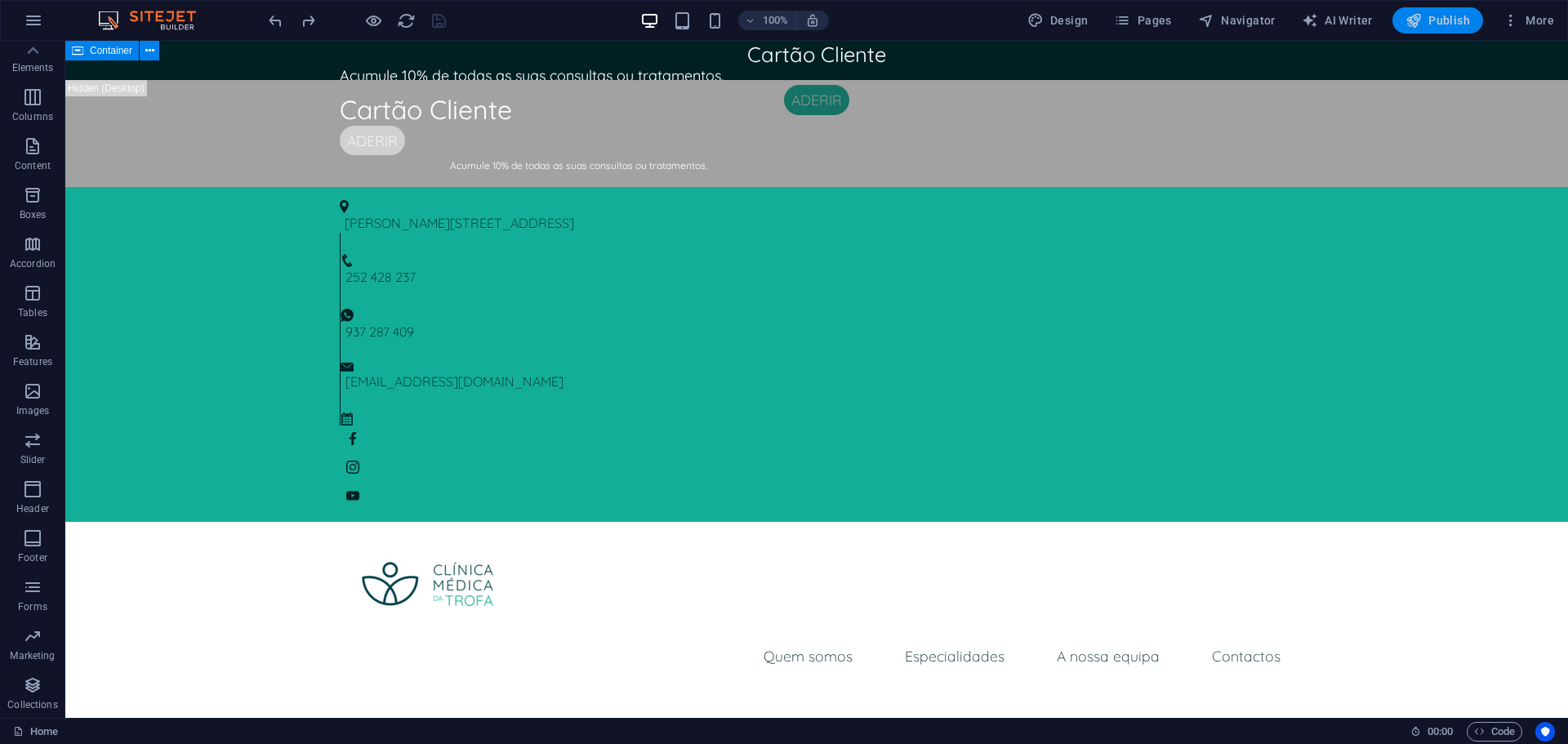
click at [1435, 15] on span "Publish" at bounding box center [1438, 20] width 64 height 17
